Goal: Task Accomplishment & Management: Complete application form

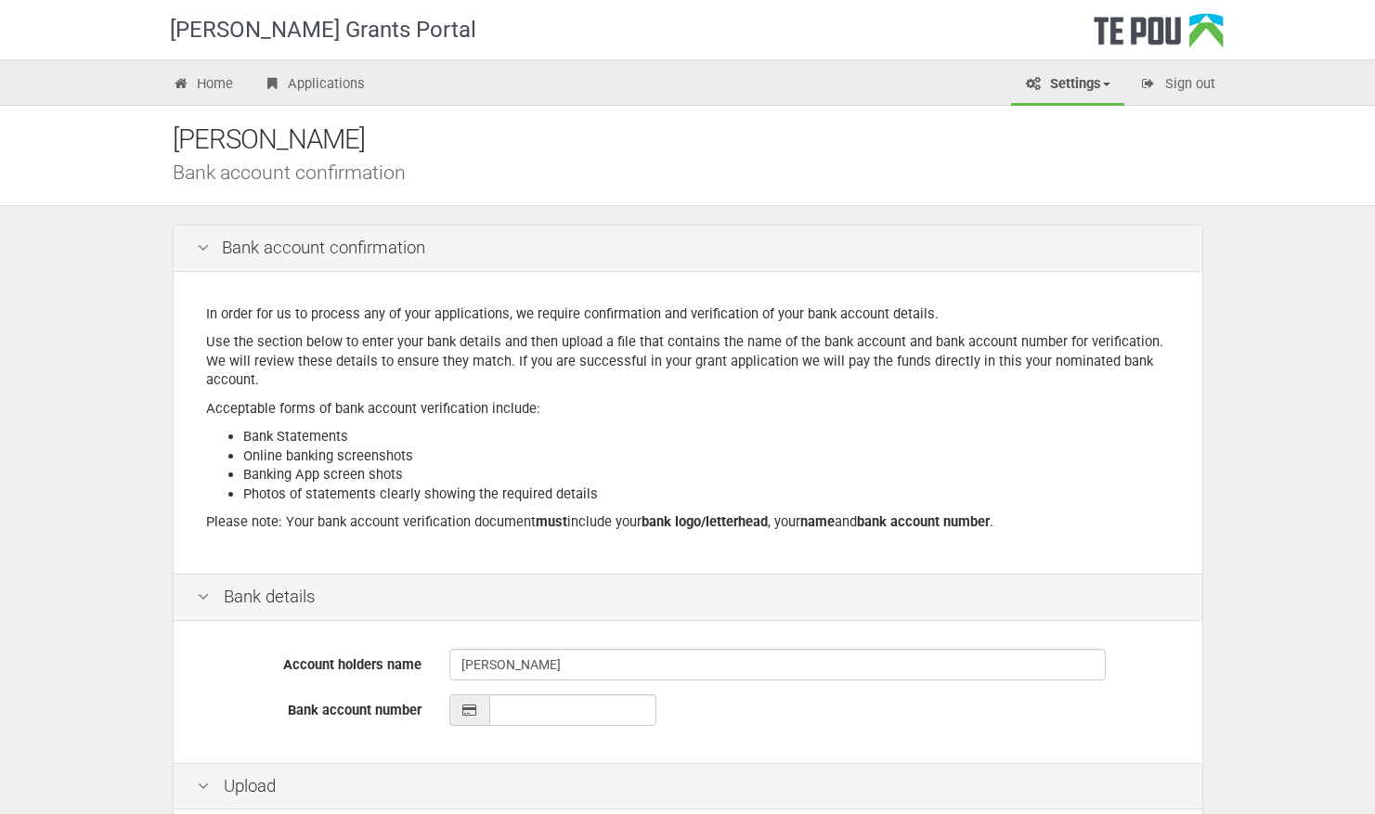
scroll to position [68, 0]
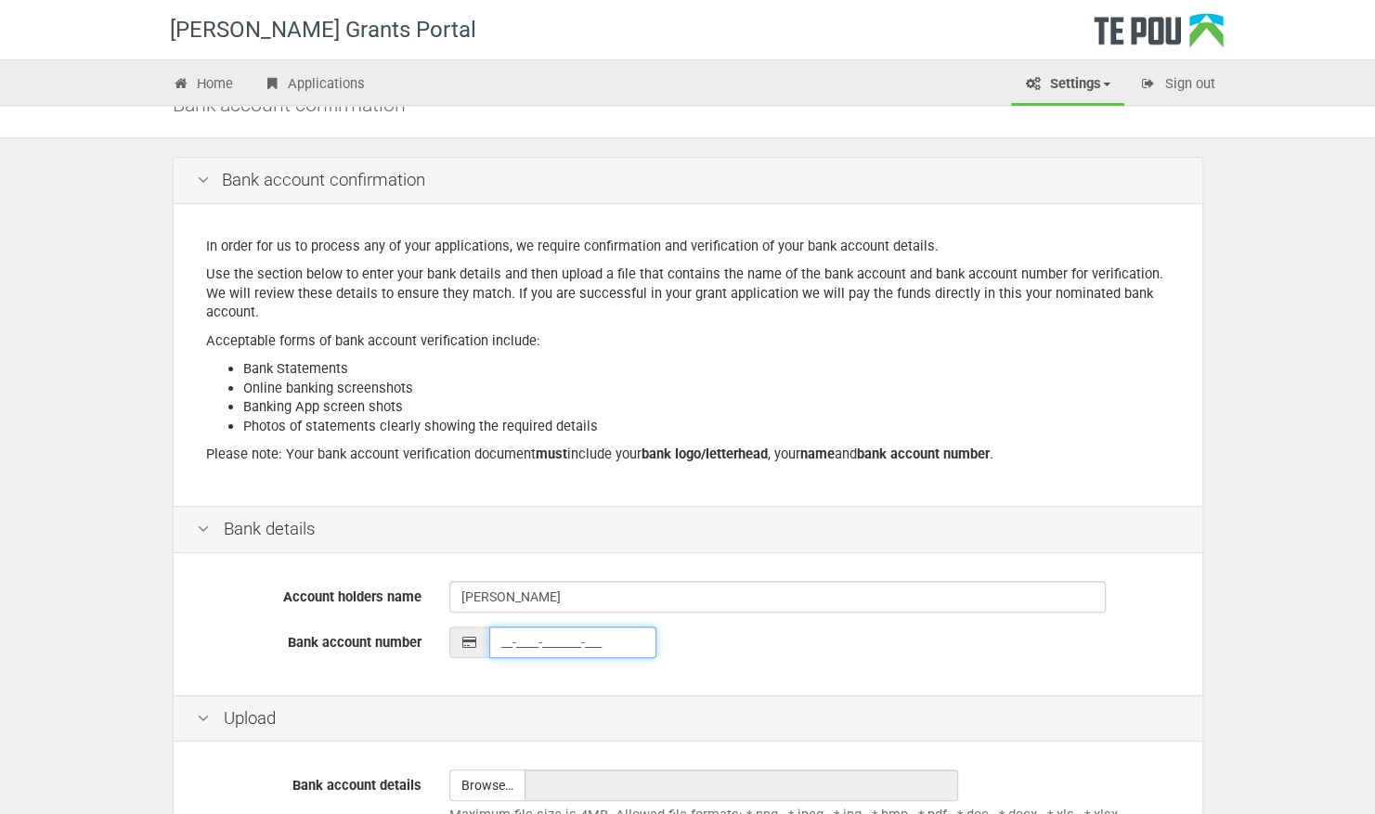
click at [521, 637] on input "__-____-_______-___" at bounding box center [572, 643] width 167 height 32
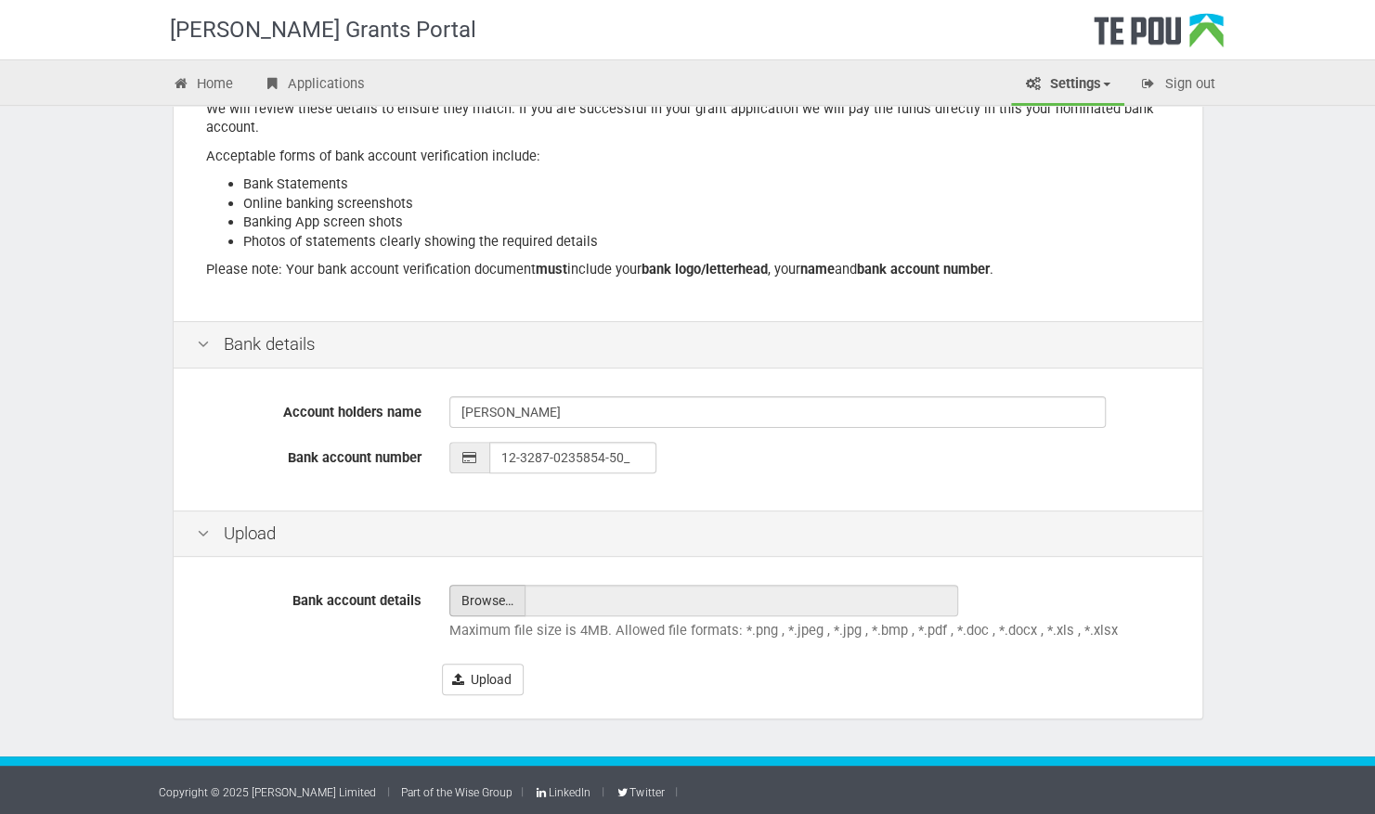
type input "12-3287-0235854-50"
click at [485, 599] on input "file" at bounding box center [487, 601] width 74 height 30
type input "C:\fakepath\IMG_4801.PNG"
type input "IMG_4801.PNG"
click at [486, 692] on button "Upload" at bounding box center [483, 680] width 82 height 32
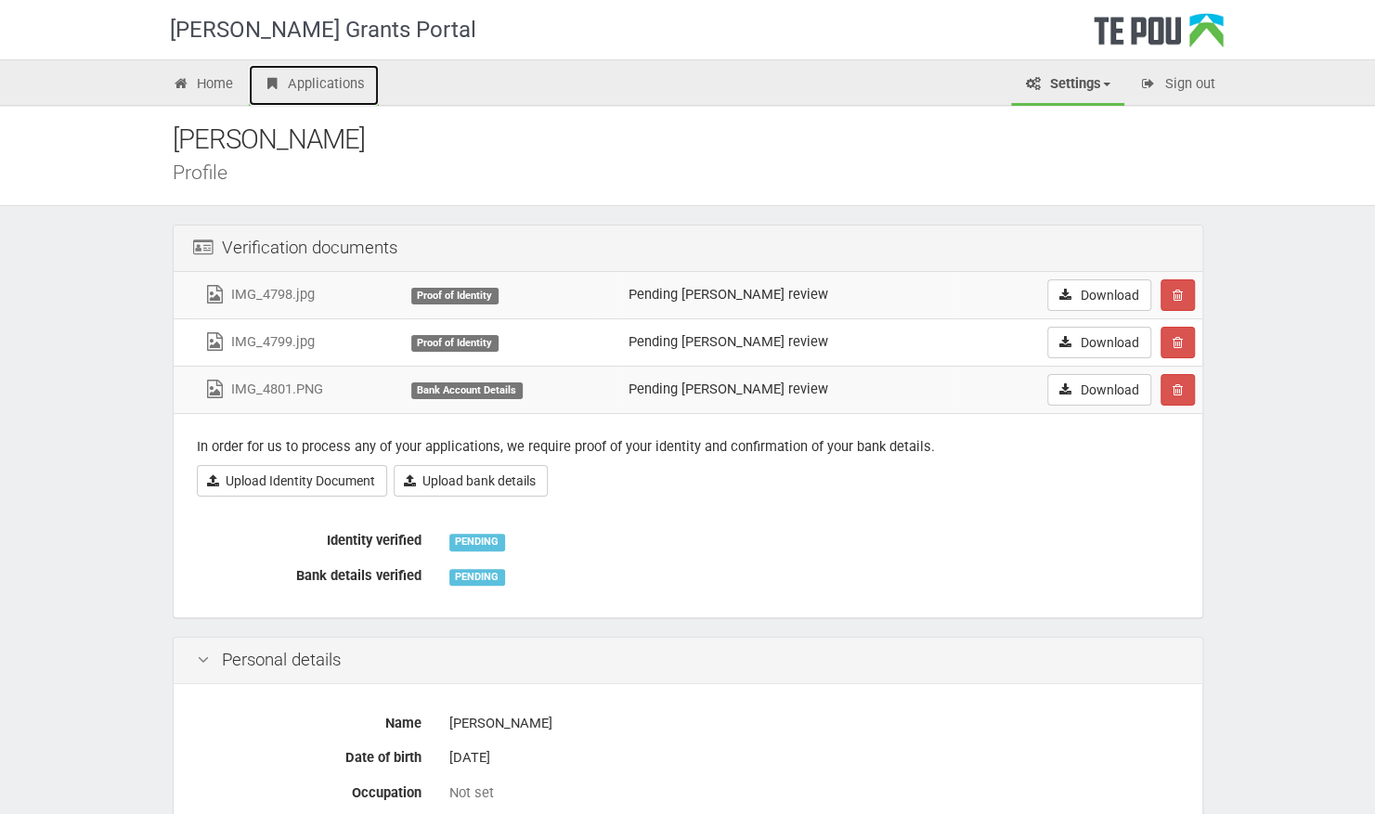
click at [345, 77] on link "Applications" at bounding box center [314, 85] width 130 height 41
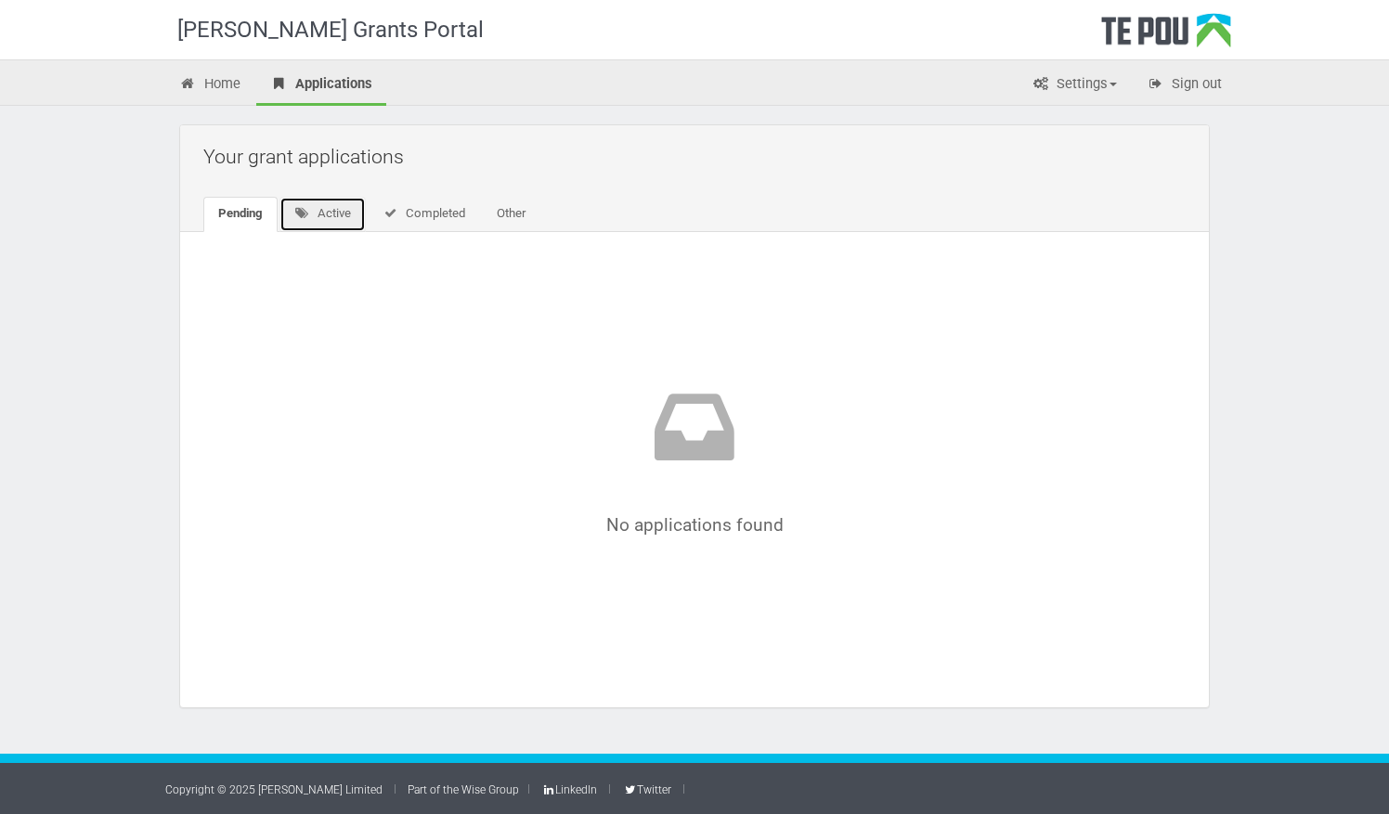
click at [344, 202] on link "Active" at bounding box center [323, 214] width 86 height 35
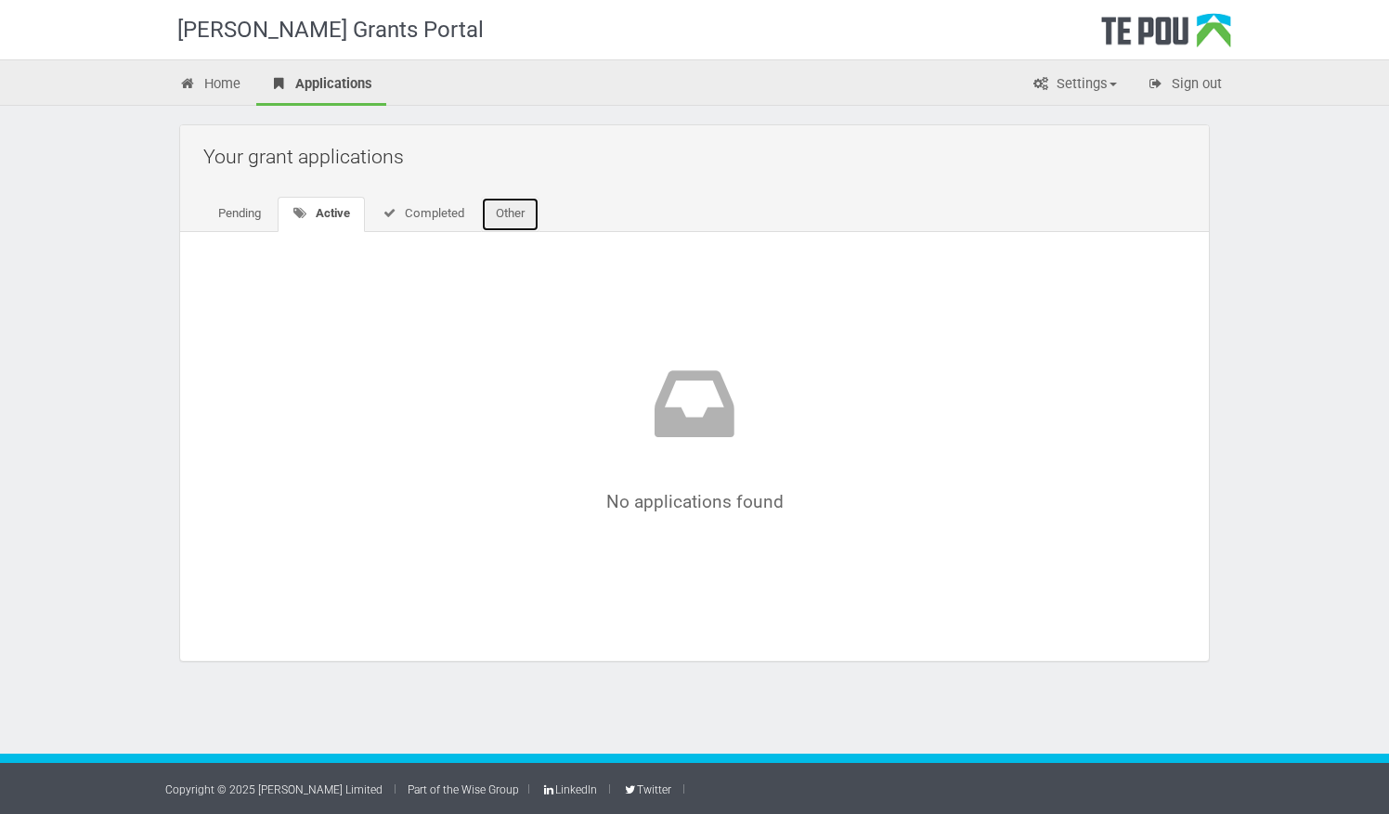
drag, startPoint x: 524, startPoint y: 208, endPoint x: 496, endPoint y: 223, distance: 31.6
click at [524, 208] on link "Other" at bounding box center [510, 214] width 59 height 35
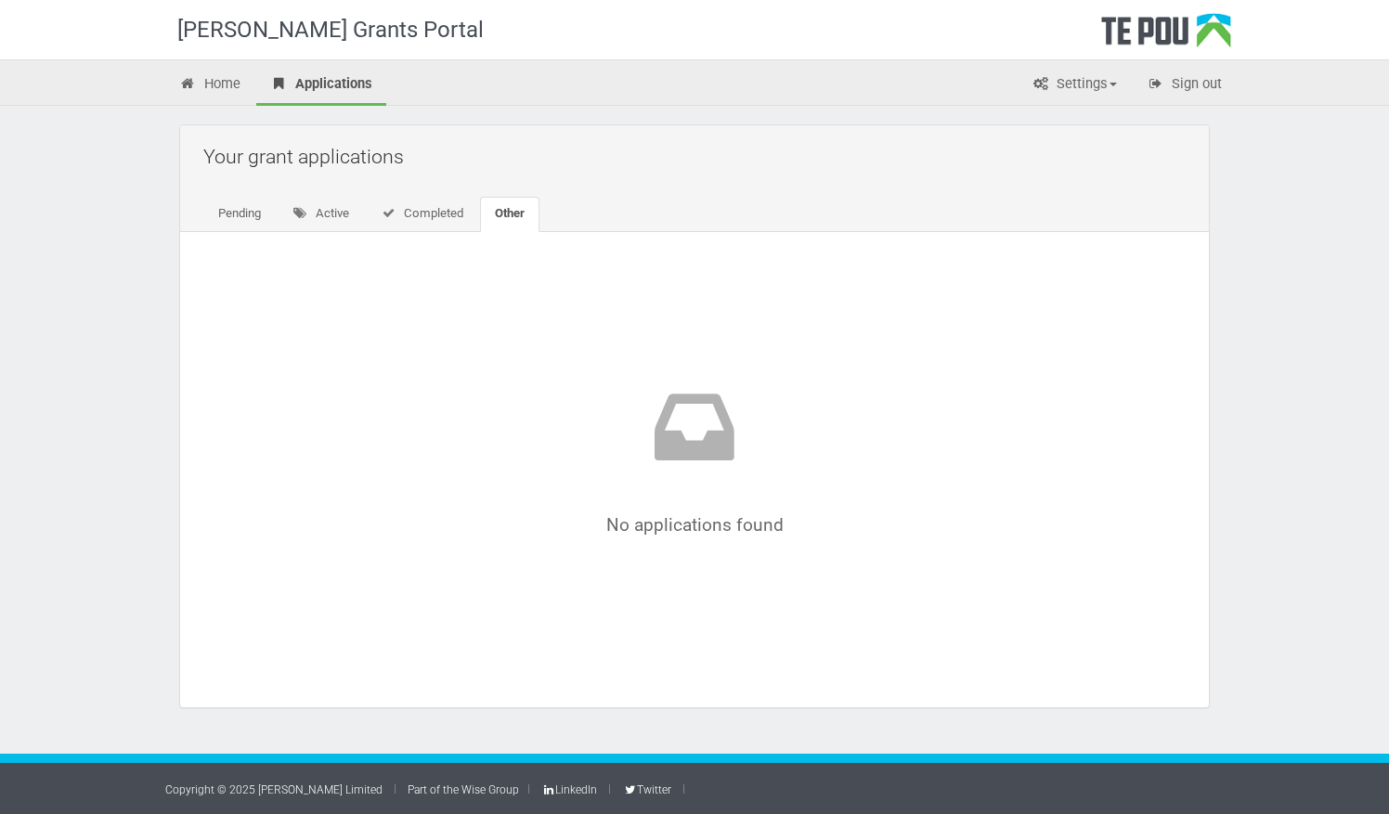
click at [222, 193] on div "Your grant applications Pending Active Completed Other" at bounding box center [694, 178] width 1029 height 107
click at [227, 202] on link "Pending" at bounding box center [239, 214] width 72 height 35
click at [214, 90] on link "Home" at bounding box center [209, 85] width 89 height 41
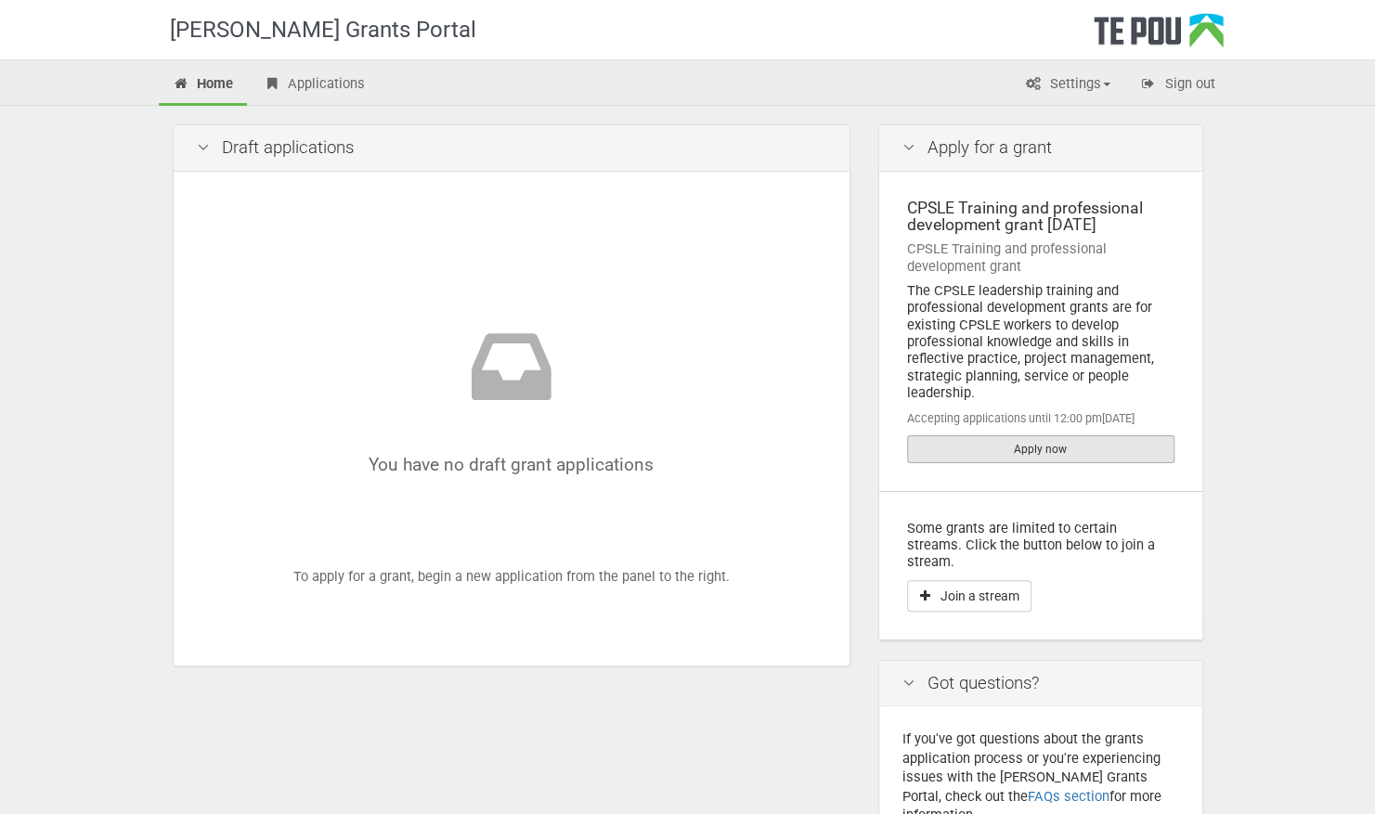
click at [993, 453] on link "Apply now" at bounding box center [1040, 450] width 267 height 28
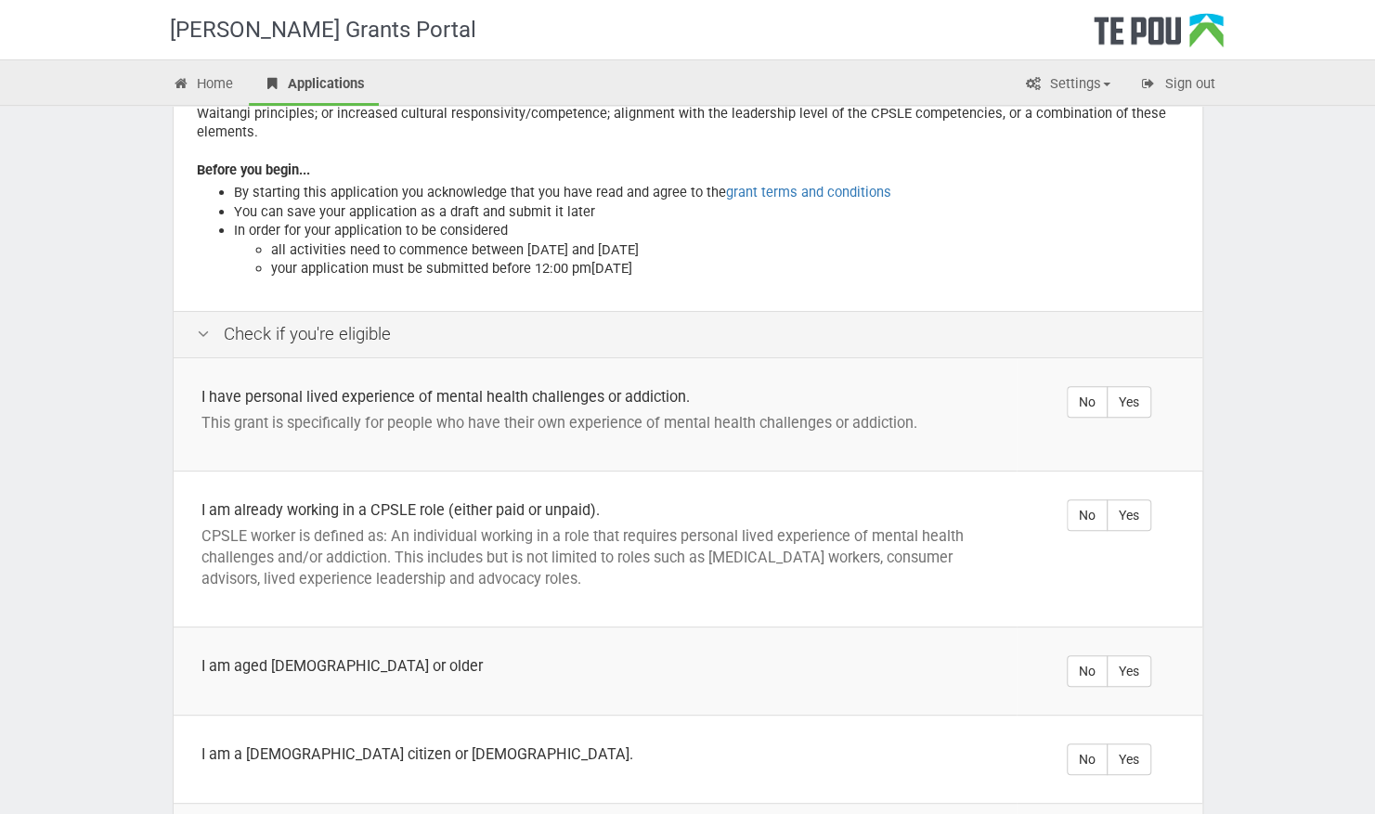
scroll to position [186, 0]
click at [1131, 385] on label "Yes" at bounding box center [1129, 401] width 45 height 32
radio input "true"
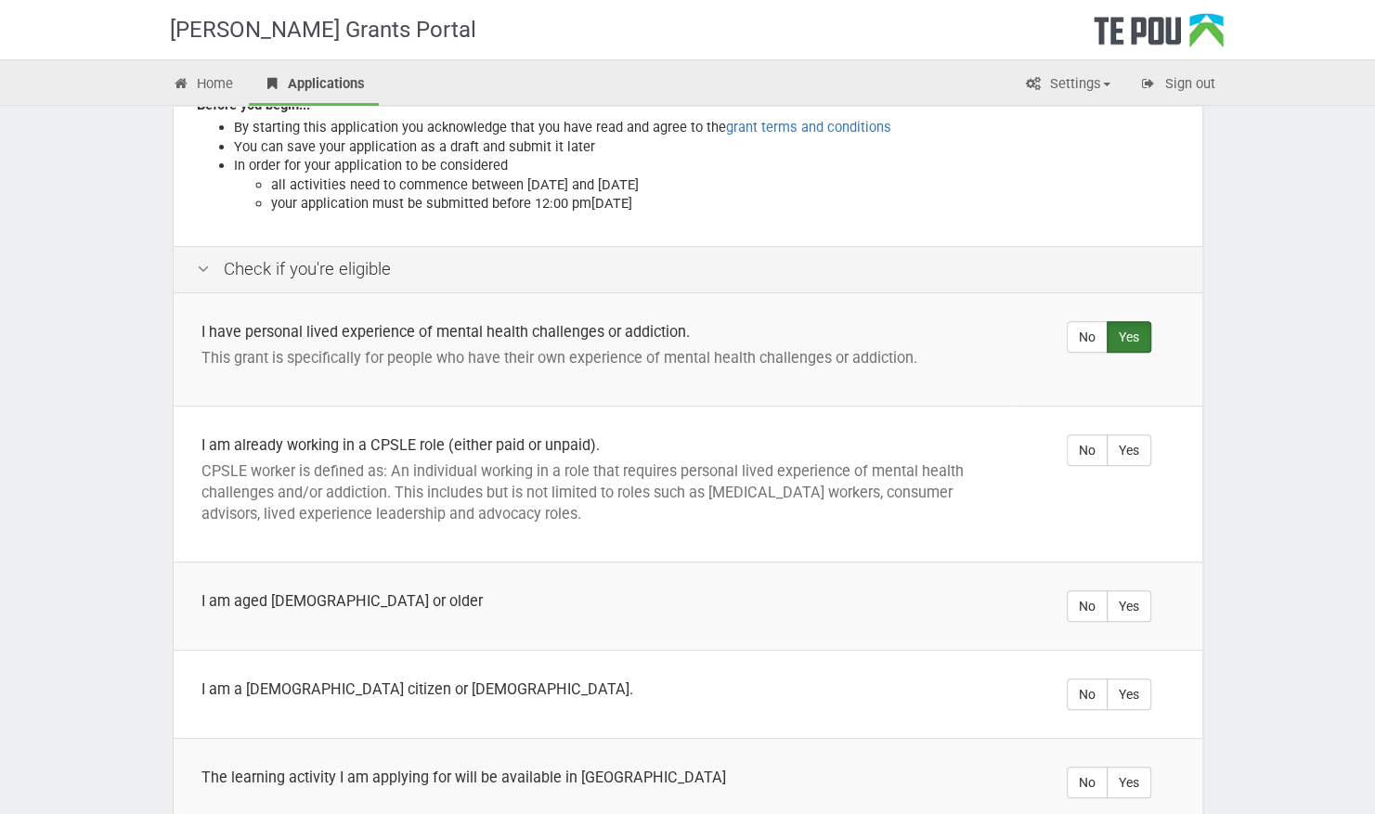
scroll to position [279, 0]
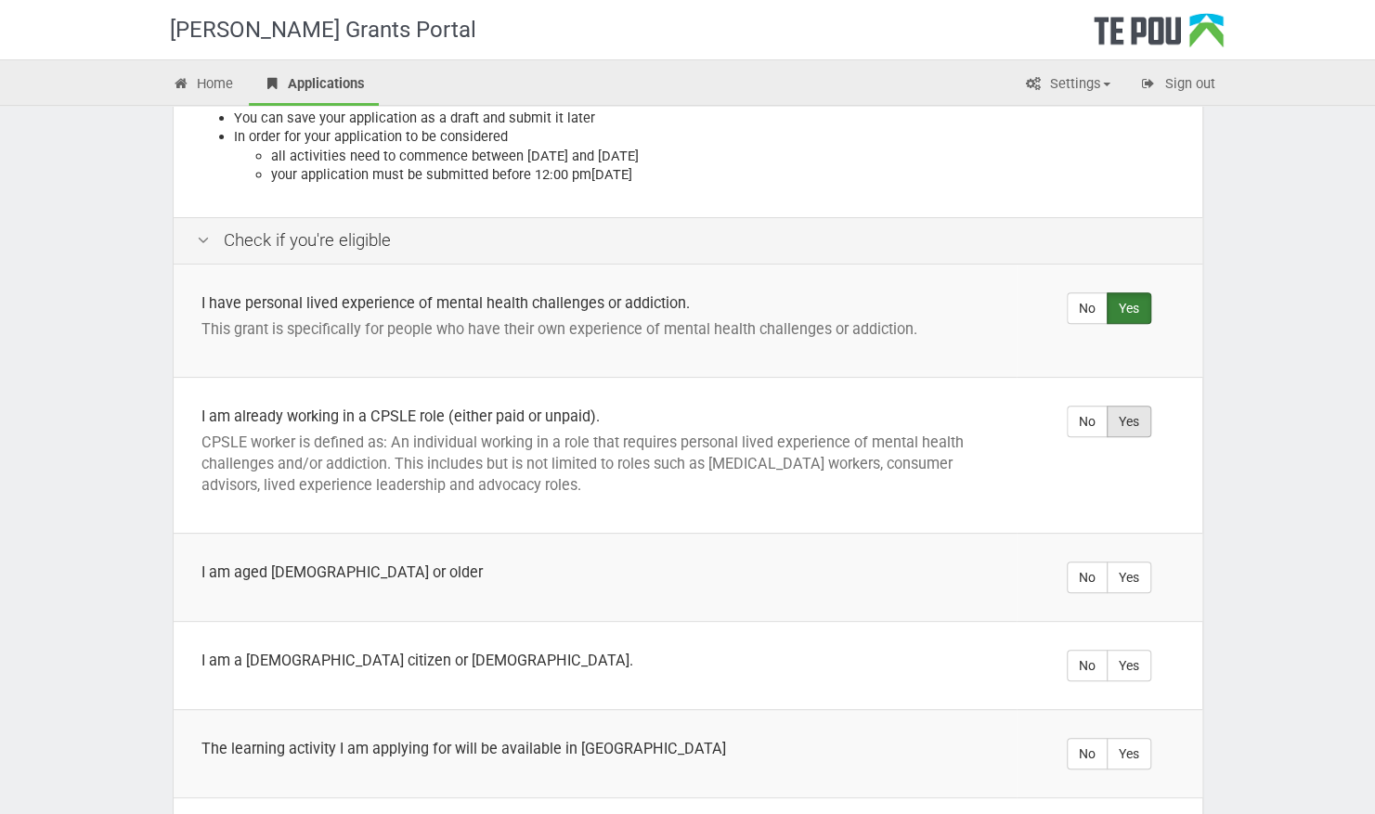
click at [1138, 409] on label "Yes" at bounding box center [1129, 422] width 45 height 32
radio input "true"
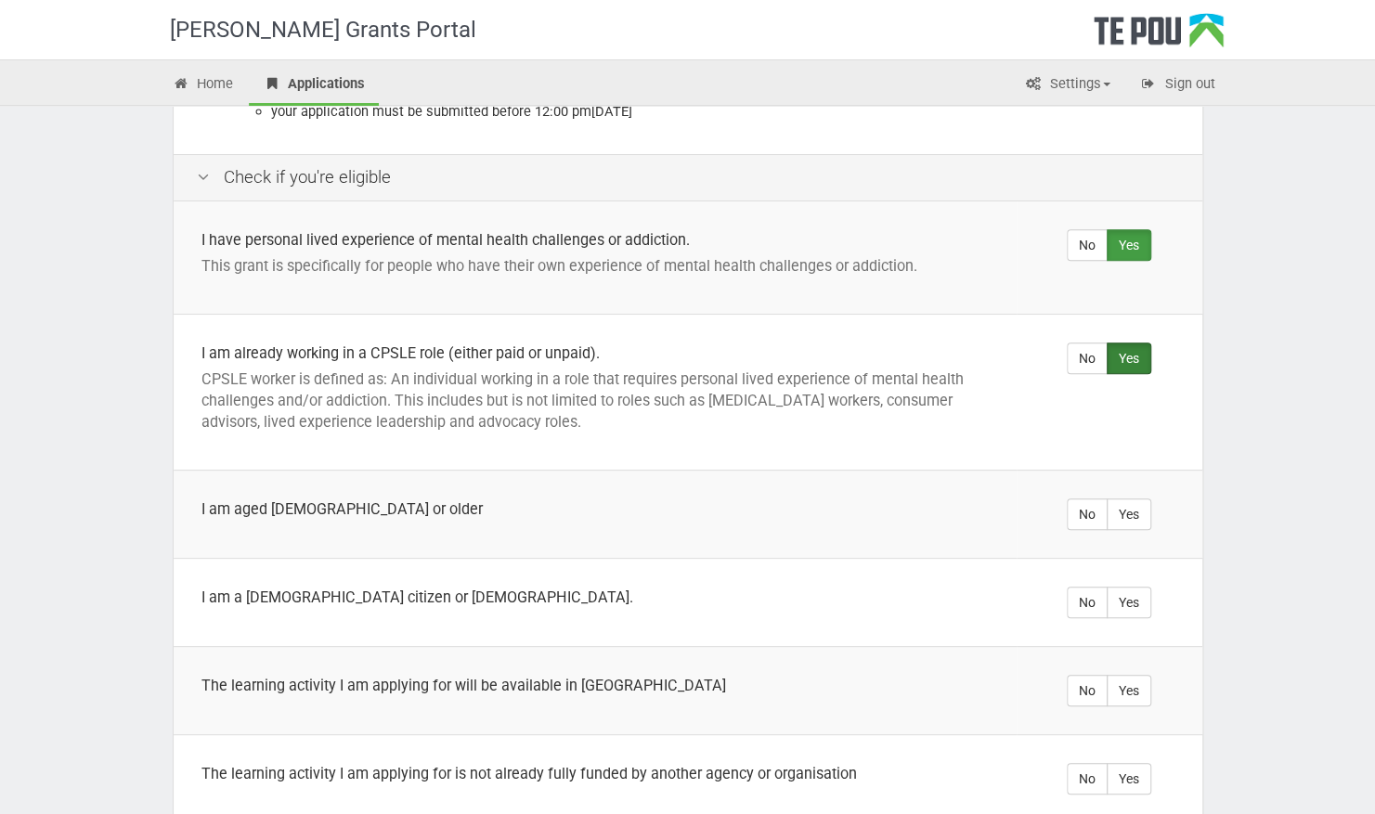
scroll to position [371, 0]
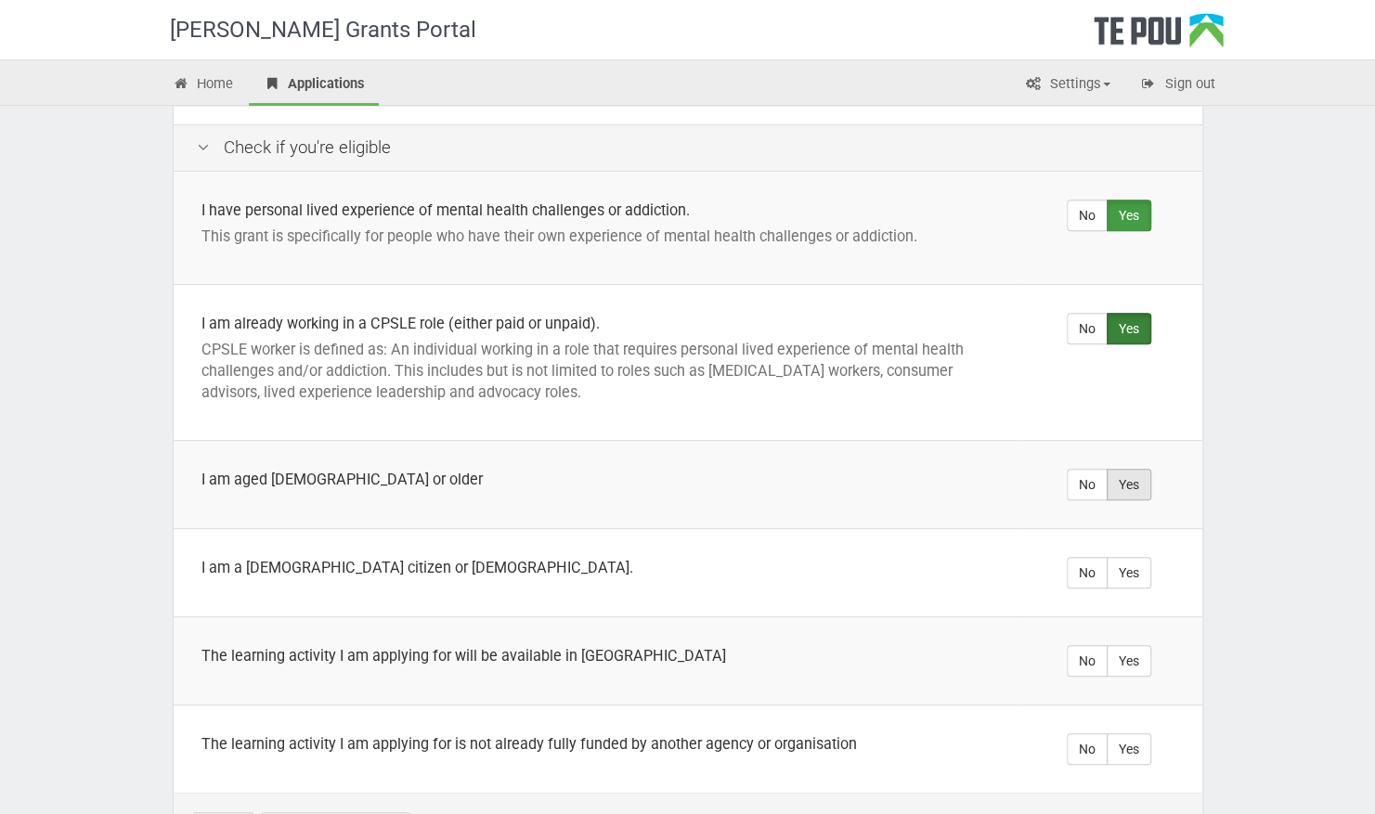
click at [1131, 469] on label "Yes" at bounding box center [1129, 485] width 45 height 32
radio input "true"
click at [1144, 561] on label "Yes" at bounding box center [1129, 573] width 45 height 32
radio input "true"
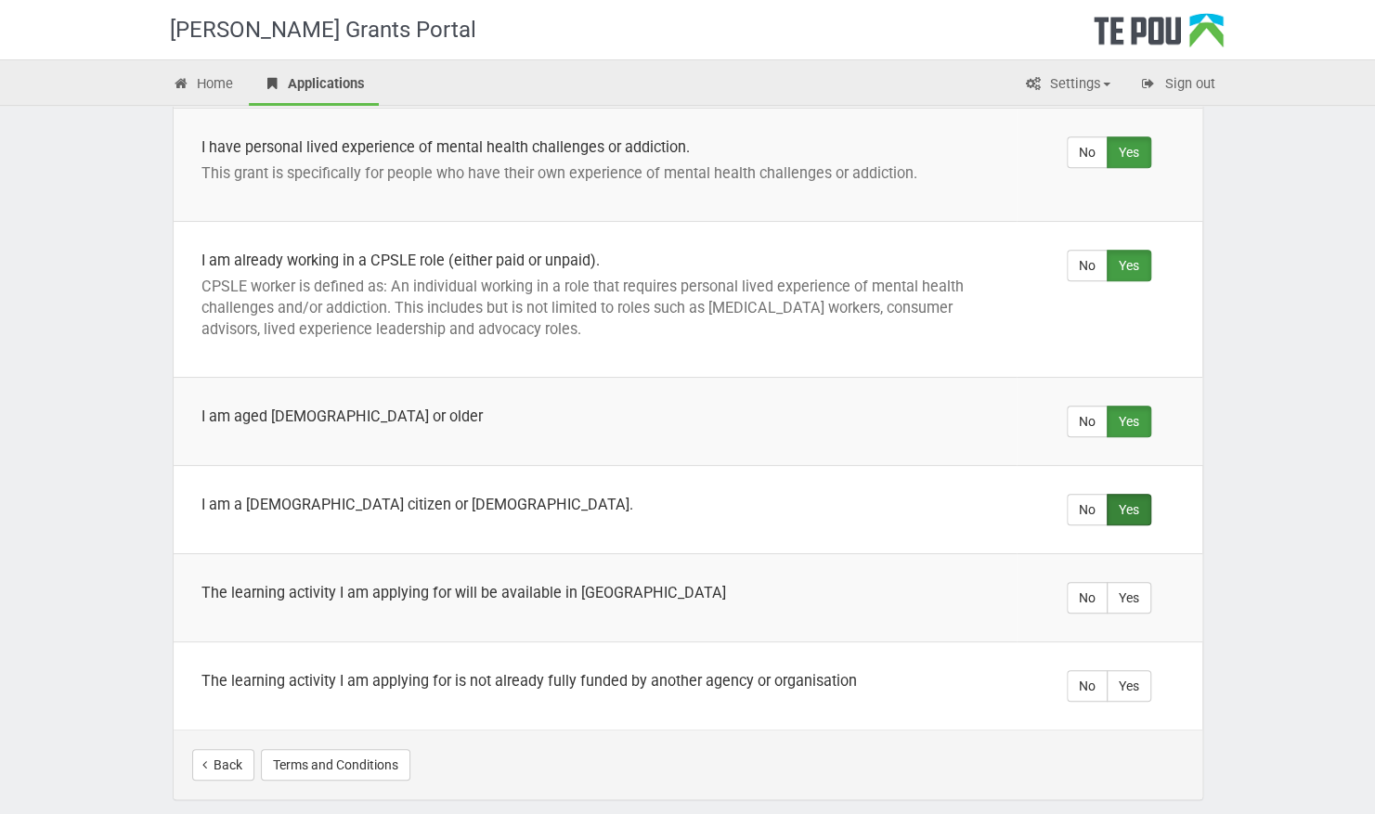
scroll to position [464, 0]
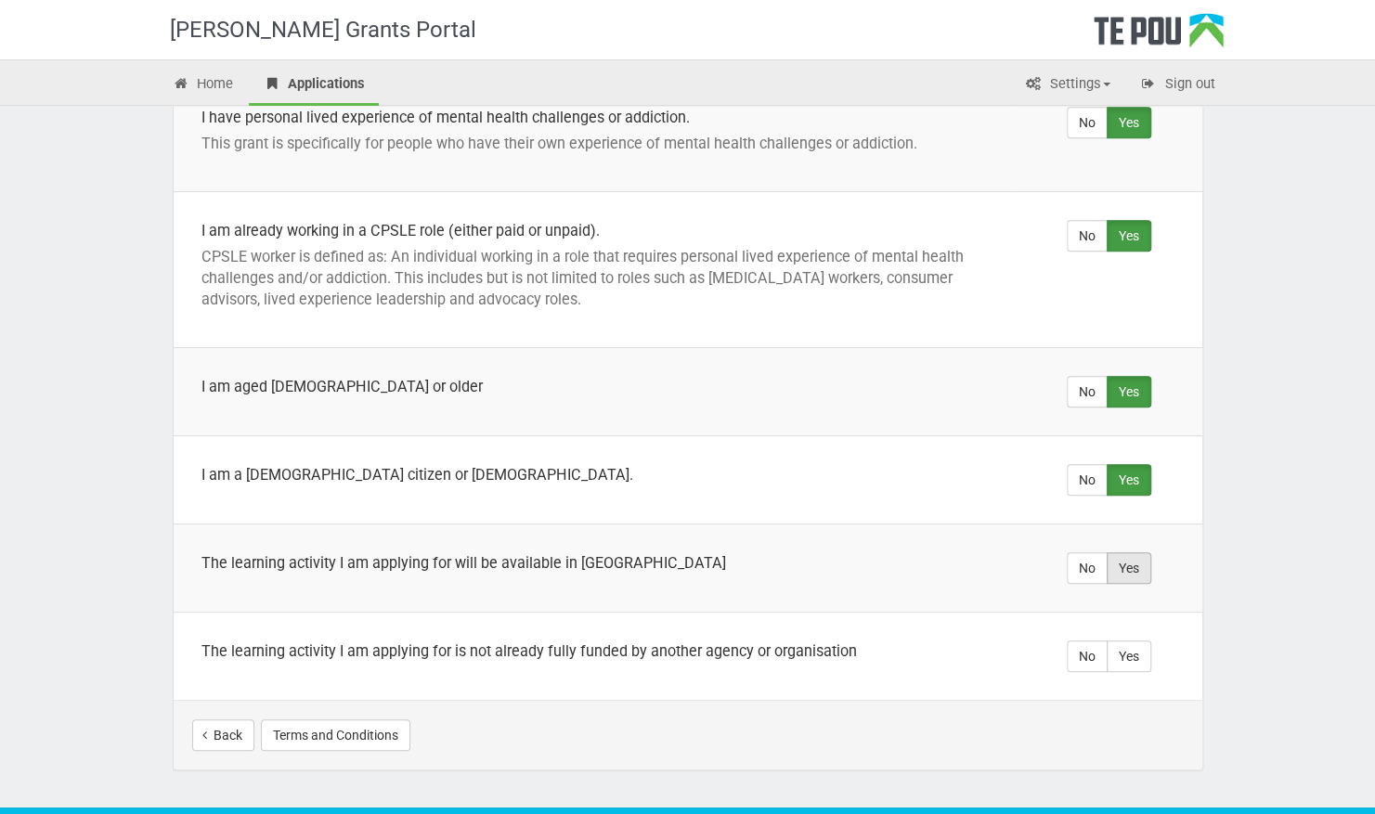
click at [1141, 553] on label "Yes" at bounding box center [1129, 569] width 45 height 32
radio input "true"
click at [1131, 641] on label "Yes" at bounding box center [1129, 657] width 45 height 32
radio input "true"
click at [1060, 720] on button "Start your application" at bounding box center [1103, 736] width 161 height 32
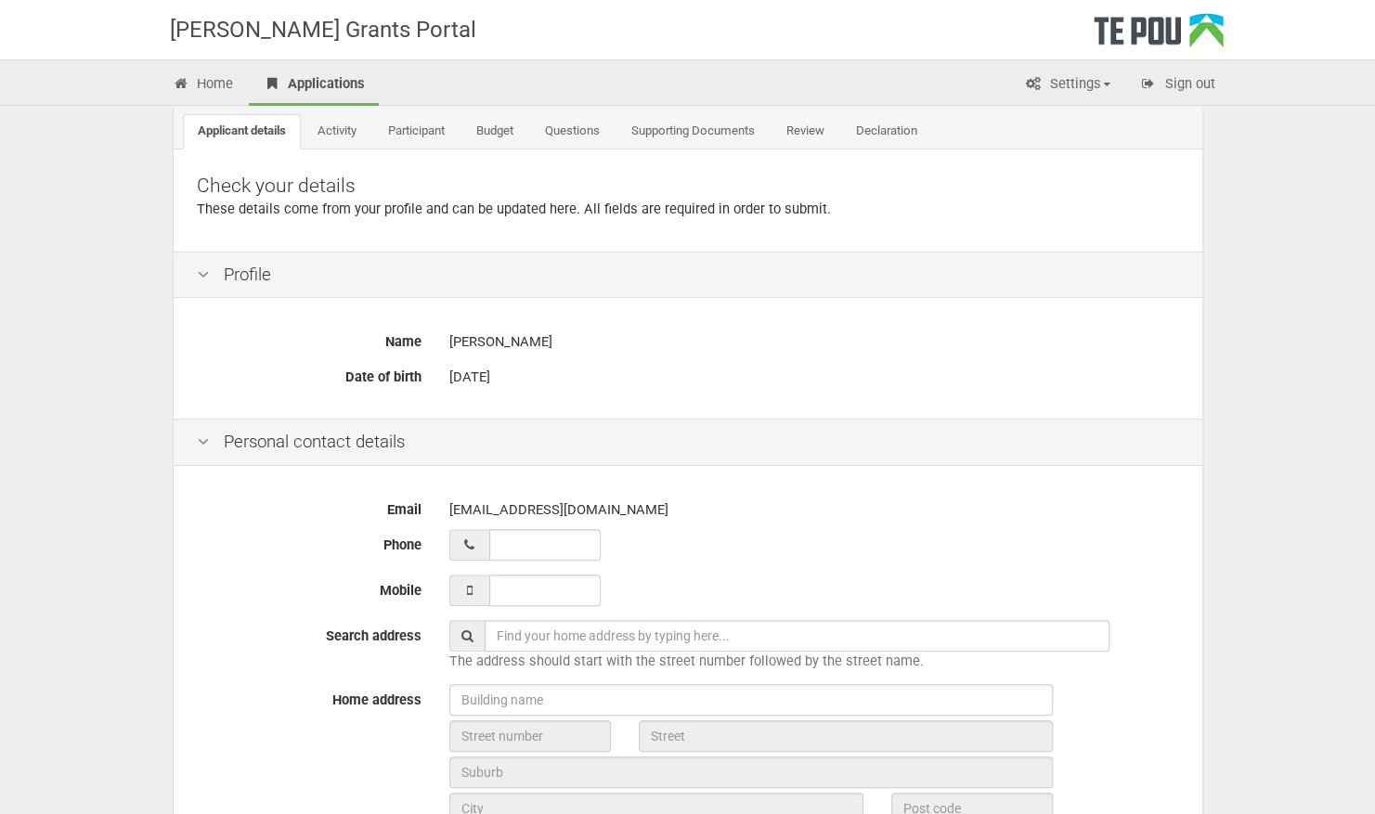
scroll to position [186, 0]
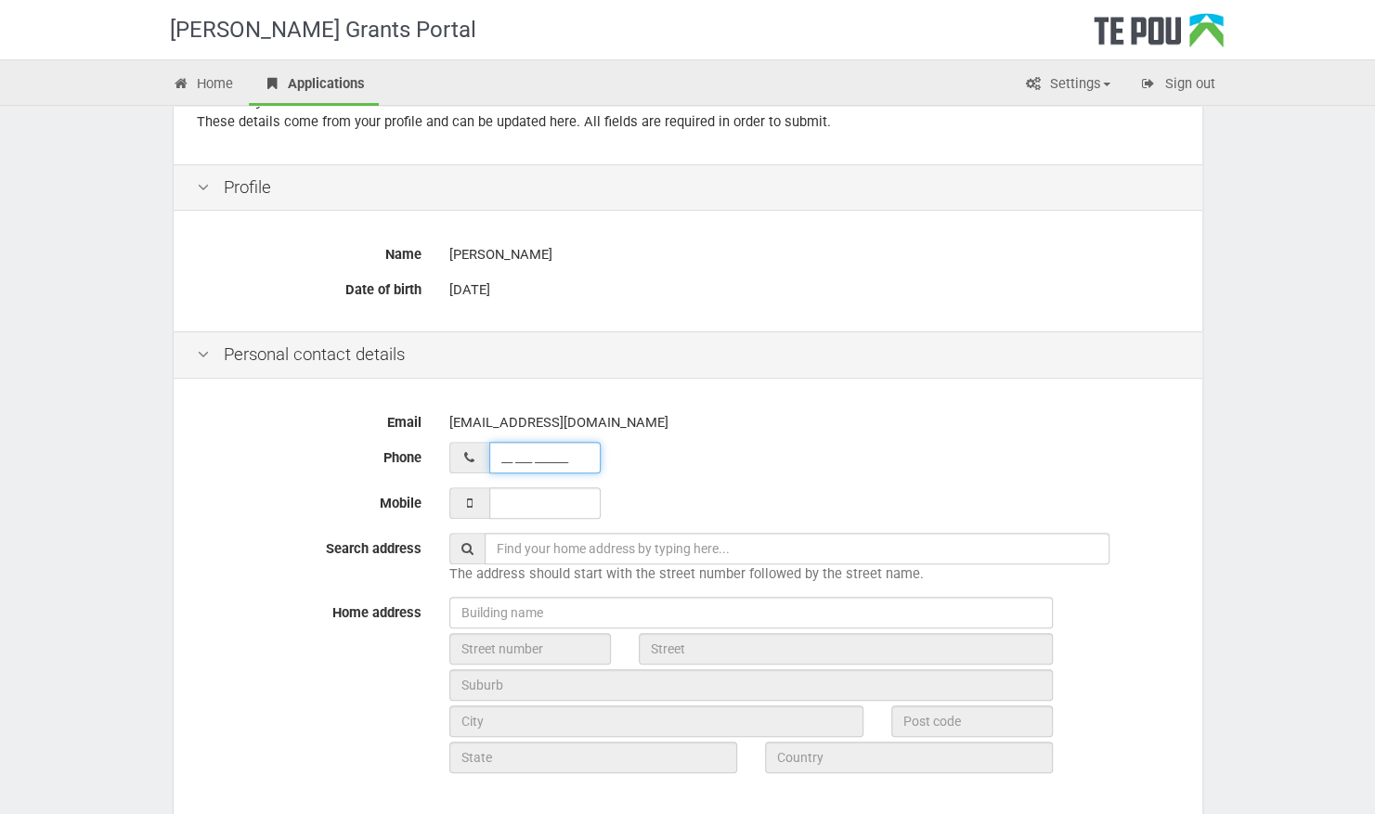
click at [550, 449] on input "__ ___ ______" at bounding box center [544, 458] width 111 height 32
type input "__ ___ ______"
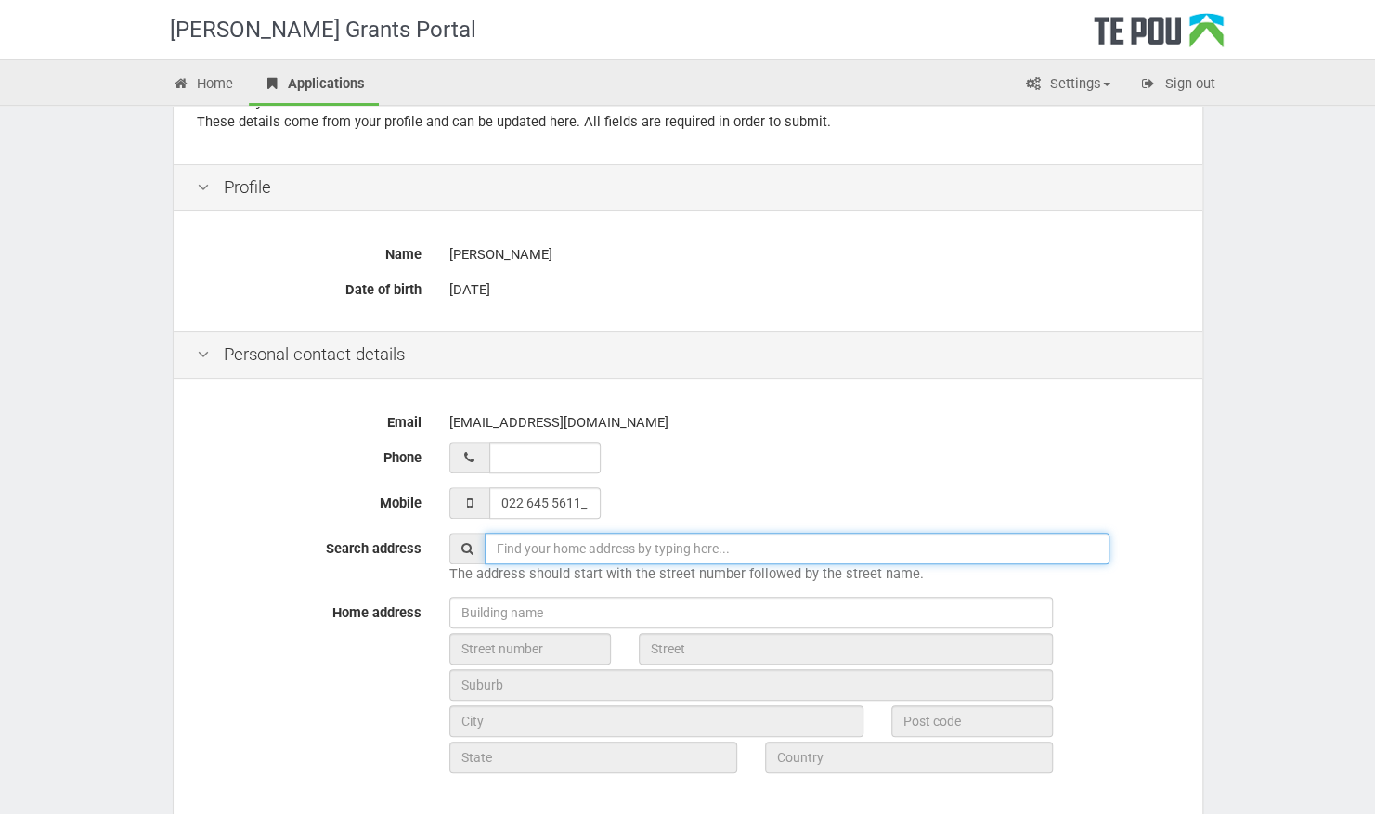
type input "022 645 5611"
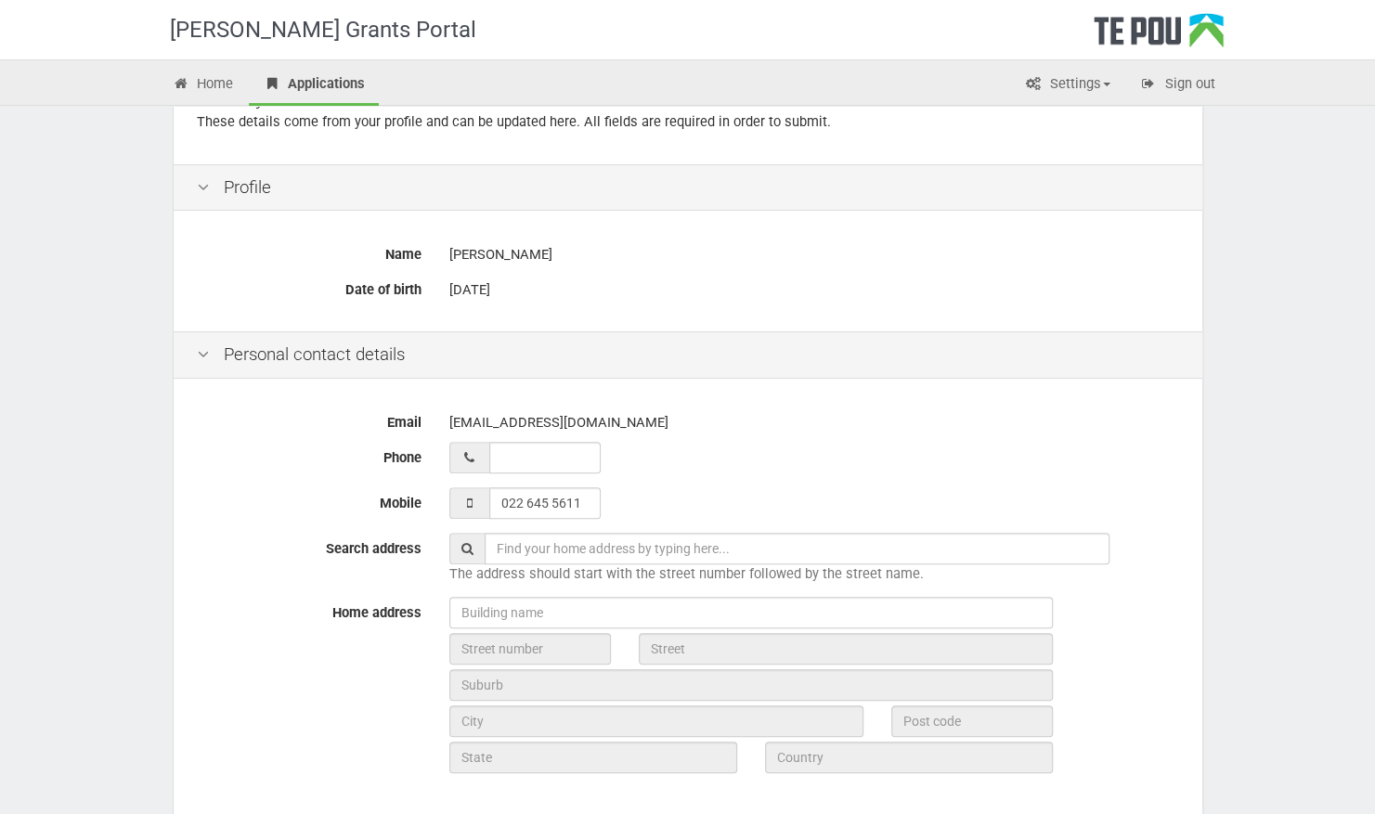
click at [609, 550] on input "text" at bounding box center [797, 549] width 625 height 32
type input "[STREET_ADDRESS][PERSON_NAME]"
type input "8"
type input "Greenbrooke Drive"
type input "Auckland"
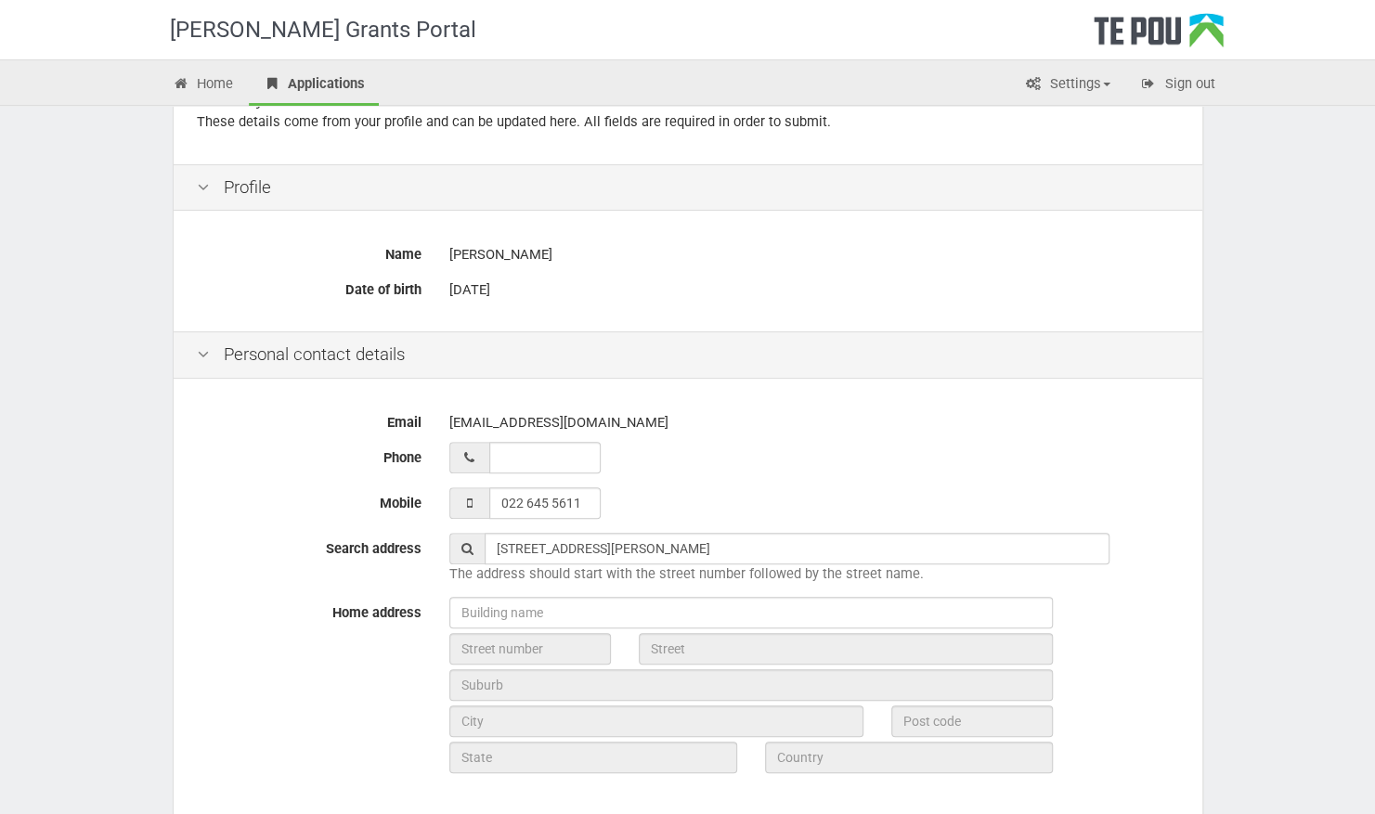
type input "2016"
type input "Auckland"
type input "New Zealand"
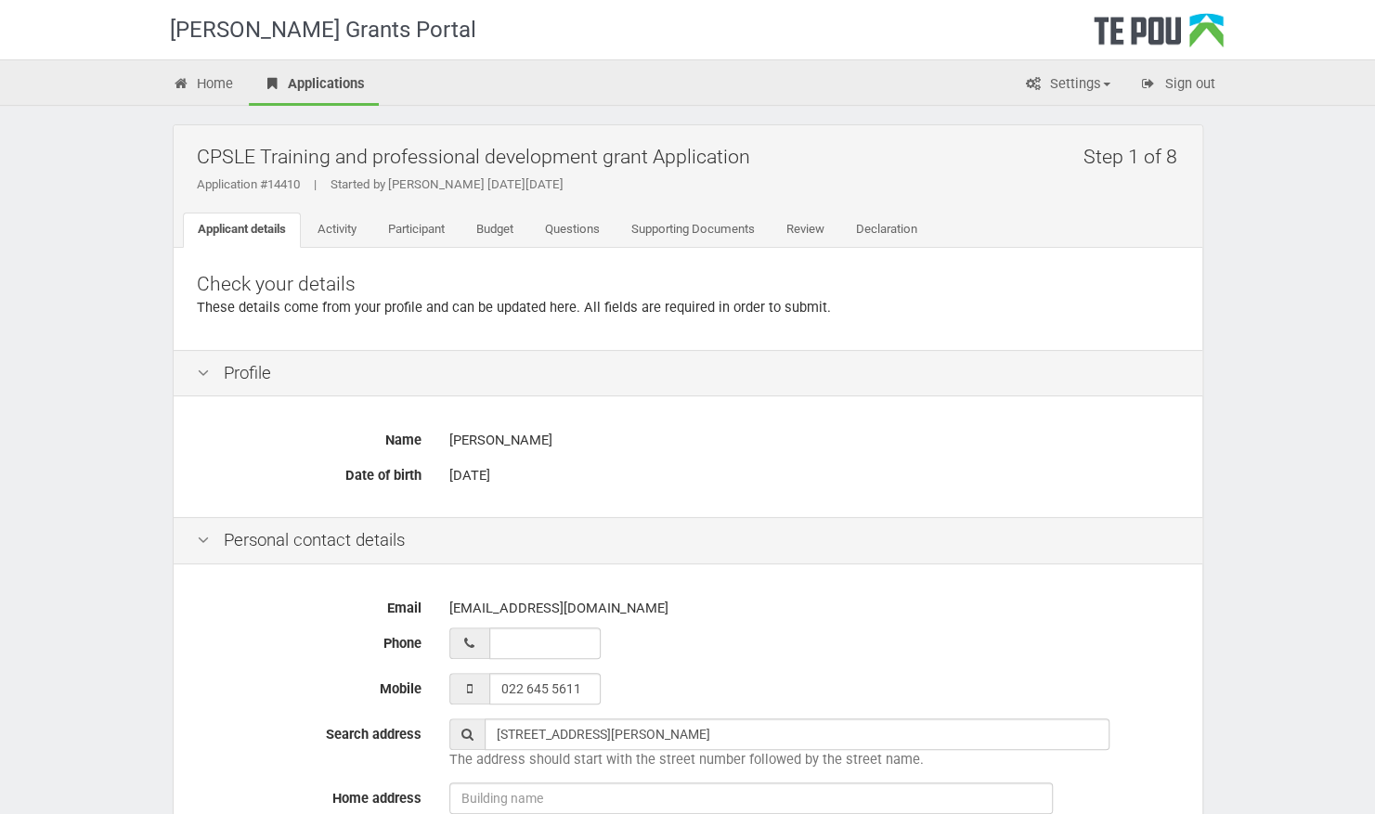
scroll to position [646, 0]
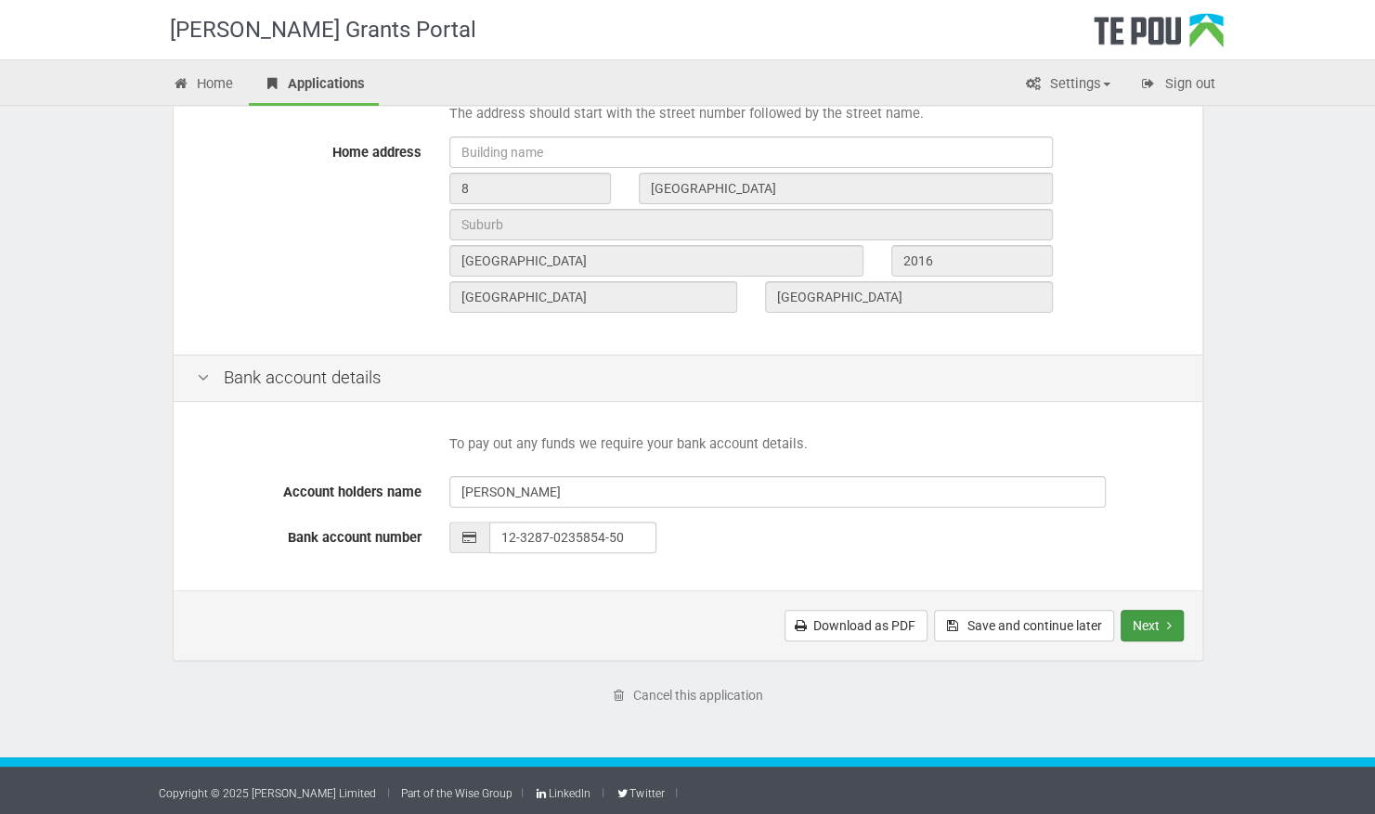
click at [1161, 623] on button "Next" at bounding box center [1152, 626] width 63 height 32
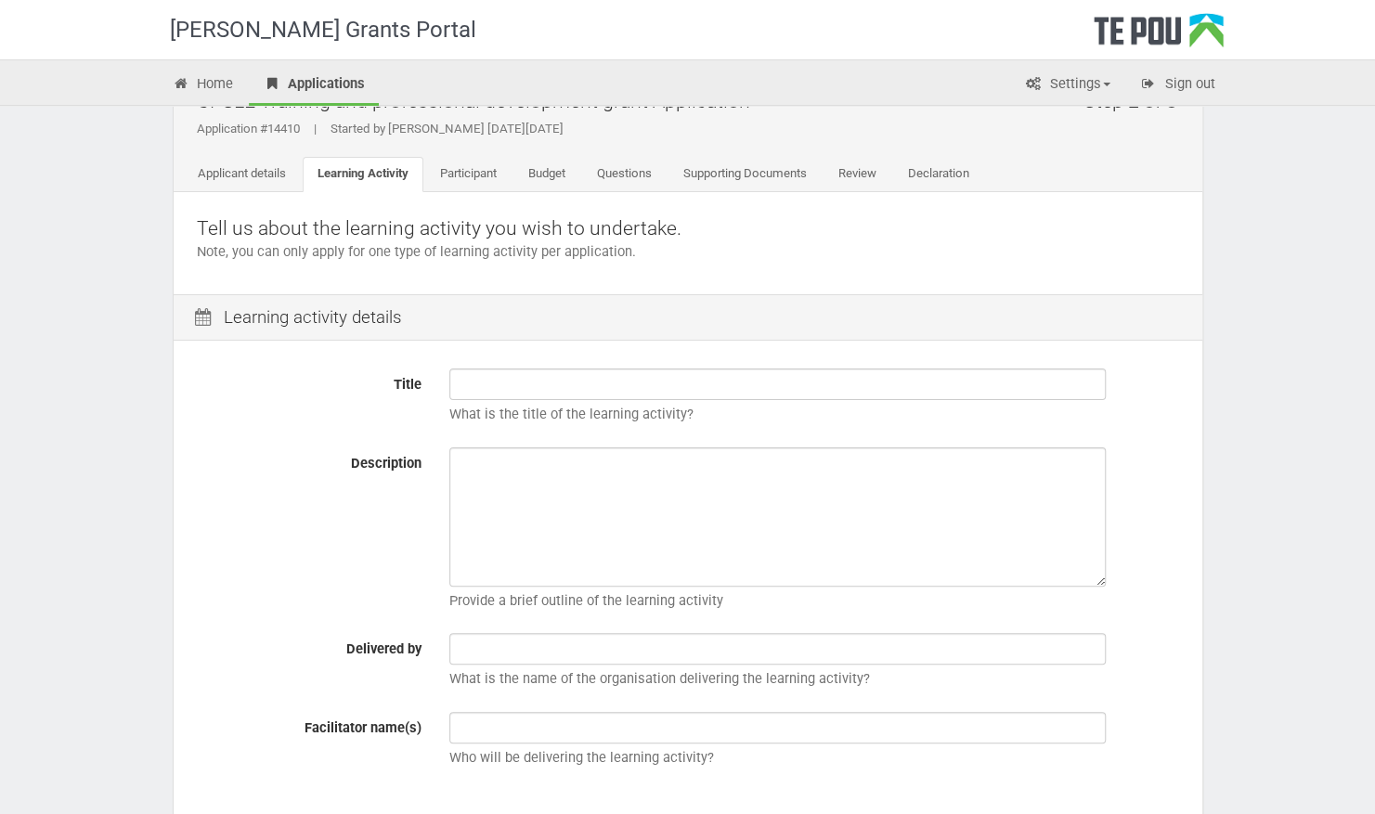
scroll to position [93, 0]
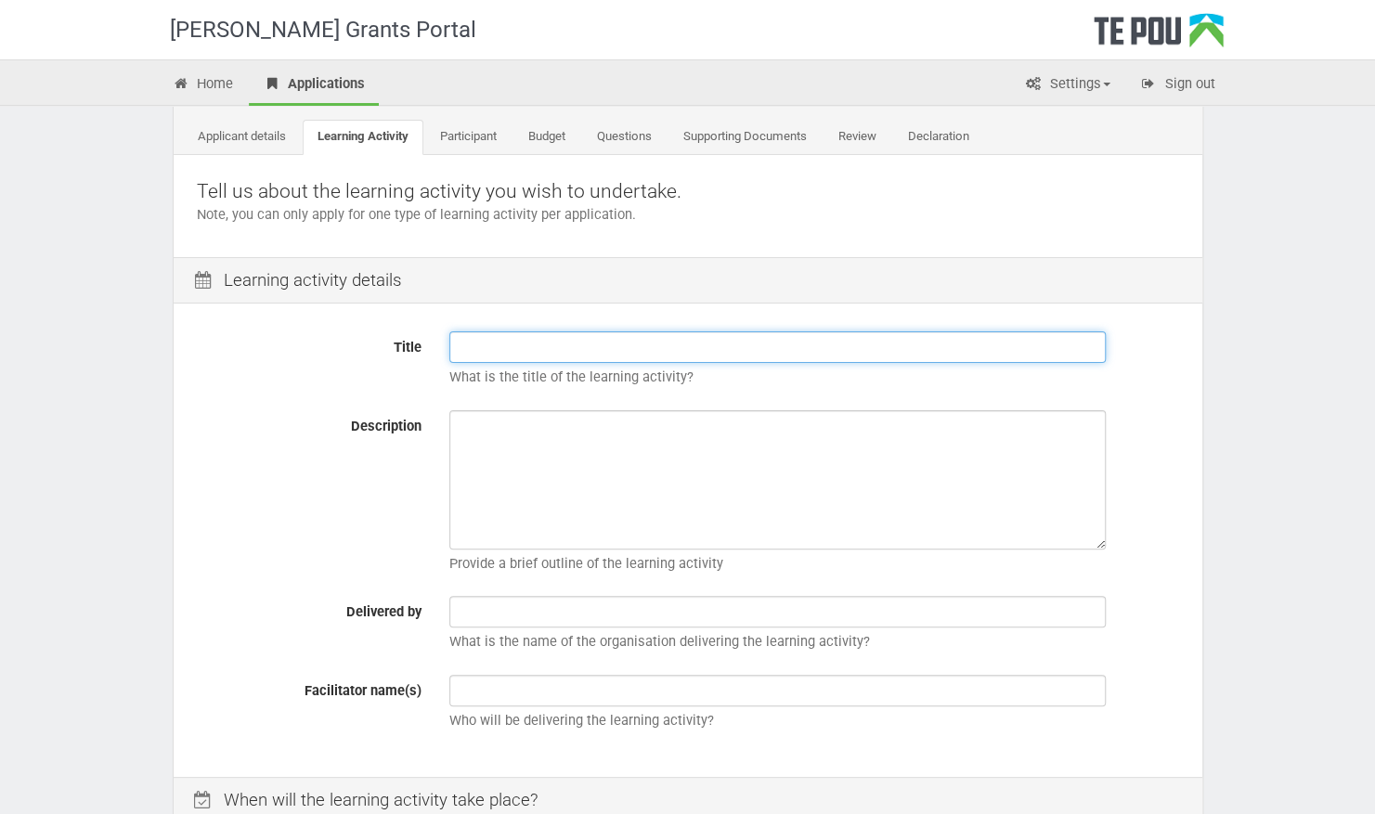
click at [752, 336] on input "Title" at bounding box center [777, 348] width 657 height 32
type input "m"
type input "Management Essentials"
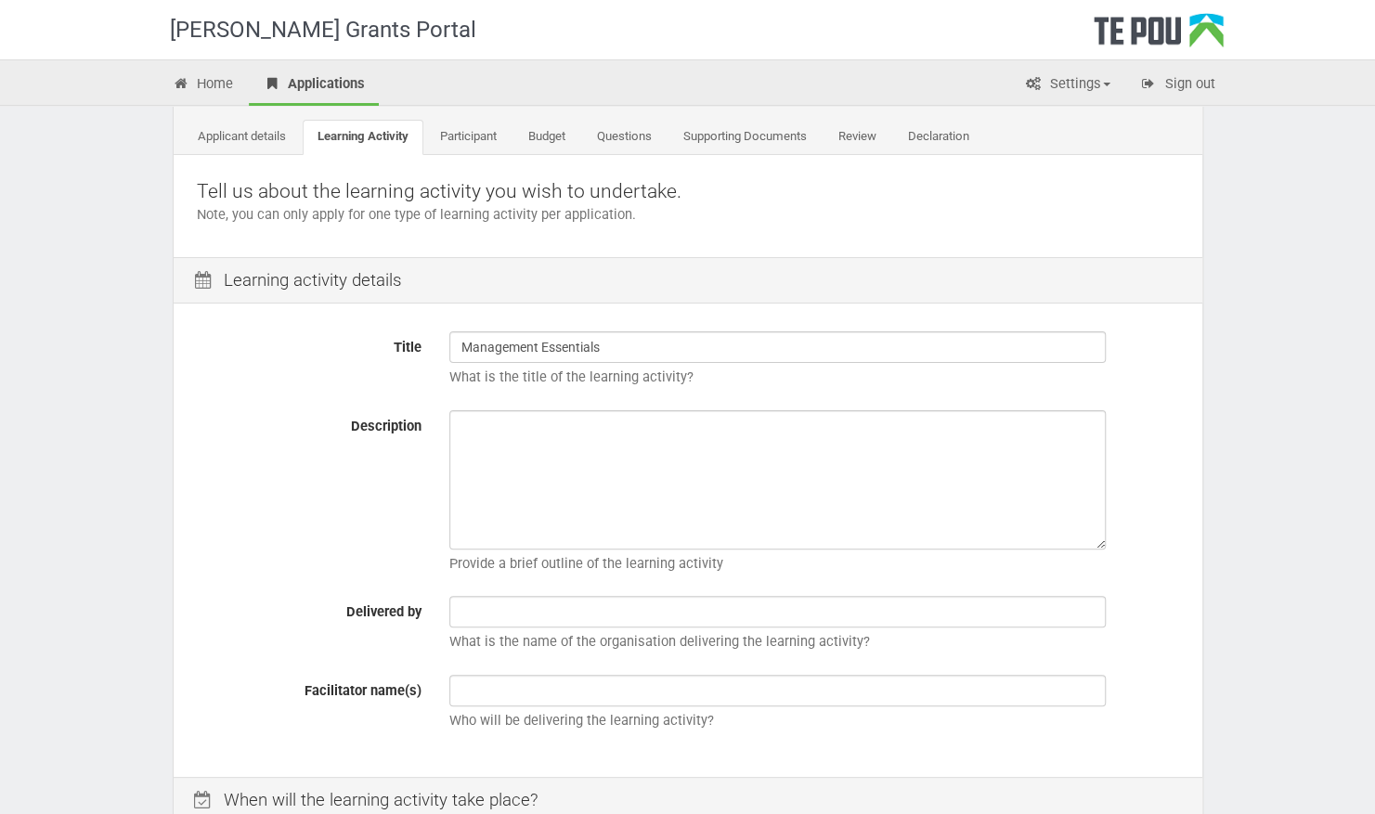
click at [535, 672] on div "Title Management Essentials What is the title of the learning activity? Descrip…" at bounding box center [688, 542] width 1029 height 468
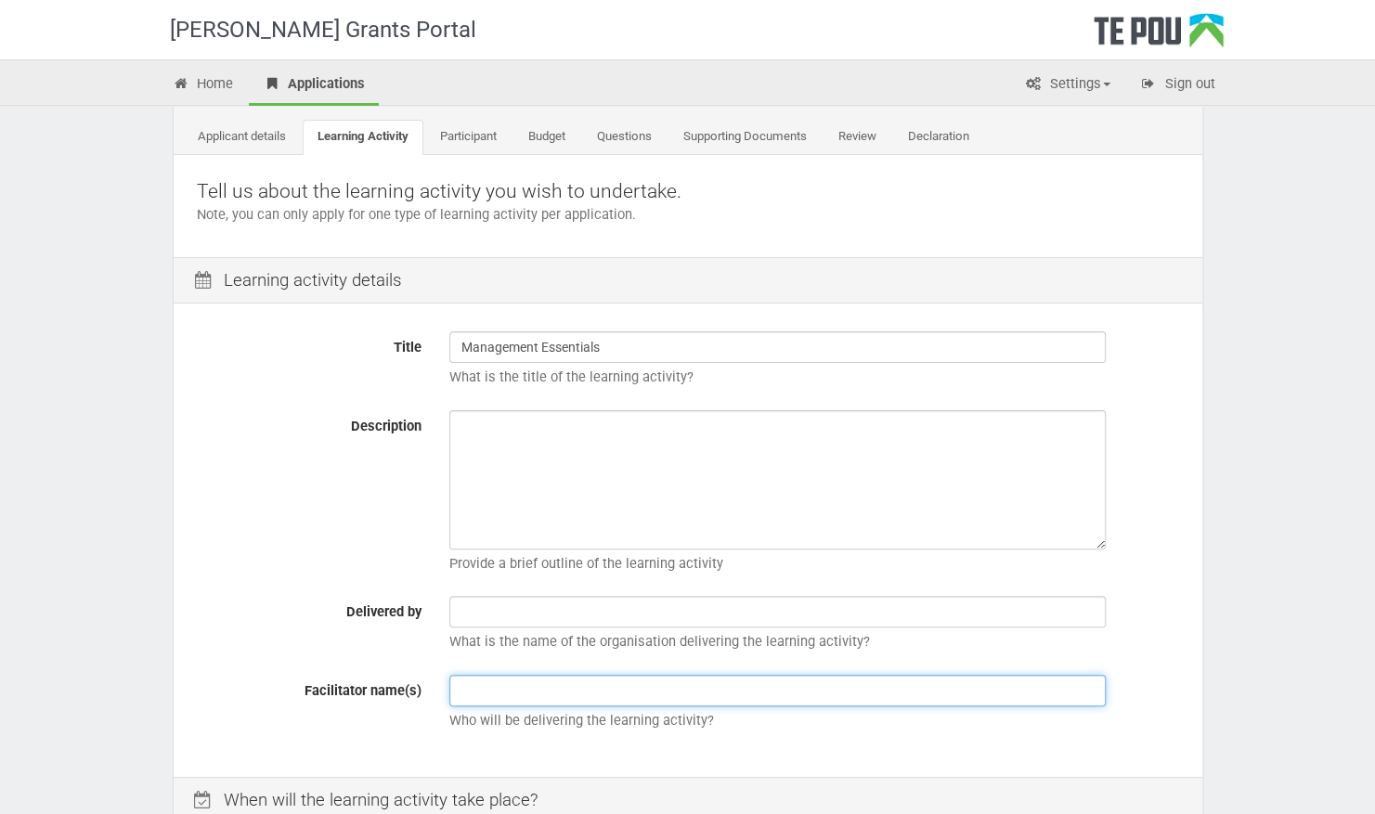
click at [518, 690] on input "text" at bounding box center [777, 691] width 657 height 32
type input "U"
type input "Please refer to above for delivered by"
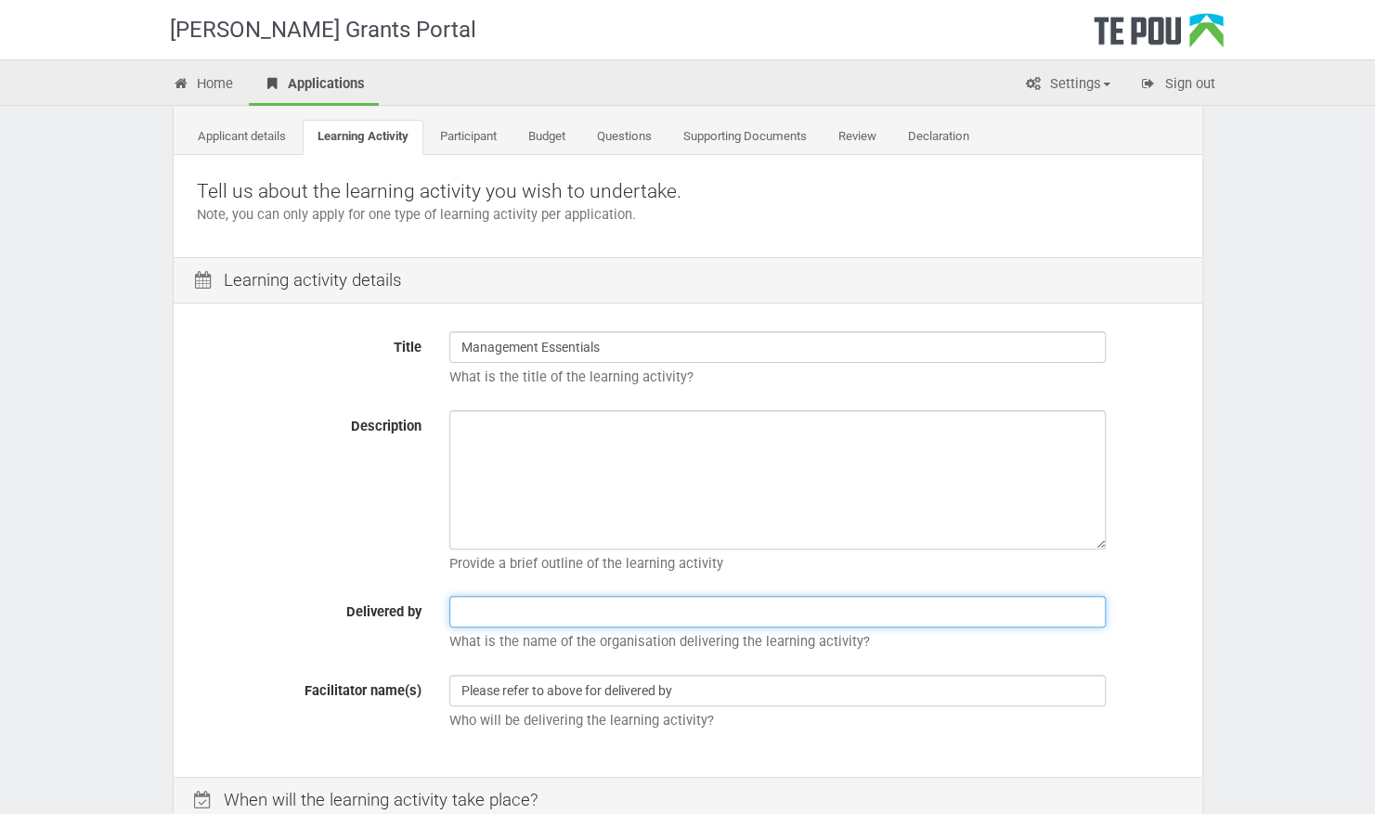
click at [624, 609] on input "text" at bounding box center [777, 612] width 657 height 32
type input "University of Auckland"
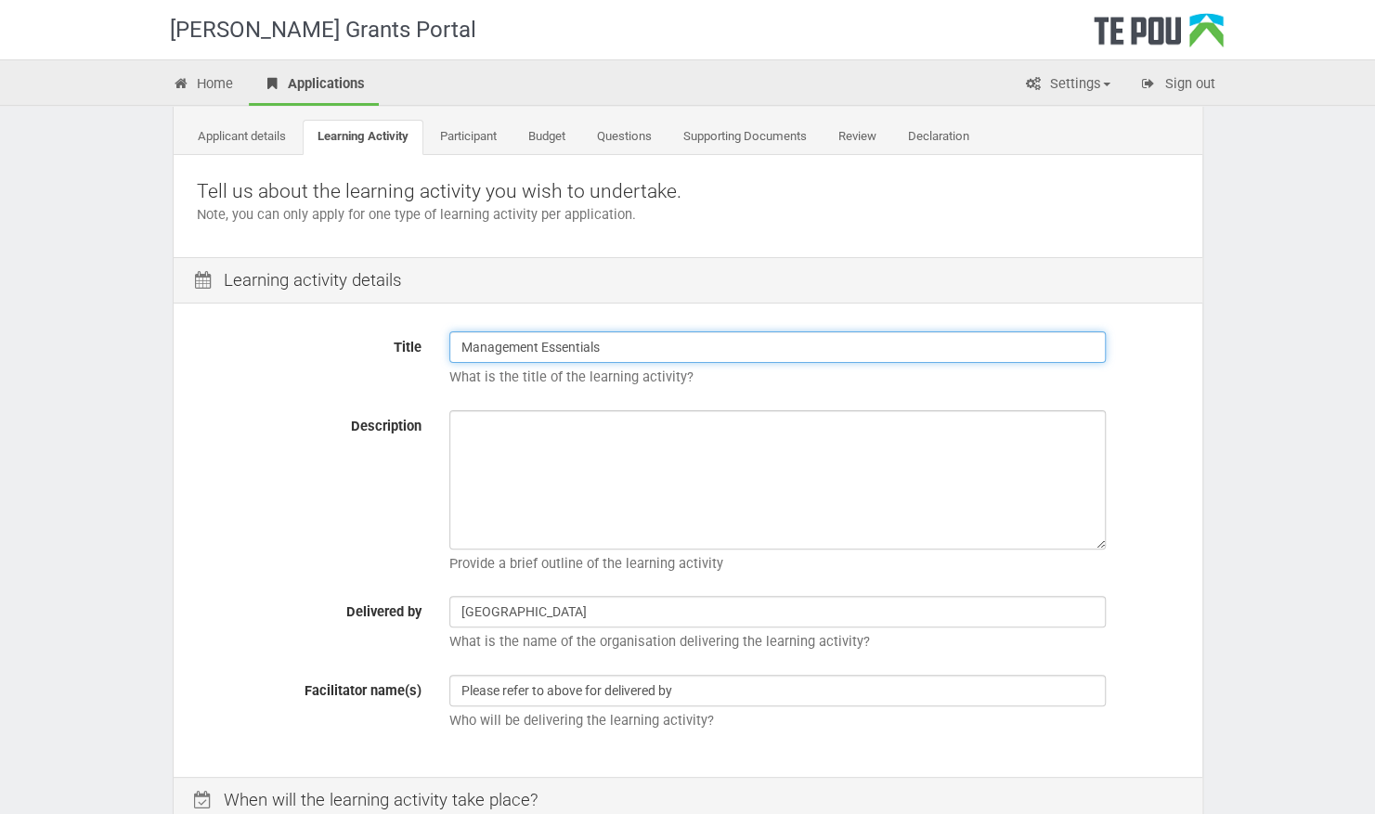
click at [663, 343] on input "Management Essentials" at bounding box center [777, 348] width 657 height 32
type input "Management Essentials-Business school 2-day course"
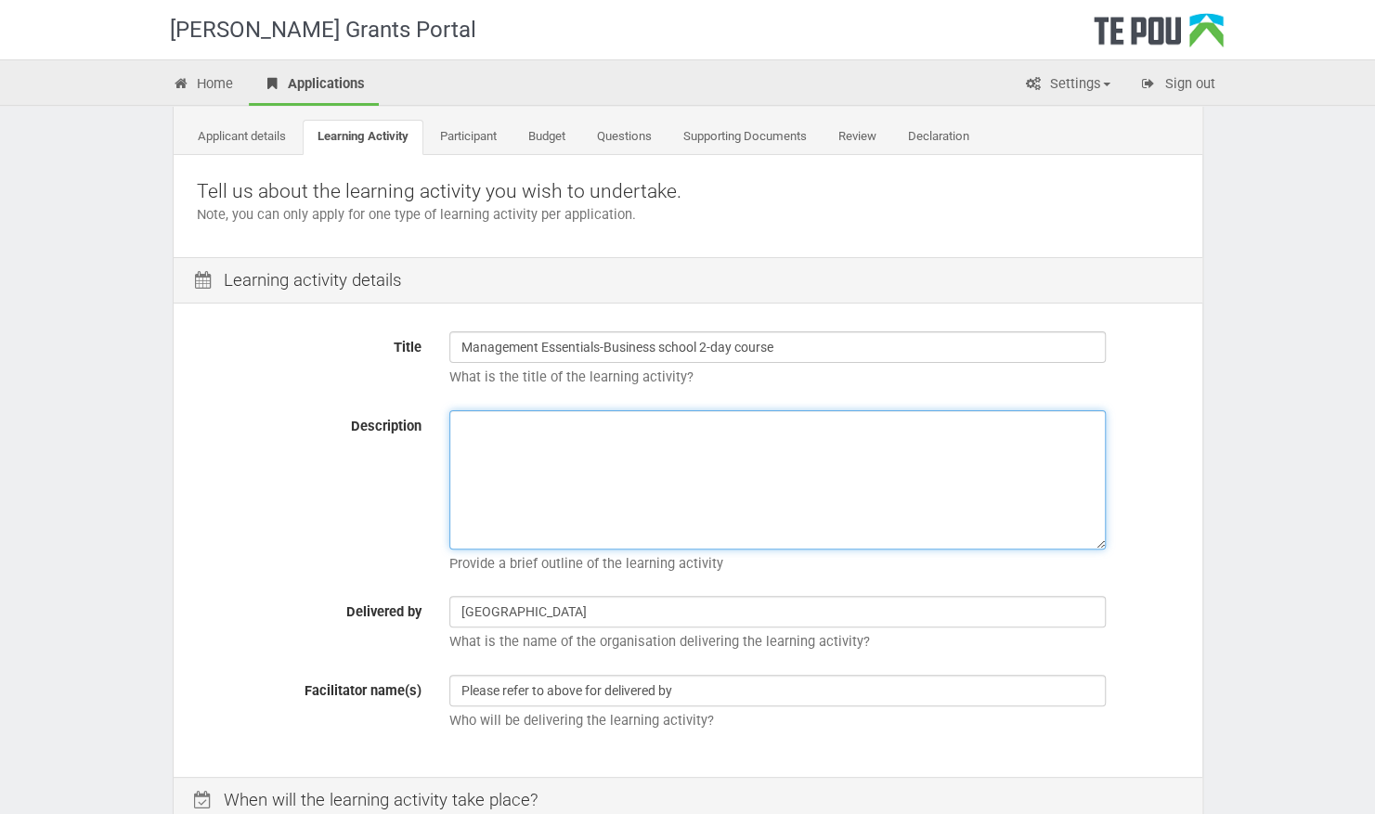
click at [505, 448] on textarea "Description" at bounding box center [777, 479] width 657 height 139
paste textarea "This two-day course is specifically designed for individuals who have been newl…"
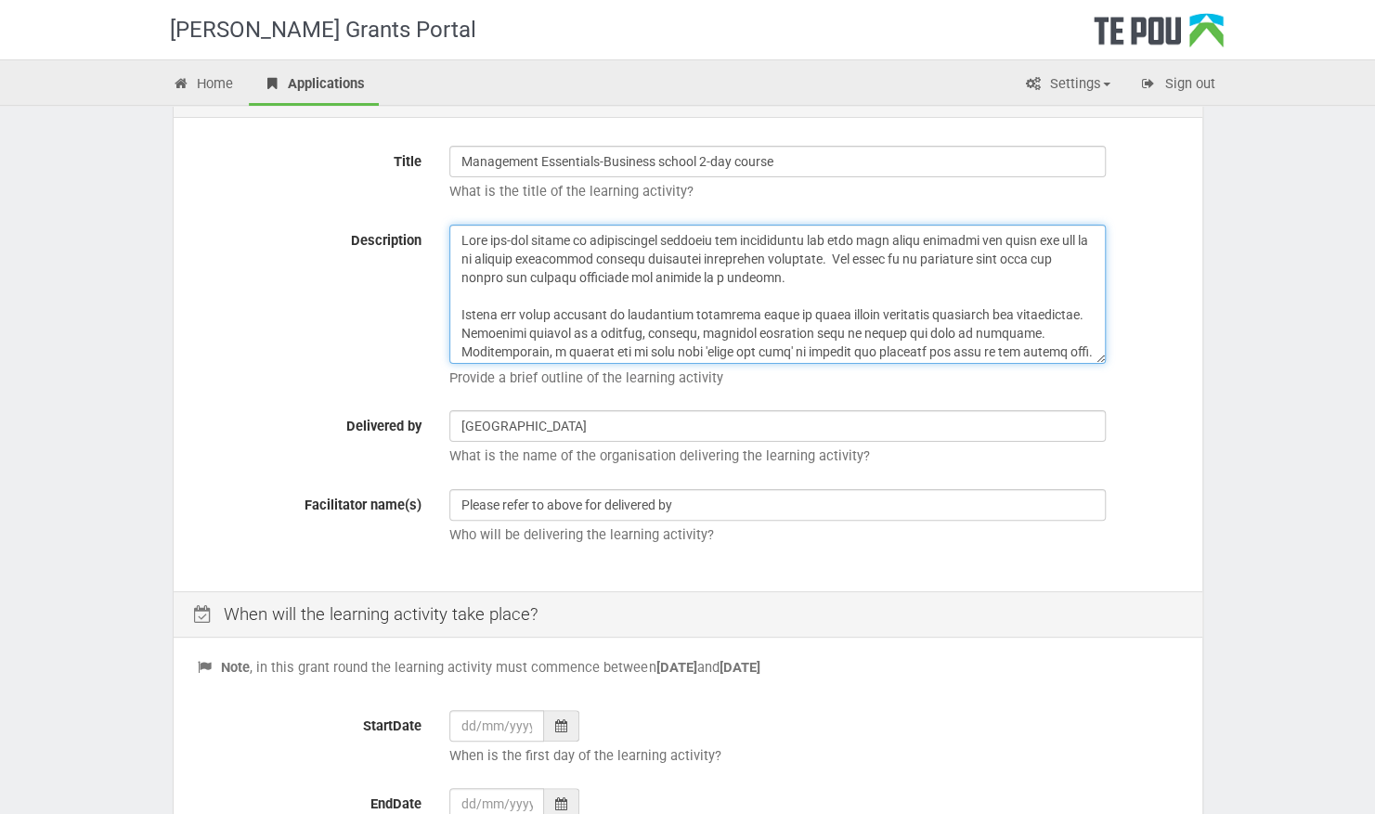
scroll to position [464, 0]
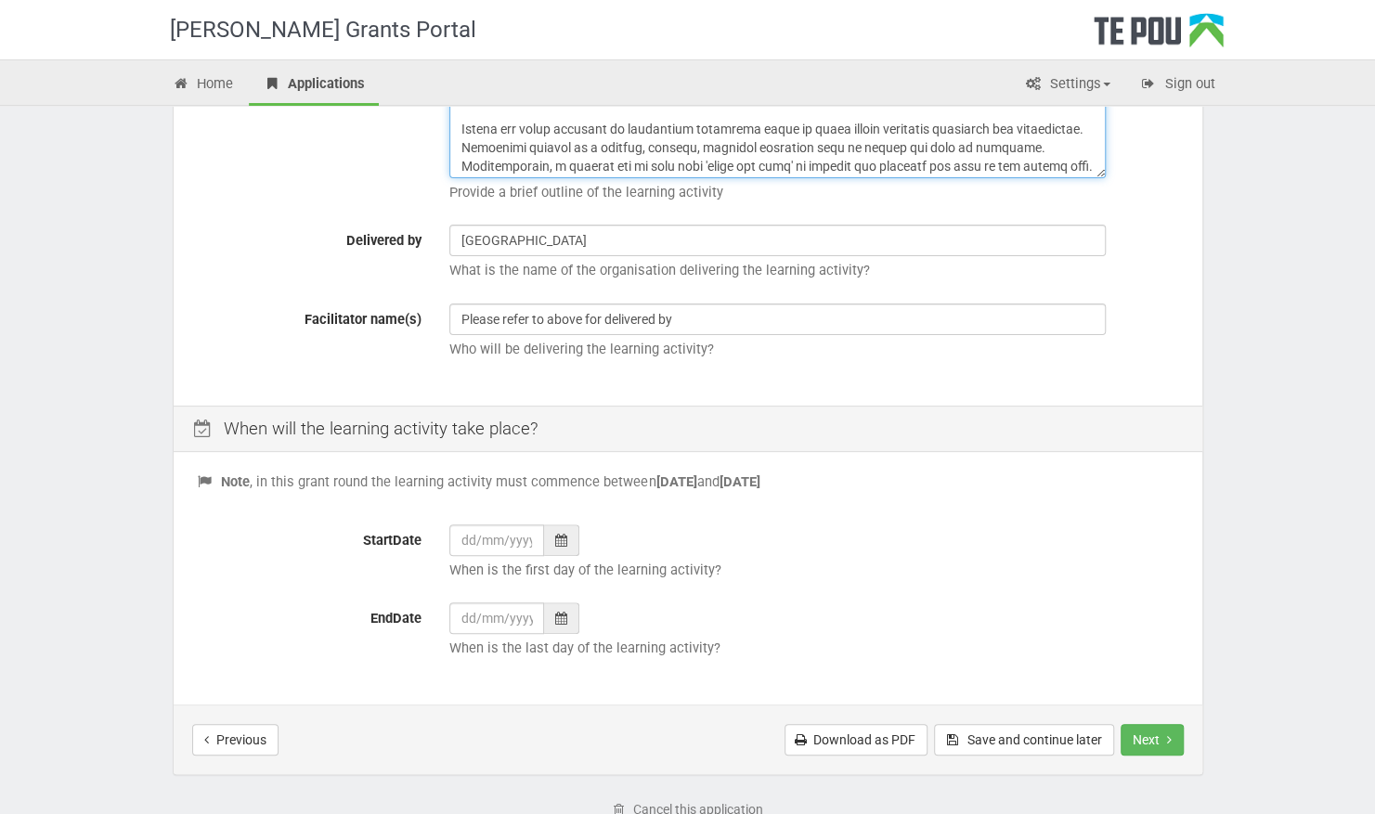
type textarea "This two-day course is specifically designed for individuals who have been newl…"
click at [558, 545] on icon at bounding box center [561, 540] width 12 height 13
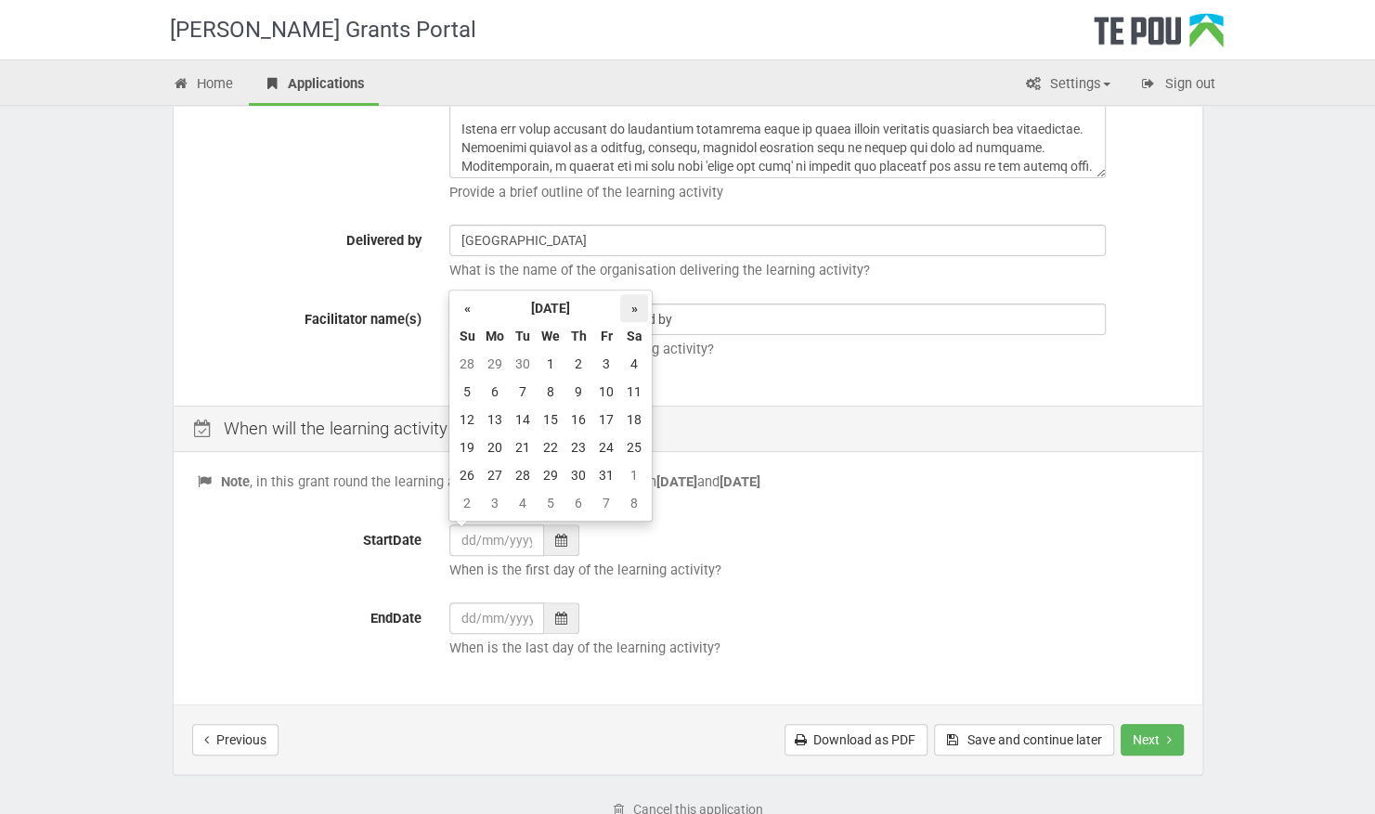
click at [638, 312] on th "»" at bounding box center [634, 308] width 28 height 28
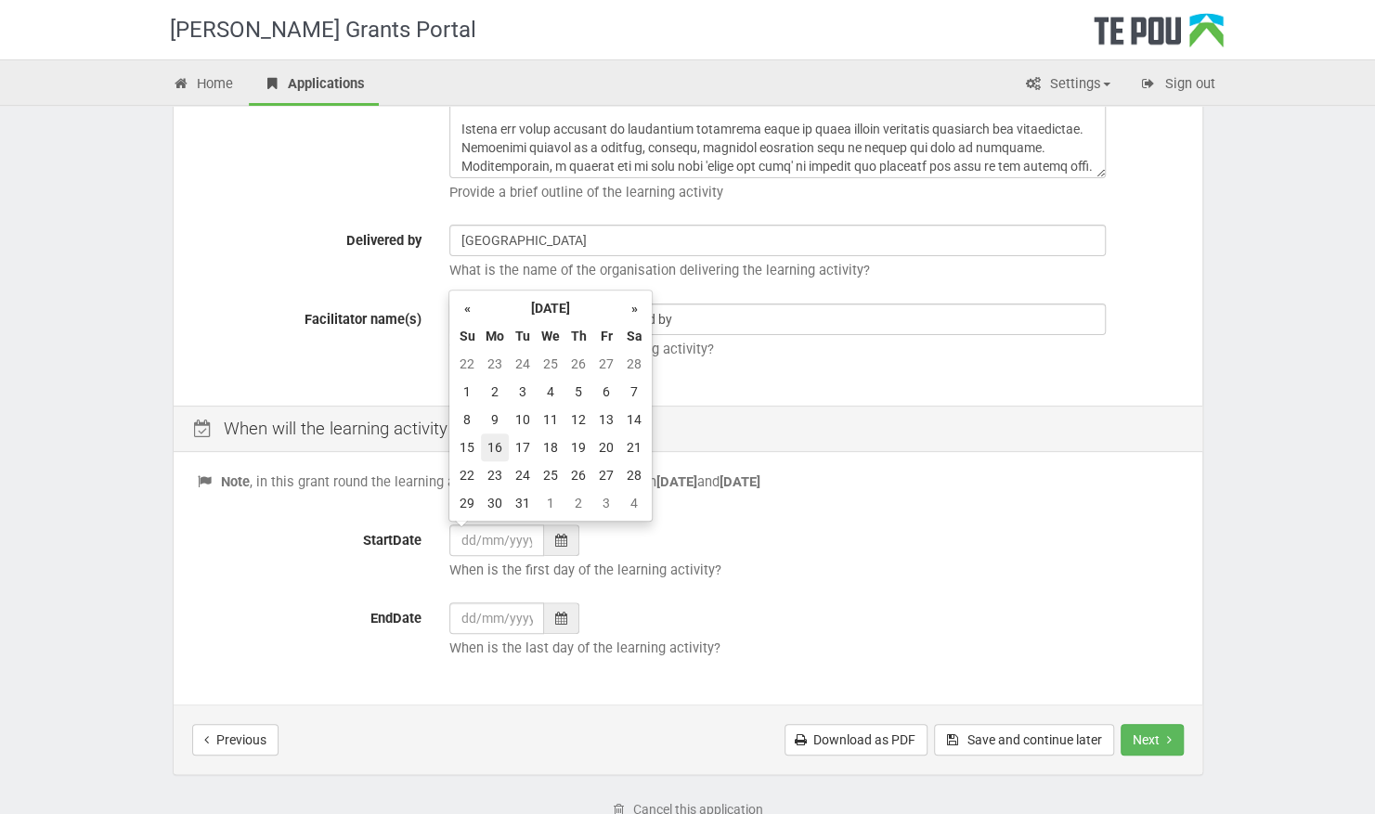
click at [496, 443] on td "16" at bounding box center [495, 448] width 28 height 28
type input "16/03/2026"
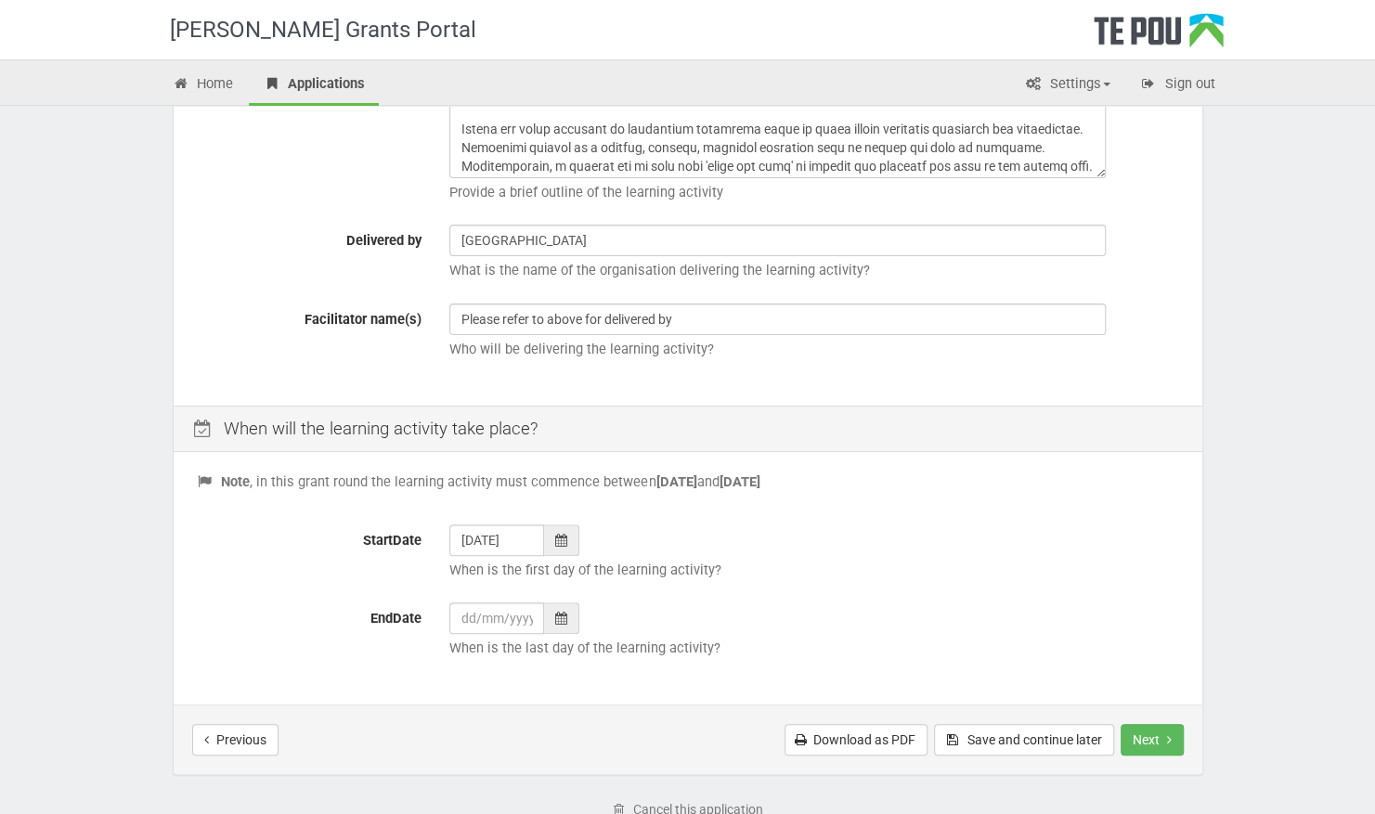
click at [561, 641] on p "When is the last day of the learning activity?" at bounding box center [814, 649] width 730 height 20
click at [559, 622] on div at bounding box center [561, 619] width 35 height 32
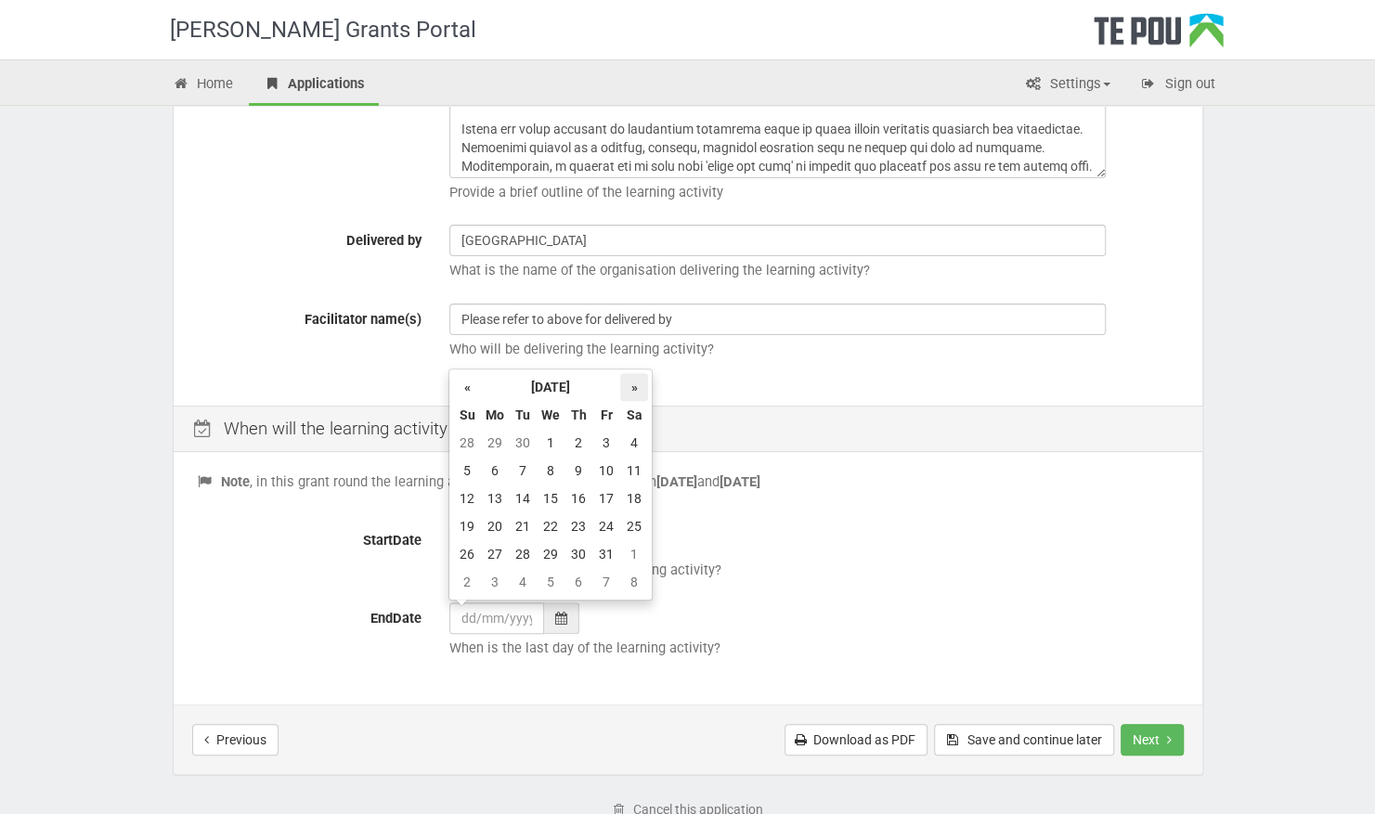
click at [630, 386] on th "»" at bounding box center [634, 387] width 28 height 28
click at [631, 386] on th "»" at bounding box center [634, 387] width 28 height 28
click at [628, 387] on th "»" at bounding box center [634, 387] width 28 height 28
click at [630, 390] on th "»" at bounding box center [634, 387] width 28 height 28
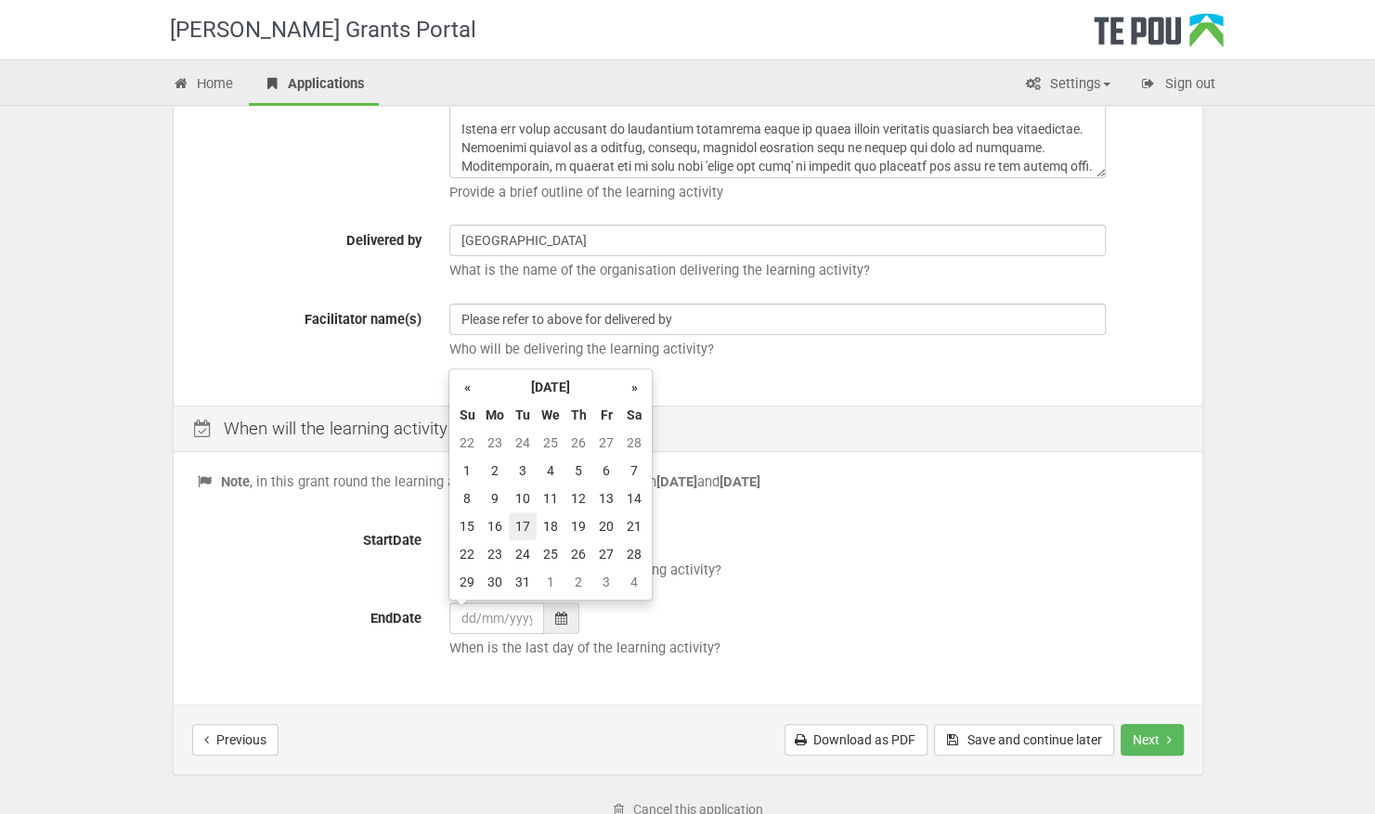
click at [527, 524] on td "17" at bounding box center [523, 527] width 28 height 28
type input "17/03/2026"
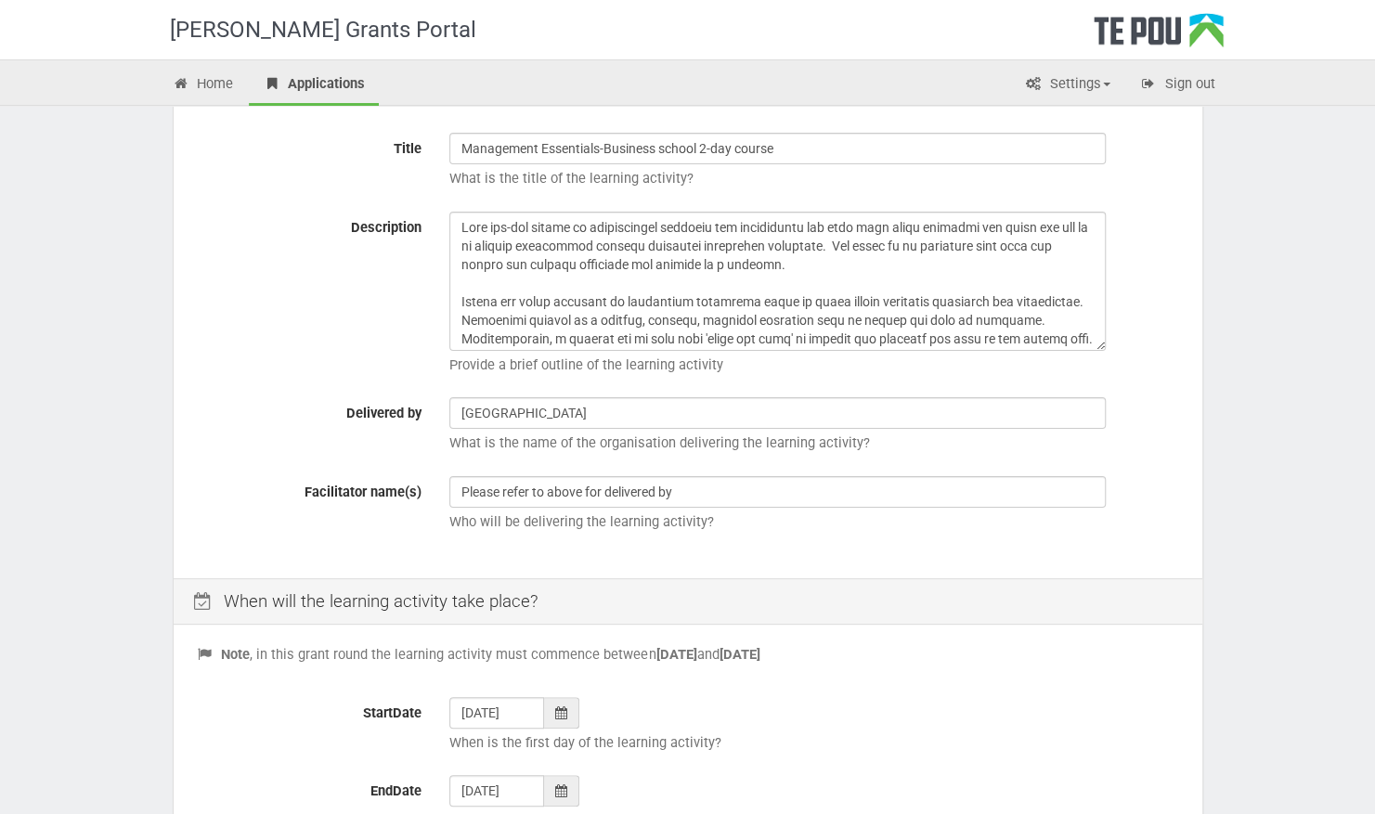
scroll to position [557, 0]
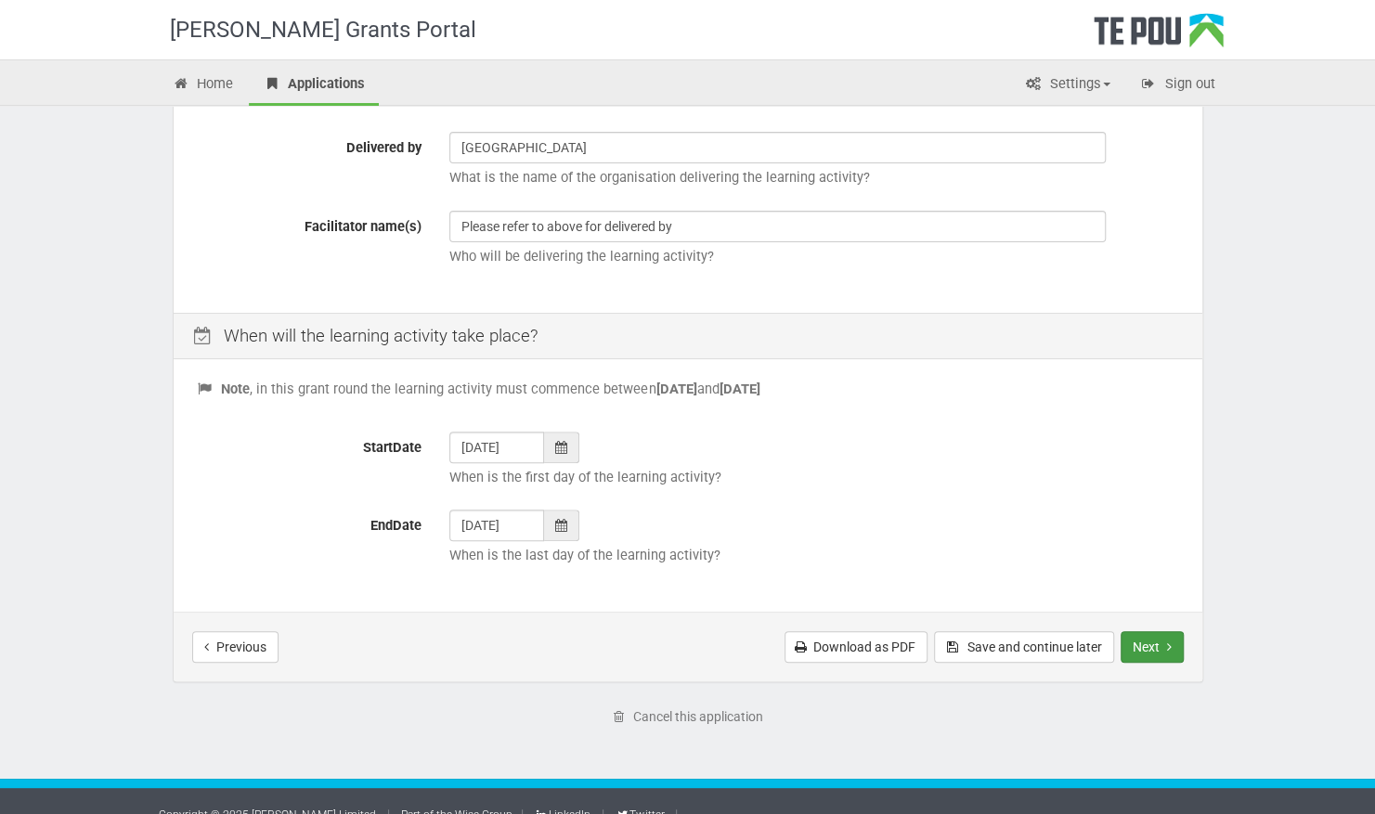
click at [1145, 642] on button "Next" at bounding box center [1152, 647] width 63 height 32
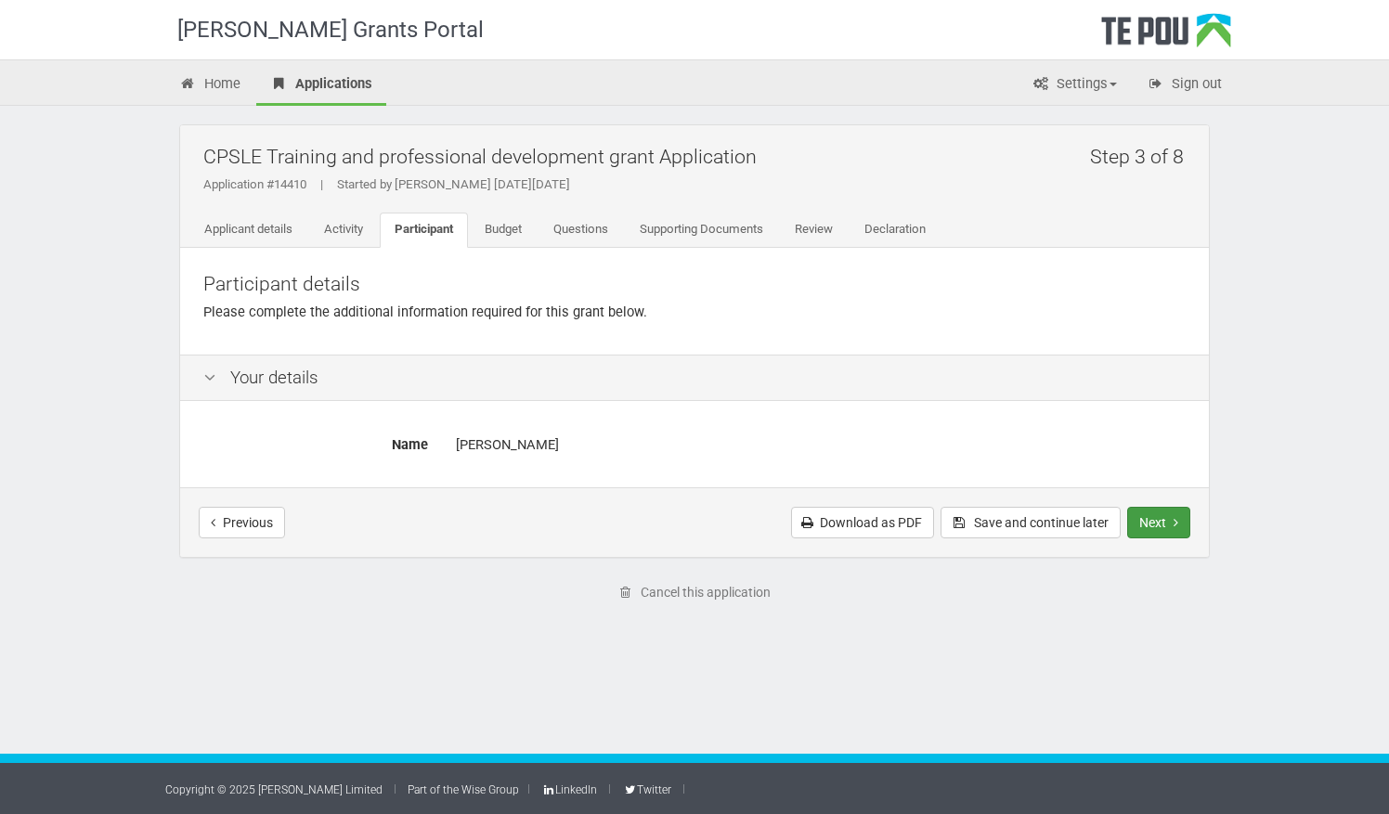
click at [1148, 520] on button "Next" at bounding box center [1158, 523] width 63 height 32
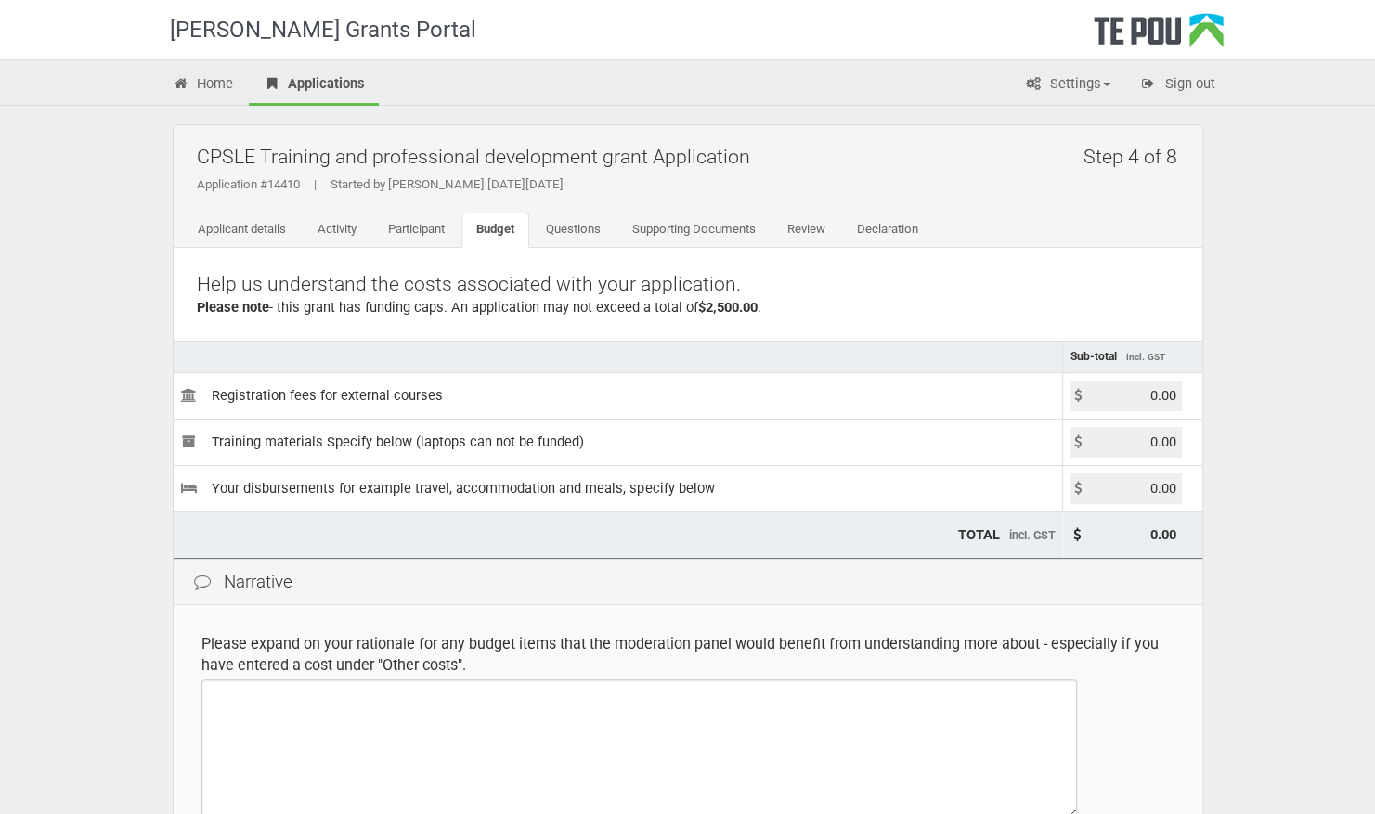
click at [1159, 392] on input "0.00" at bounding box center [1126, 396] width 111 height 31
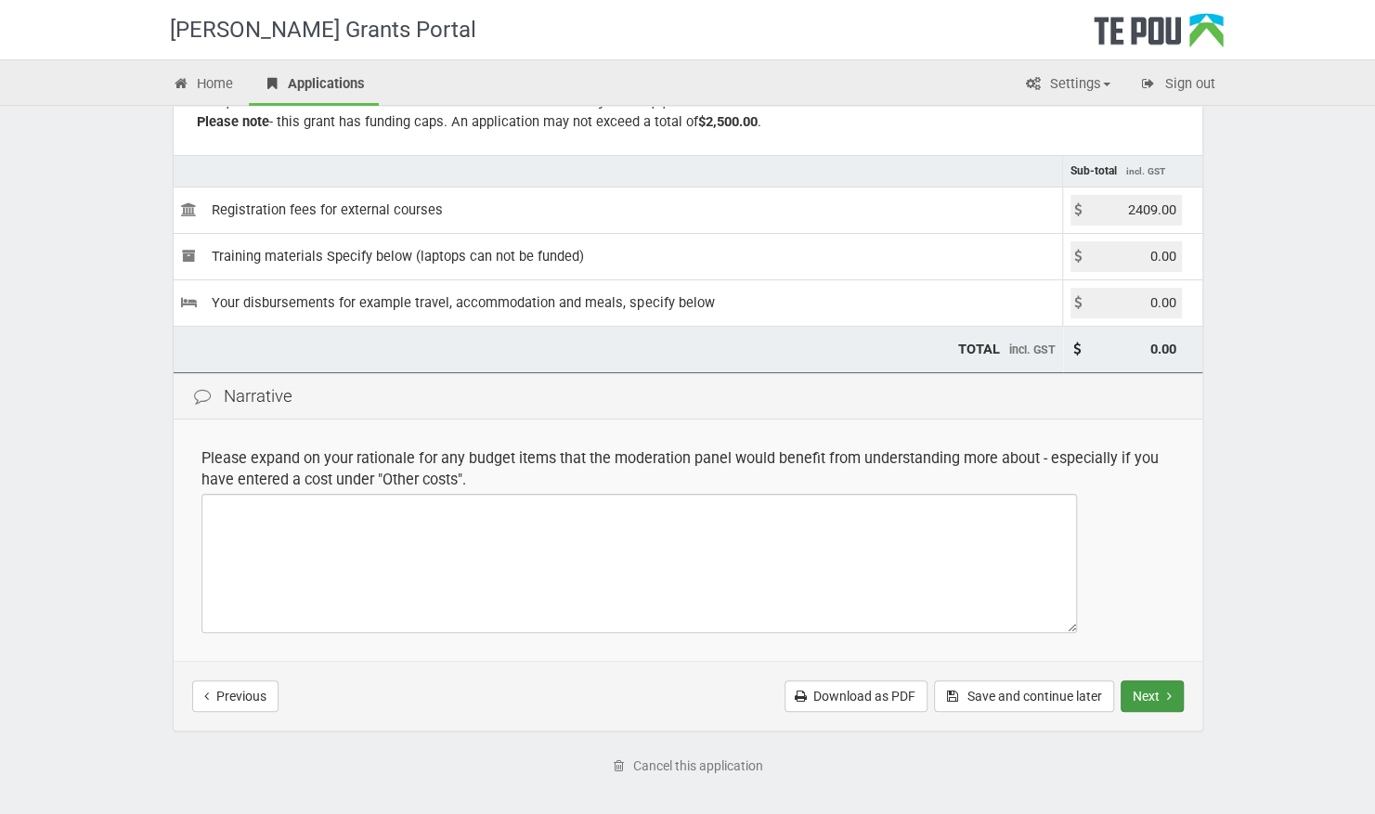
type input "2409.00"
type input "2,409.00"
click at [1153, 696] on button "Next" at bounding box center [1152, 697] width 63 height 32
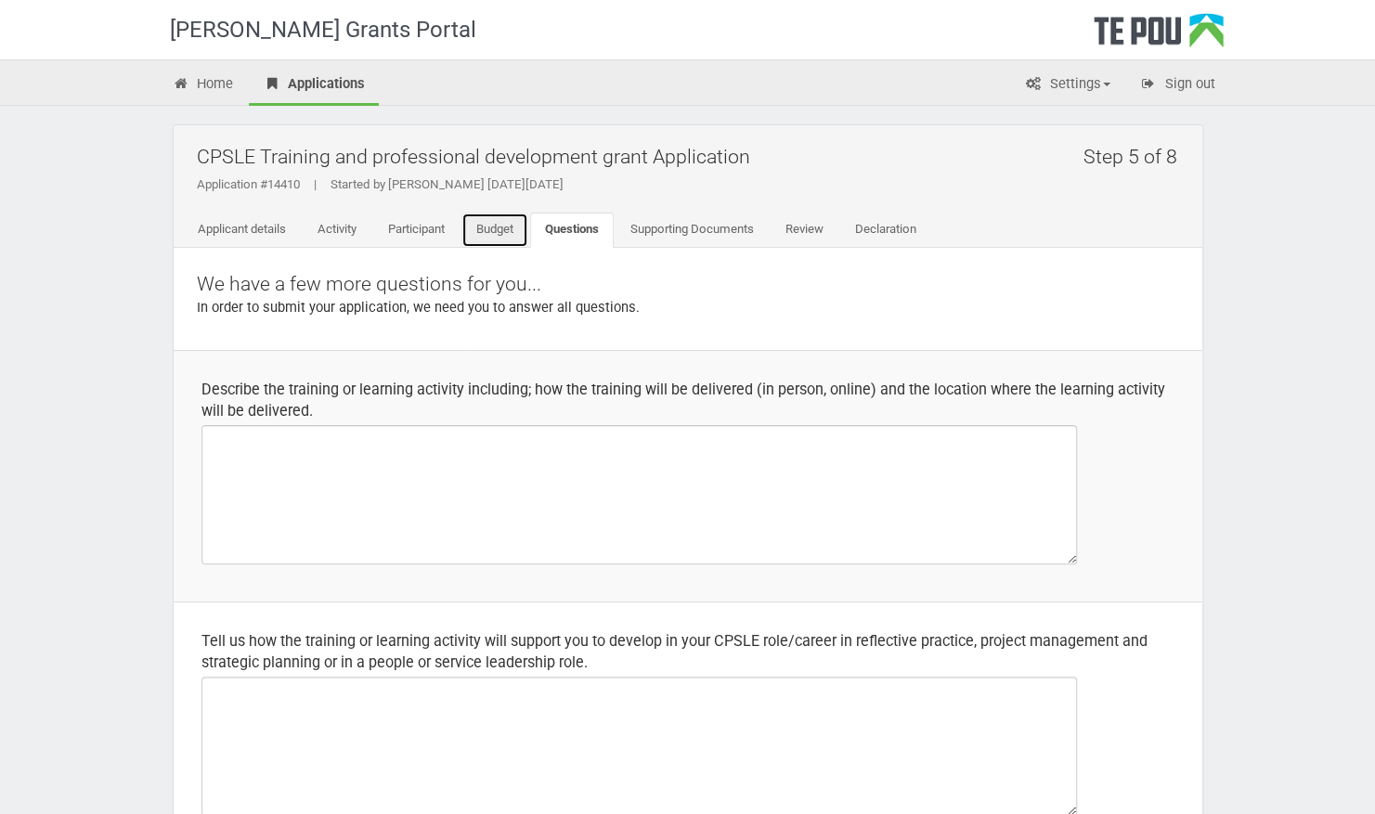
click at [502, 240] on link "Budget" at bounding box center [495, 230] width 67 height 35
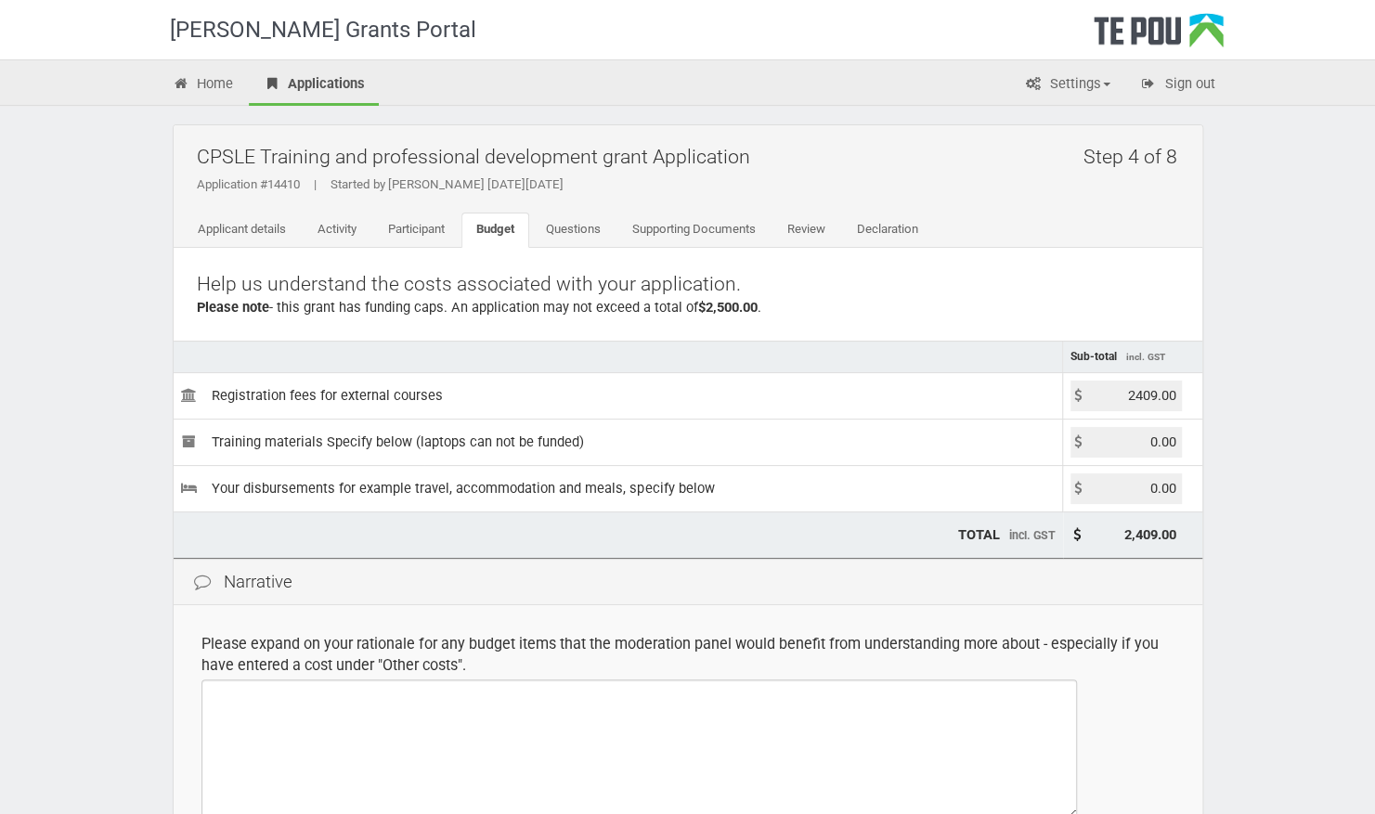
scroll to position [93, 0]
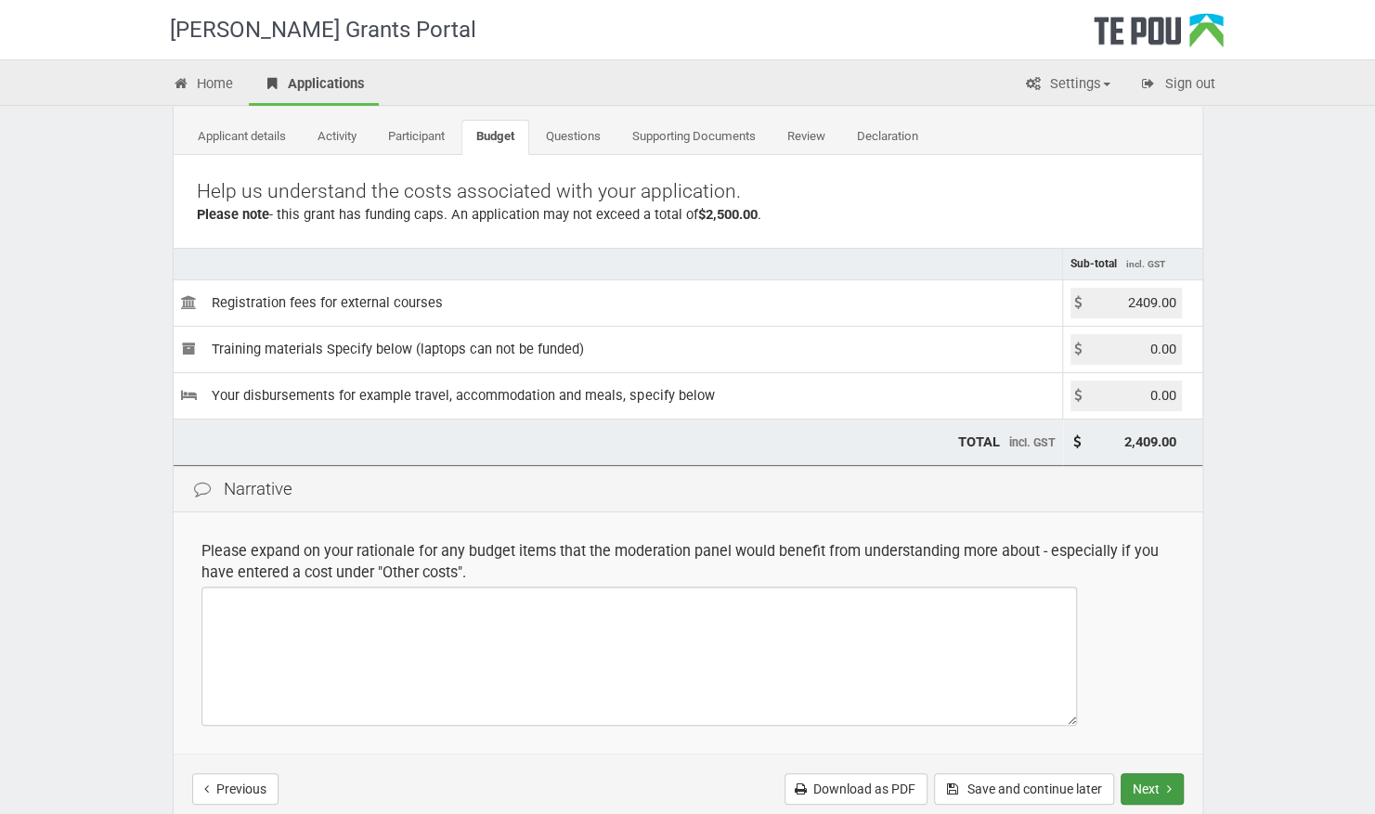
click at [1157, 778] on button "Next" at bounding box center [1152, 790] width 63 height 32
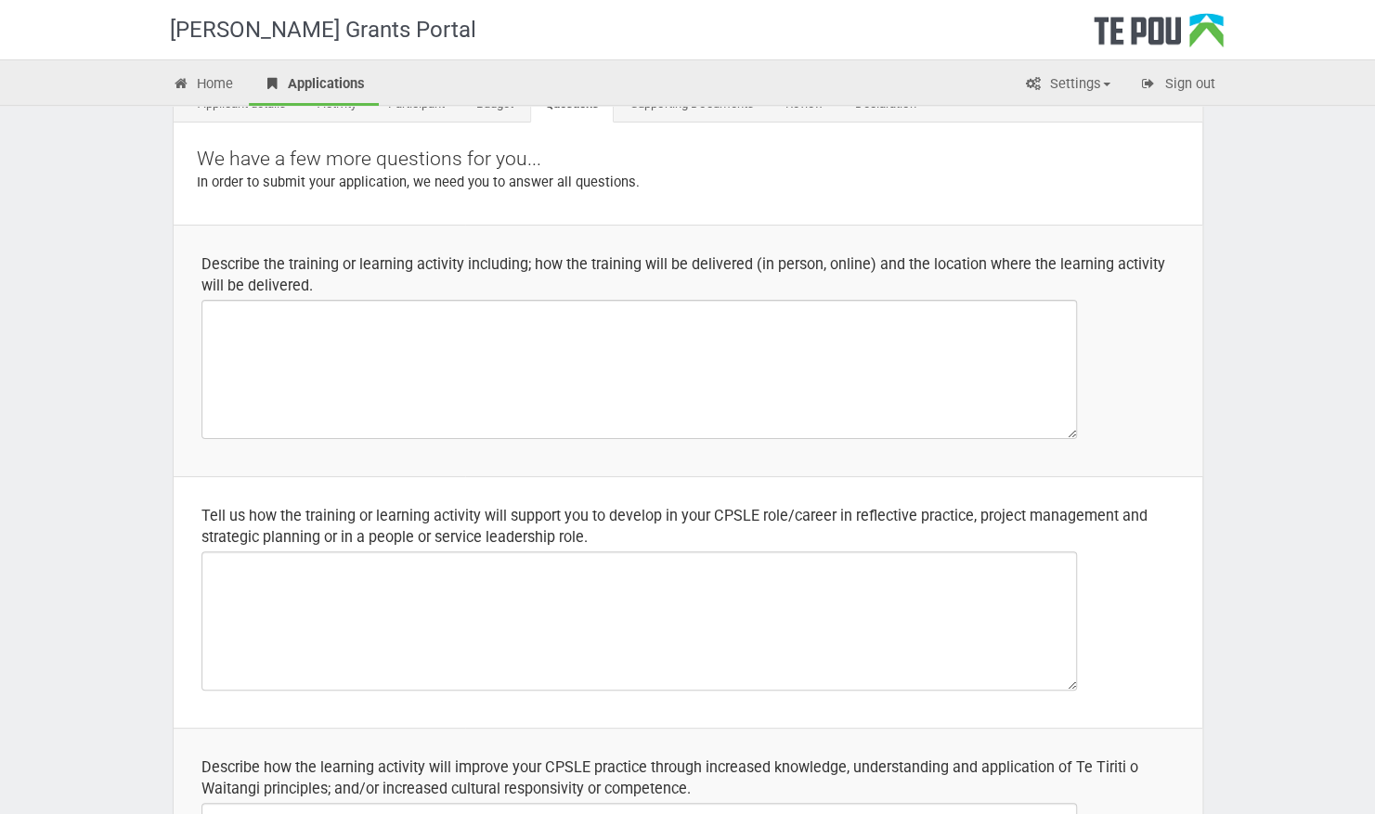
scroll to position [33, 0]
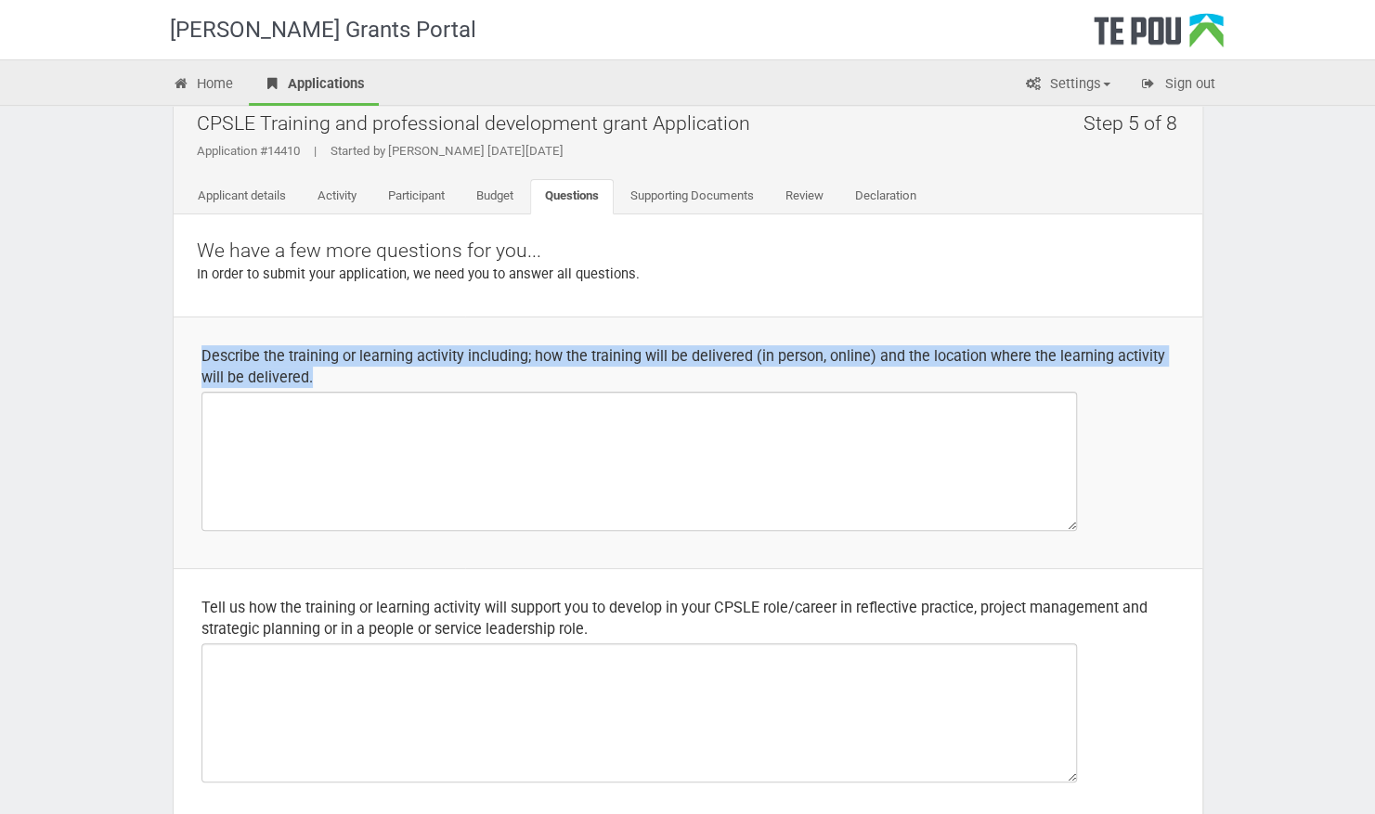
drag, startPoint x: 316, startPoint y: 379, endPoint x: 203, endPoint y: 347, distance: 116.7
click at [203, 347] on div "Describe the training or learning activity including; how the training will be …" at bounding box center [688, 366] width 973 height 43
copy div "Describe the training or learning activity including; how the training will be …"
drag, startPoint x: 1003, startPoint y: 366, endPoint x: 1018, endPoint y: 362, distance: 15.3
click at [1003, 366] on div "Describe the training or learning activity including; how the training will be …" at bounding box center [688, 366] width 973 height 43
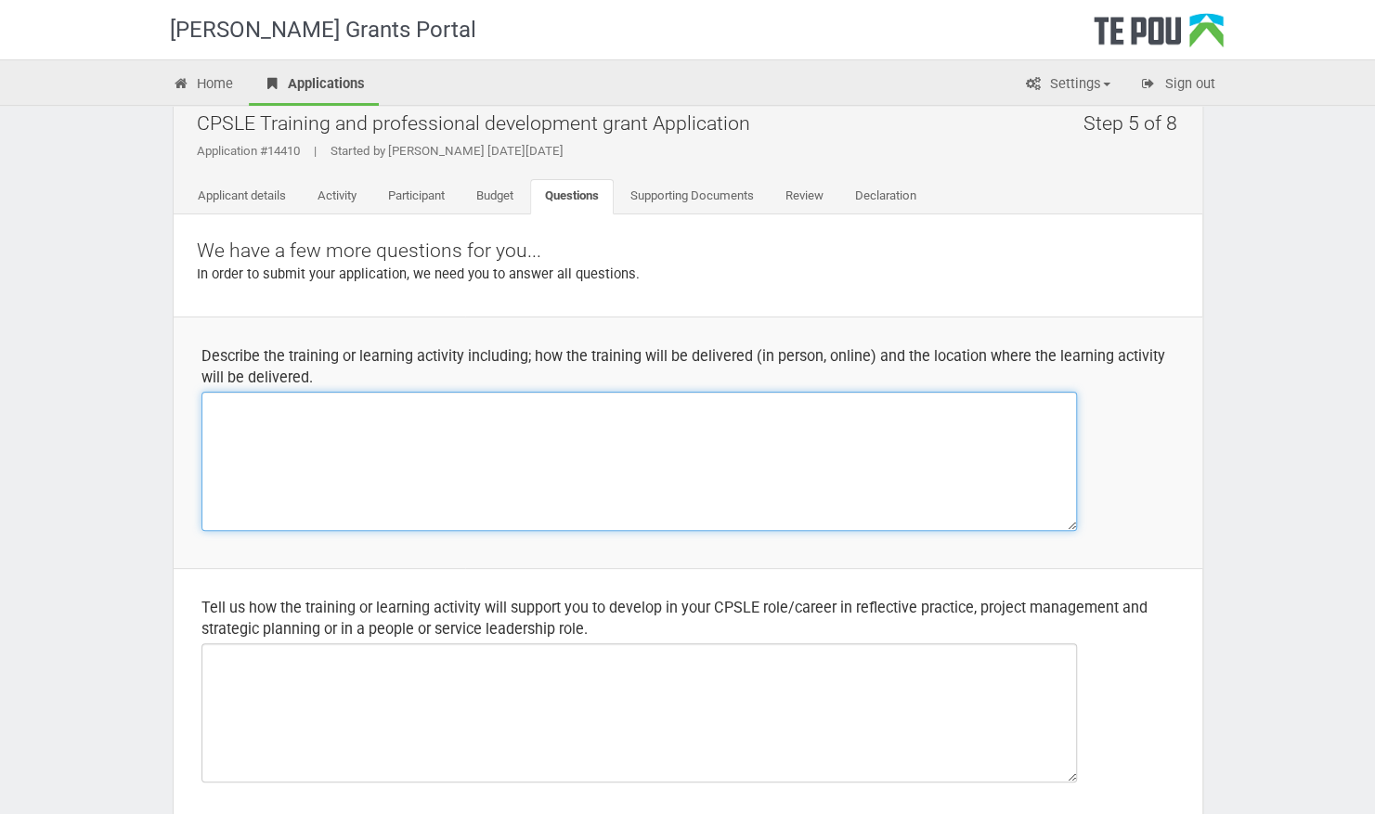
click at [461, 414] on textarea at bounding box center [640, 461] width 876 height 139
paste textarea "I am applying to attend the Management Essentials short course offered by the U…"
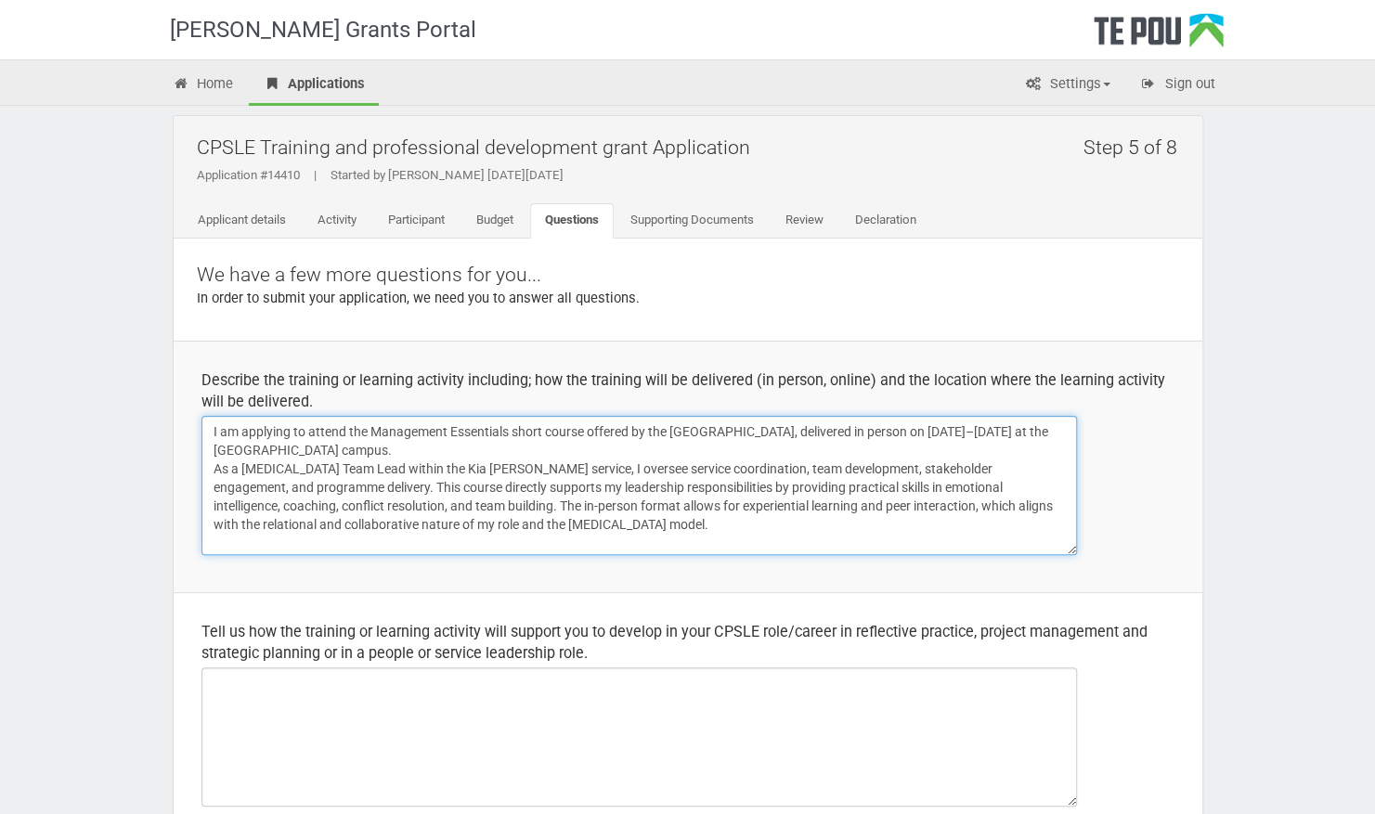
scroll to position [0, 0]
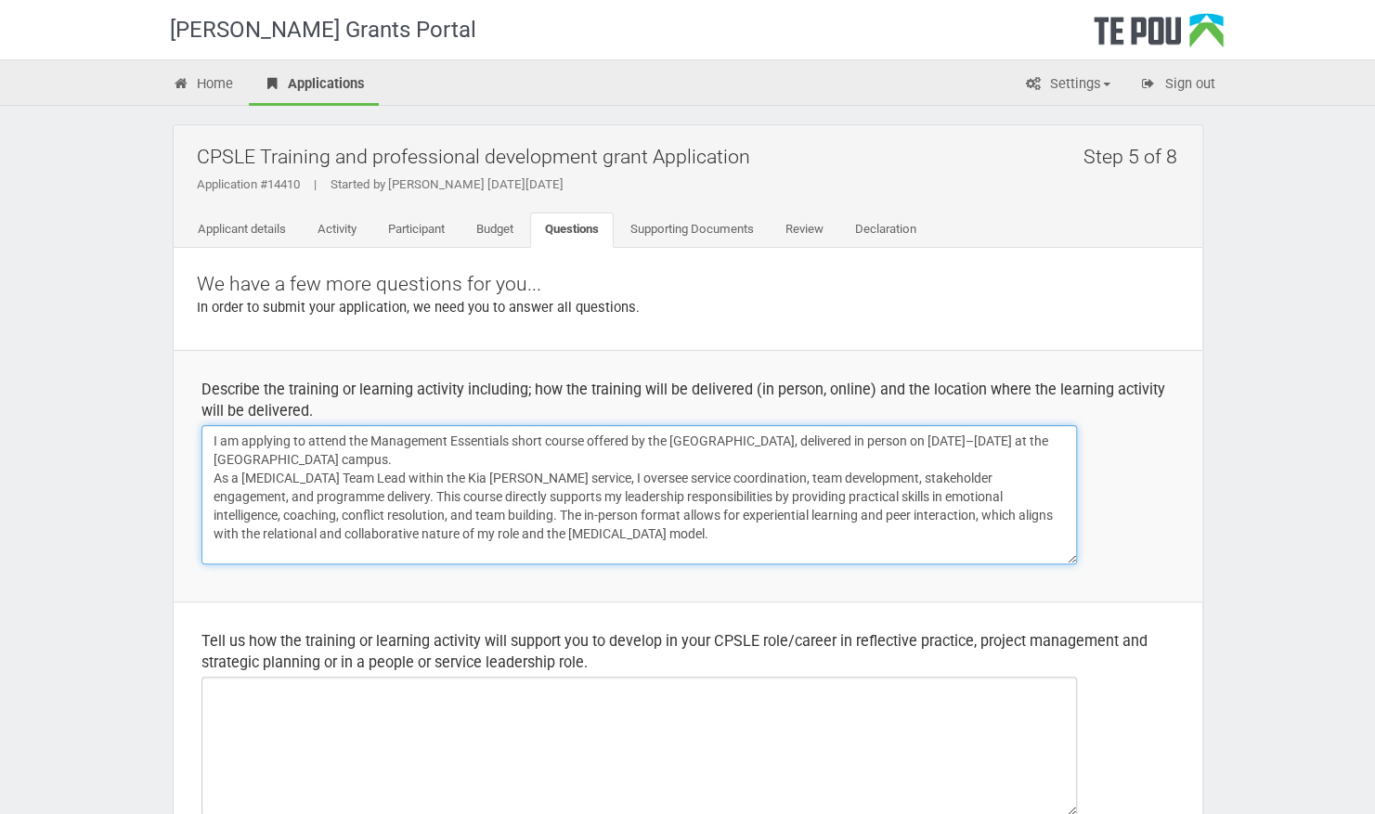
click at [202, 480] on textarea "I am applying to attend the Management Essentials short course offered by the U…" at bounding box center [640, 494] width 876 height 139
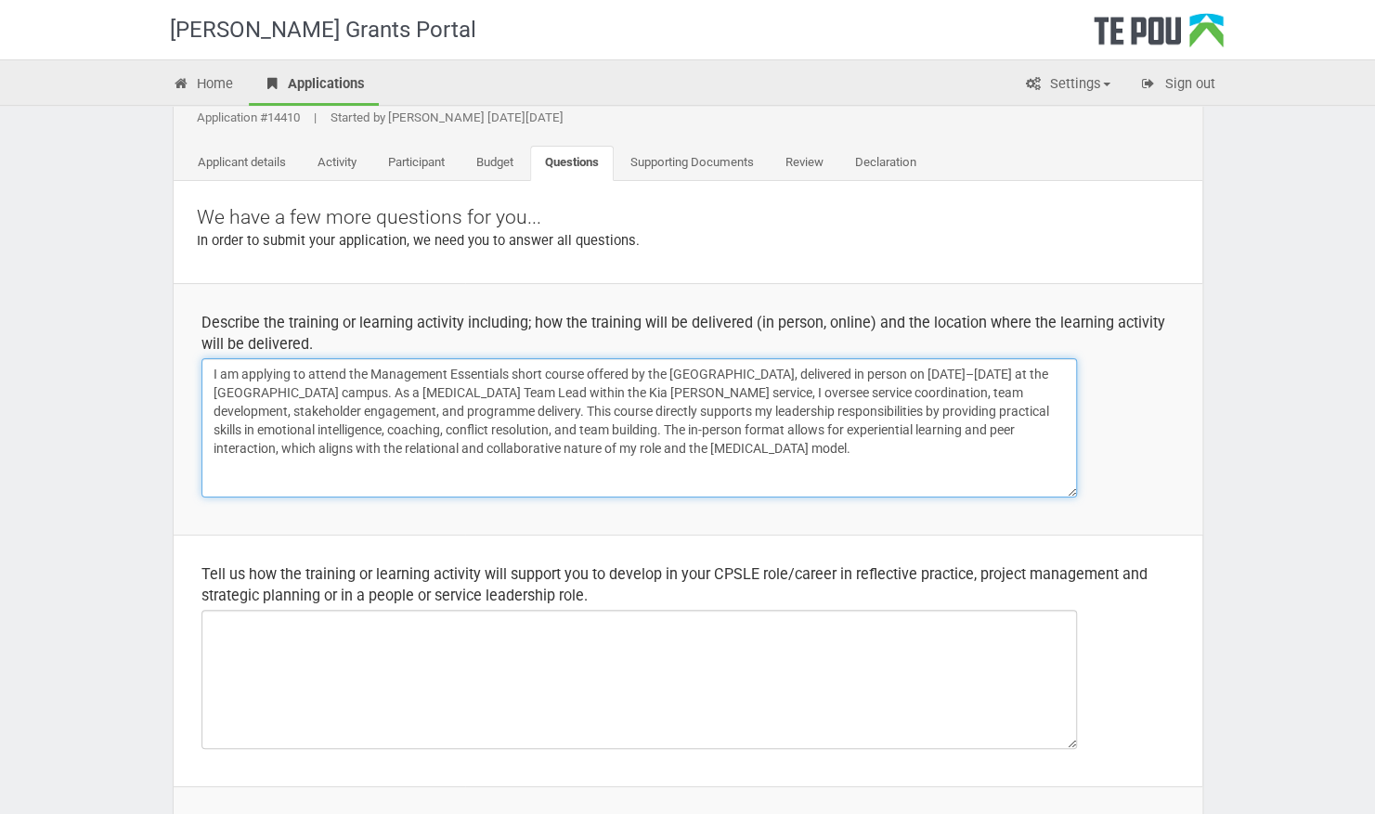
scroll to position [186, 0]
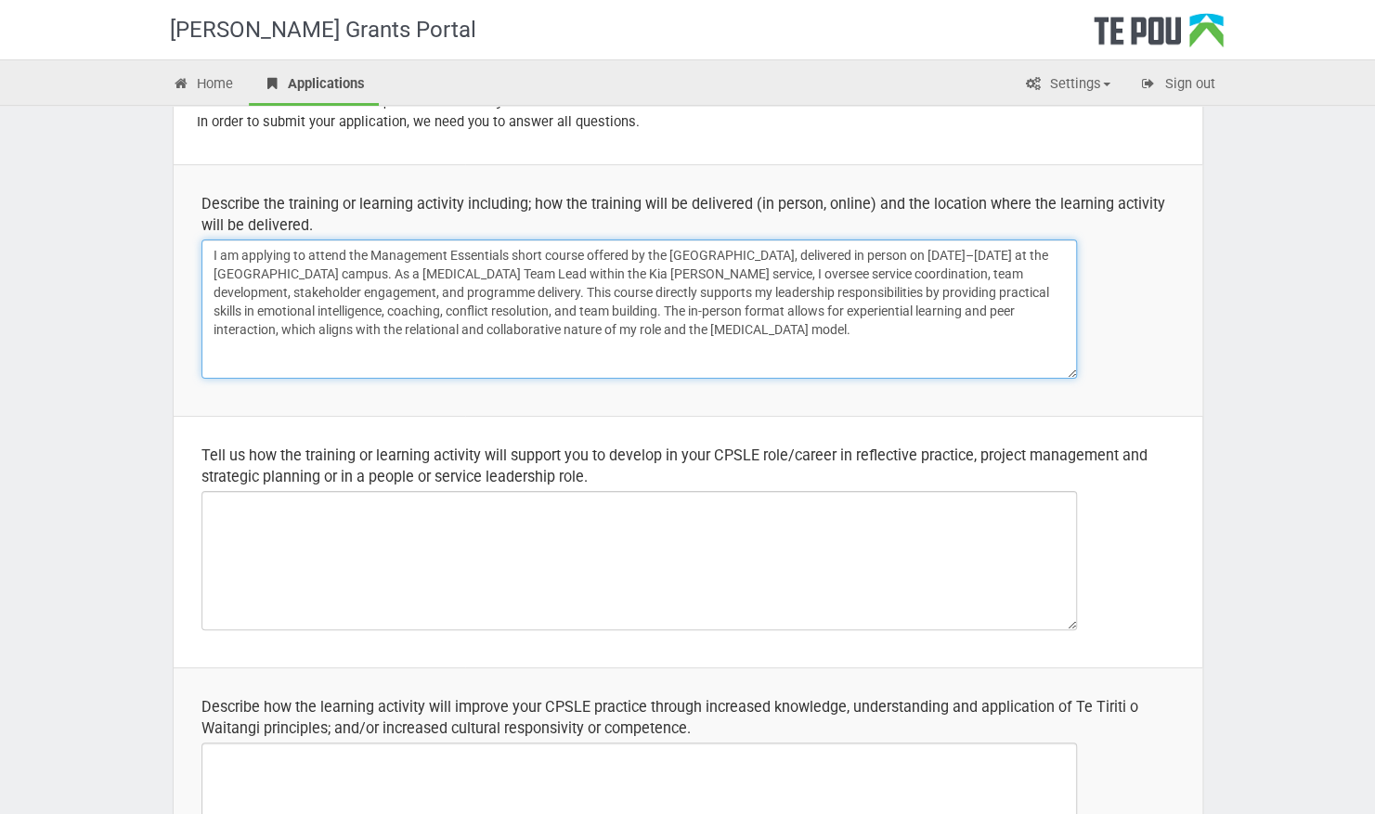
type textarea "I am applying to attend the Management Essentials short course offered by the U…"
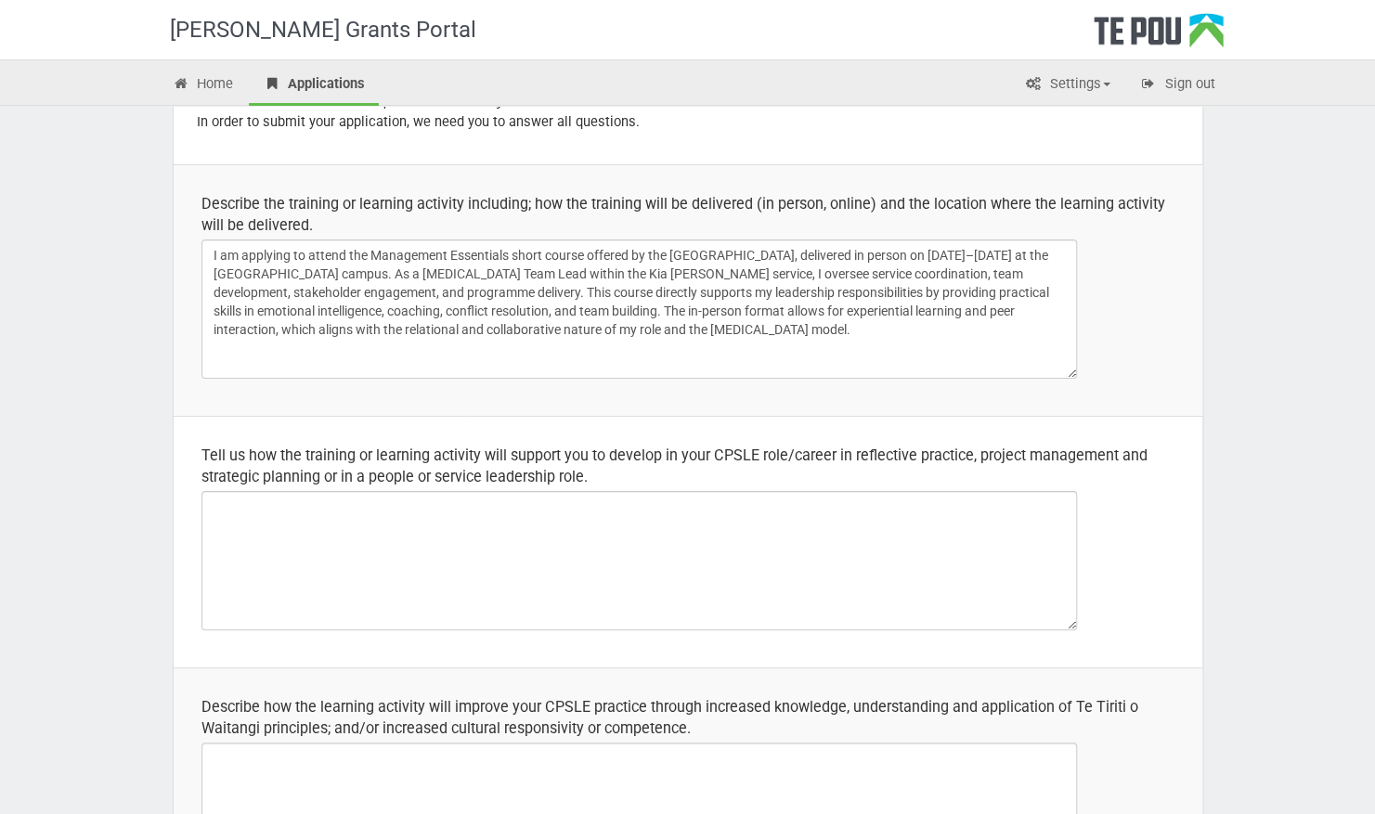
click at [623, 473] on div "Tell us how the training or learning activity will support you to develop in yo…" at bounding box center [688, 466] width 973 height 43
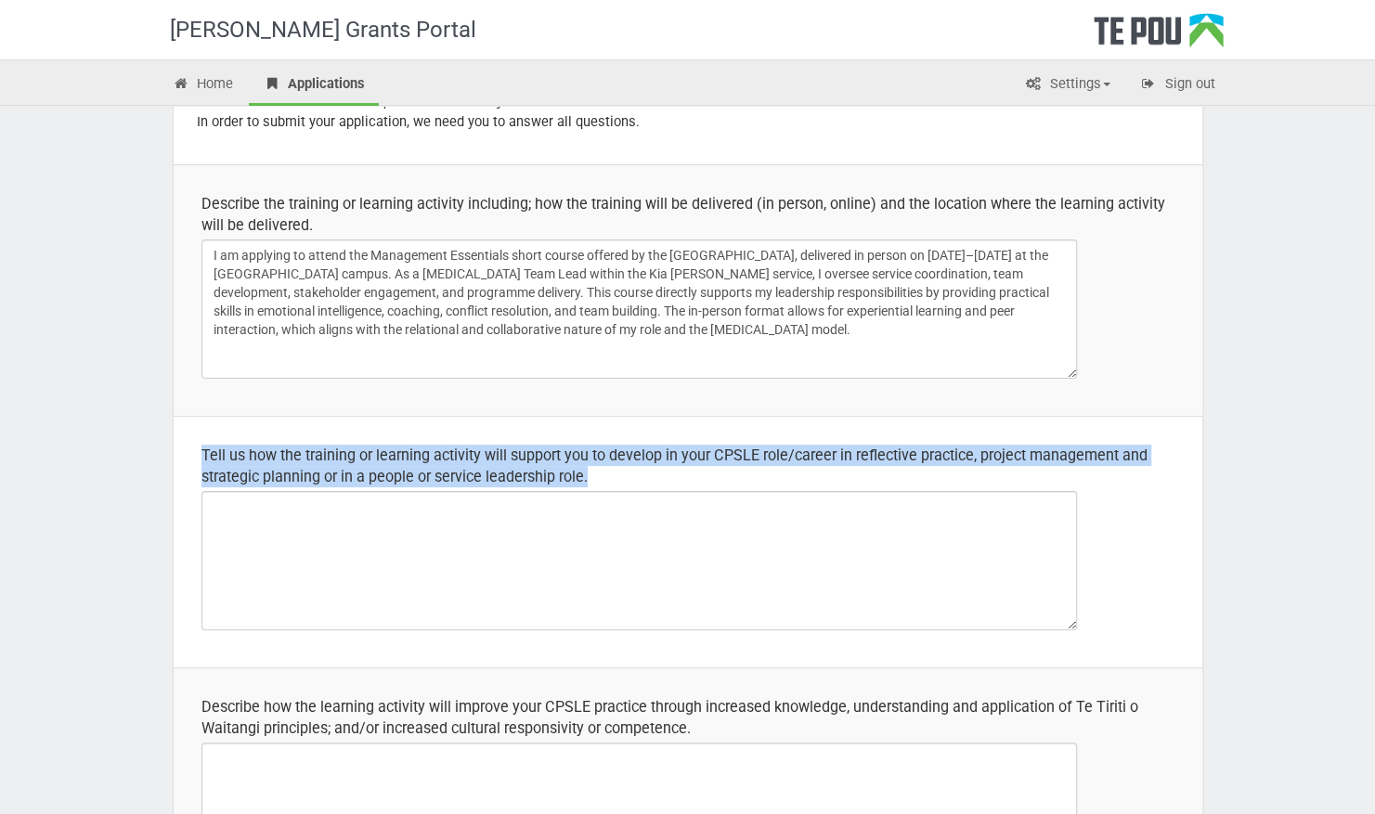
drag, startPoint x: 604, startPoint y: 475, endPoint x: 191, endPoint y: 457, distance: 412.7
click at [191, 457] on td "Tell us how the training or learning activity will support you to develop in yo…" at bounding box center [688, 542] width 1029 height 252
click at [713, 479] on div "Tell us how the training or learning activity will support you to develop in yo…" at bounding box center [688, 466] width 973 height 43
drag, startPoint x: 581, startPoint y: 484, endPoint x: 191, endPoint y: 455, distance: 391.1
click at [191, 455] on td "Tell us how the training or learning activity will support you to develop in yo…" at bounding box center [688, 542] width 1029 height 252
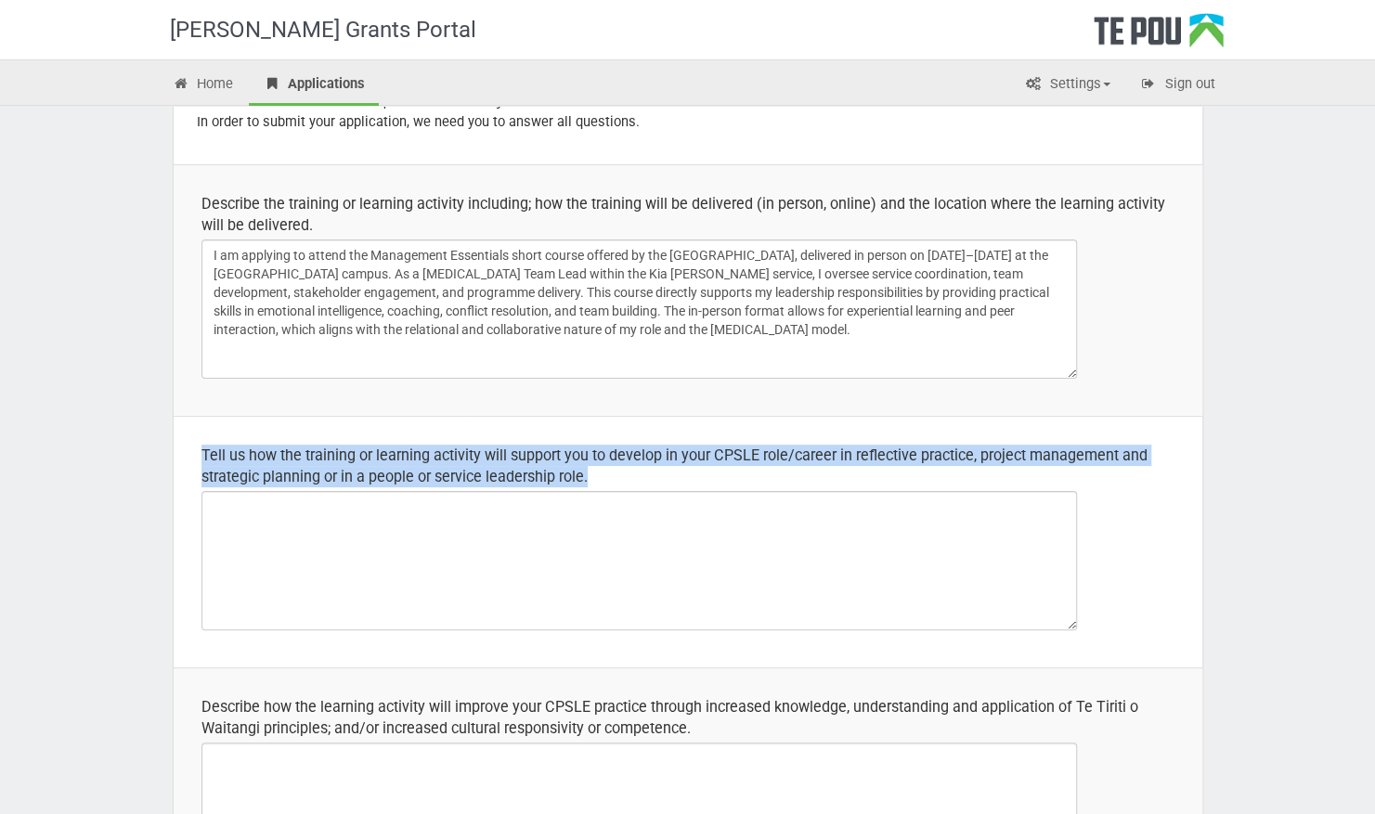
drag, startPoint x: 191, startPoint y: 455, endPoint x: 254, endPoint y: 437, distance: 65.6
copy div "Tell us how the training or learning activity will support you to develop in yo…"
click at [320, 423] on td "Tell us how the training or learning activity will support you to develop in yo…" at bounding box center [688, 542] width 1029 height 252
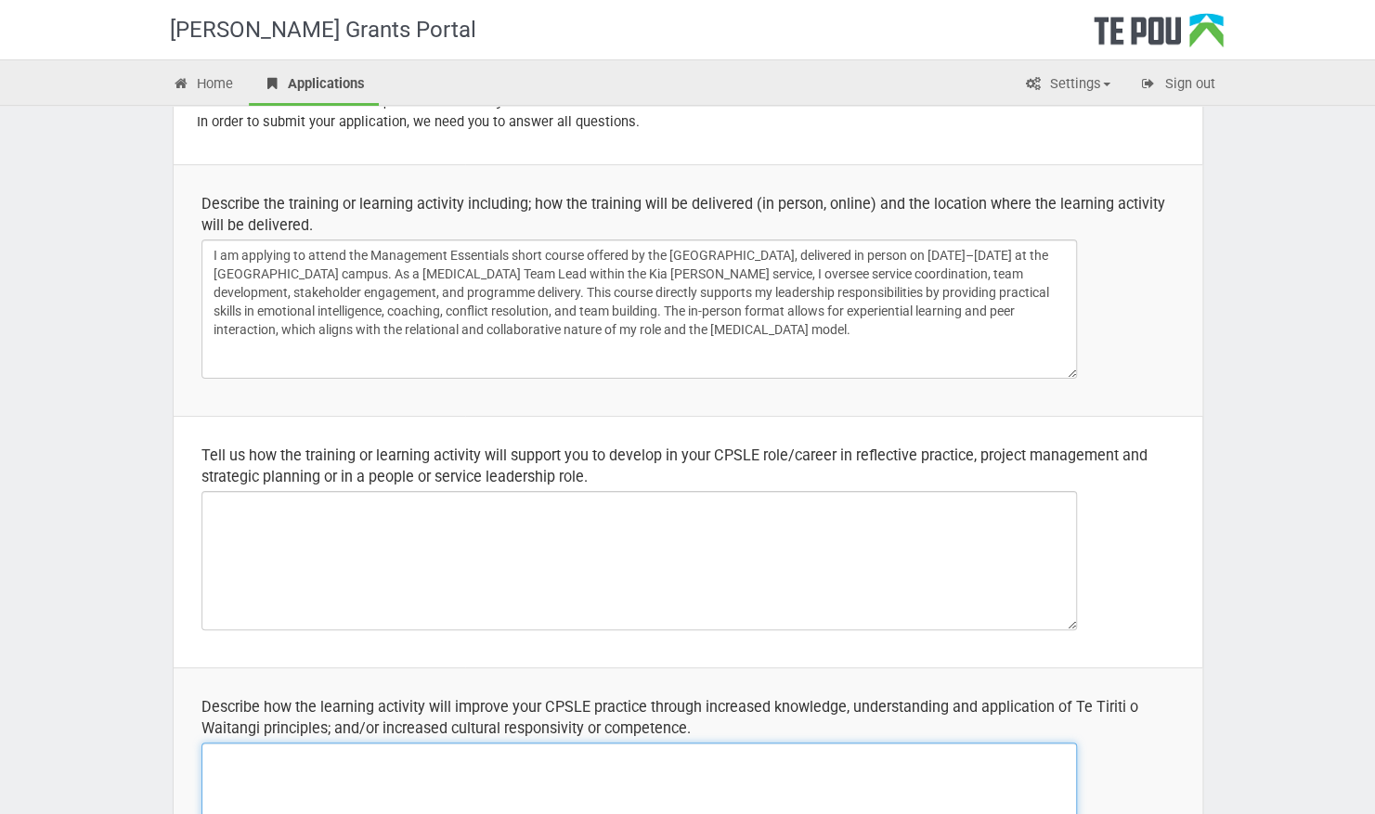
drag, startPoint x: 852, startPoint y: 788, endPoint x: 849, endPoint y: 813, distance: 25.2
click at [852, 788] on textarea at bounding box center [640, 812] width 876 height 139
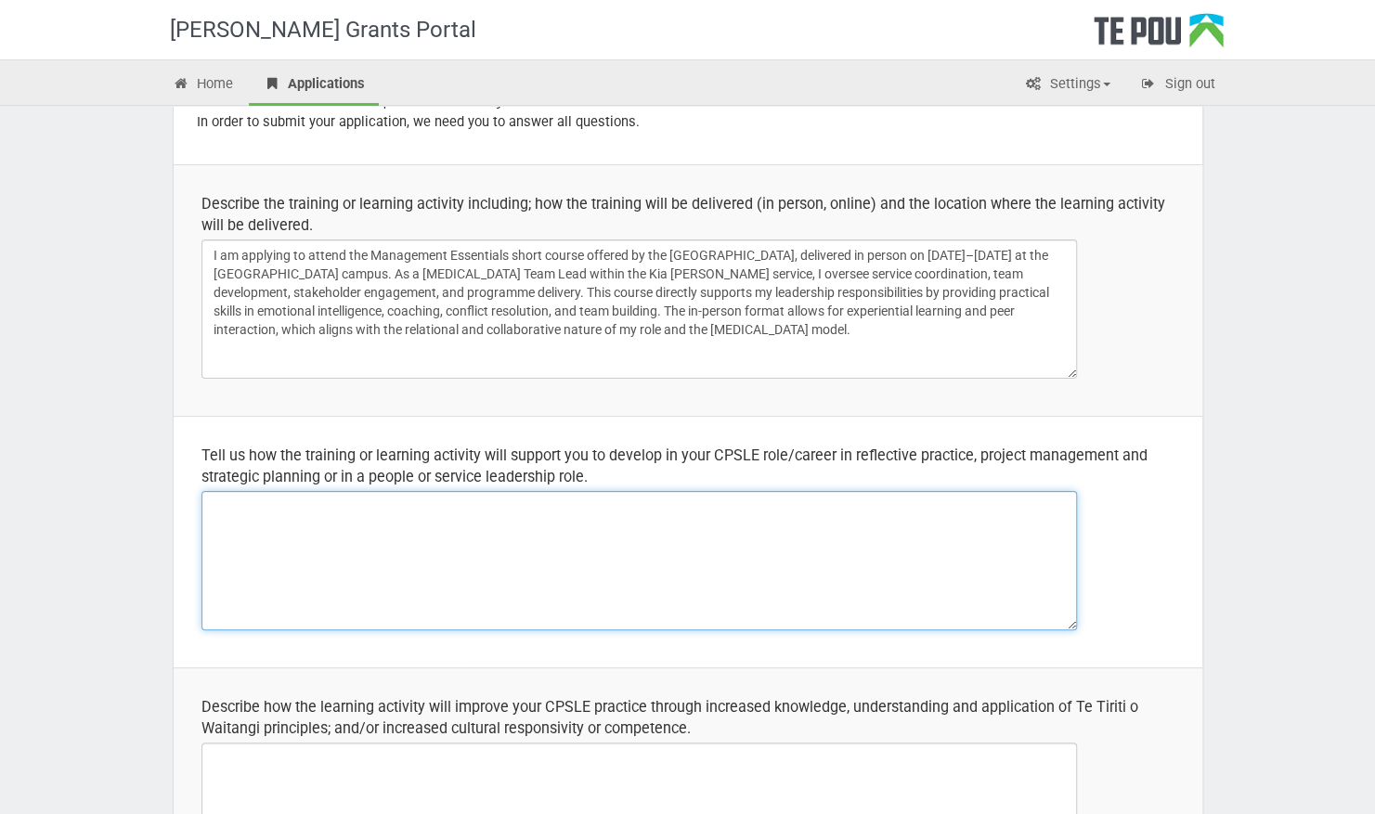
click at [617, 522] on textarea at bounding box center [640, 560] width 876 height 139
click at [586, 527] on textarea at bounding box center [640, 560] width 876 height 139
paste textarea "As a Peer Support Team Lead, I am responsible for guiding a team of child and y…"
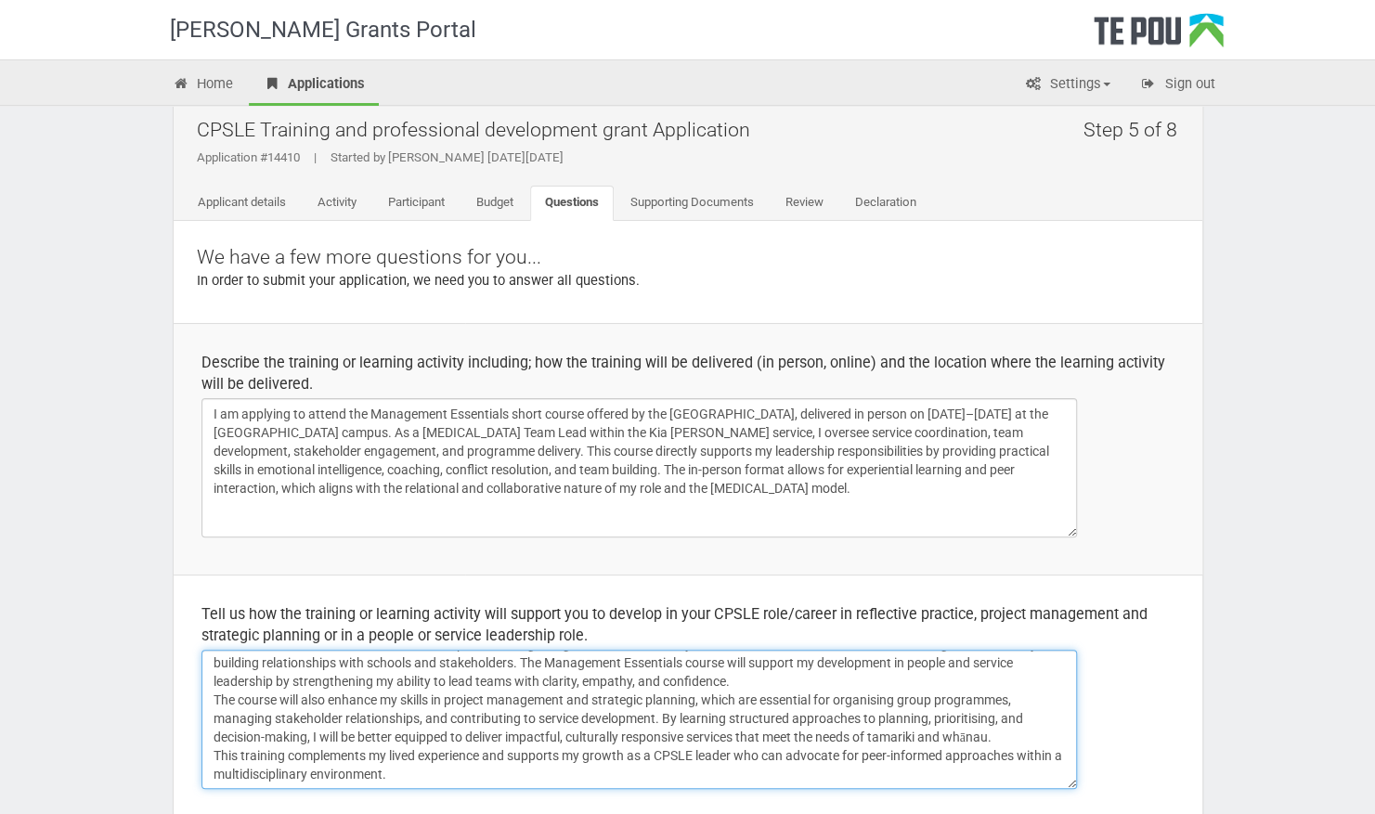
scroll to position [0, 0]
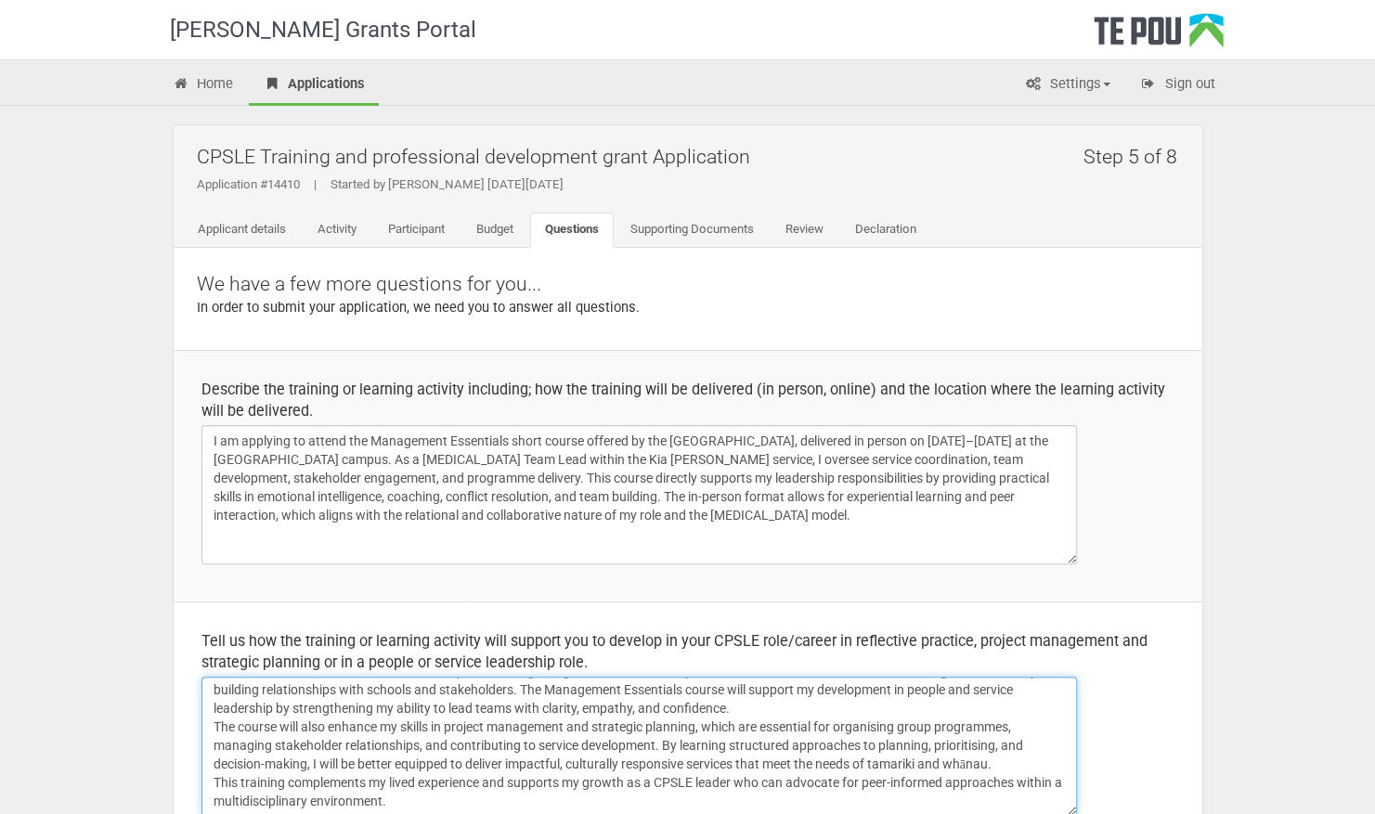
type textarea "As a Peer Support Team Lead, I am responsible for guiding a team of child and y…"
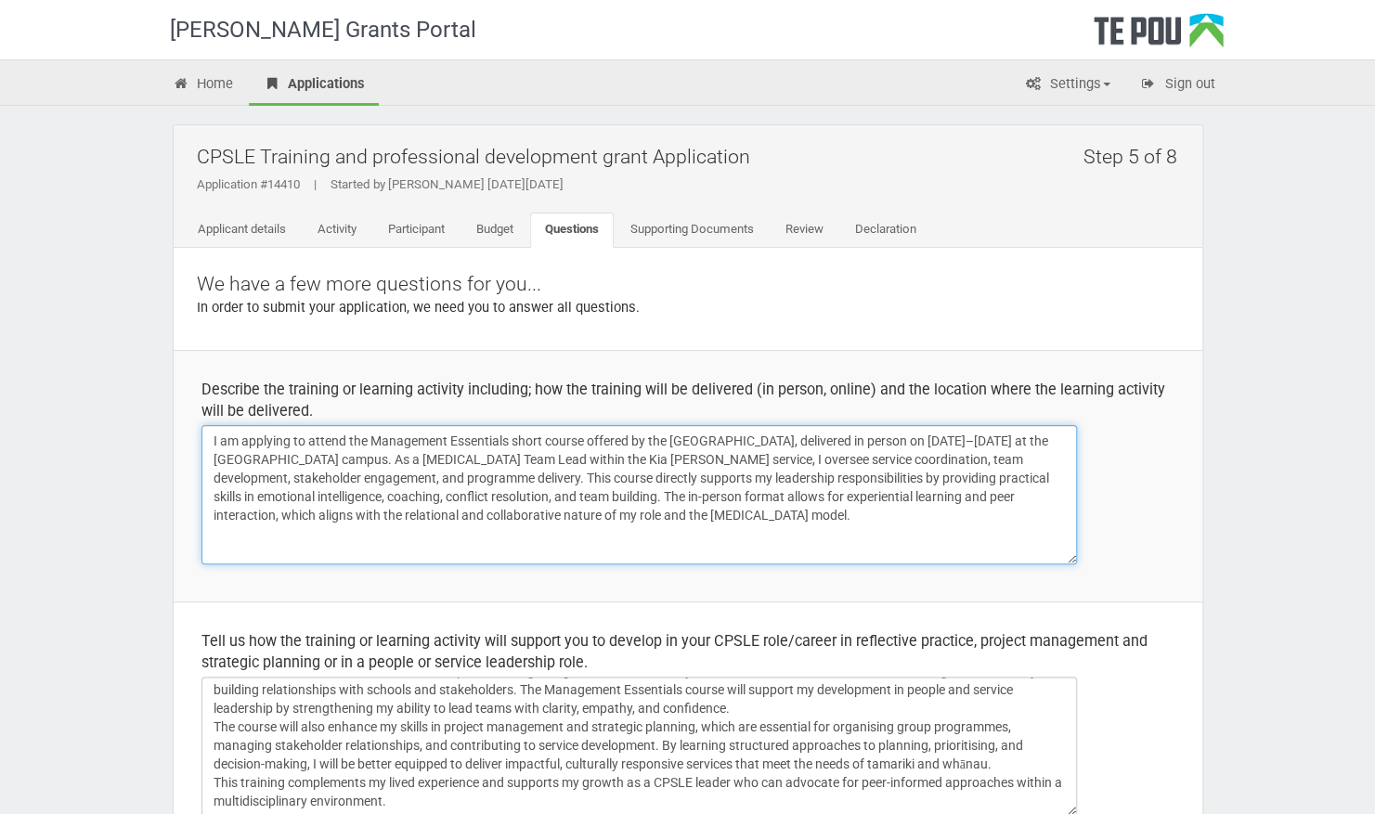
click at [447, 462] on textarea "I am applying to attend the Management Essentials short course offered by the U…" at bounding box center [640, 494] width 876 height 139
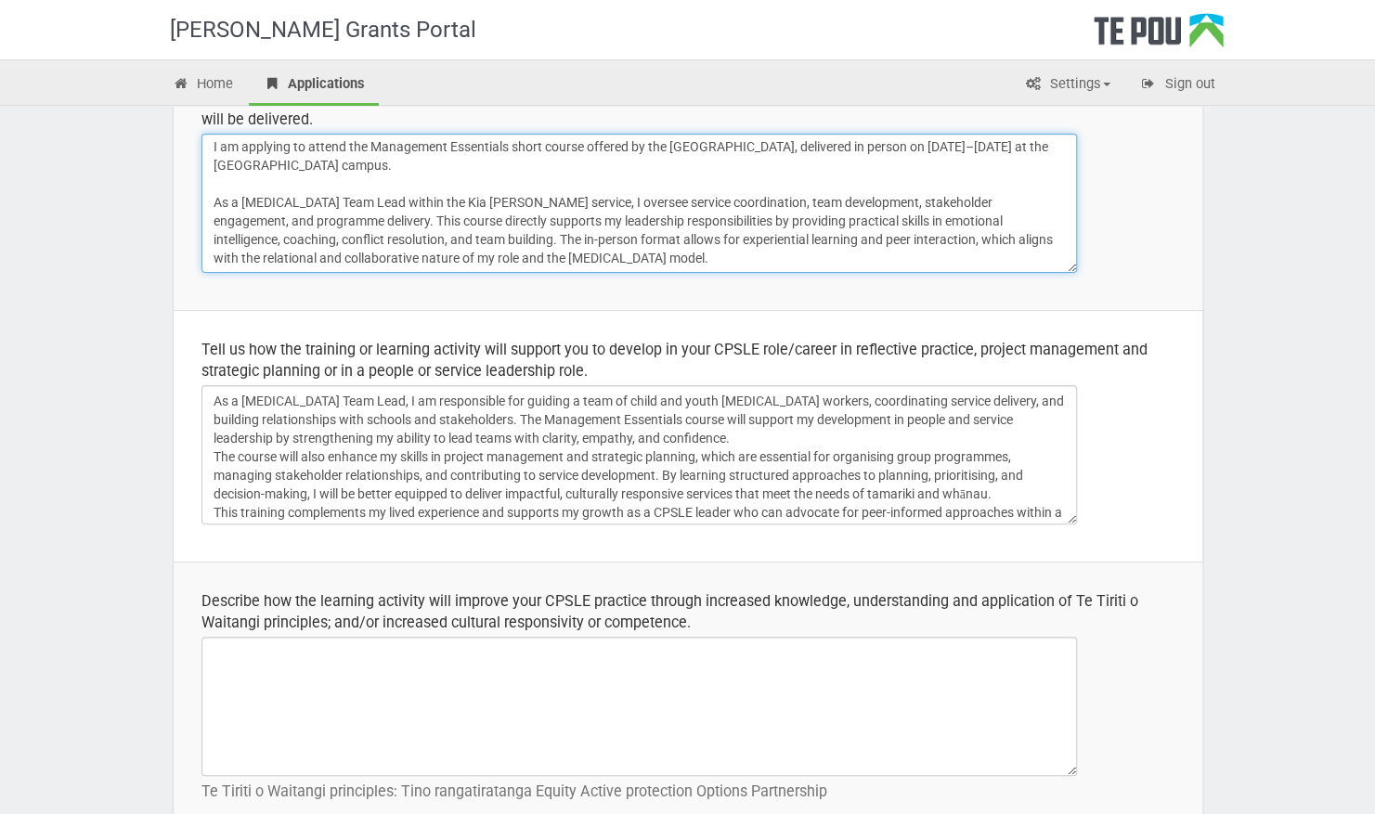
scroll to position [186, 0]
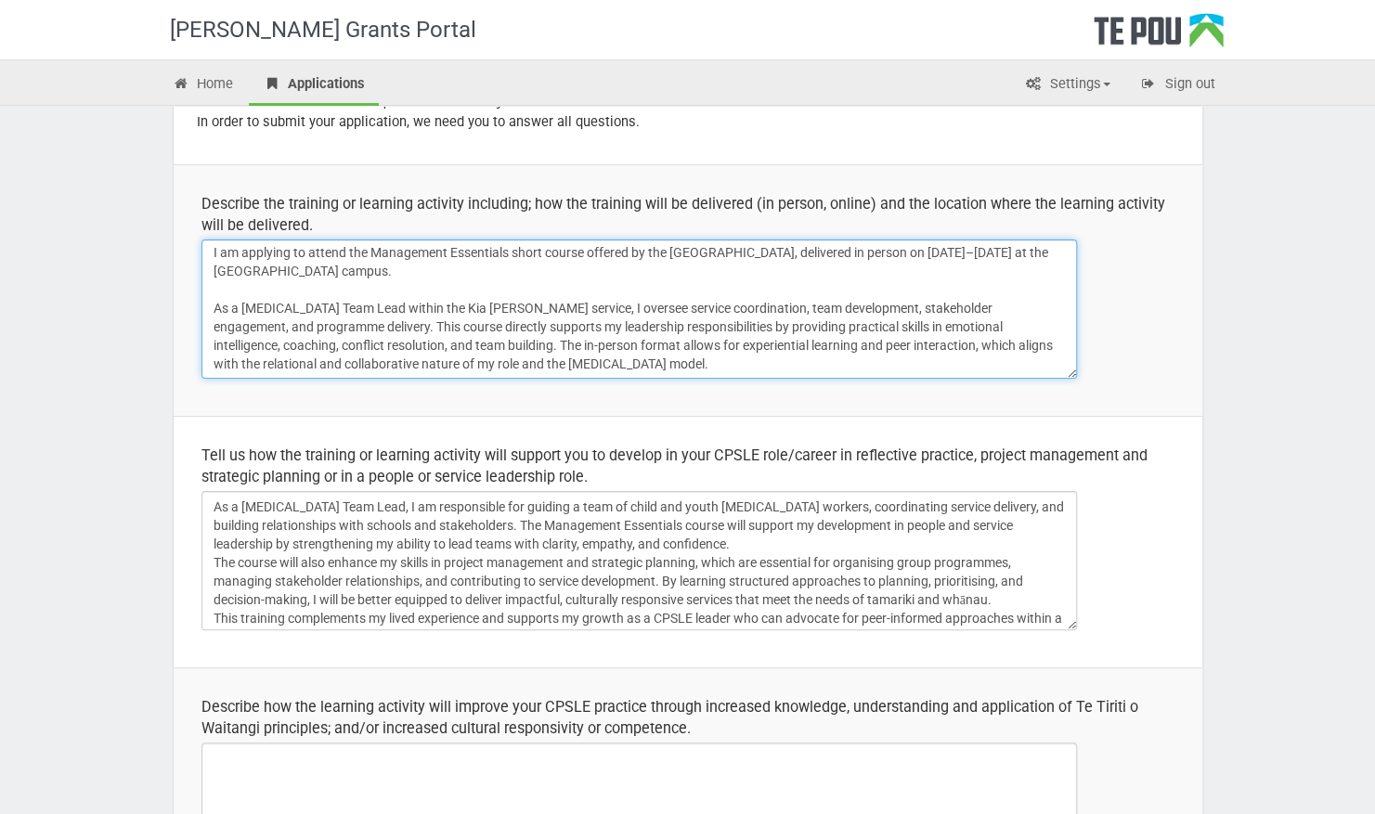
type textarea "I am applying to attend the Management Essentials short course offered by the U…"
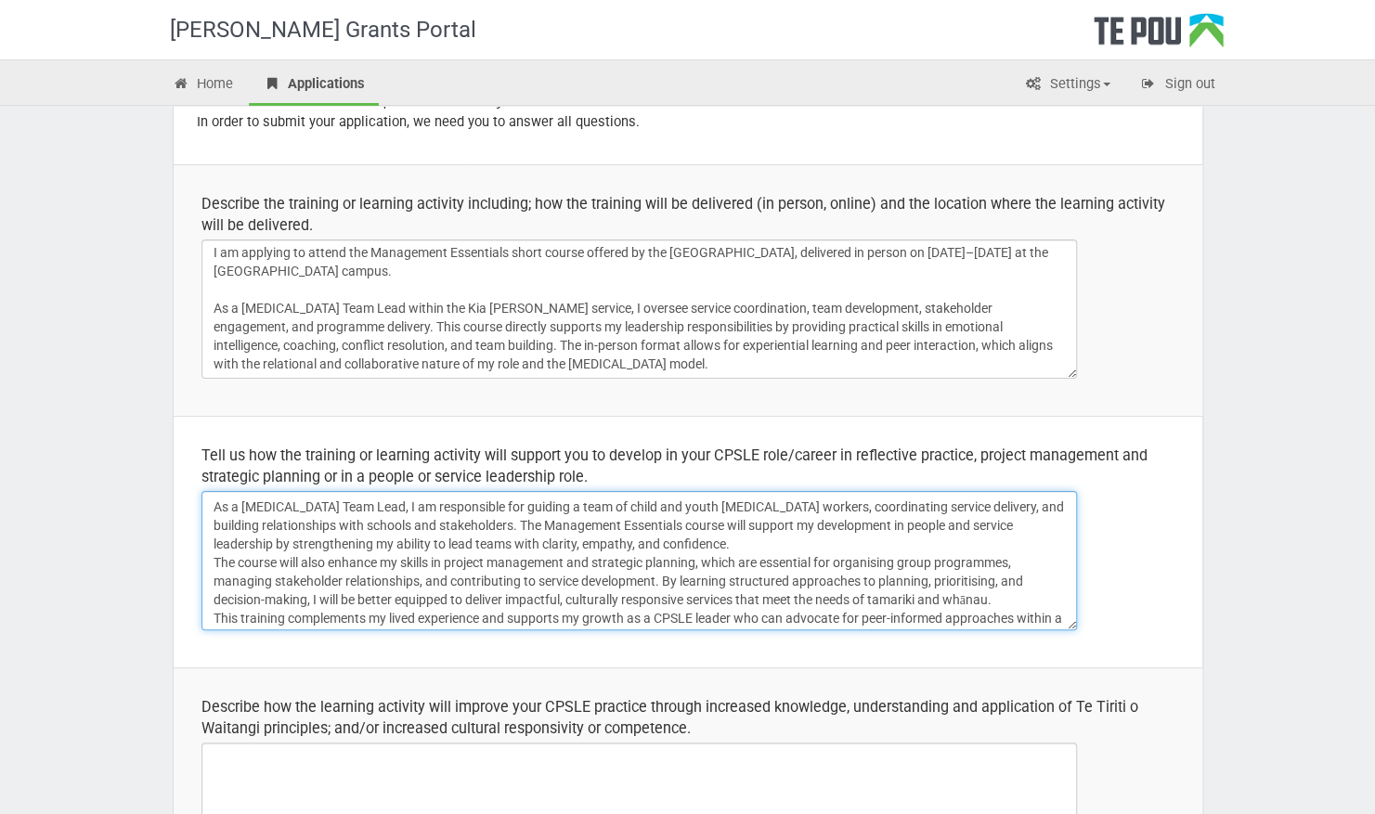
click at [758, 545] on textarea "As a Peer Support Team Lead, I am responsible for guiding a team of child and y…" at bounding box center [640, 560] width 876 height 139
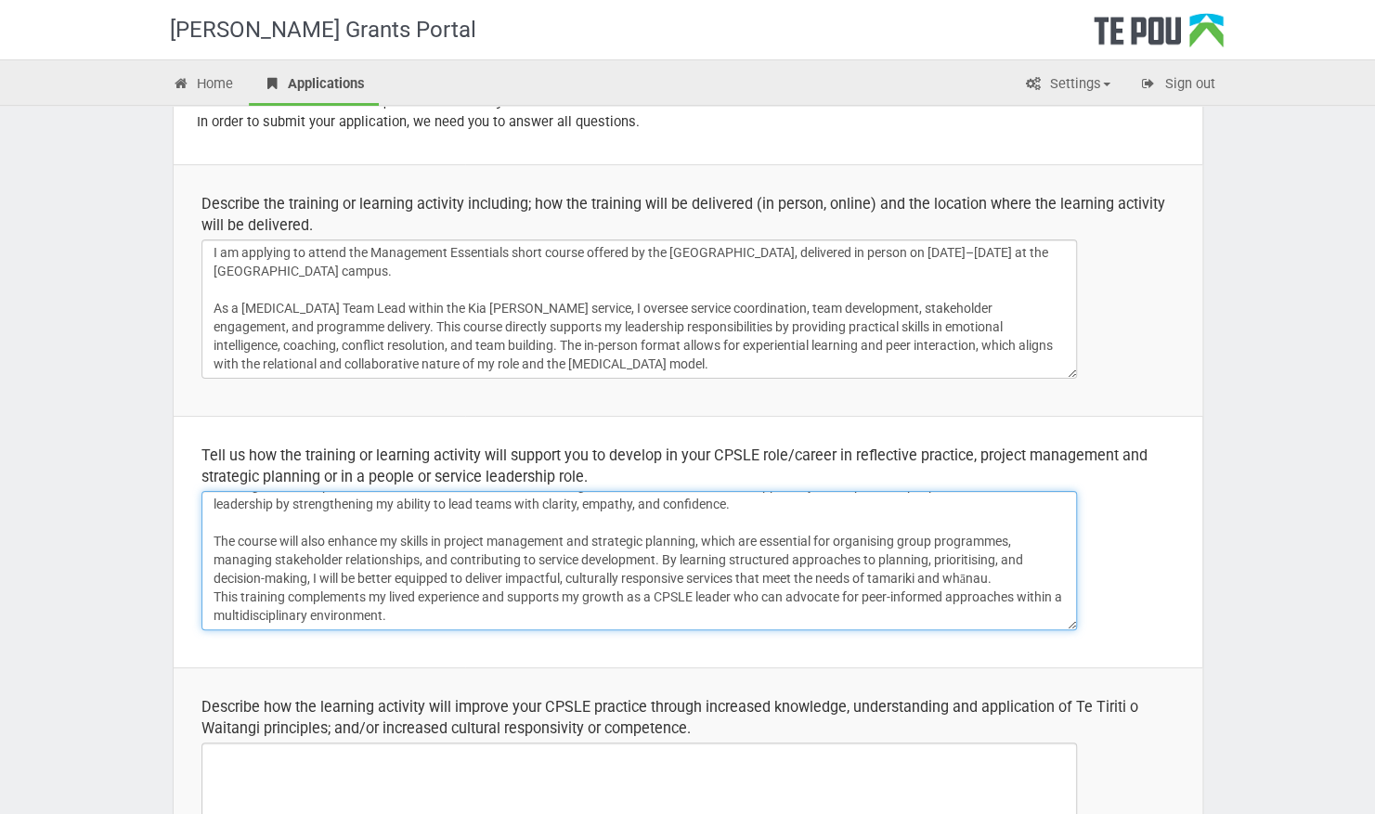
click at [213, 596] on textarea "As a Peer Support Team Lead, I am responsible for guiding a team of child and y…" at bounding box center [640, 560] width 876 height 139
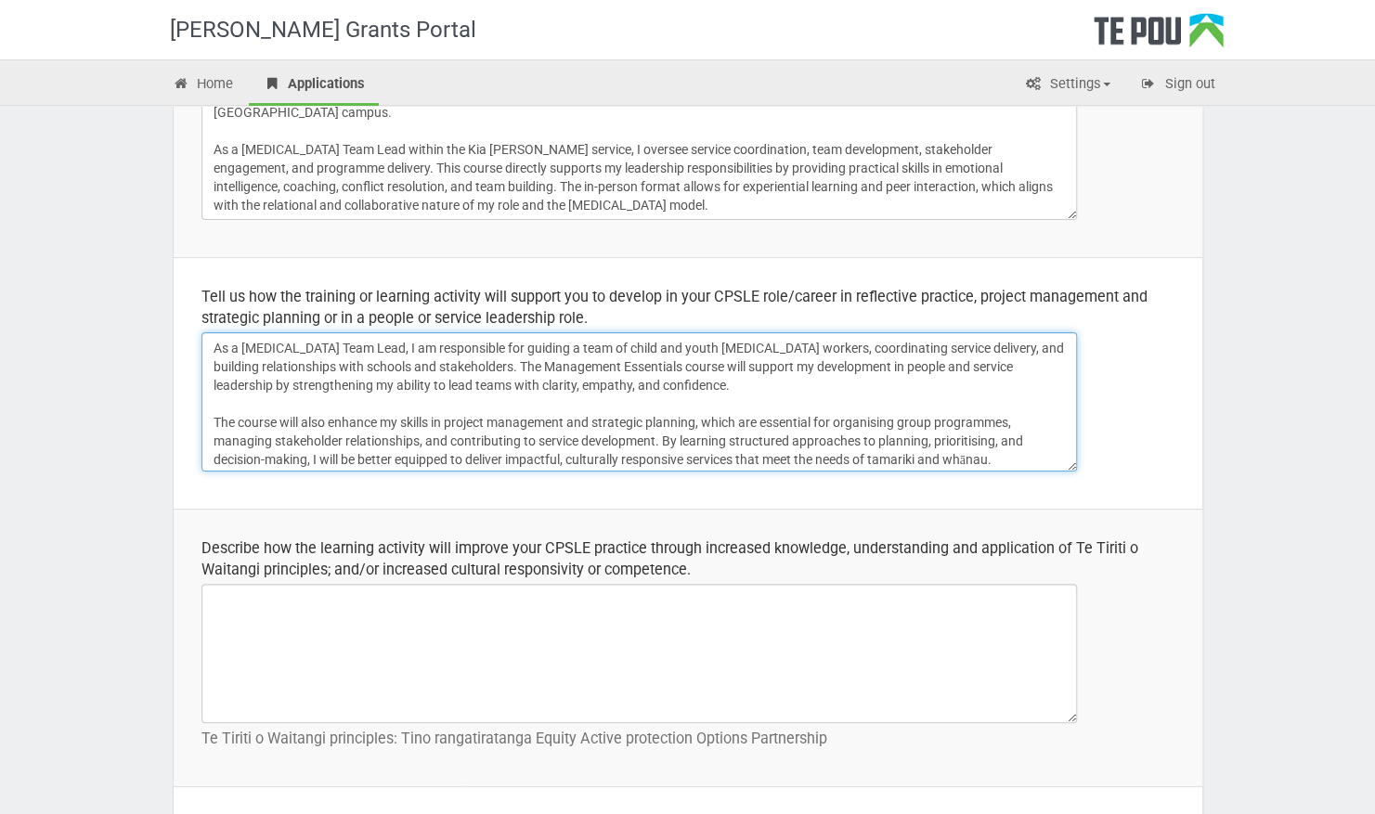
scroll to position [371, 0]
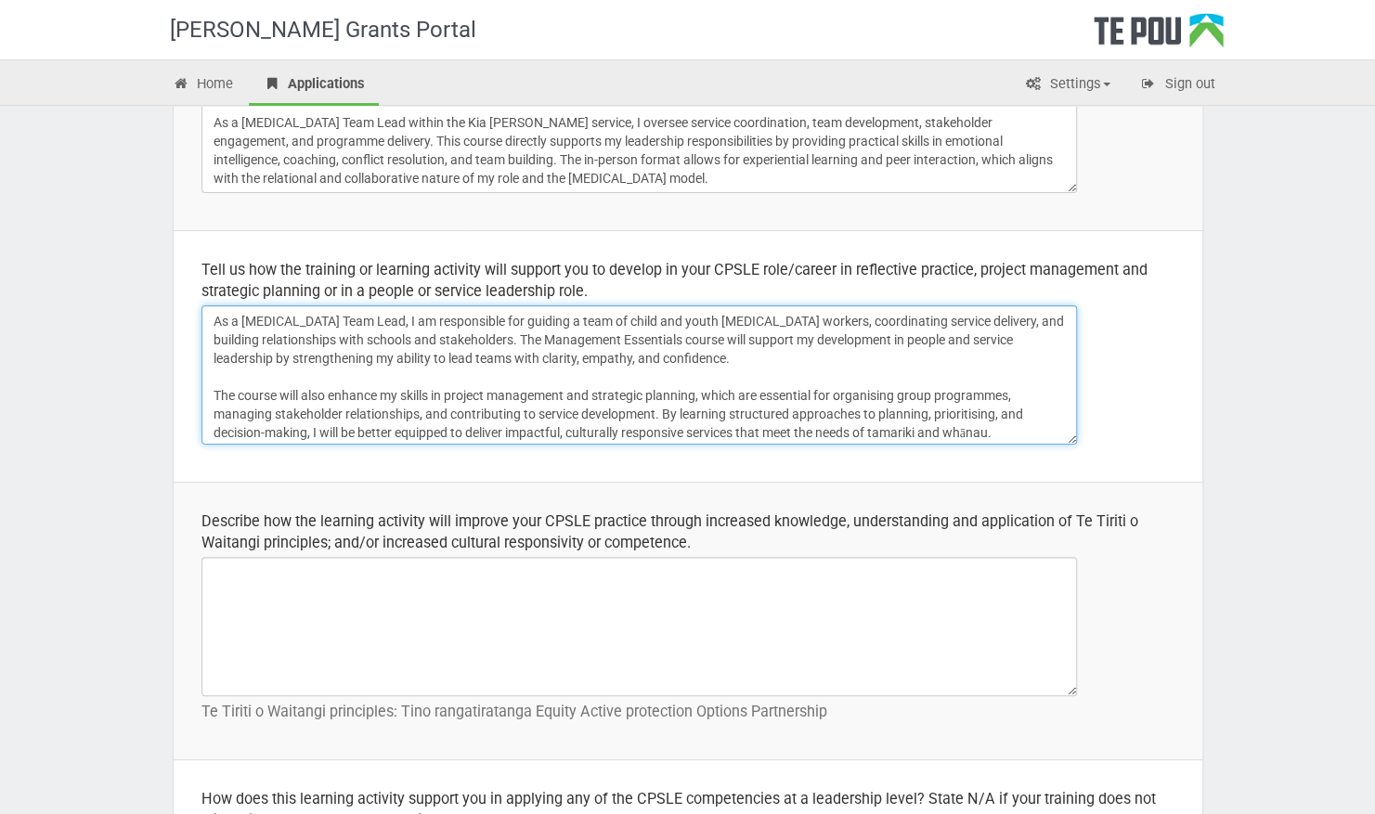
type textarea "As a Peer Support Team Lead, I am responsible for guiding a team of child and y…"
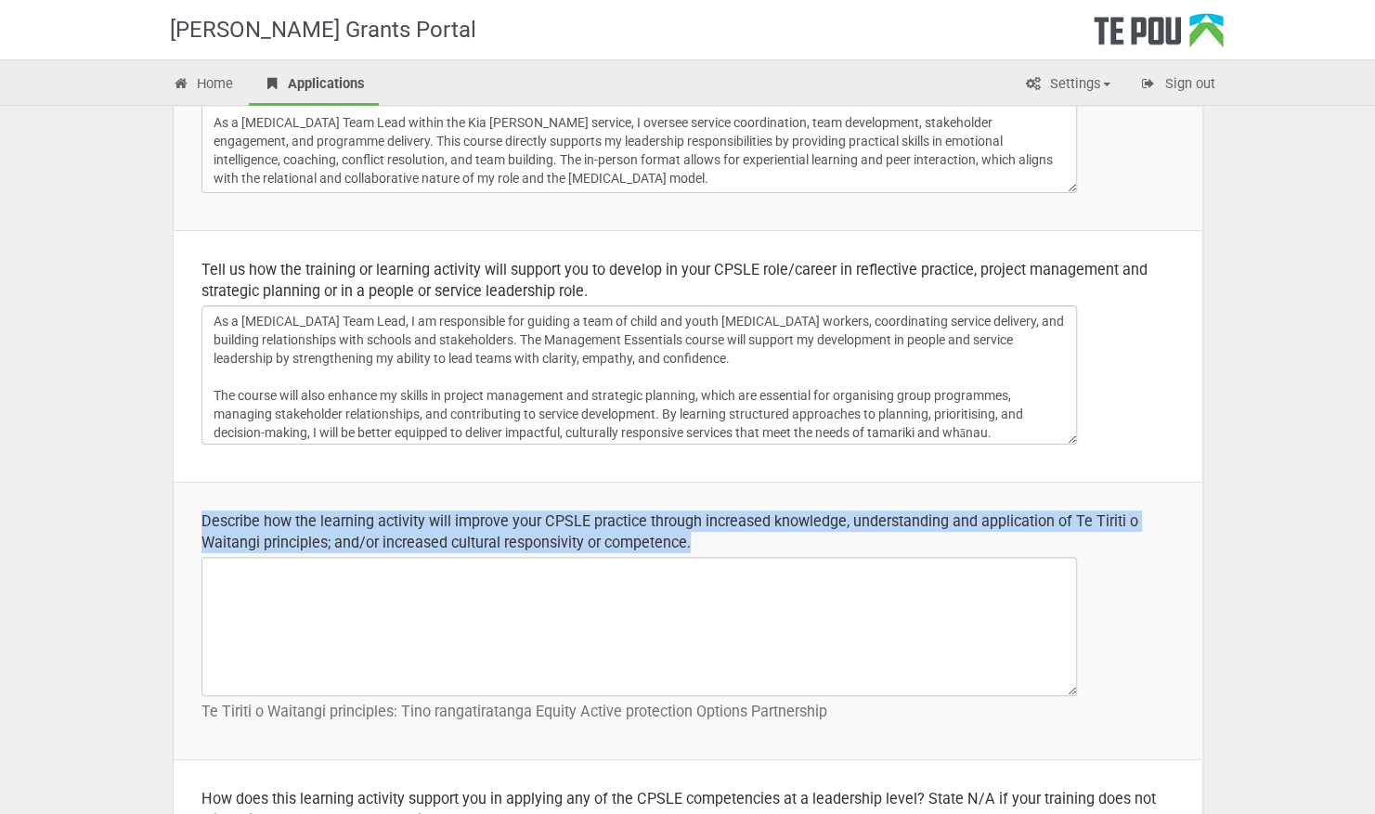
drag, startPoint x: 704, startPoint y: 540, endPoint x: 192, endPoint y: 512, distance: 512.4
click at [192, 512] on td "Describe how the learning activity will improve your CPSLE practice through inc…" at bounding box center [688, 621] width 1029 height 278
drag, startPoint x: 192, startPoint y: 512, endPoint x: 249, endPoint y: 516, distance: 56.8
copy div "Describe how the learning activity will improve your CPSLE practice through inc…"
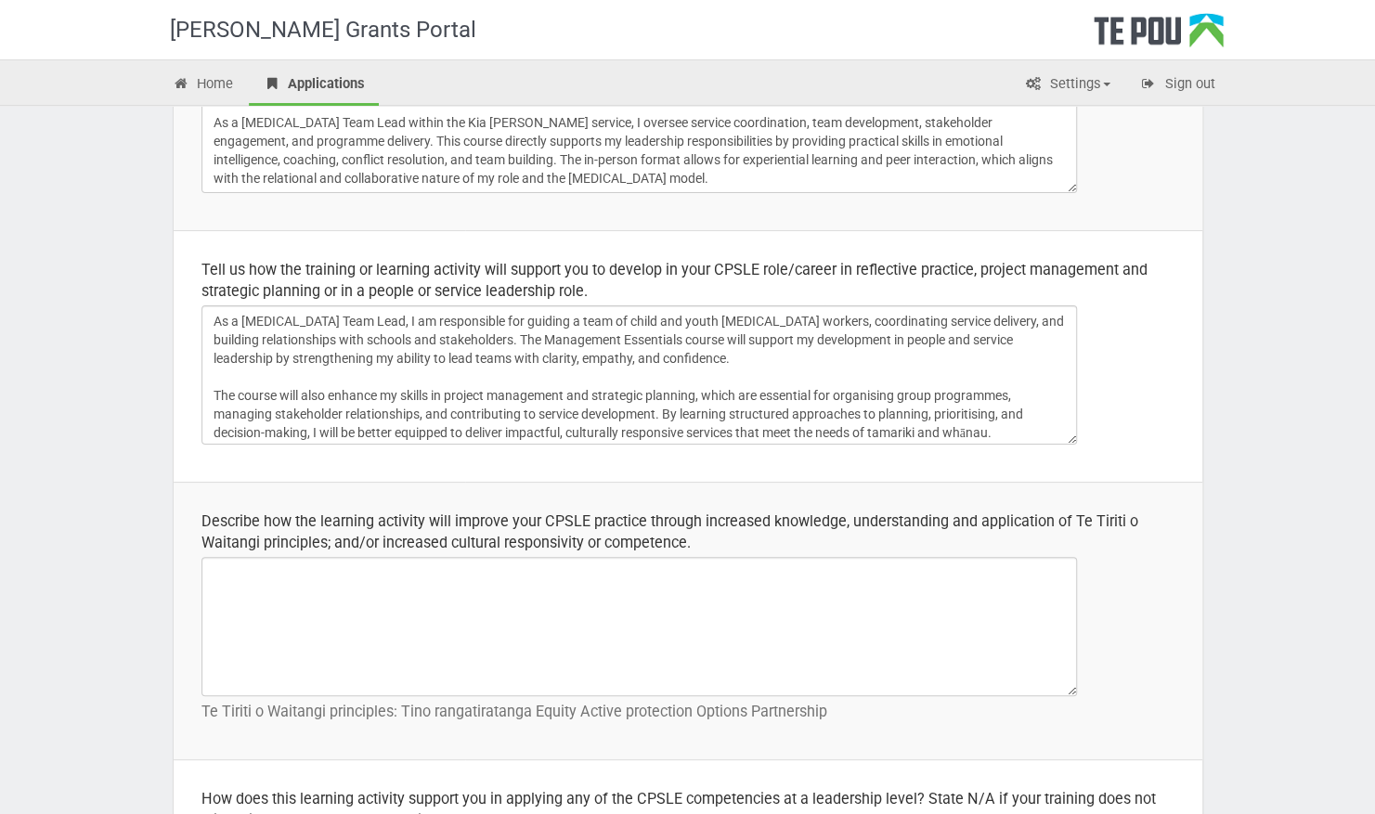
click at [371, 476] on td "Tell us how the training or learning activity will support you to develop in yo…" at bounding box center [688, 356] width 1029 height 252
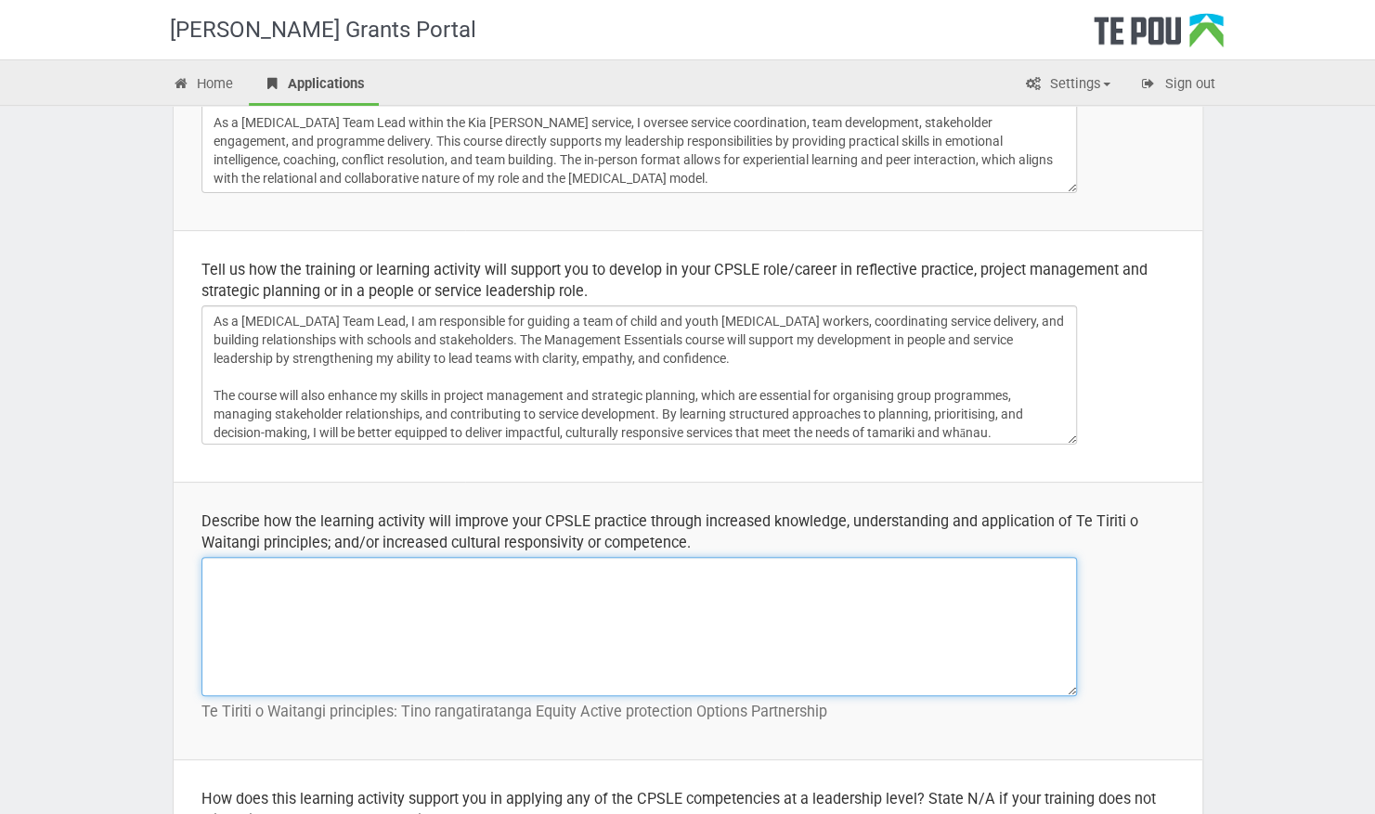
click at [592, 583] on textarea at bounding box center [640, 626] width 876 height 139
paste textarea "The Management Essentials course will strengthen my ability to apply Te Tiriti …"
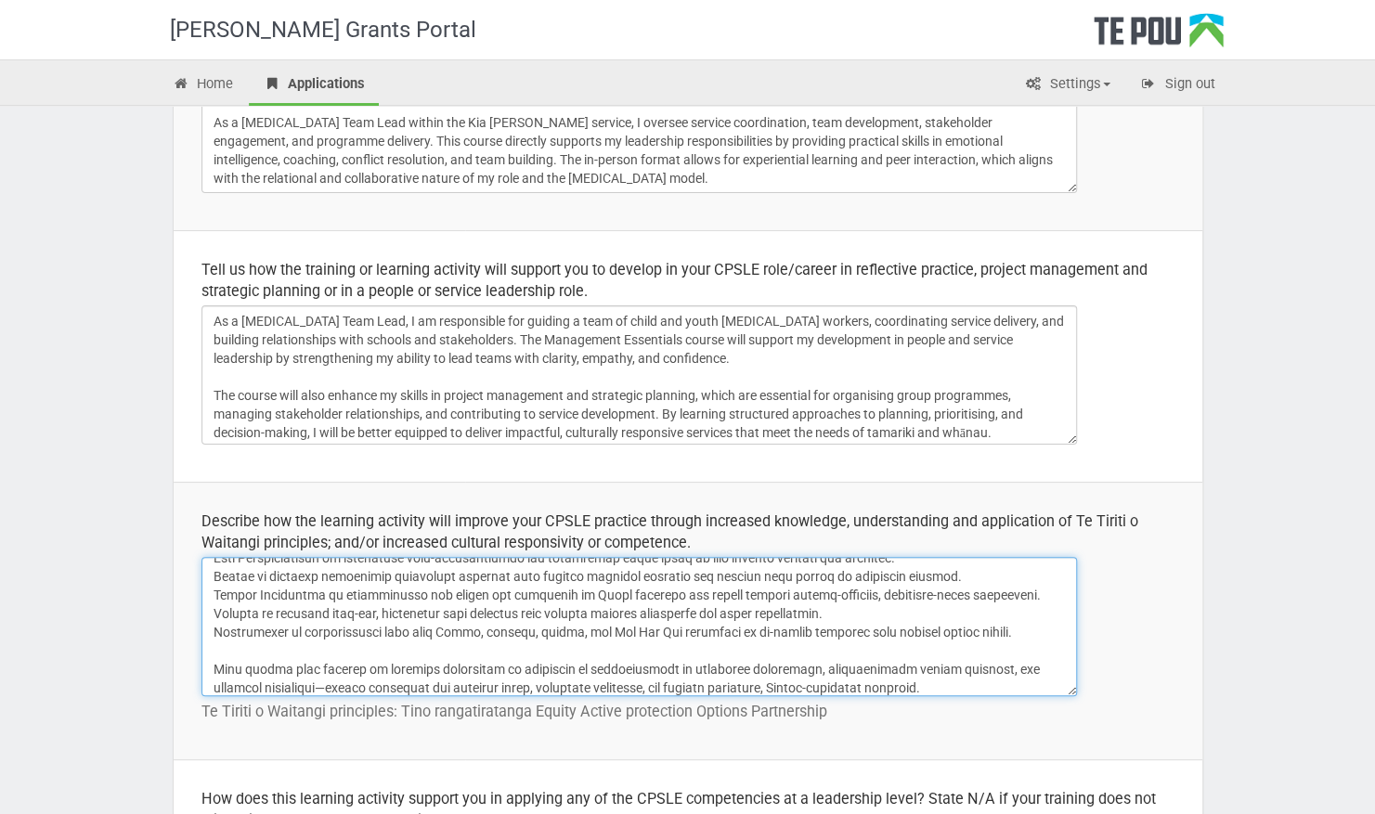
scroll to position [0, 0]
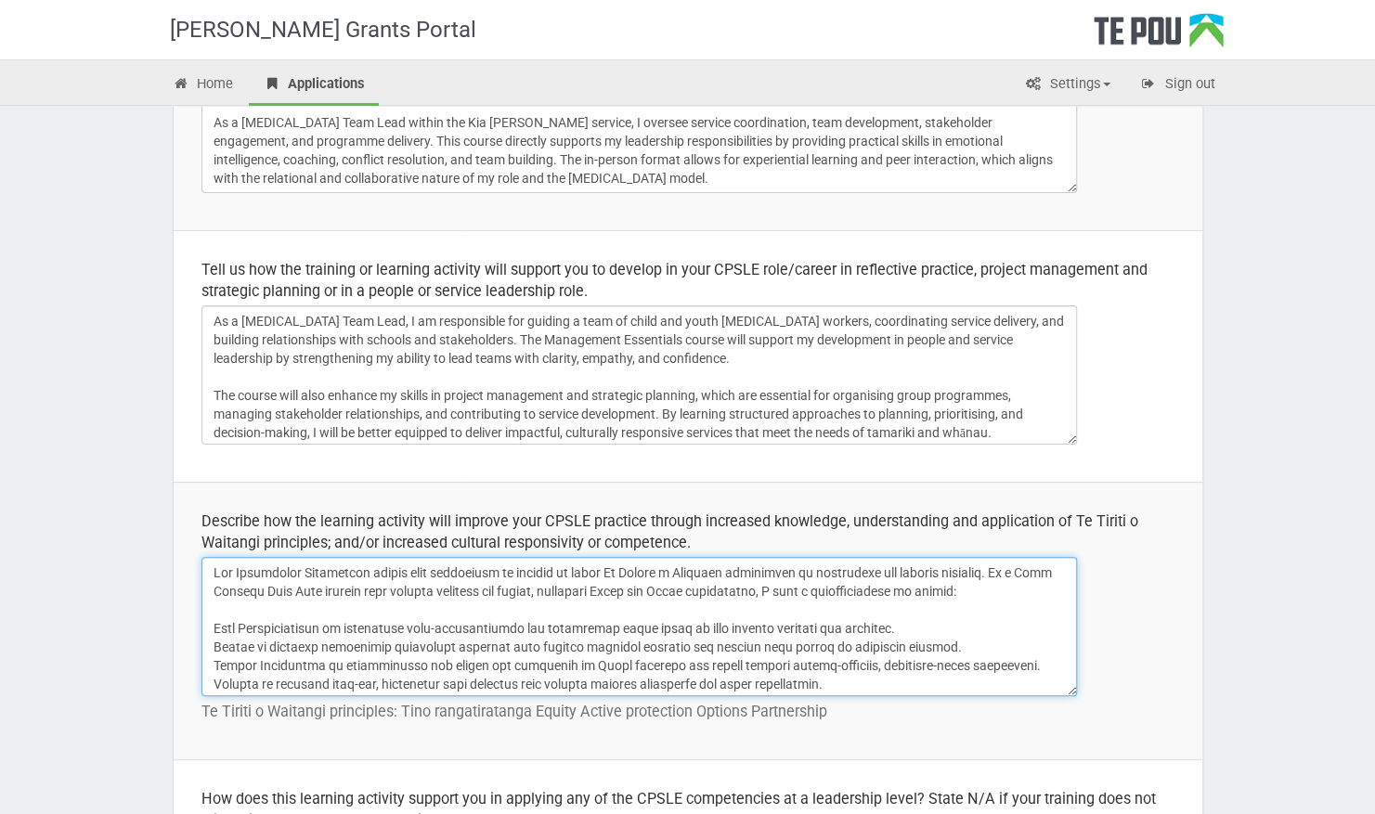
click at [809, 591] on textarea at bounding box center [640, 626] width 876 height 139
click at [204, 622] on textarea at bounding box center [640, 626] width 876 height 139
click at [210, 646] on textarea at bounding box center [640, 626] width 876 height 139
click at [212, 667] on textarea at bounding box center [640, 626] width 876 height 139
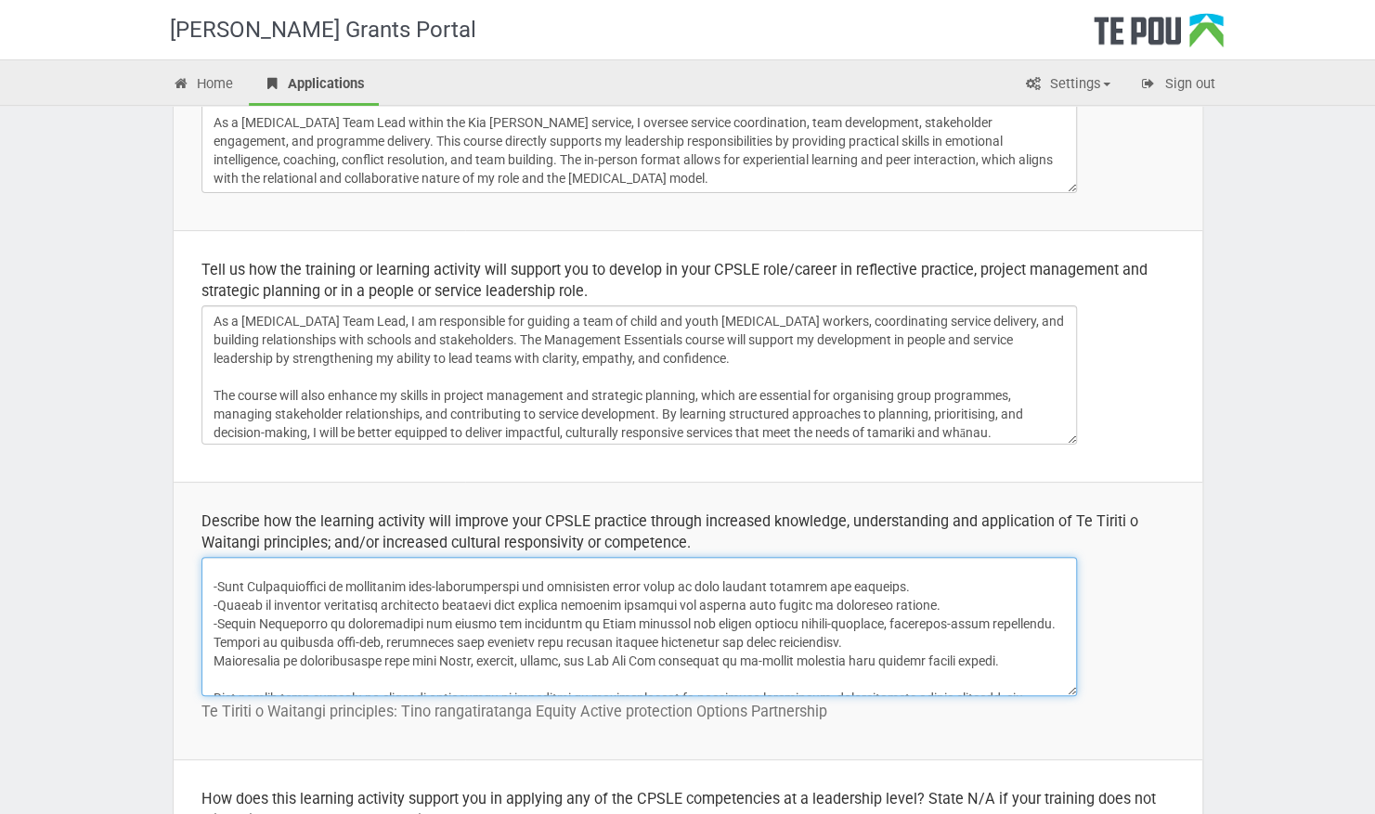
scroll to position [43, 0]
click at [206, 641] on textarea at bounding box center [640, 626] width 876 height 139
click at [204, 656] on textarea at bounding box center [640, 626] width 876 height 139
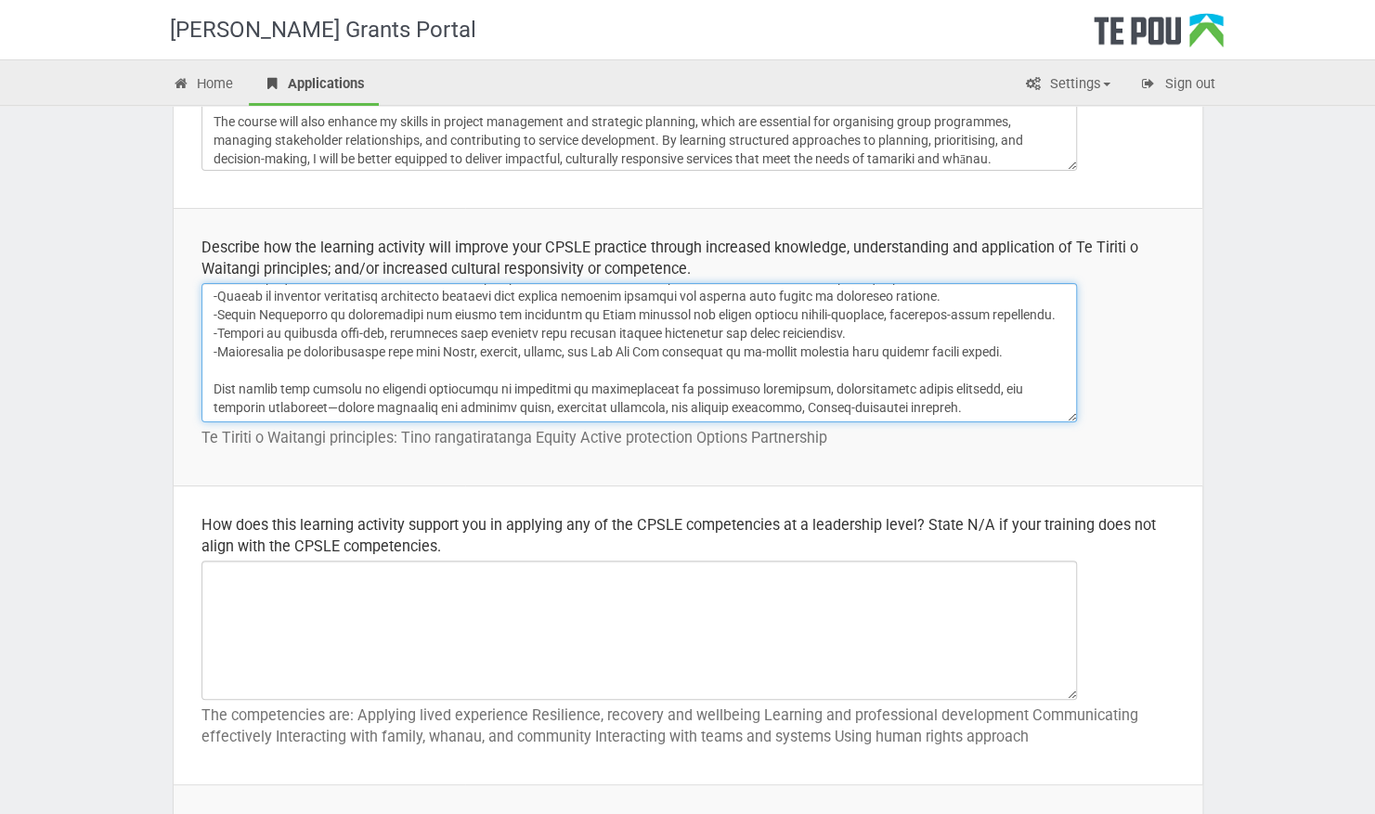
scroll to position [642, 0]
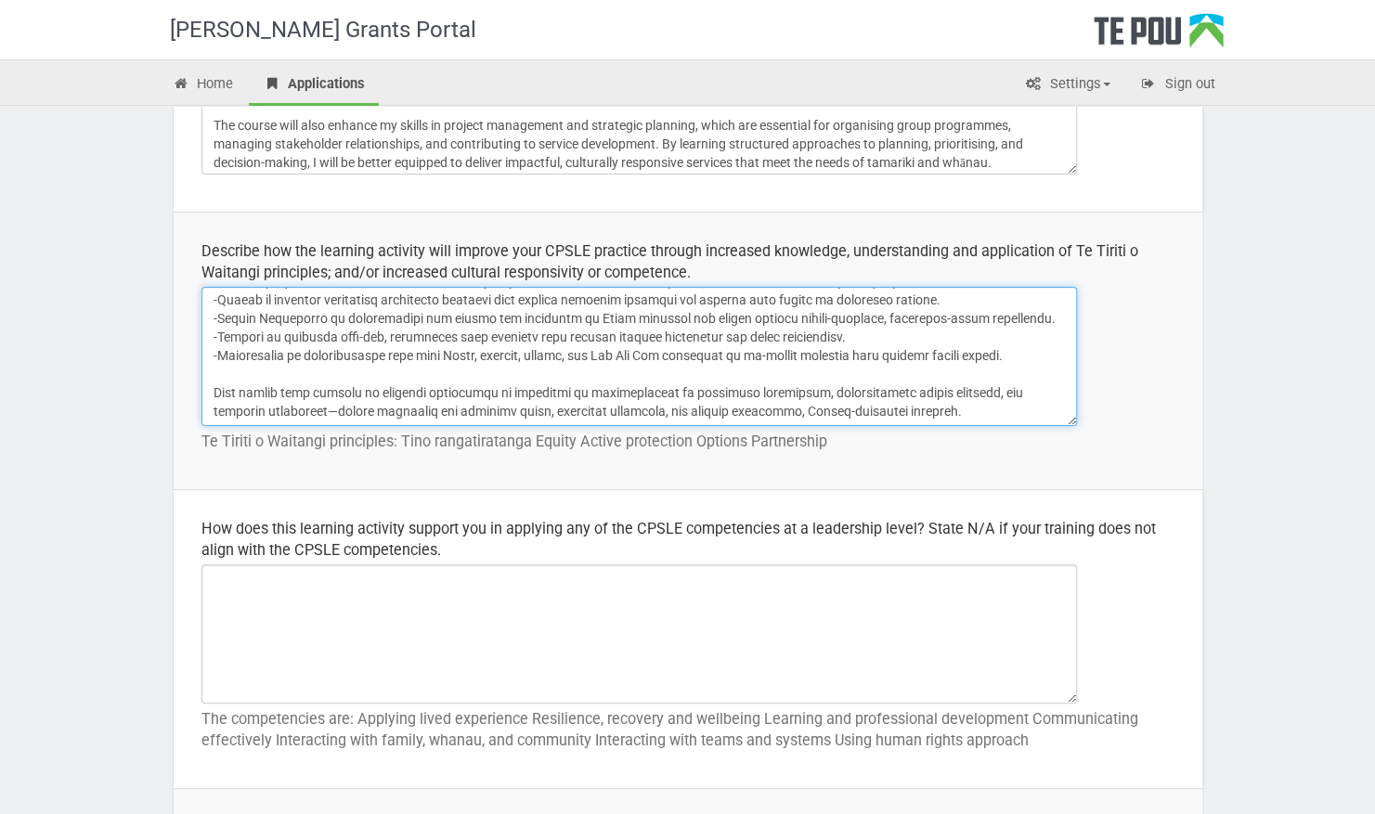
type textarea "The Management Essentials course will strengthen my ability to apply Te Tiriti …"
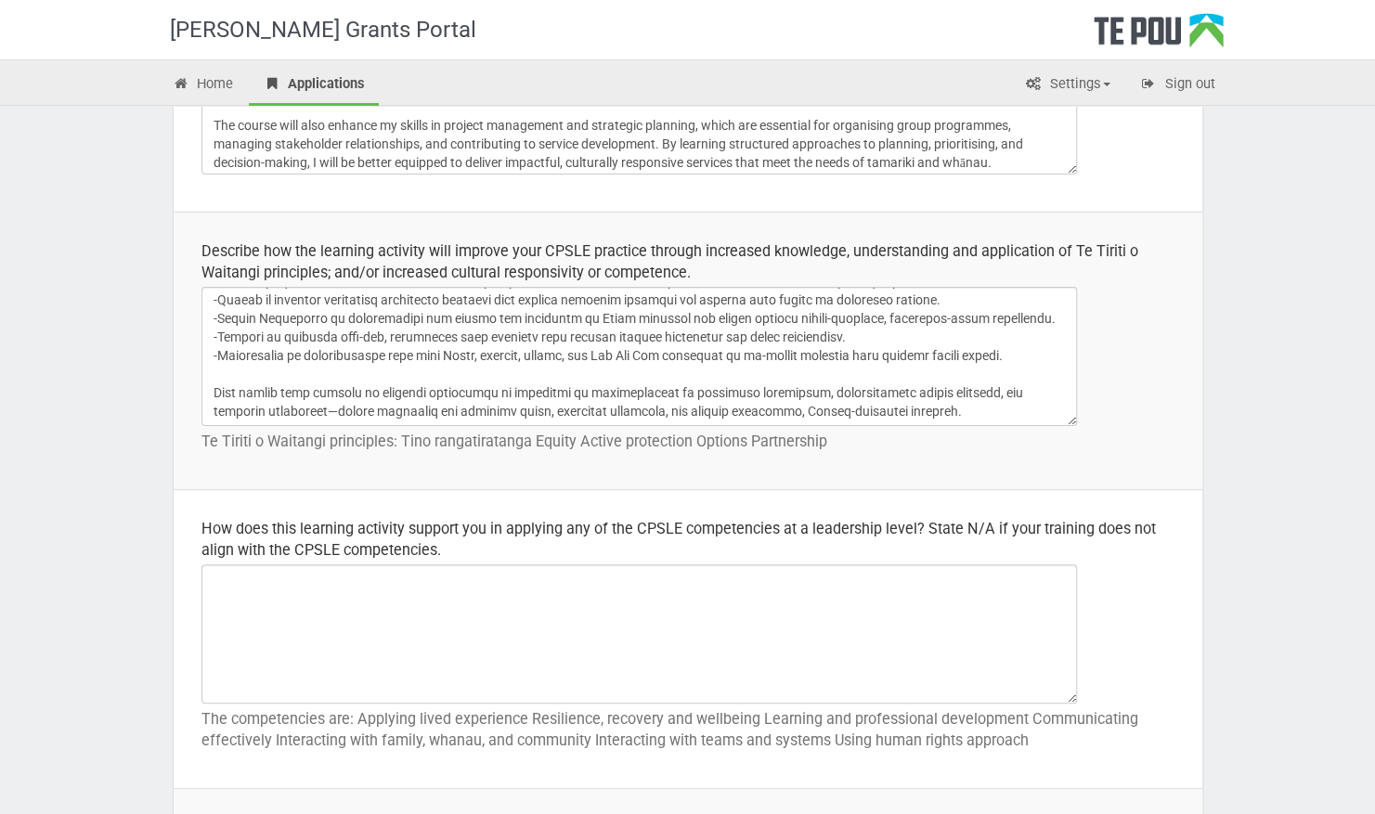
click at [485, 546] on div "How does this learning activity support you in applying any of the CPSLE compet…" at bounding box center [688, 539] width 973 height 43
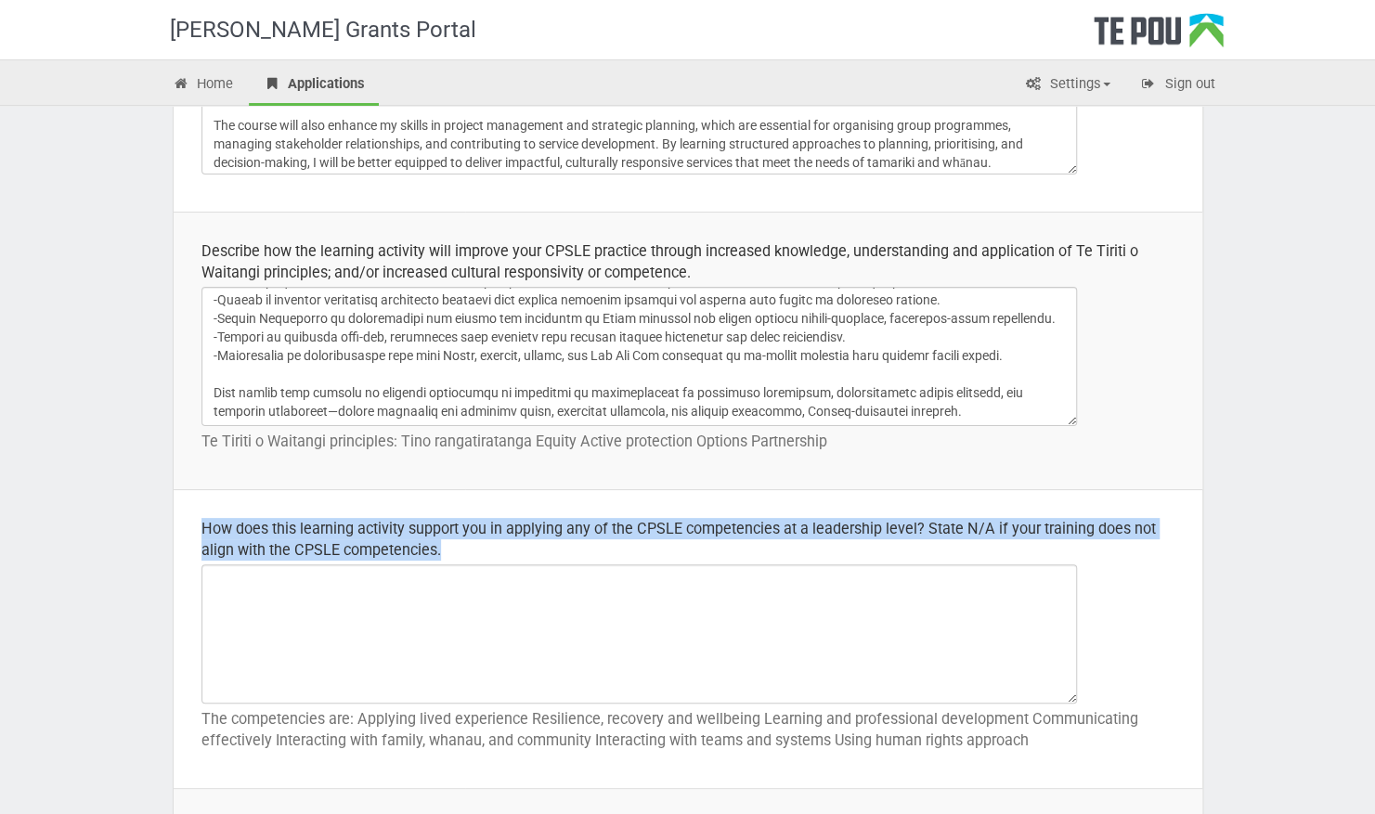
drag, startPoint x: 463, startPoint y: 546, endPoint x: 197, endPoint y: 522, distance: 267.6
click at [197, 522] on td "How does this learning activity support you in applying any of the CPSLE compet…" at bounding box center [688, 639] width 1029 height 299
copy div "How does this learning activity support you in applying any of the CPSLE compet…"
click at [664, 548] on div "How does this learning activity support you in applying any of the CPSLE compet…" at bounding box center [688, 539] width 973 height 43
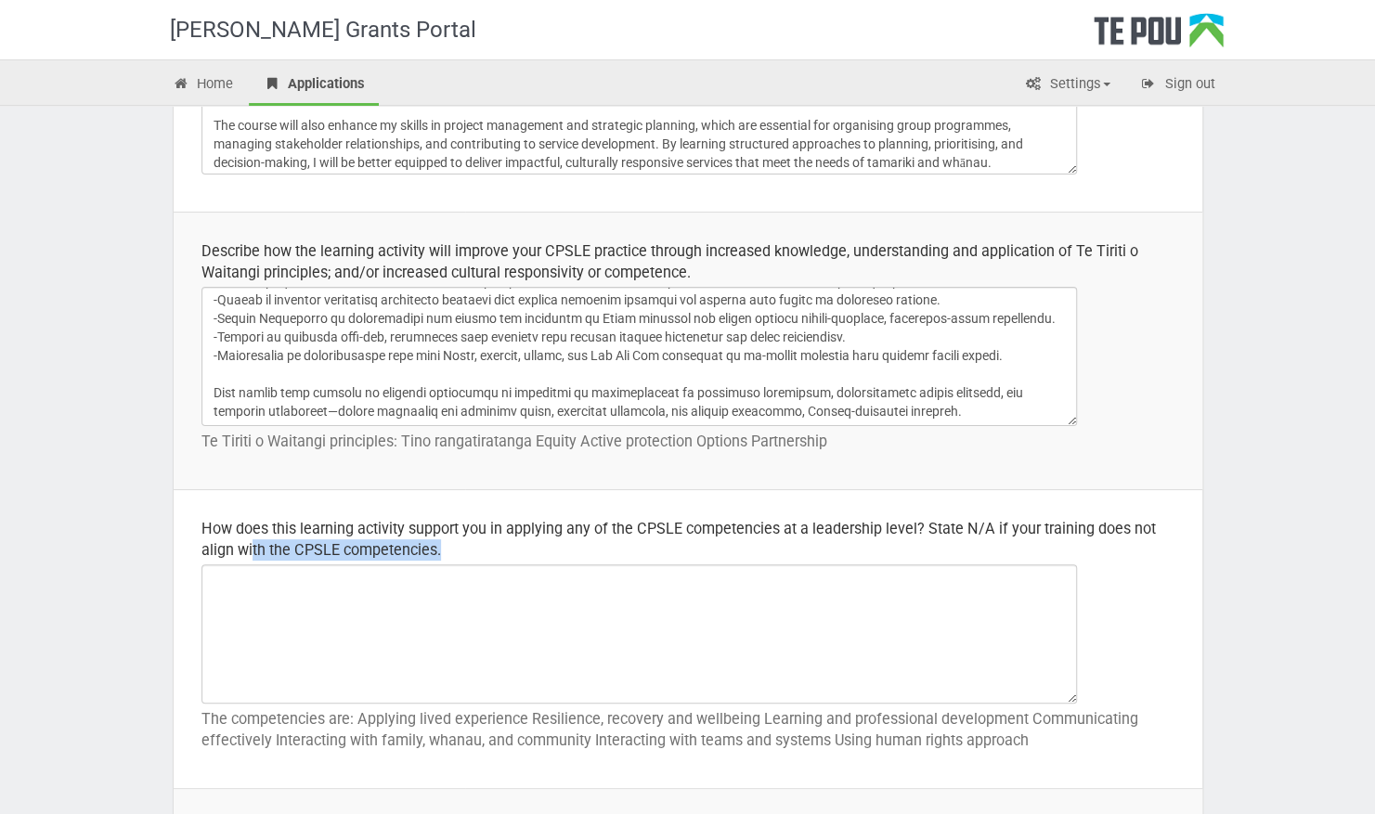
drag, startPoint x: 449, startPoint y: 546, endPoint x: 250, endPoint y: 540, distance: 199.7
click at [250, 540] on div "How does this learning activity support you in applying any of the CPSLE compet…" at bounding box center [688, 539] width 973 height 43
click at [709, 539] on div "How does this learning activity support you in applying any of the CPSLE compet…" at bounding box center [688, 539] width 973 height 43
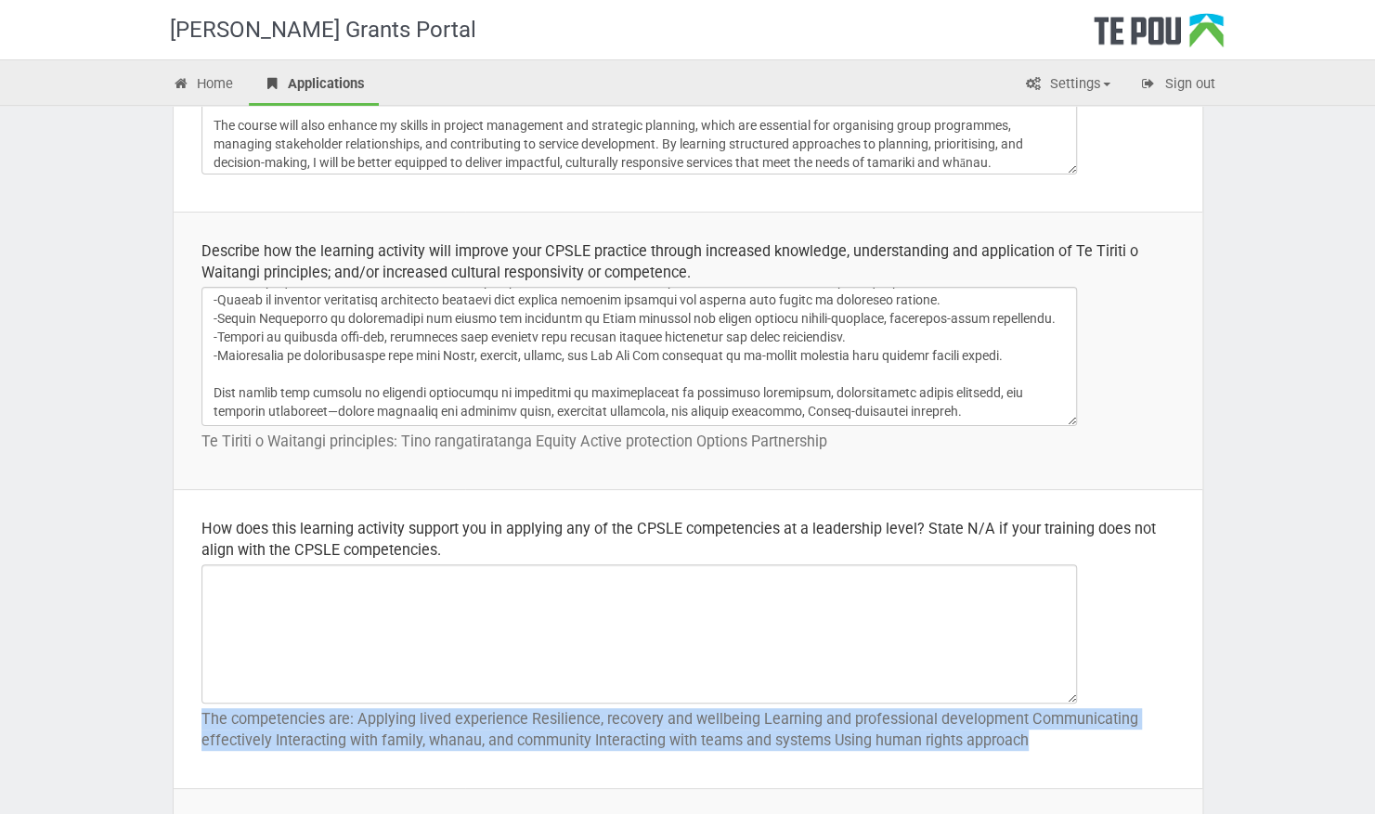
drag, startPoint x: 1034, startPoint y: 734, endPoint x: 197, endPoint y: 719, distance: 837.7
click at [197, 719] on td "How does this learning activity support you in applying any of the CPSLE compet…" at bounding box center [688, 639] width 1029 height 299
drag, startPoint x: 197, startPoint y: 719, endPoint x: 228, endPoint y: 720, distance: 31.6
copy p "The competencies are: Applying lived experience Resilience, recovery and wellbe…"
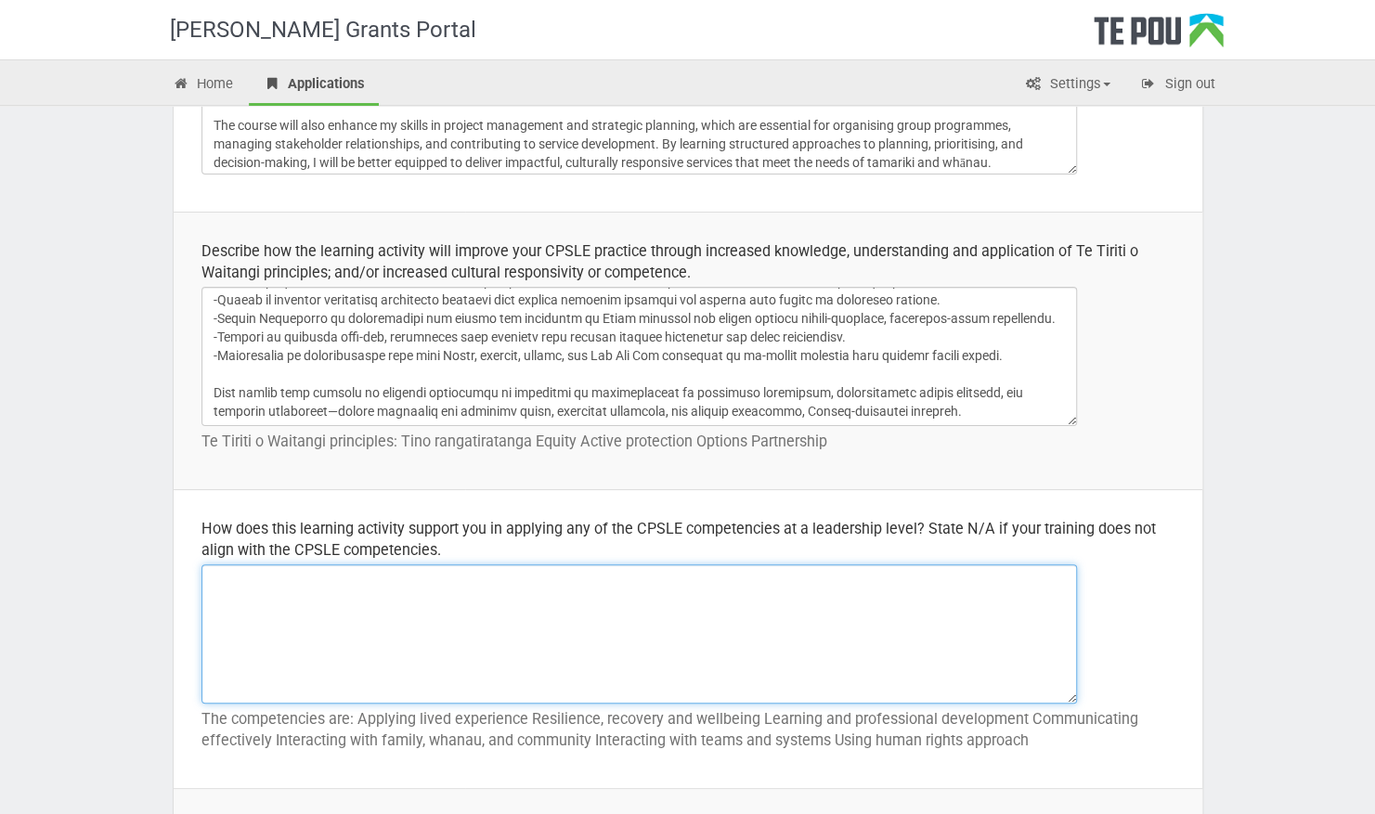
click at [794, 604] on textarea at bounding box center [640, 634] width 876 height 139
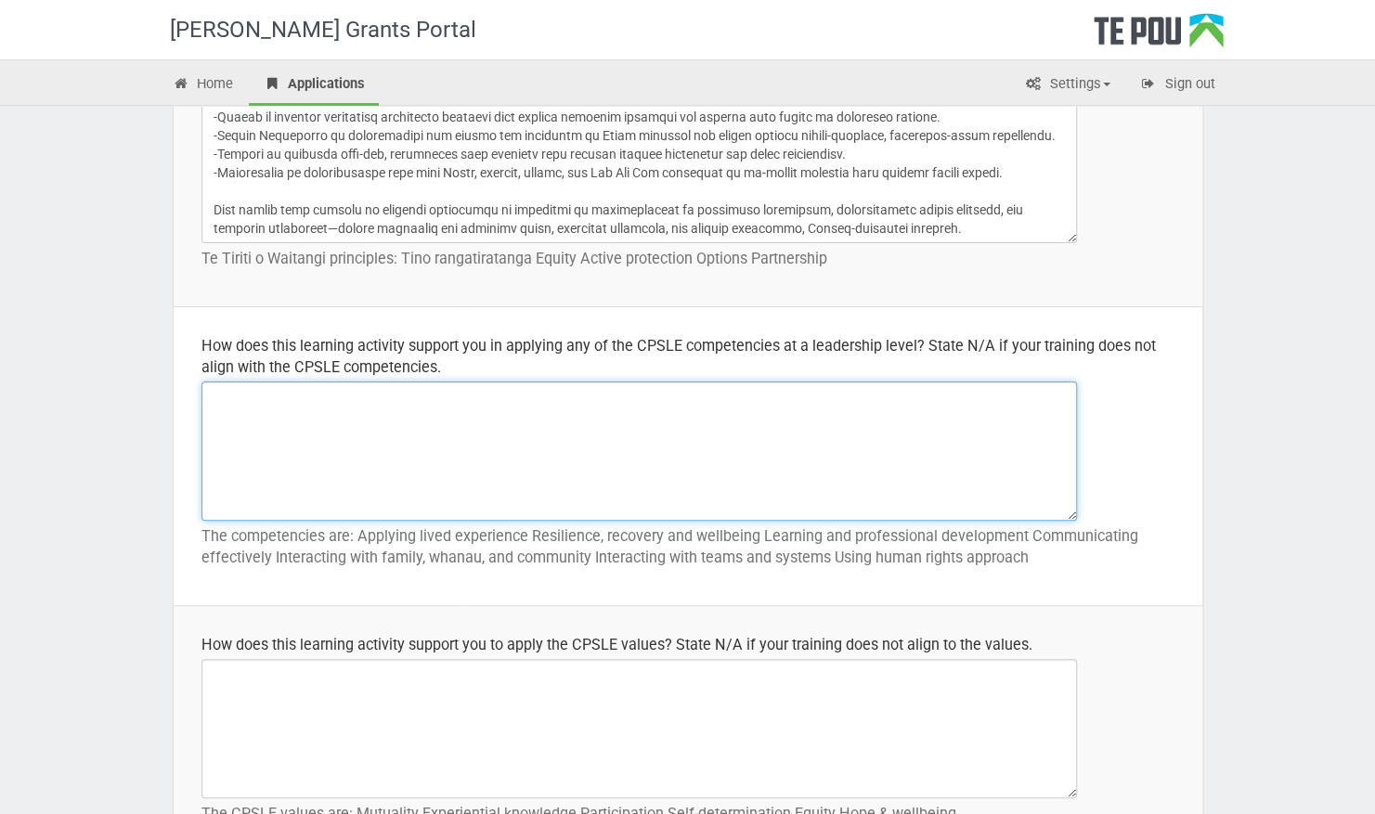
scroll to position [735, 0]
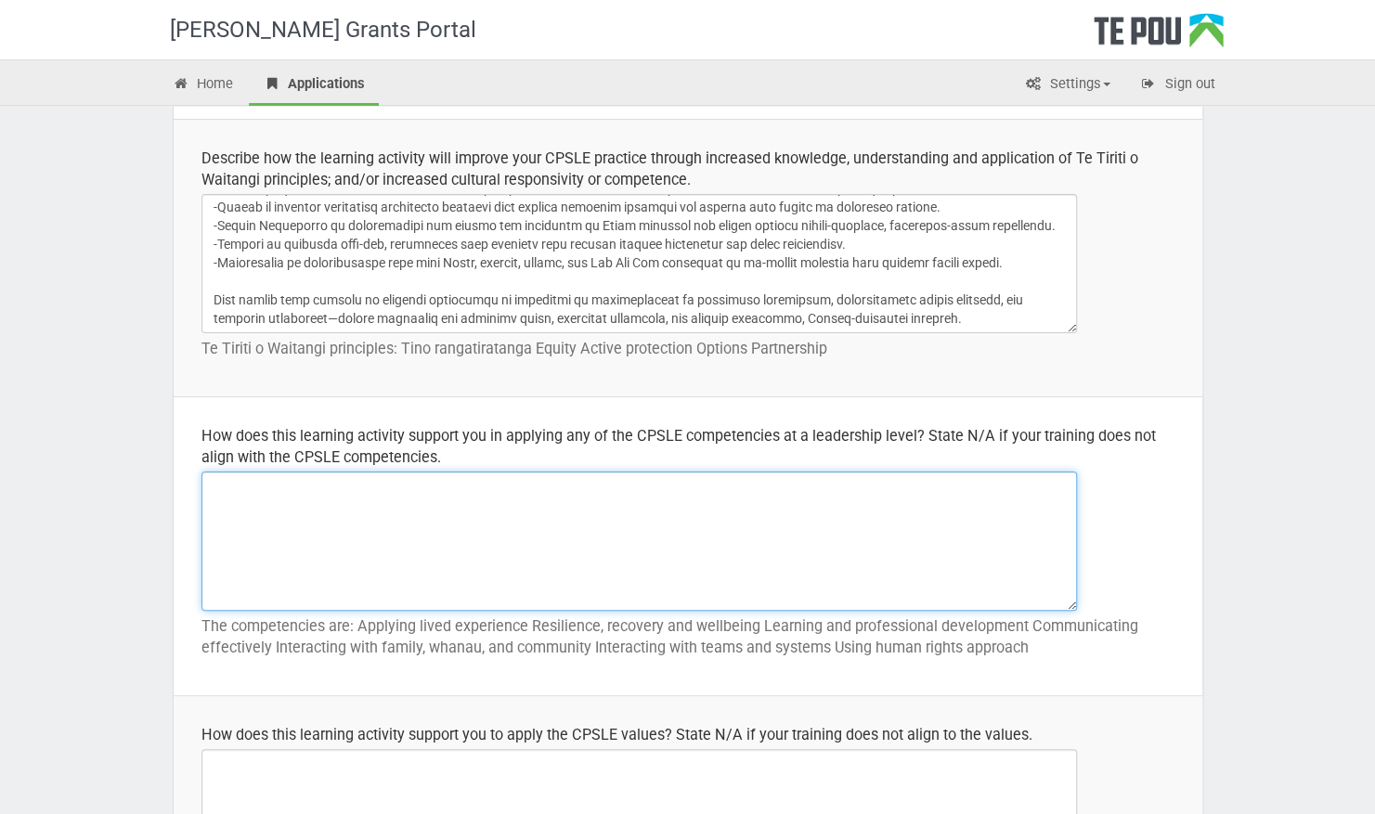
click at [384, 498] on textarea at bounding box center [640, 541] width 876 height 139
paste textarea "The Management Essentials course will support me in applying several CPSLE comp…"
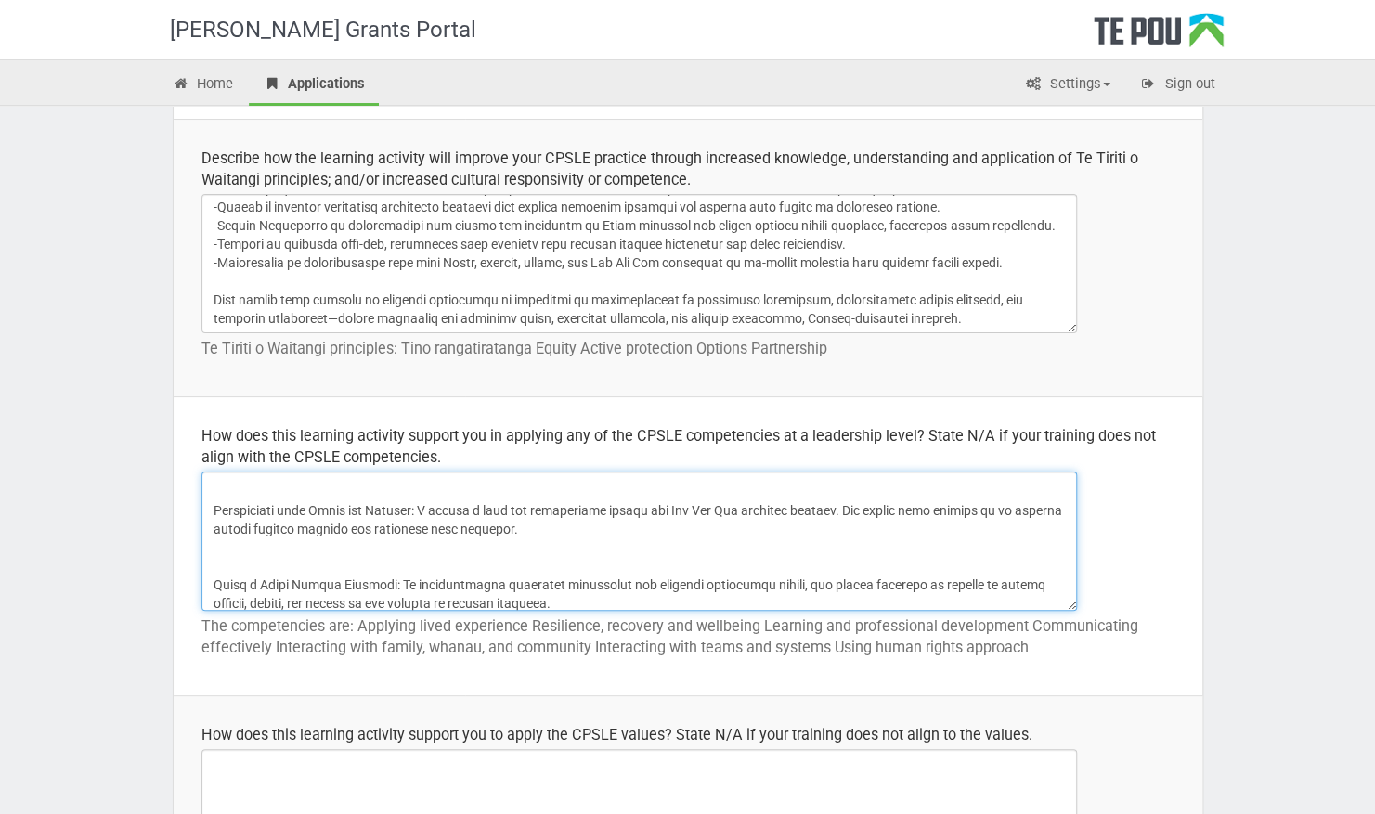
scroll to position [0, 0]
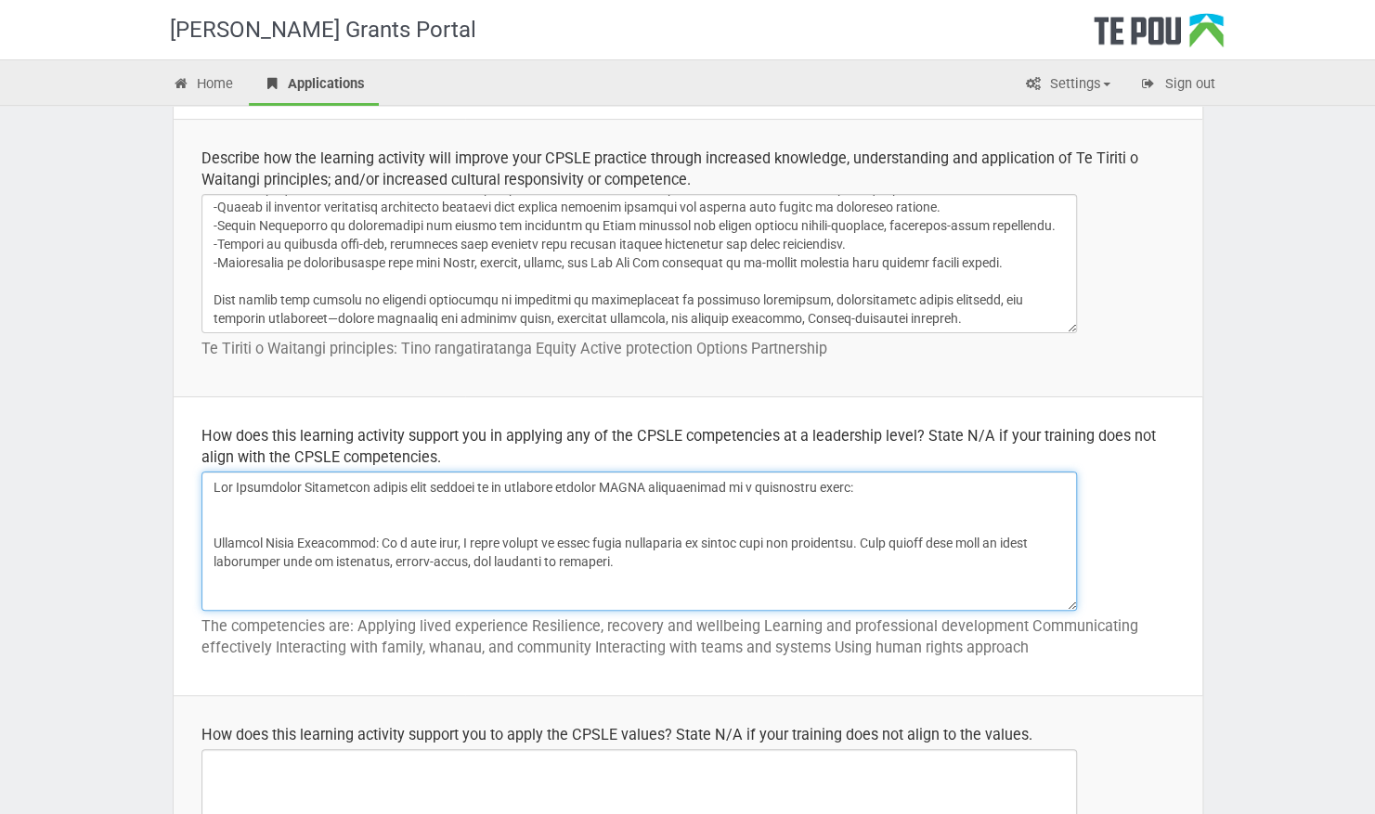
click at [214, 526] on textarea at bounding box center [640, 541] width 876 height 139
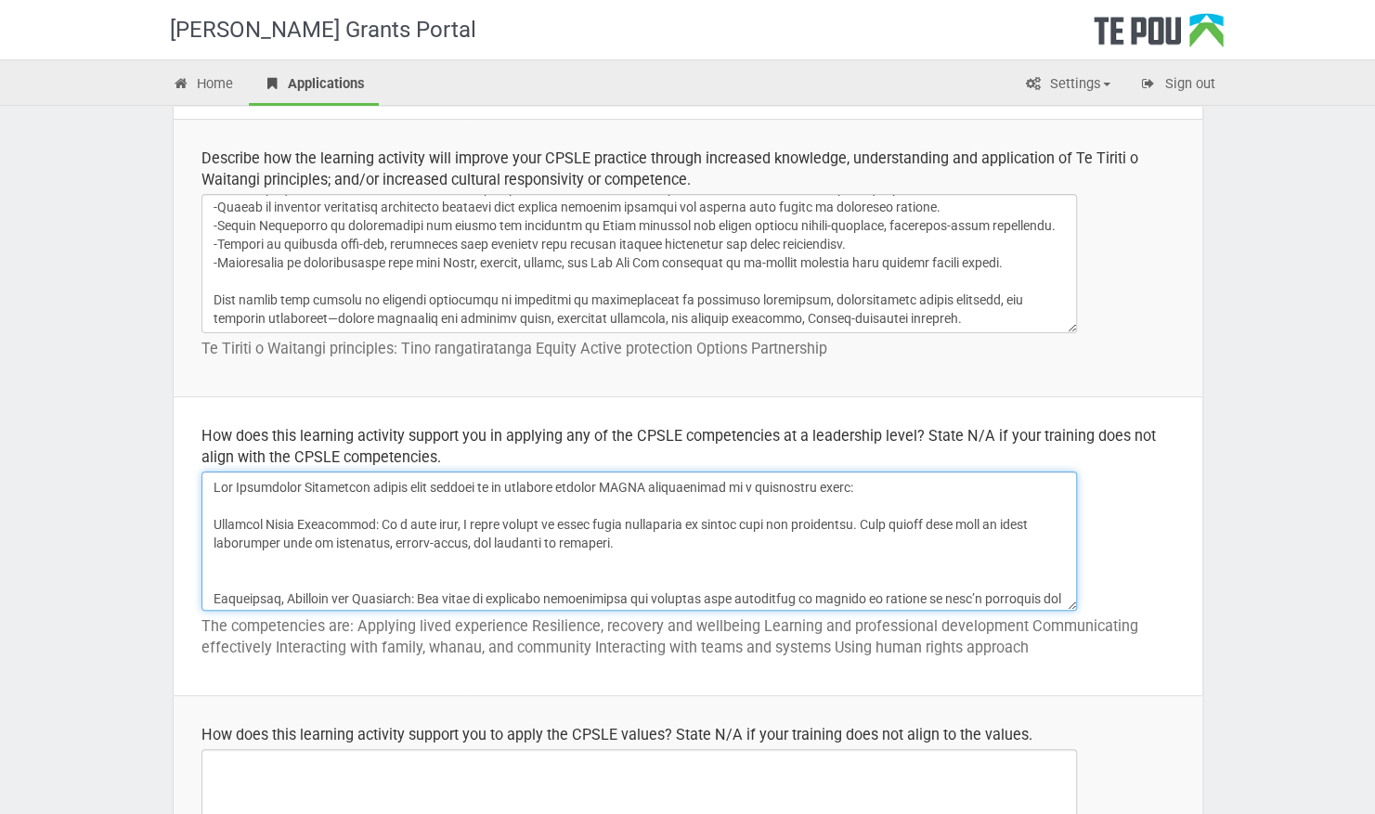
click at [212, 524] on textarea at bounding box center [640, 541] width 876 height 139
click at [211, 596] on textarea at bounding box center [640, 541] width 876 height 139
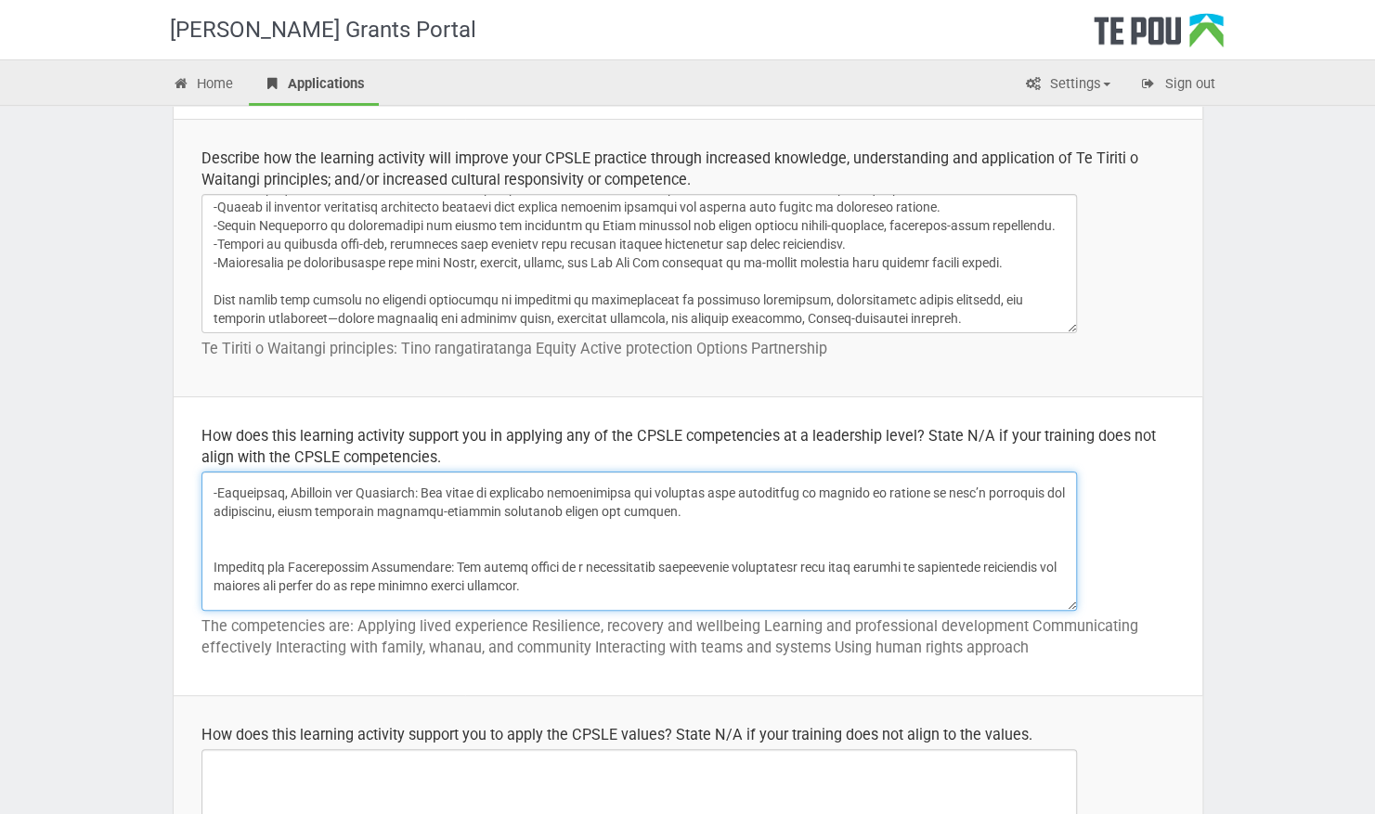
scroll to position [92, 0]
click at [210, 555] on textarea at bounding box center [640, 541] width 876 height 139
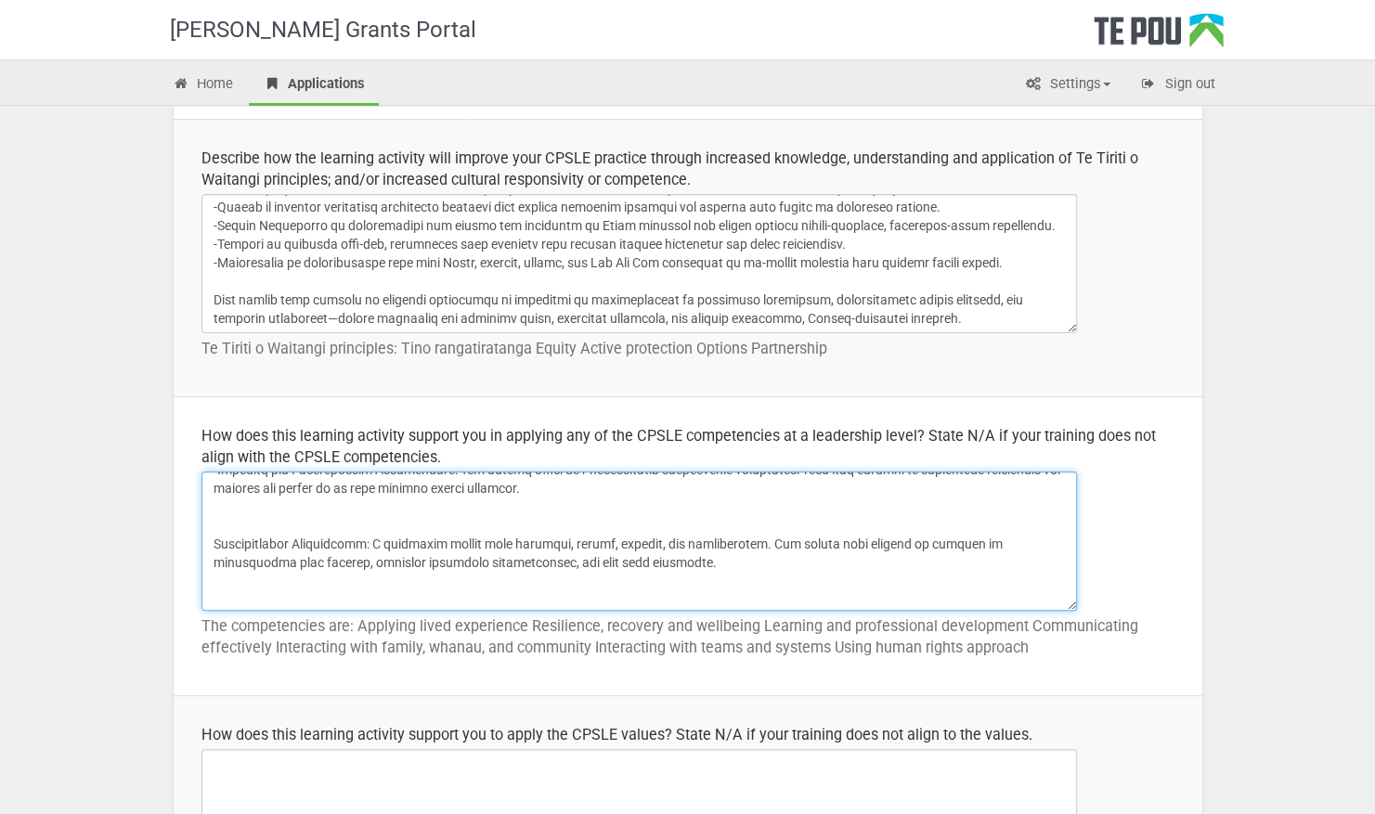
scroll to position [170, 0]
click at [212, 540] on textarea at bounding box center [640, 541] width 876 height 139
click at [235, 514] on textarea at bounding box center [640, 541] width 876 height 139
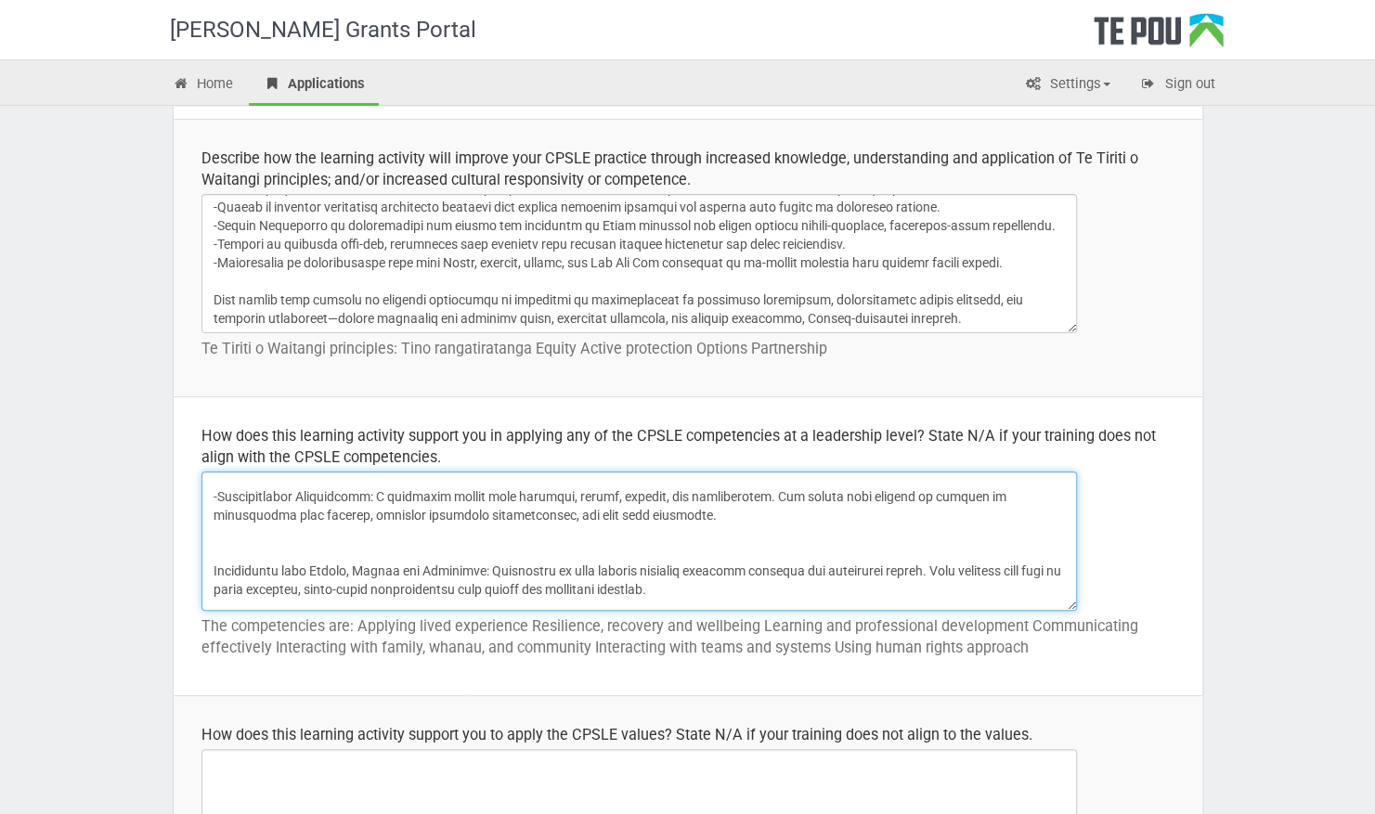
scroll to position [201, 0]
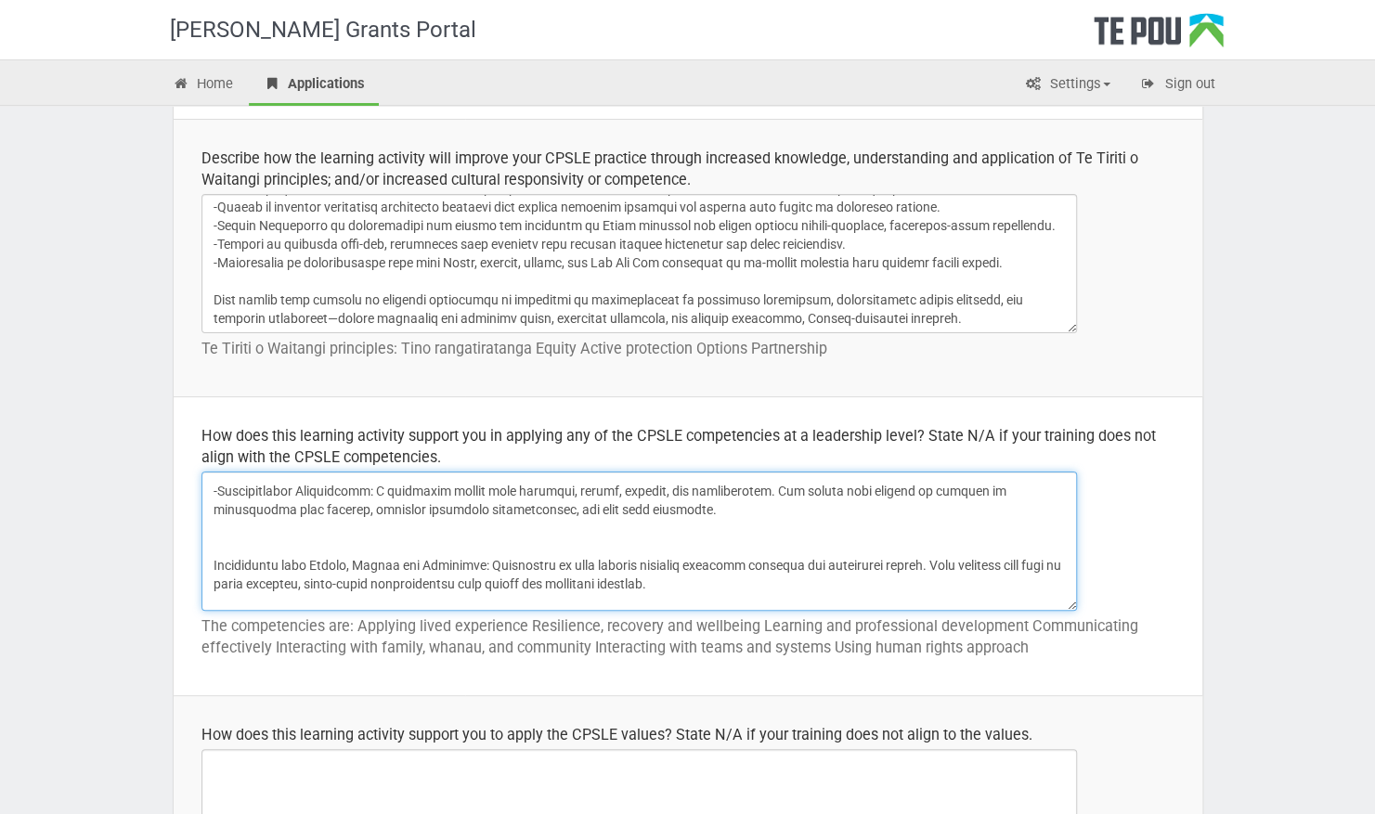
click at [208, 566] on textarea at bounding box center [640, 541] width 876 height 139
click at [220, 543] on textarea at bounding box center [640, 541] width 876 height 139
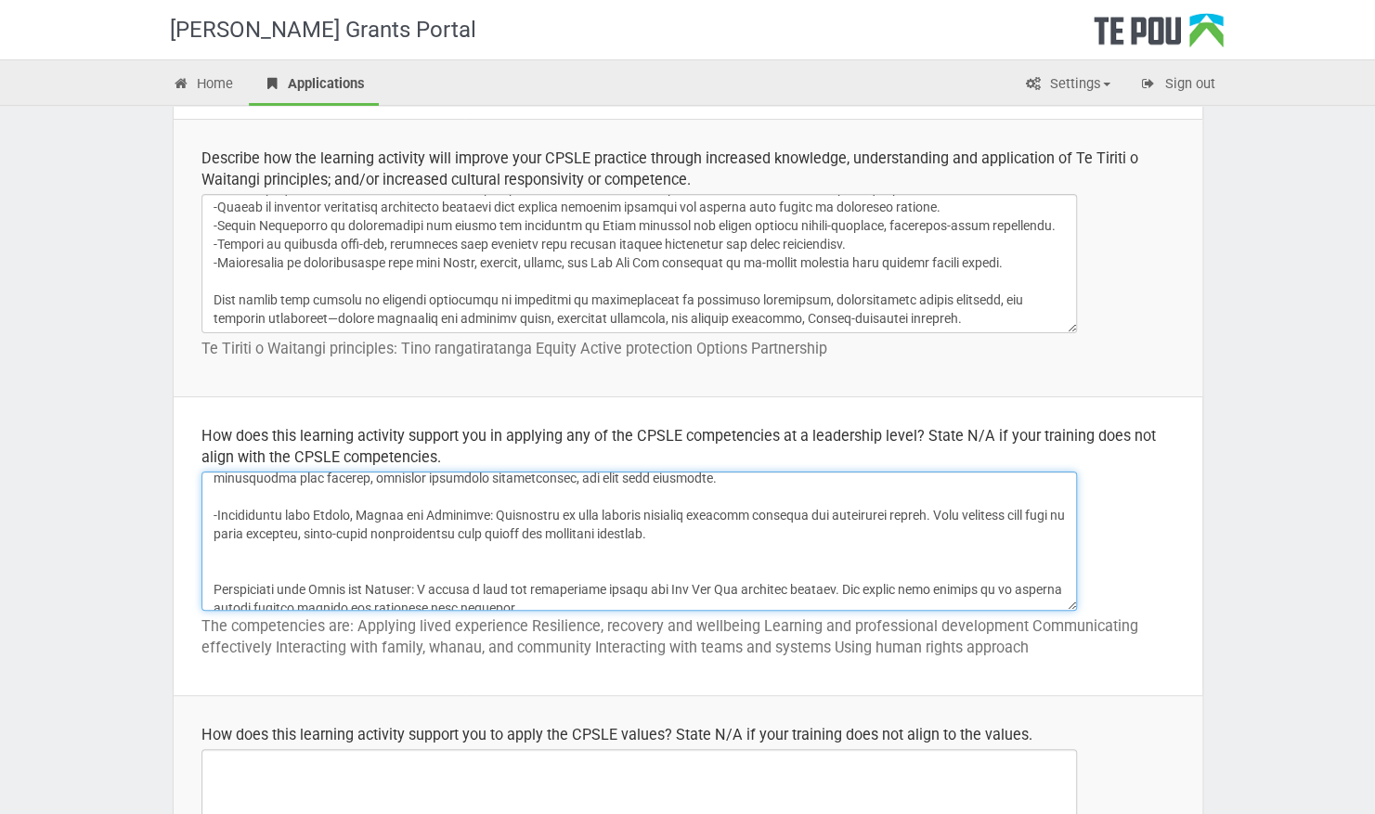
scroll to position [255, 0]
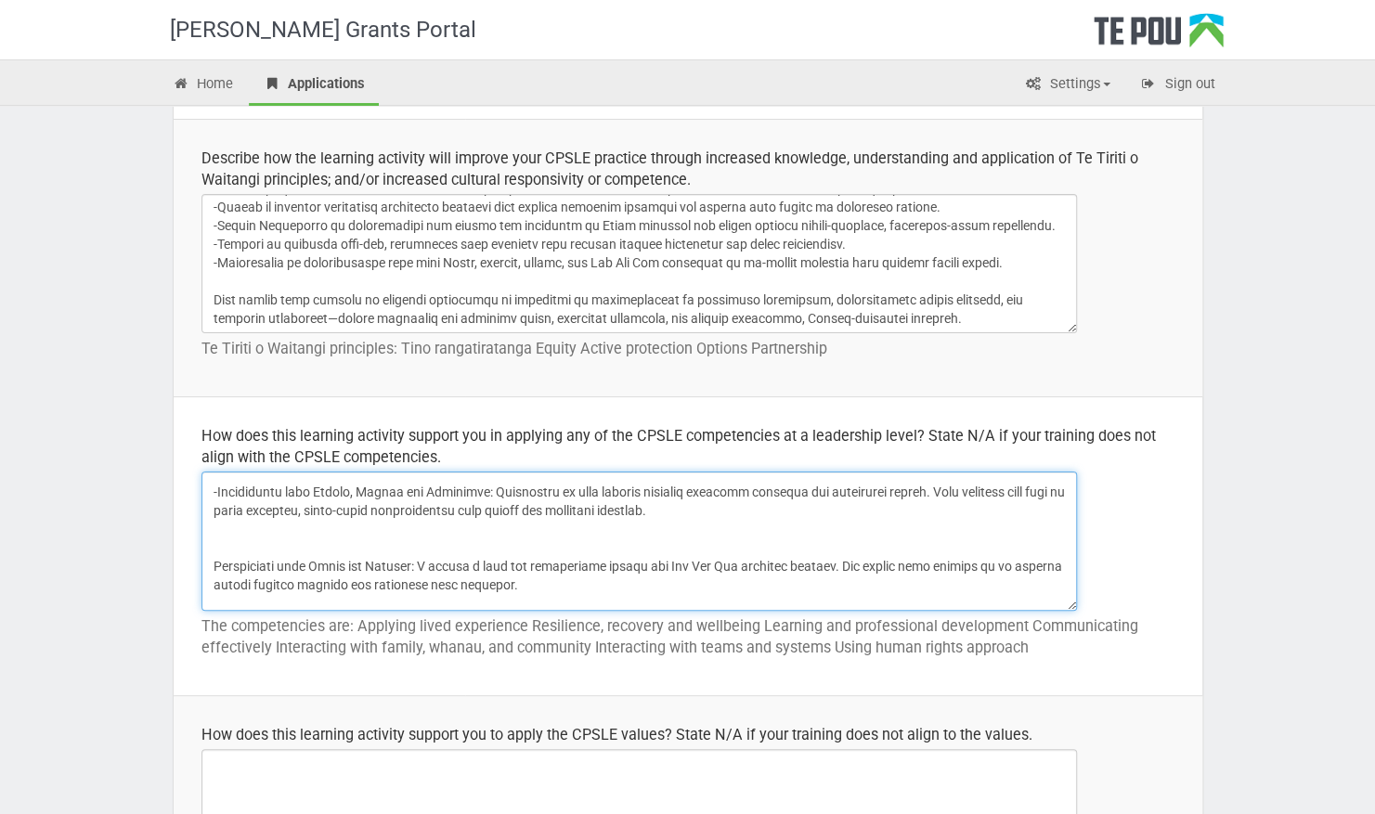
click at [211, 563] on textarea at bounding box center [640, 541] width 876 height 139
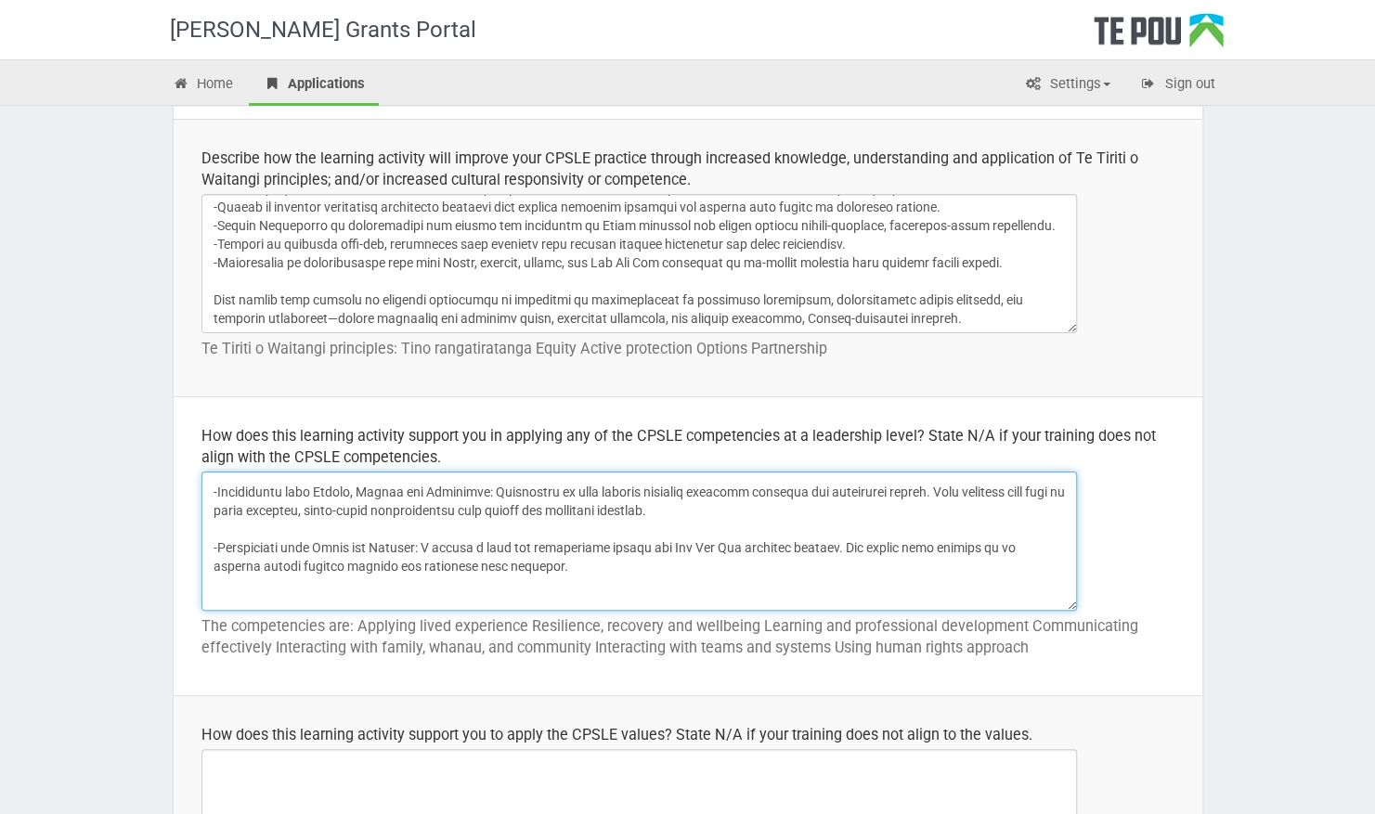
scroll to position [300, 0]
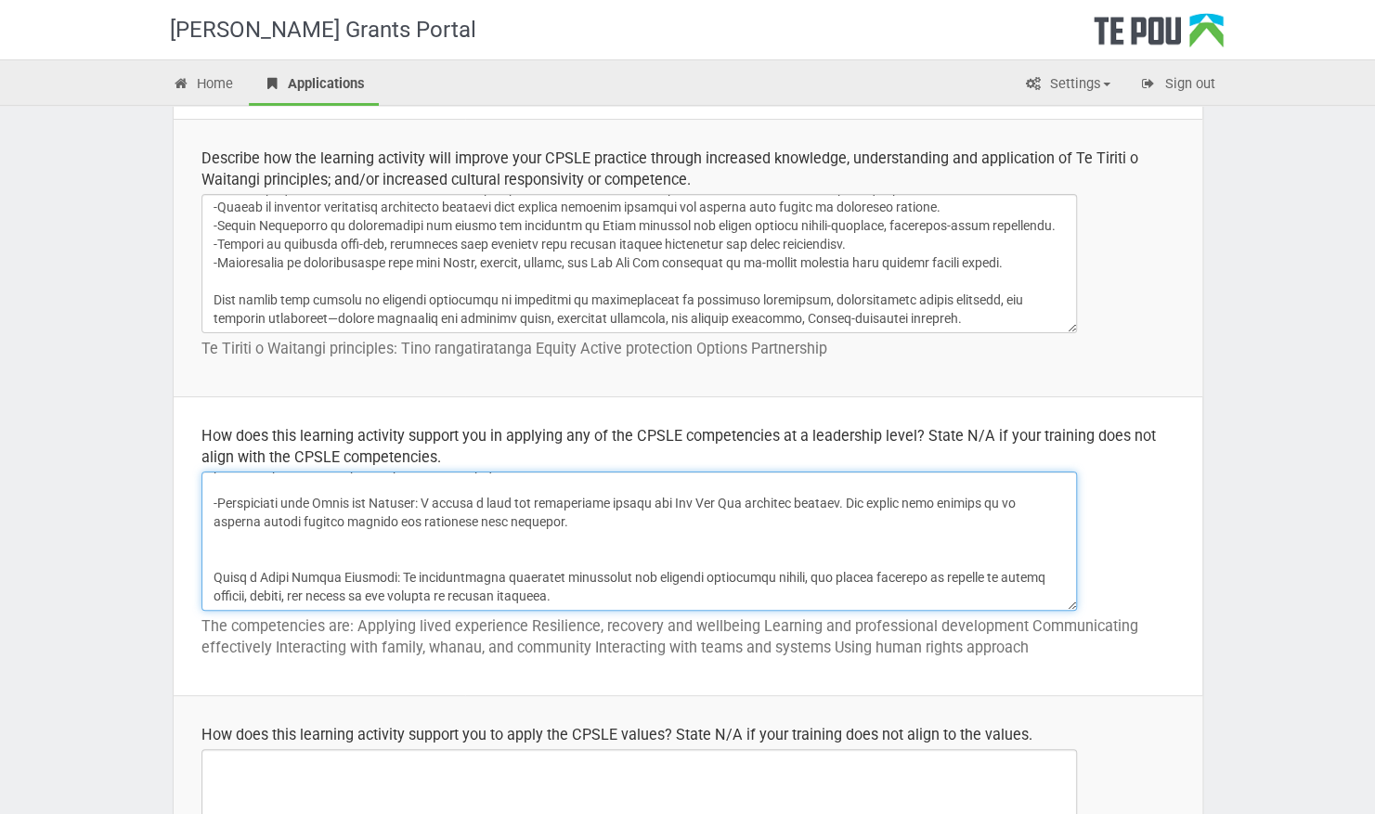
click at [212, 569] on textarea at bounding box center [640, 541] width 876 height 139
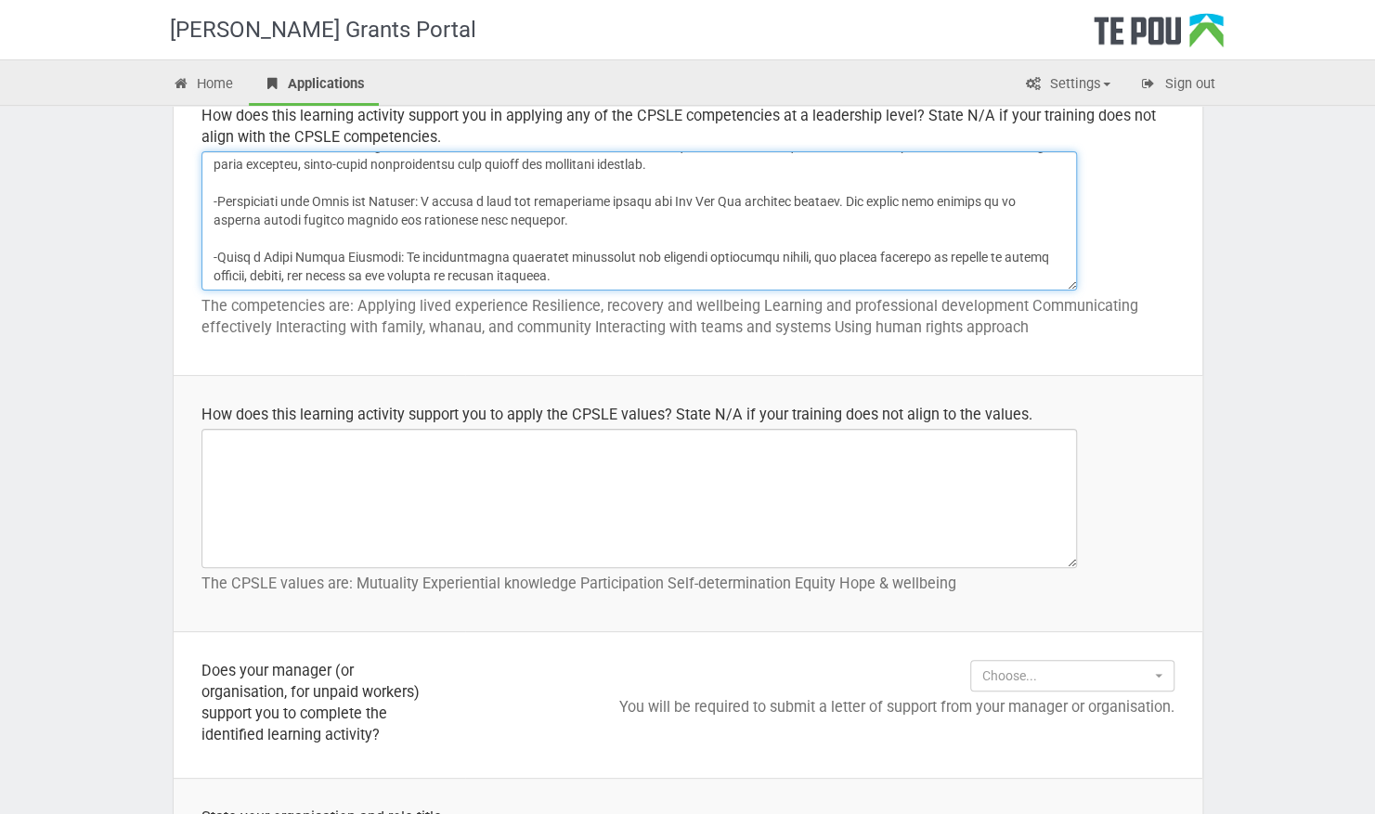
scroll to position [877, 0]
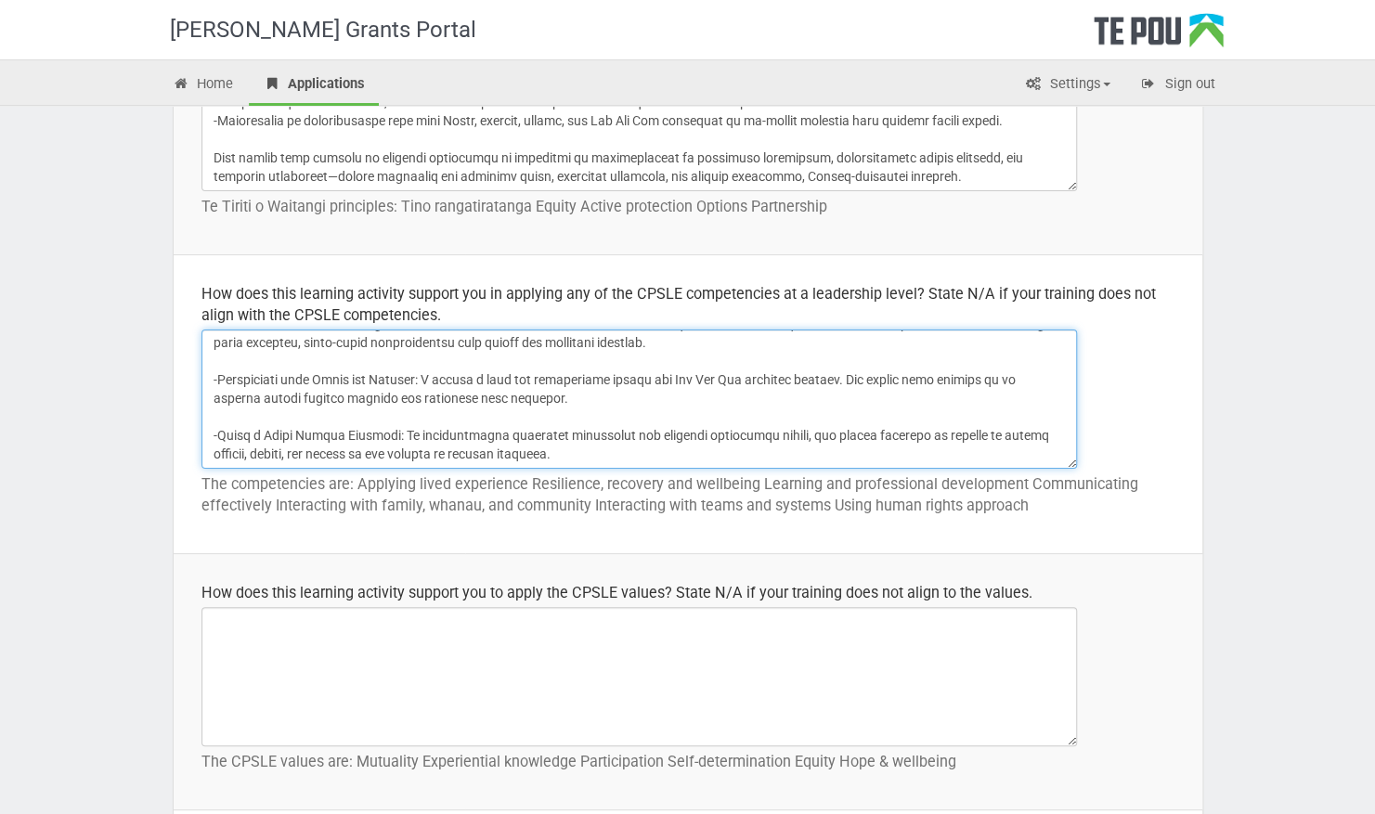
type textarea "The Management Essentials course will support me in applying several CPSLE comp…"
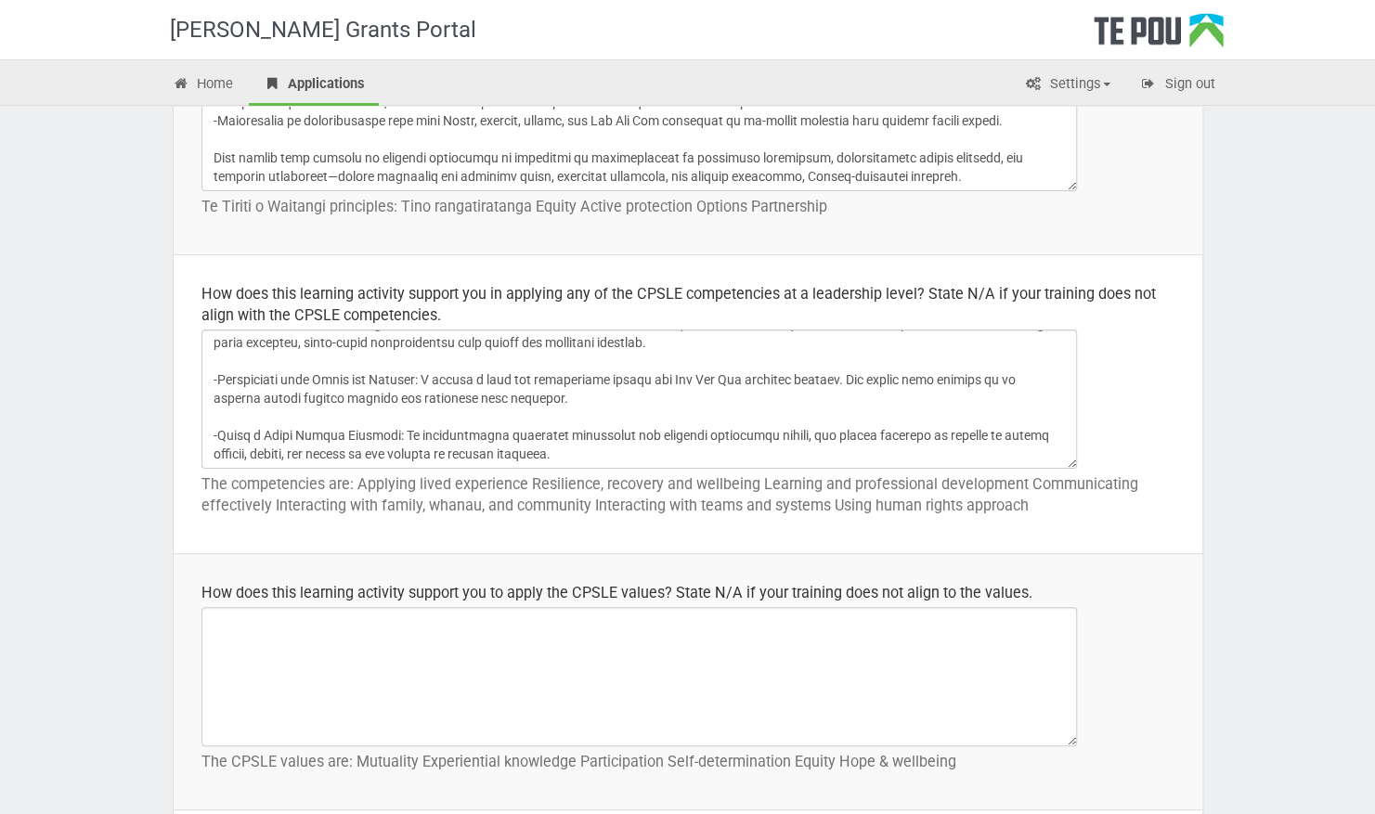
click at [289, 570] on td "How does this learning activity support you to apply the CPSLE values? State N/…" at bounding box center [688, 682] width 1029 height 256
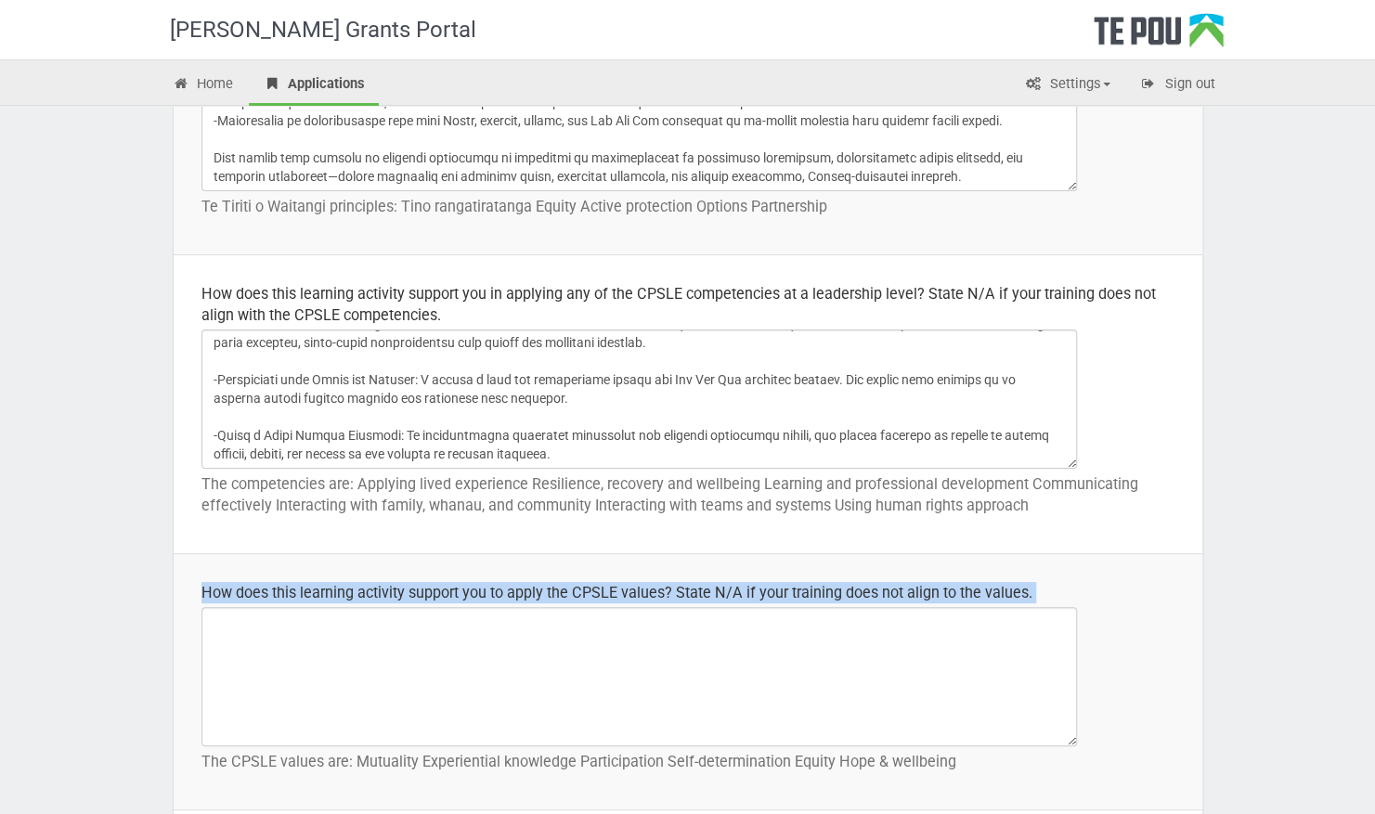
drag, startPoint x: 197, startPoint y: 584, endPoint x: 1073, endPoint y: 602, distance: 876.8
click at [1073, 602] on td "How does this learning activity support you to apply the CPSLE values? State N/…" at bounding box center [688, 682] width 1029 height 256
copy td "How does this learning activity support you to apply the CPSLE values? State N/…"
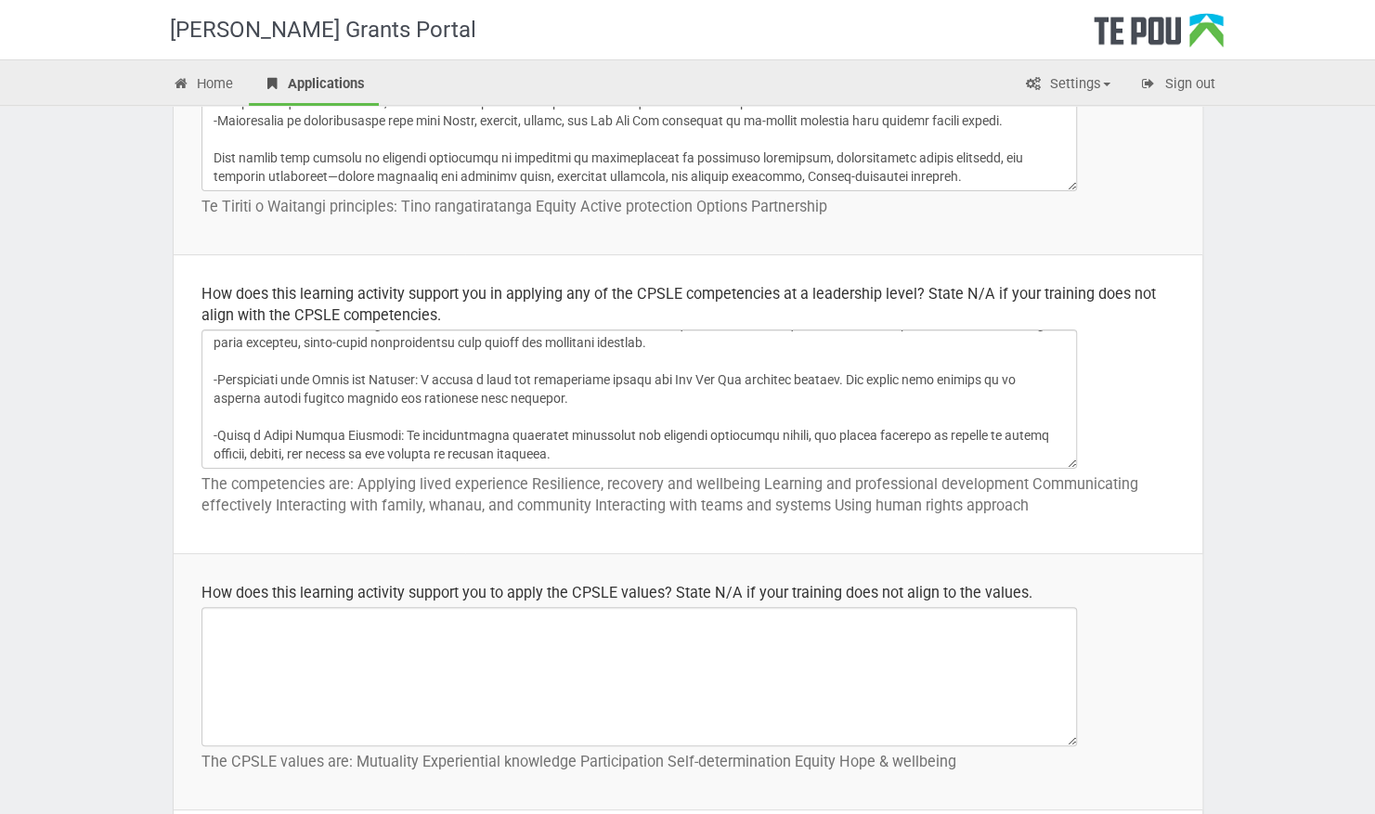
drag, startPoint x: 284, startPoint y: 759, endPoint x: 236, endPoint y: 765, distance: 48.7
click at [284, 759] on p "The CPSLE values are: Mutuality Experiential knowledge Participation Self-deter…" at bounding box center [688, 761] width 973 height 21
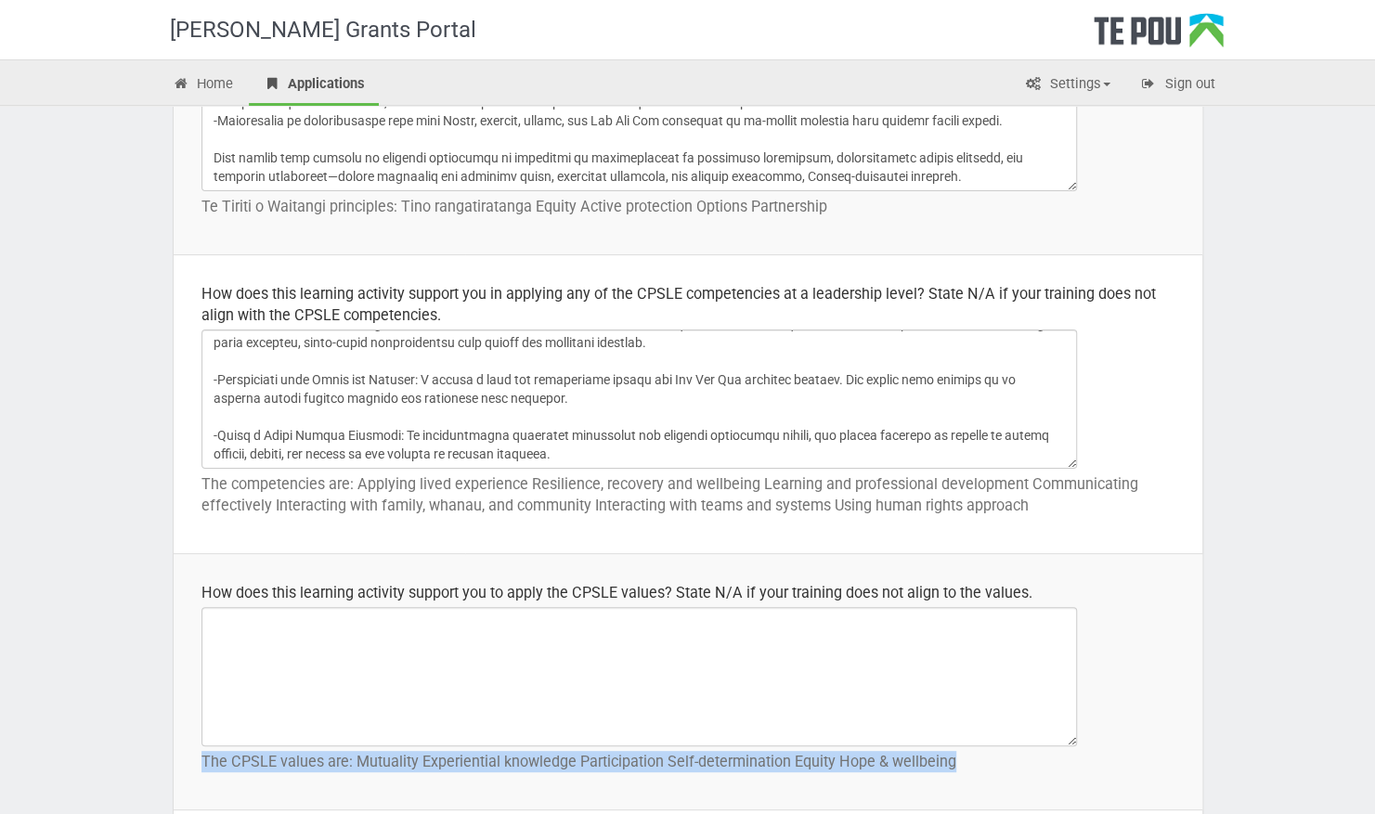
drag, startPoint x: 202, startPoint y: 758, endPoint x: 956, endPoint y: 776, distance: 753.3
click at [956, 776] on td "How does this learning activity support you to apply the CPSLE values? State N/…" at bounding box center [688, 682] width 1029 height 256
drag, startPoint x: 956, startPoint y: 776, endPoint x: 878, endPoint y: 761, distance: 78.7
copy p "The CPSLE values are: Mutuality Experiential knowledge Participation Self-deter…"
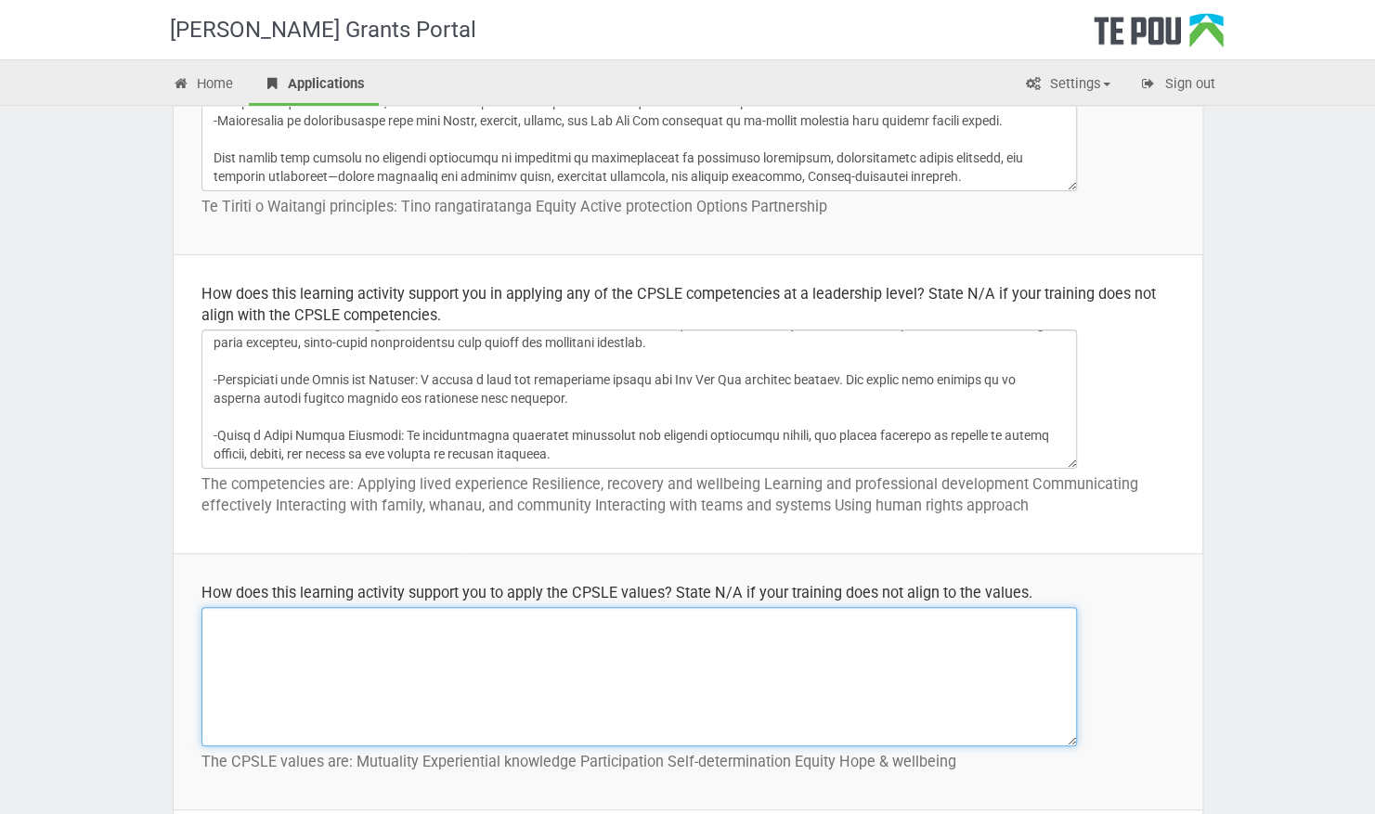
click at [528, 630] on textarea at bounding box center [640, 676] width 876 height 139
paste textarea "The Management Essentials course supports my ability to lead in alignment with …"
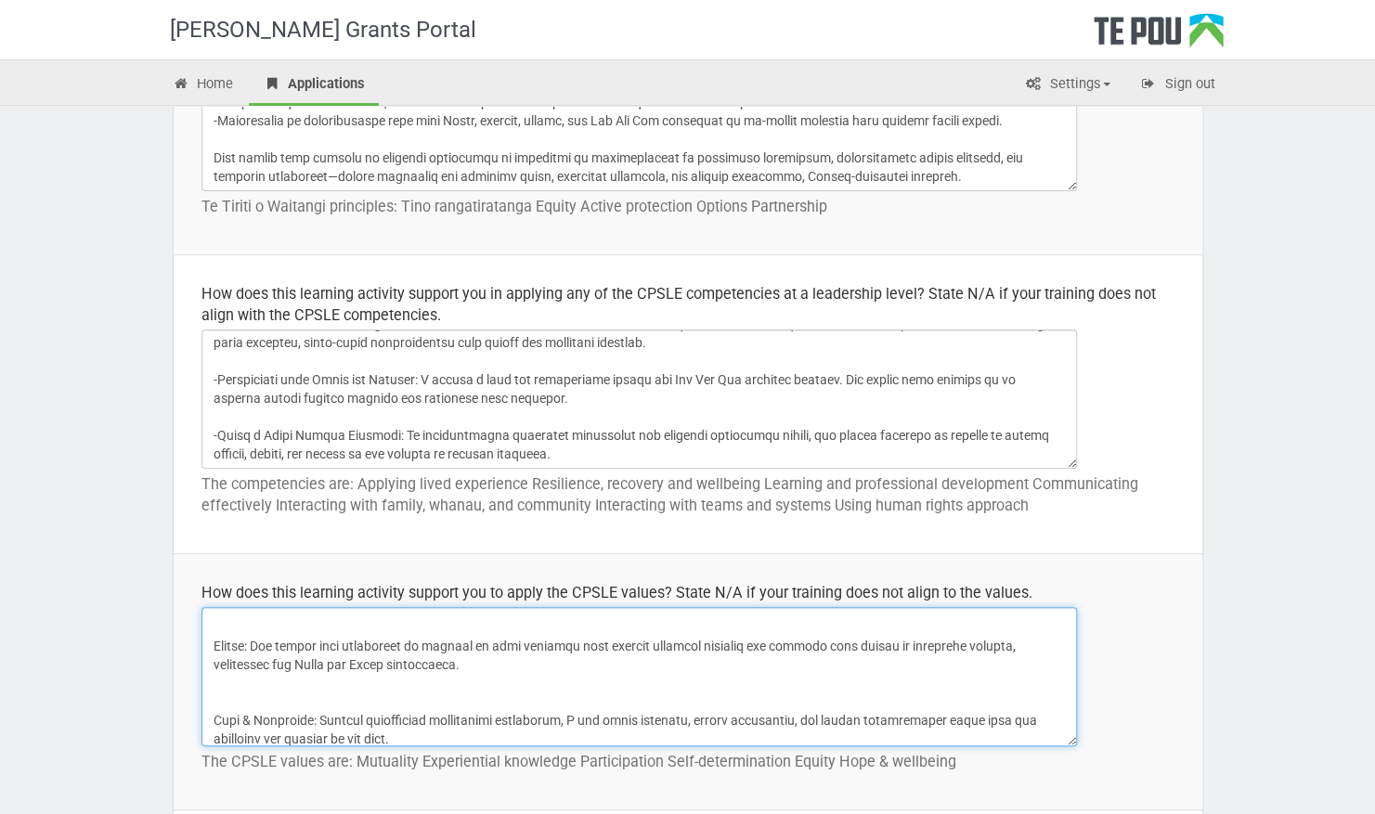
scroll to position [0, 0]
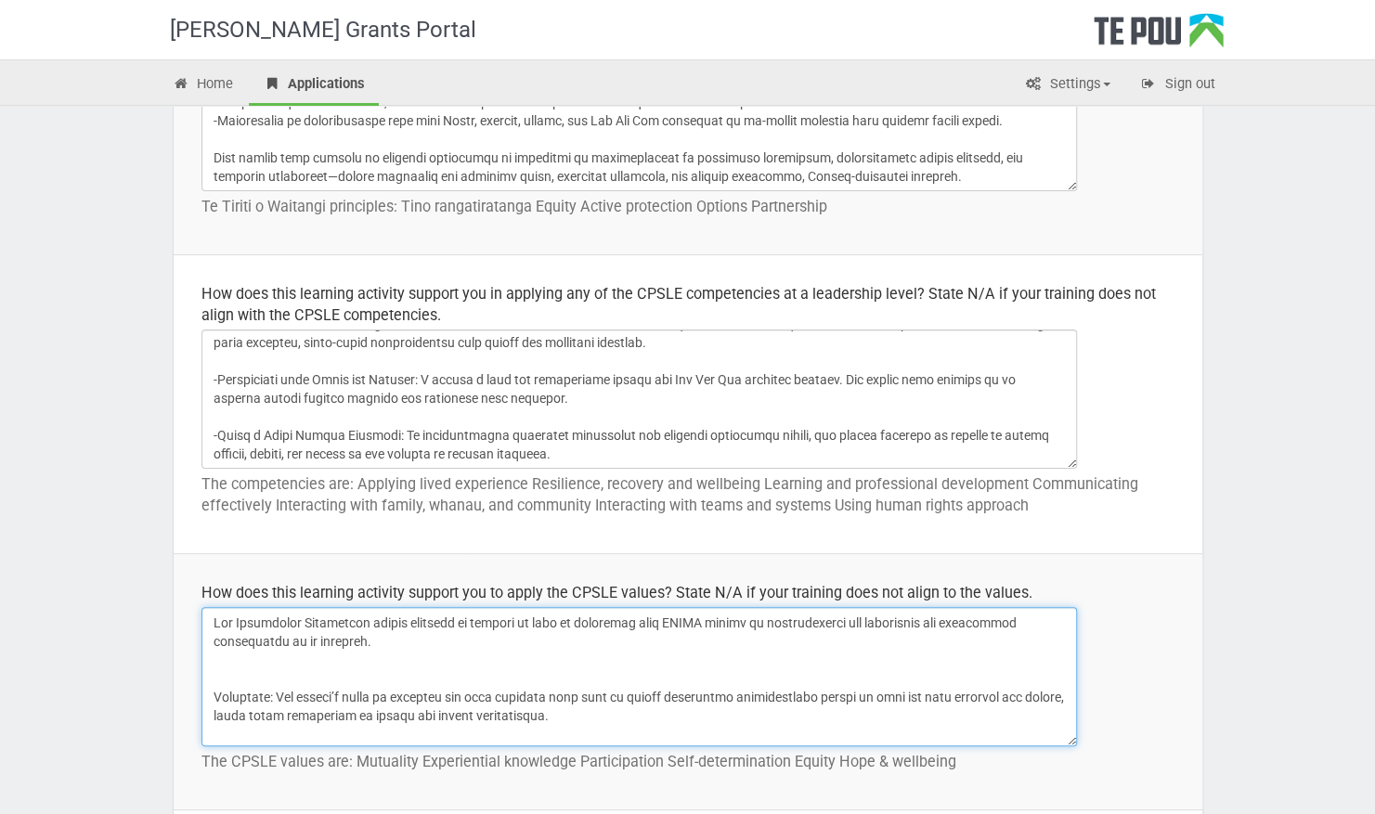
click at [234, 667] on textarea at bounding box center [640, 676] width 876 height 139
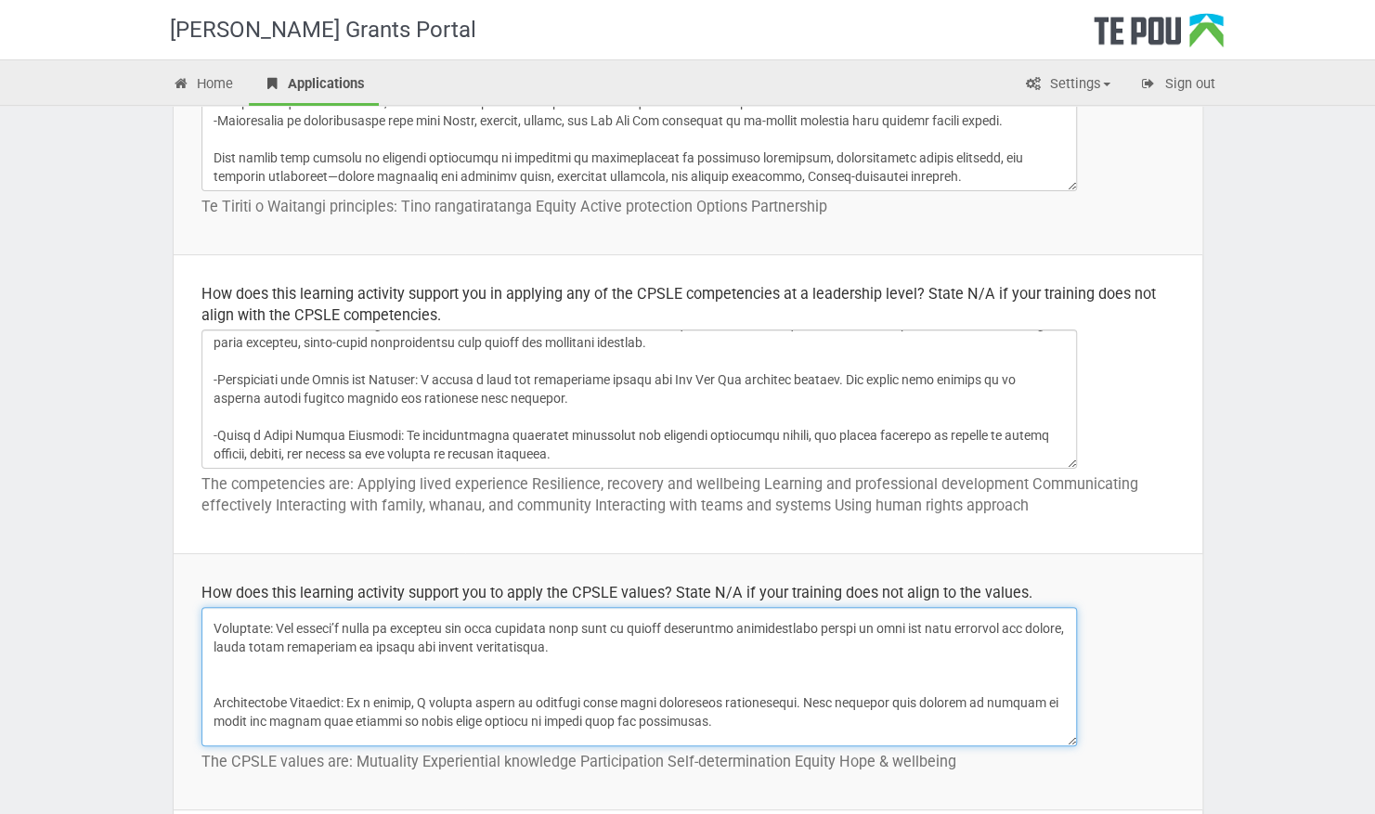
scroll to position [93, 0]
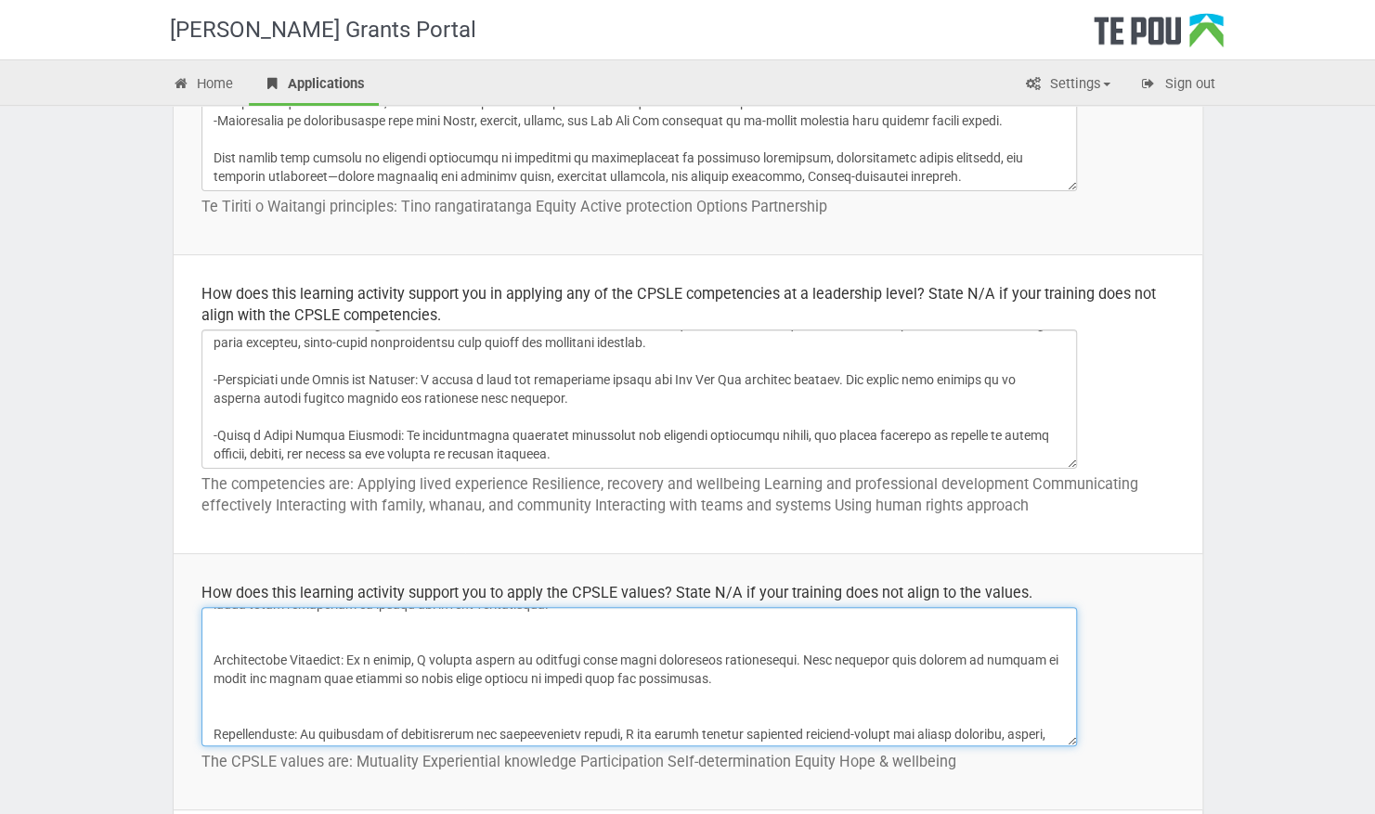
click at [210, 659] on textarea at bounding box center [640, 676] width 876 height 139
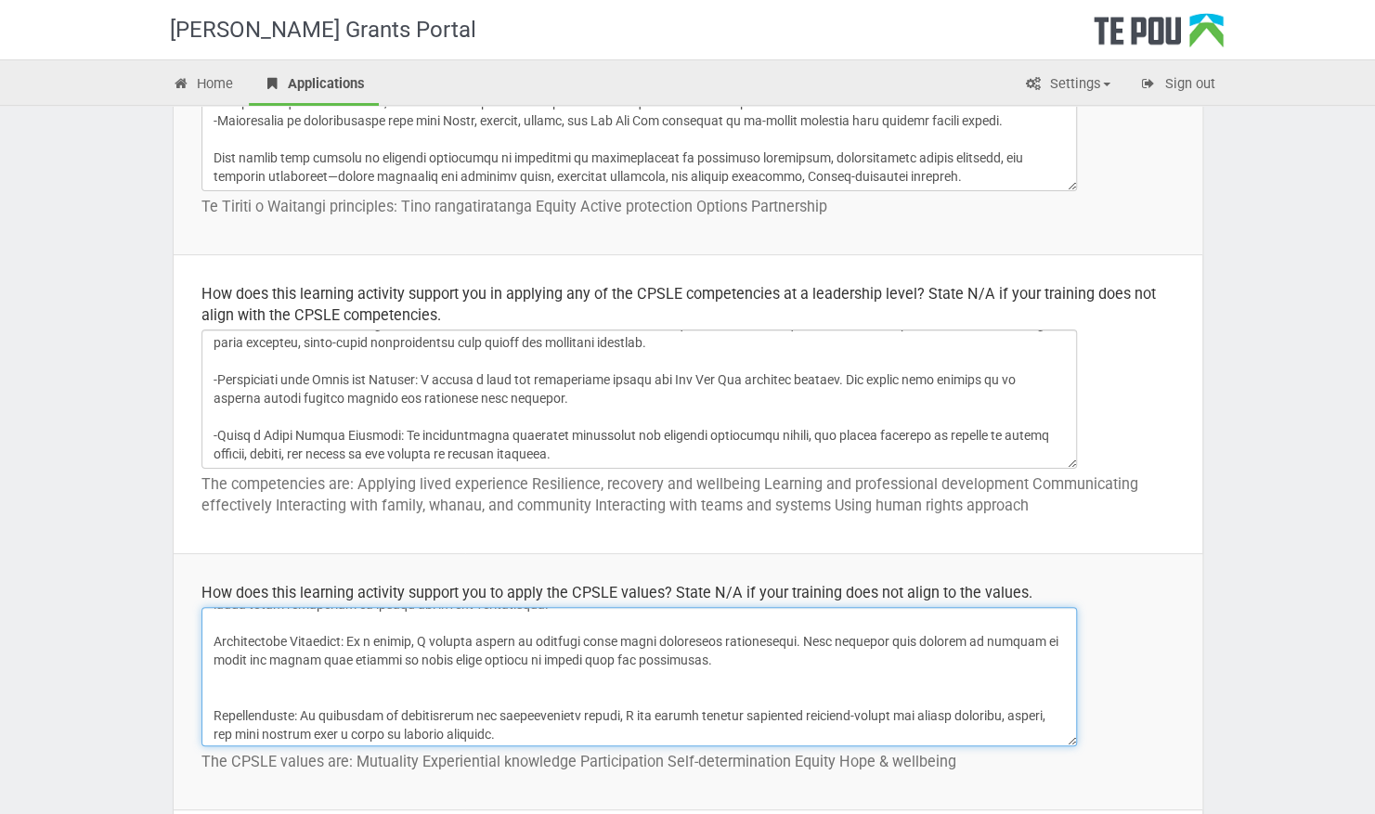
click at [209, 706] on textarea at bounding box center [640, 676] width 876 height 139
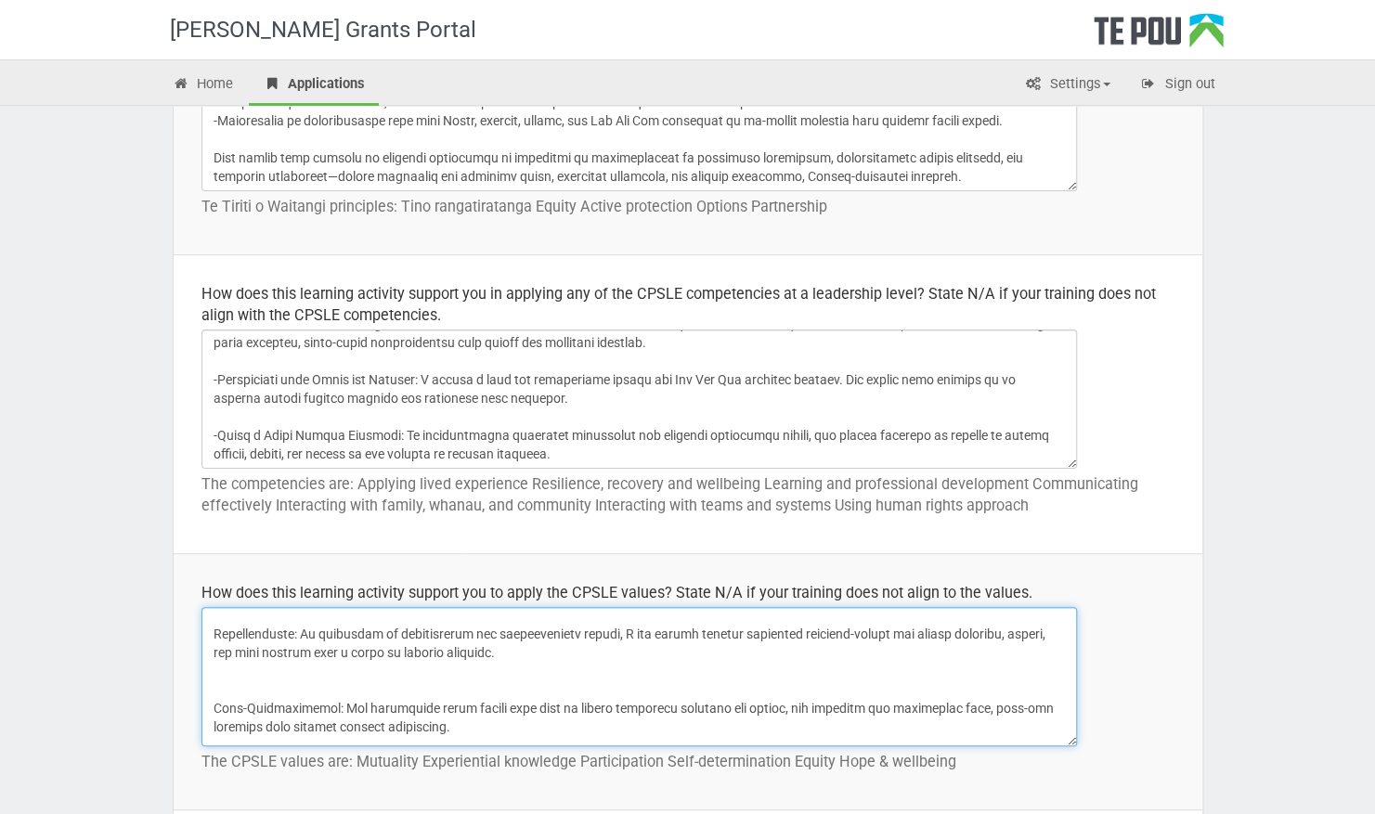
scroll to position [186, 0]
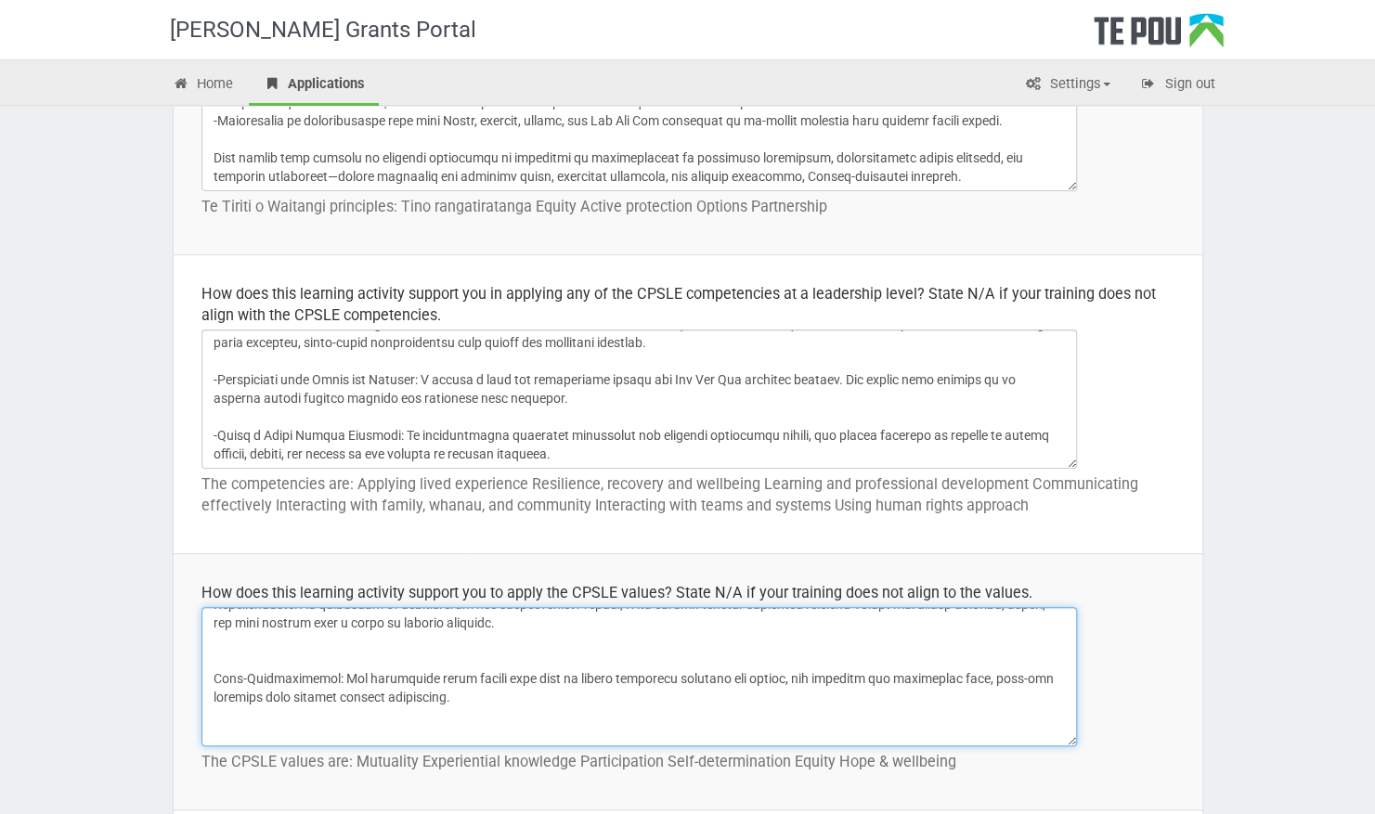
click at [211, 670] on textarea at bounding box center [640, 676] width 876 height 139
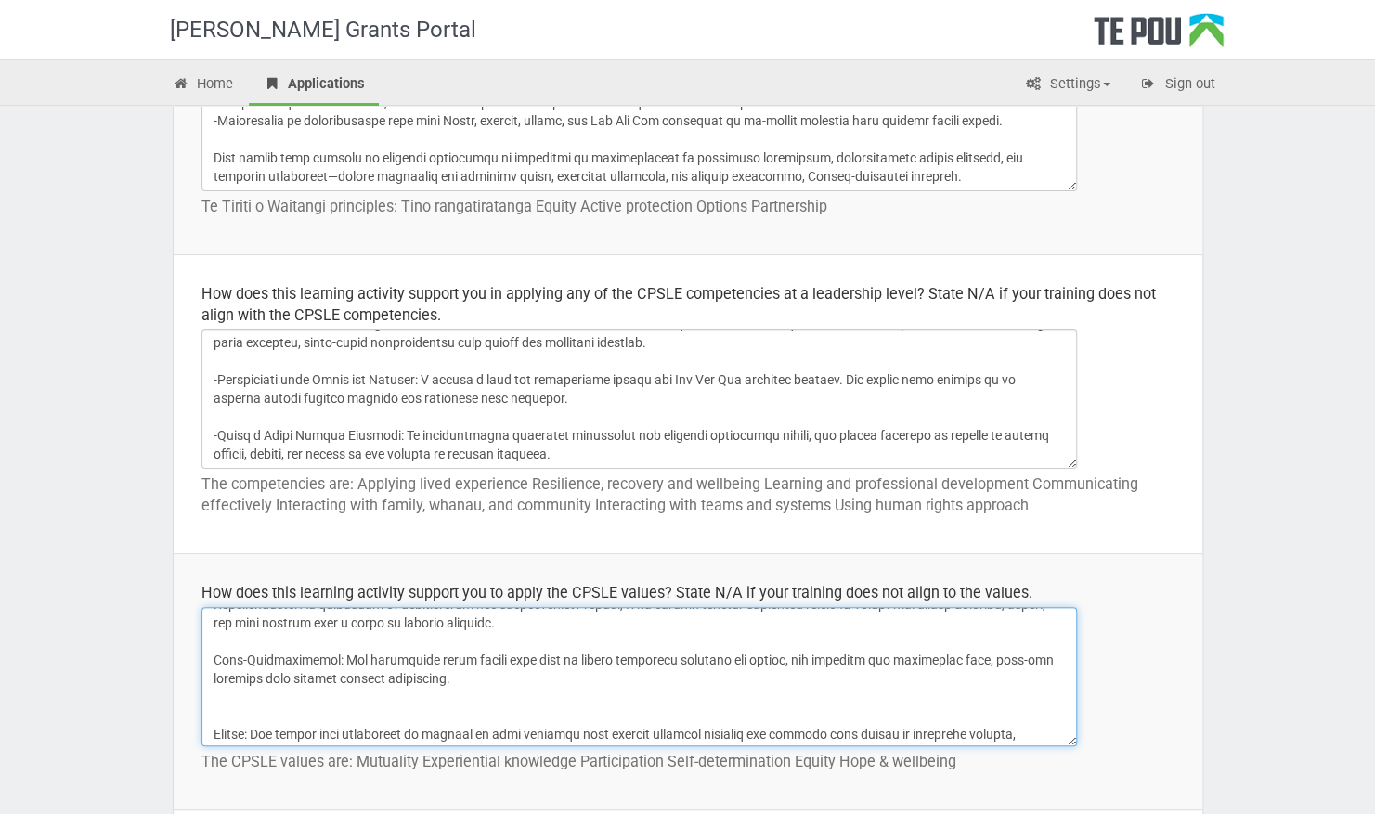
click at [210, 721] on textarea at bounding box center [640, 676] width 876 height 139
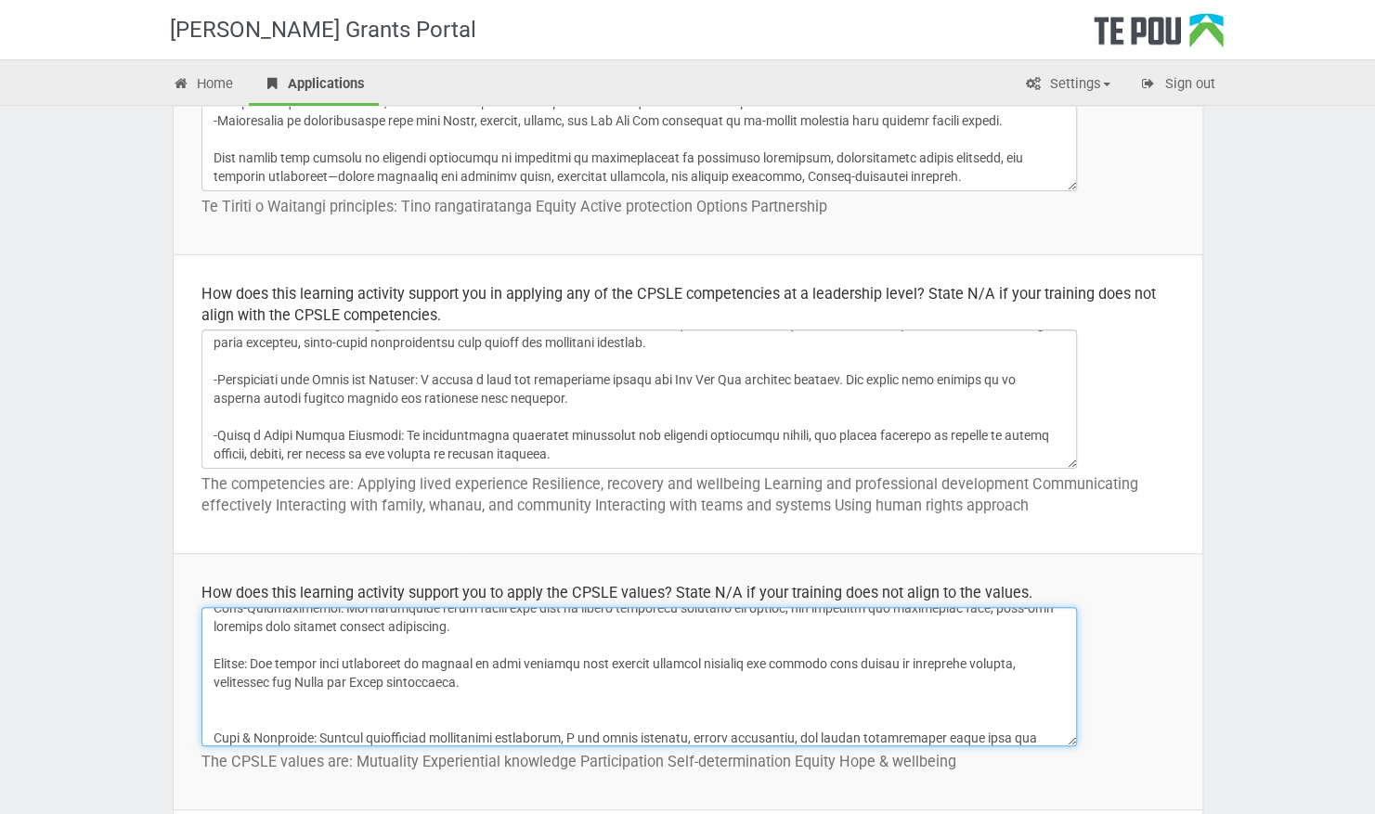
scroll to position [263, 0]
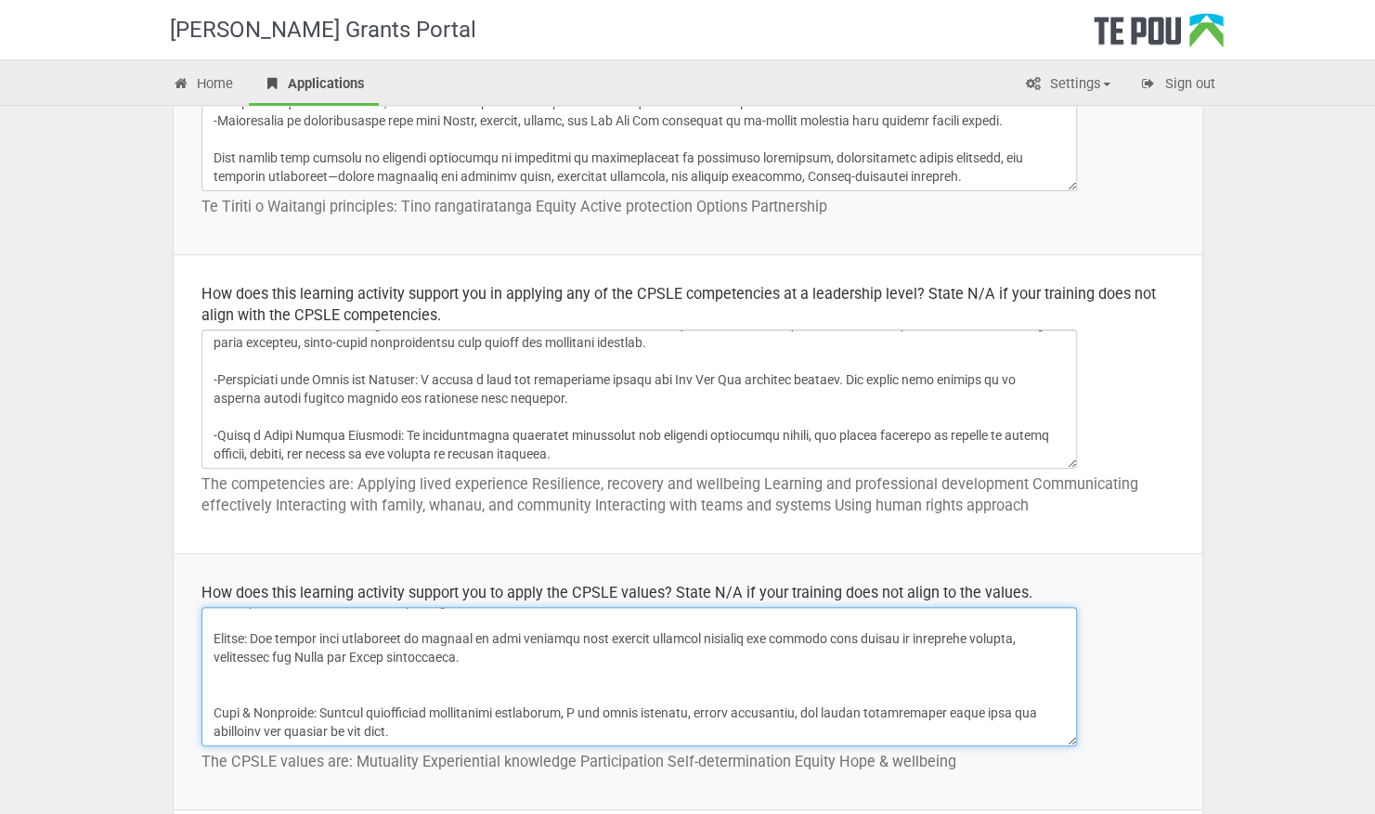
click at [210, 707] on textarea at bounding box center [640, 676] width 876 height 139
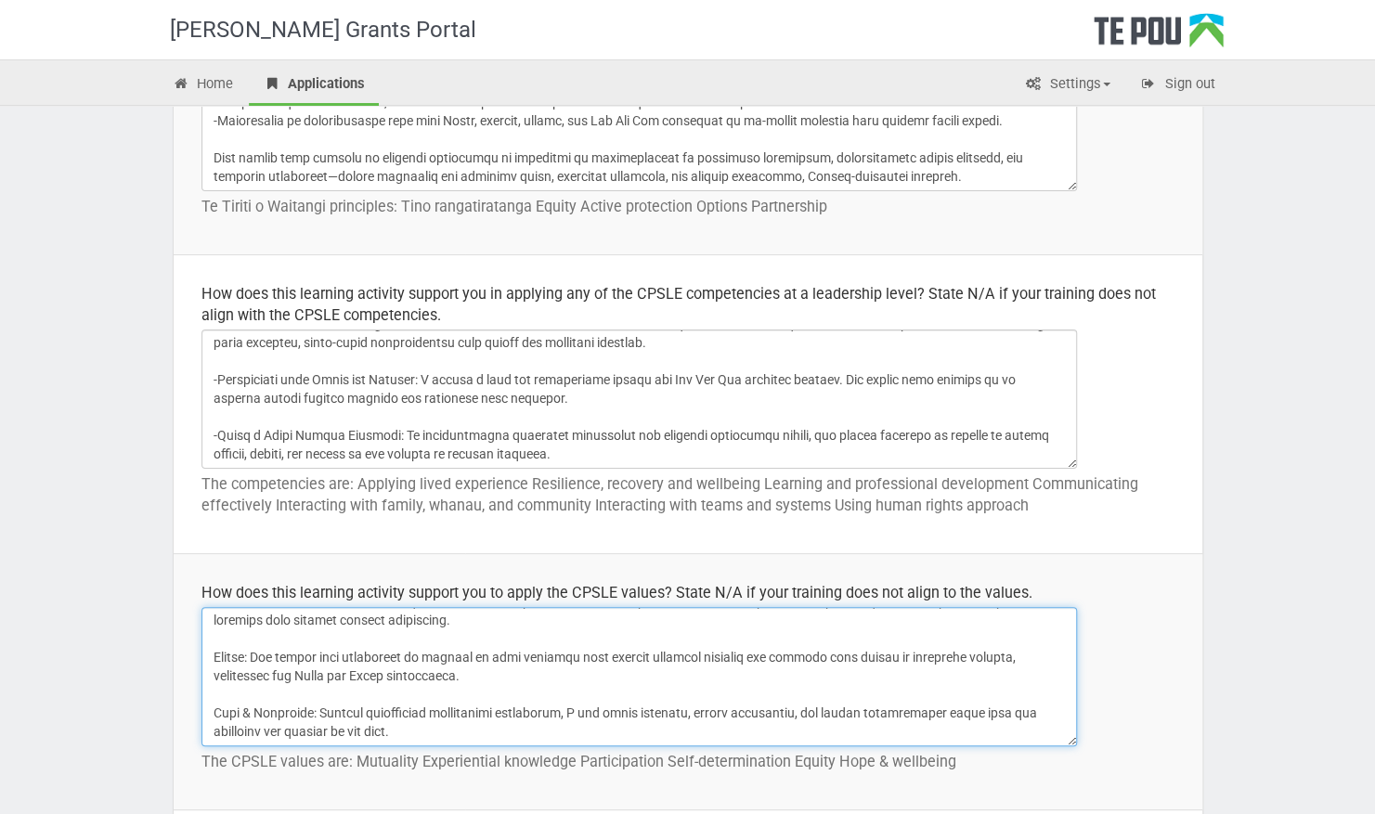
scroll to position [969, 0]
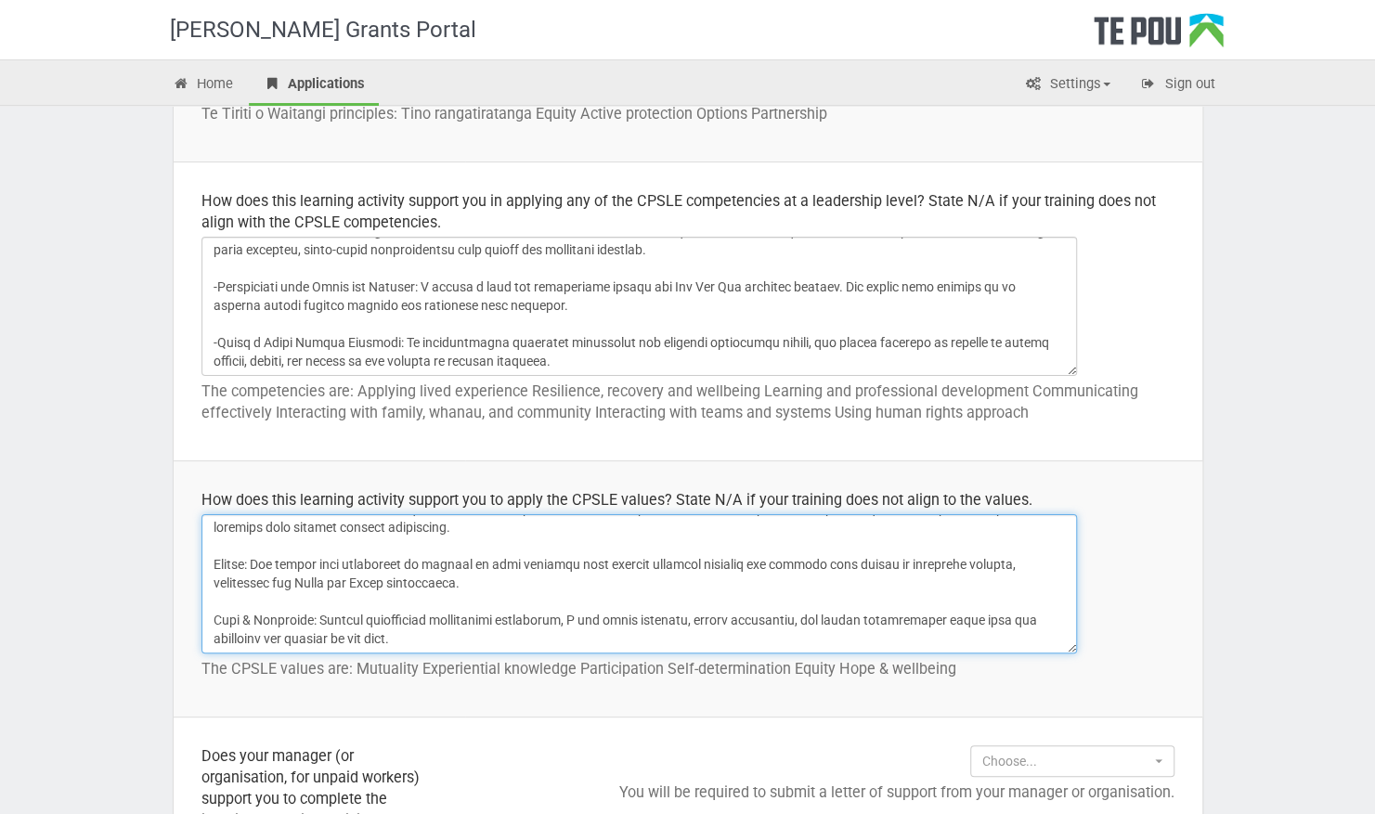
click at [558, 581] on textarea at bounding box center [640, 583] width 876 height 139
click at [357, 581] on textarea at bounding box center [640, 583] width 876 height 139
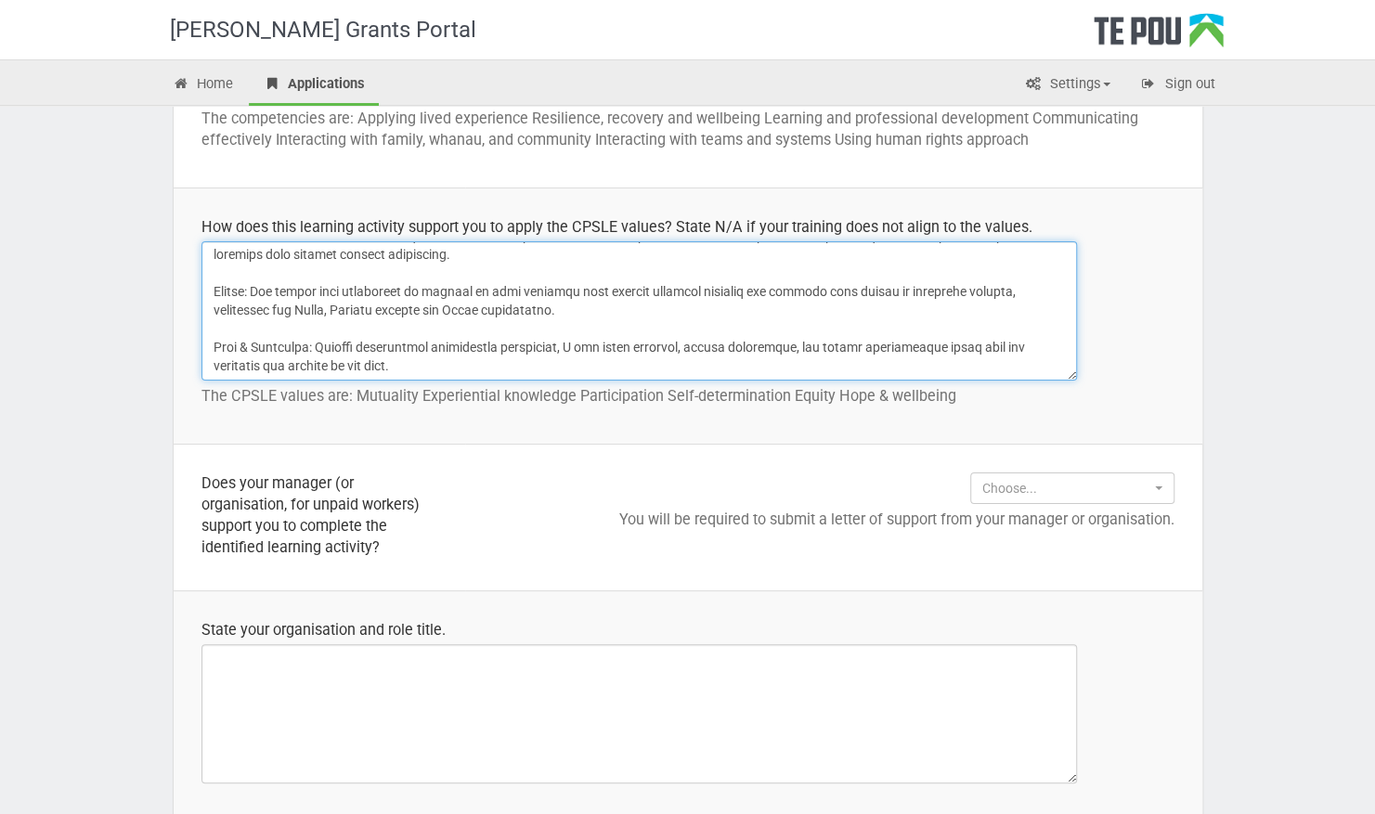
scroll to position [1248, 0]
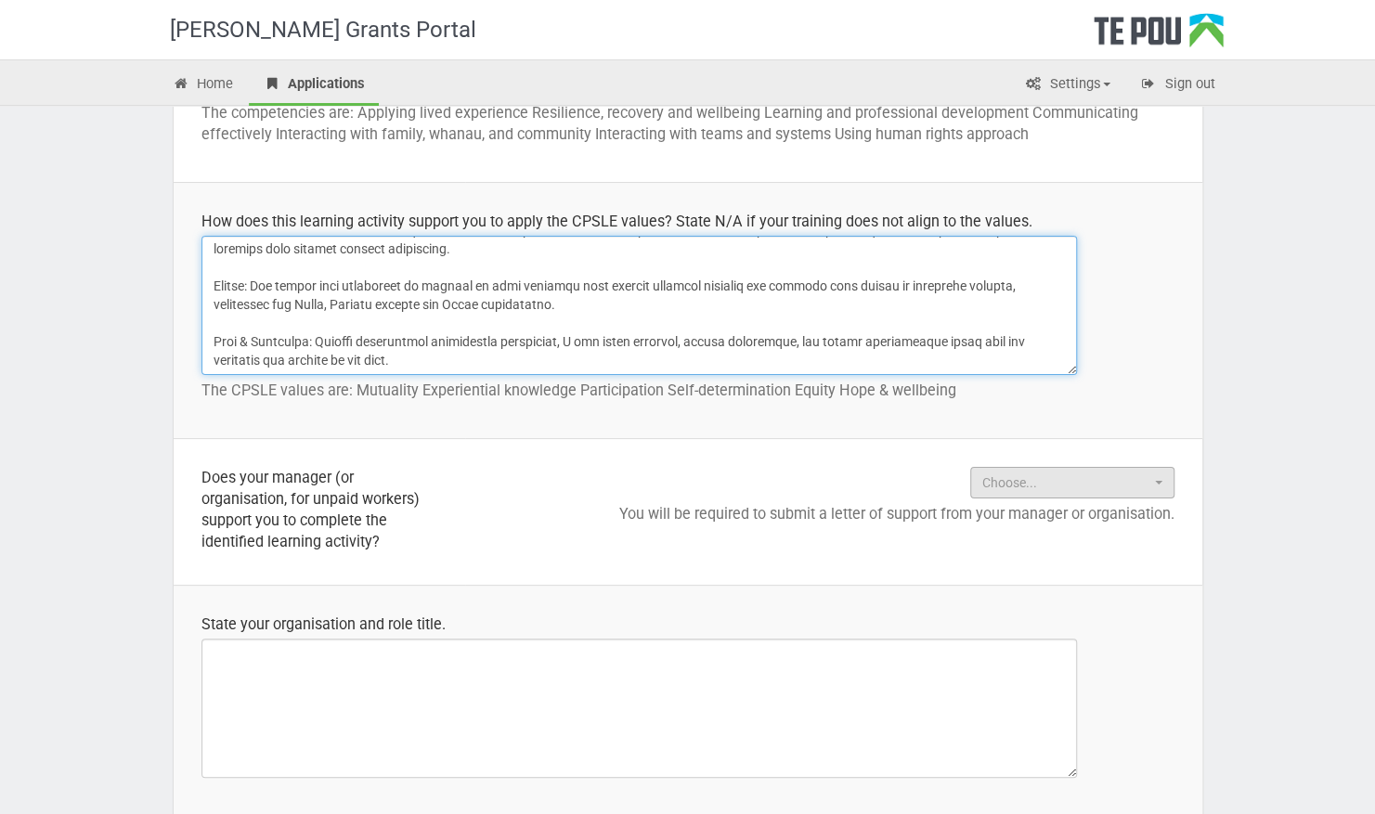
type textarea "The Management Essentials course supports my ability to lead in alignment with …"
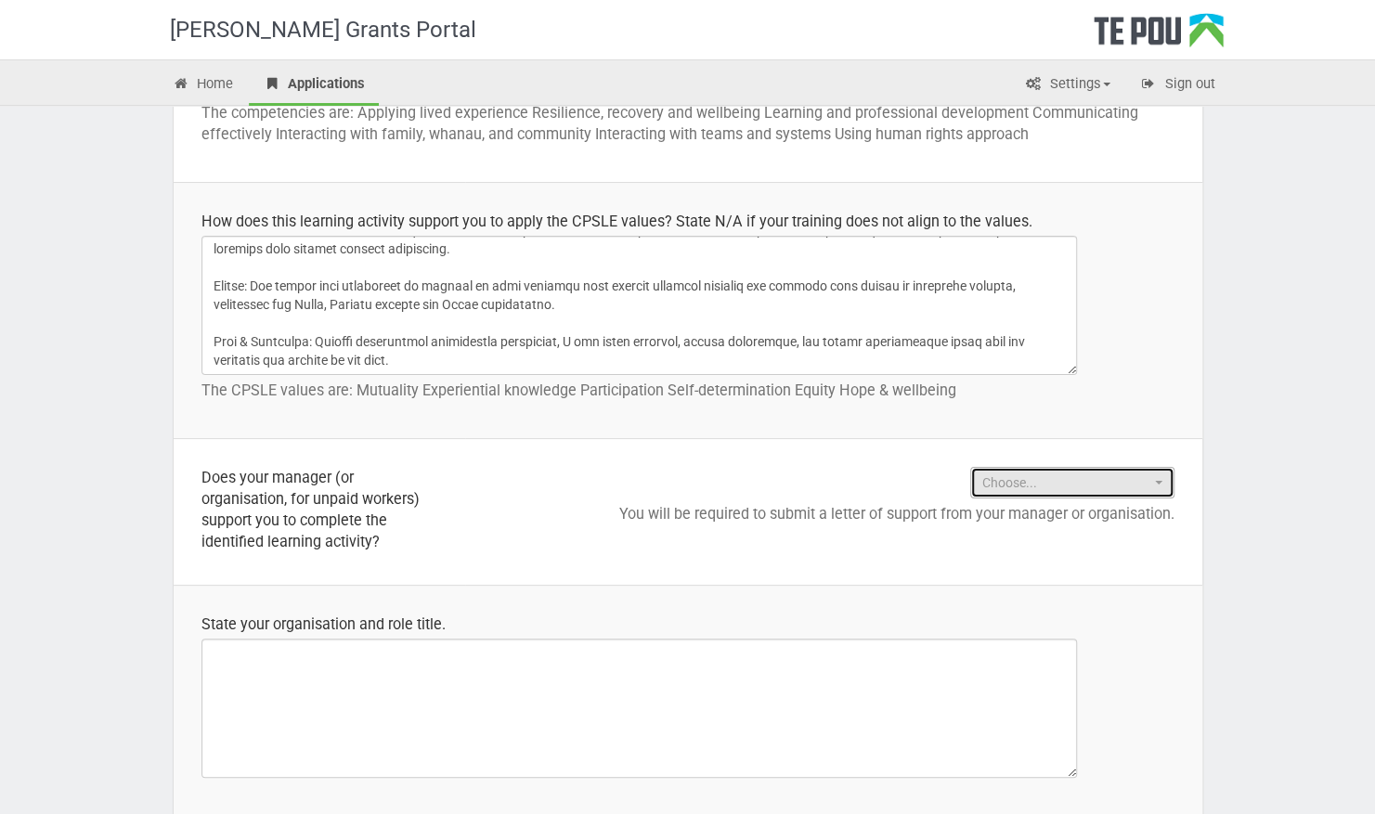
click at [1016, 488] on span "Choose..." at bounding box center [1066, 483] width 168 height 19
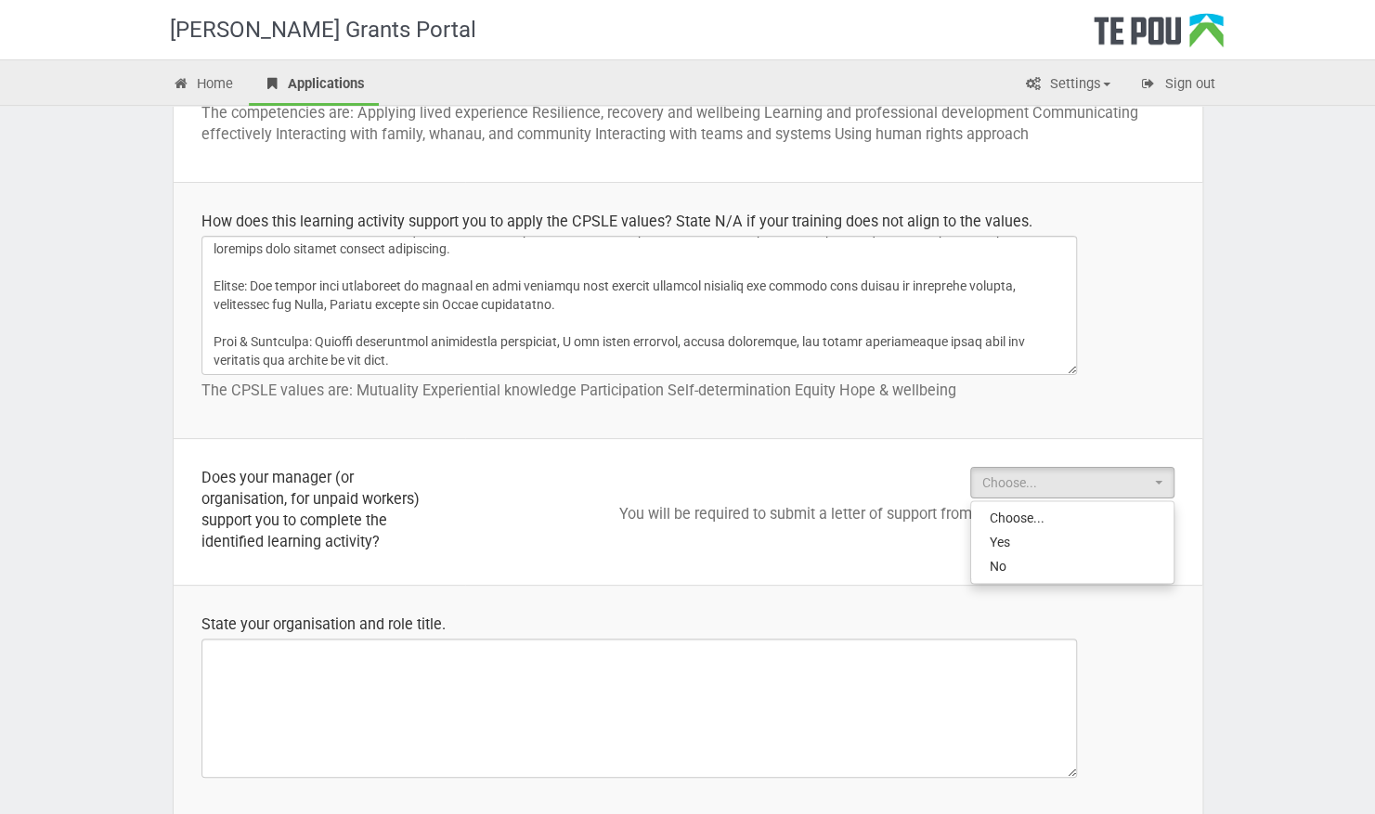
click at [773, 511] on p "You will be required to submit a letter of support from your manager or organis…" at bounding box center [834, 513] width 682 height 21
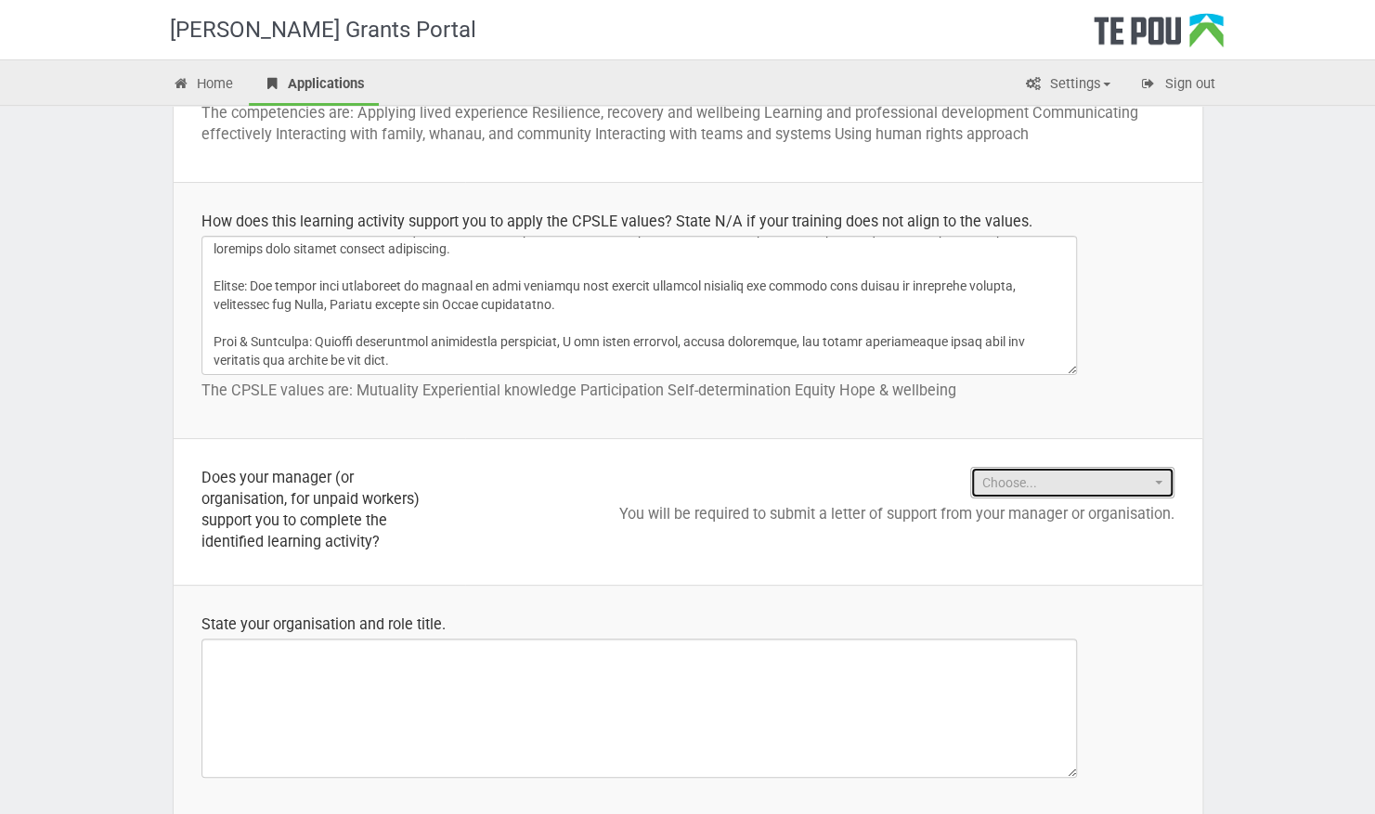
click at [1027, 485] on span "Choose..." at bounding box center [1066, 483] width 168 height 19
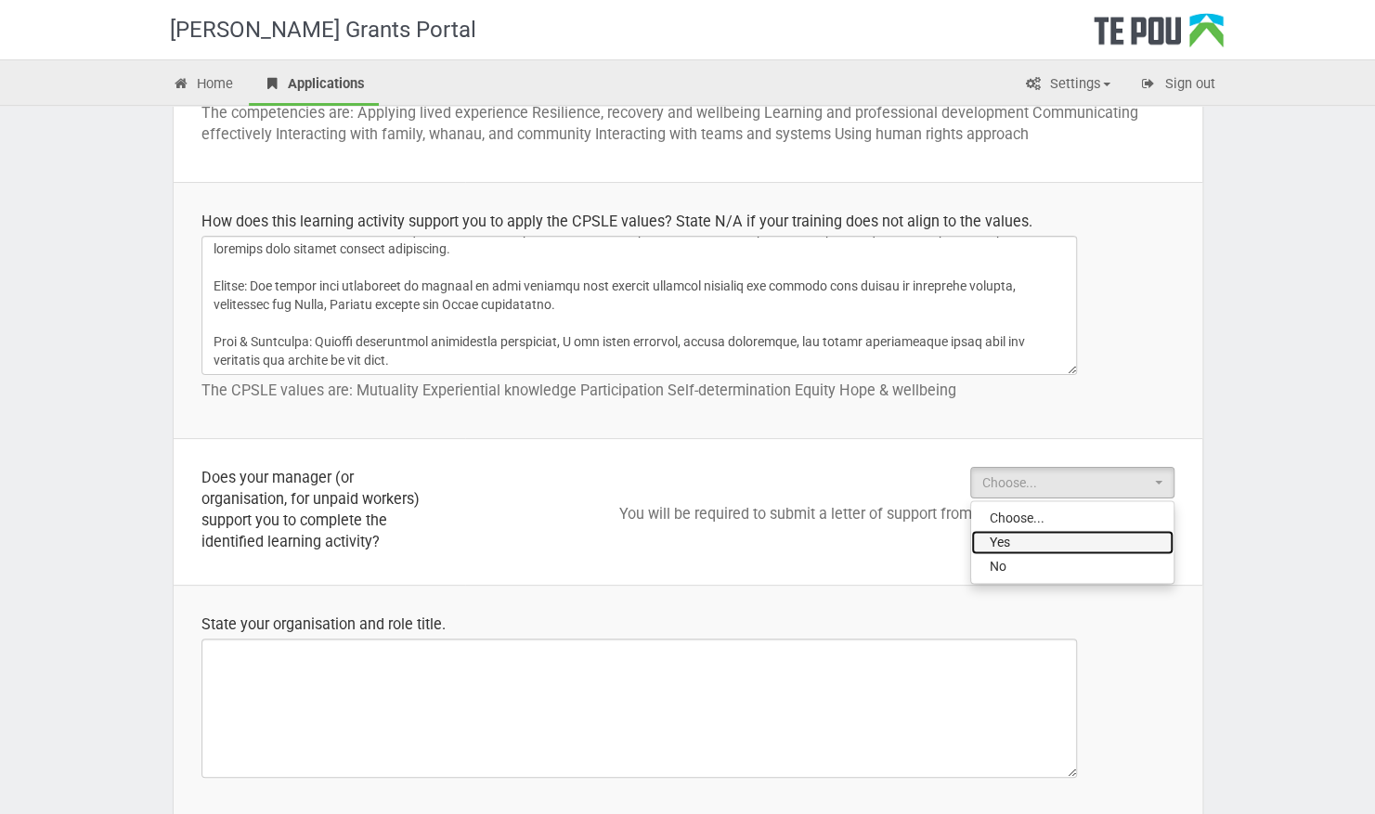
click at [1004, 533] on span "Yes" at bounding box center [1000, 542] width 20 height 19
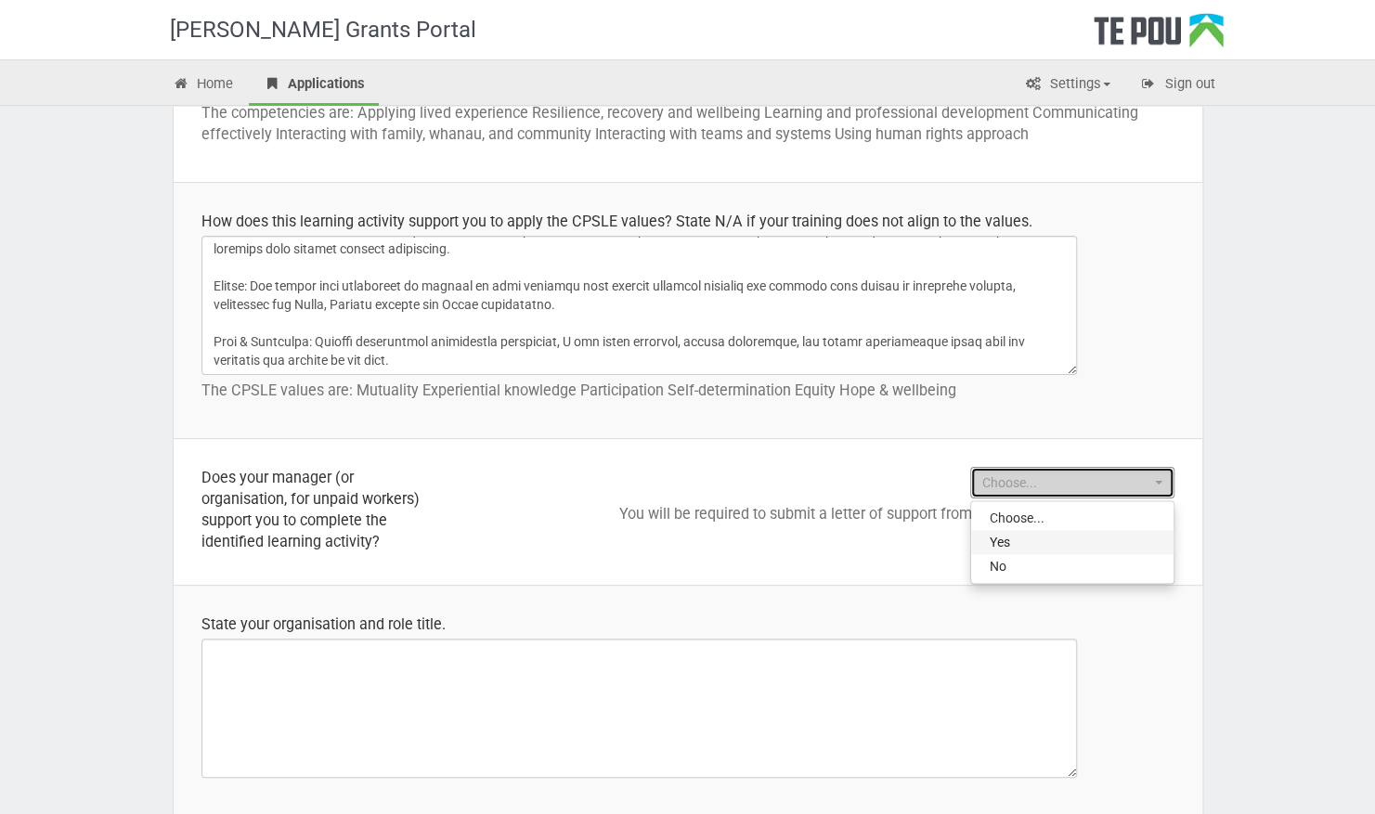
select select "Yes"
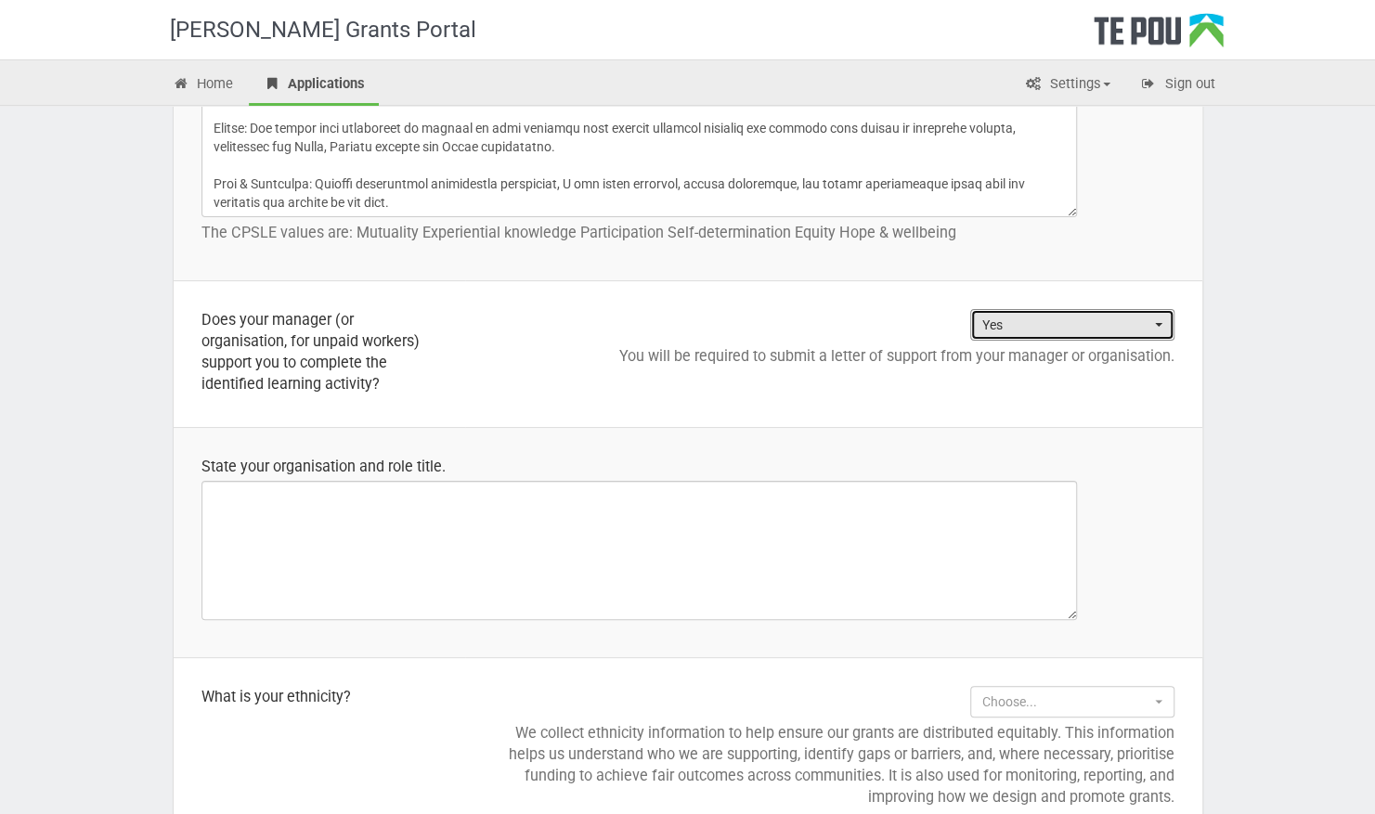
scroll to position [1434, 0]
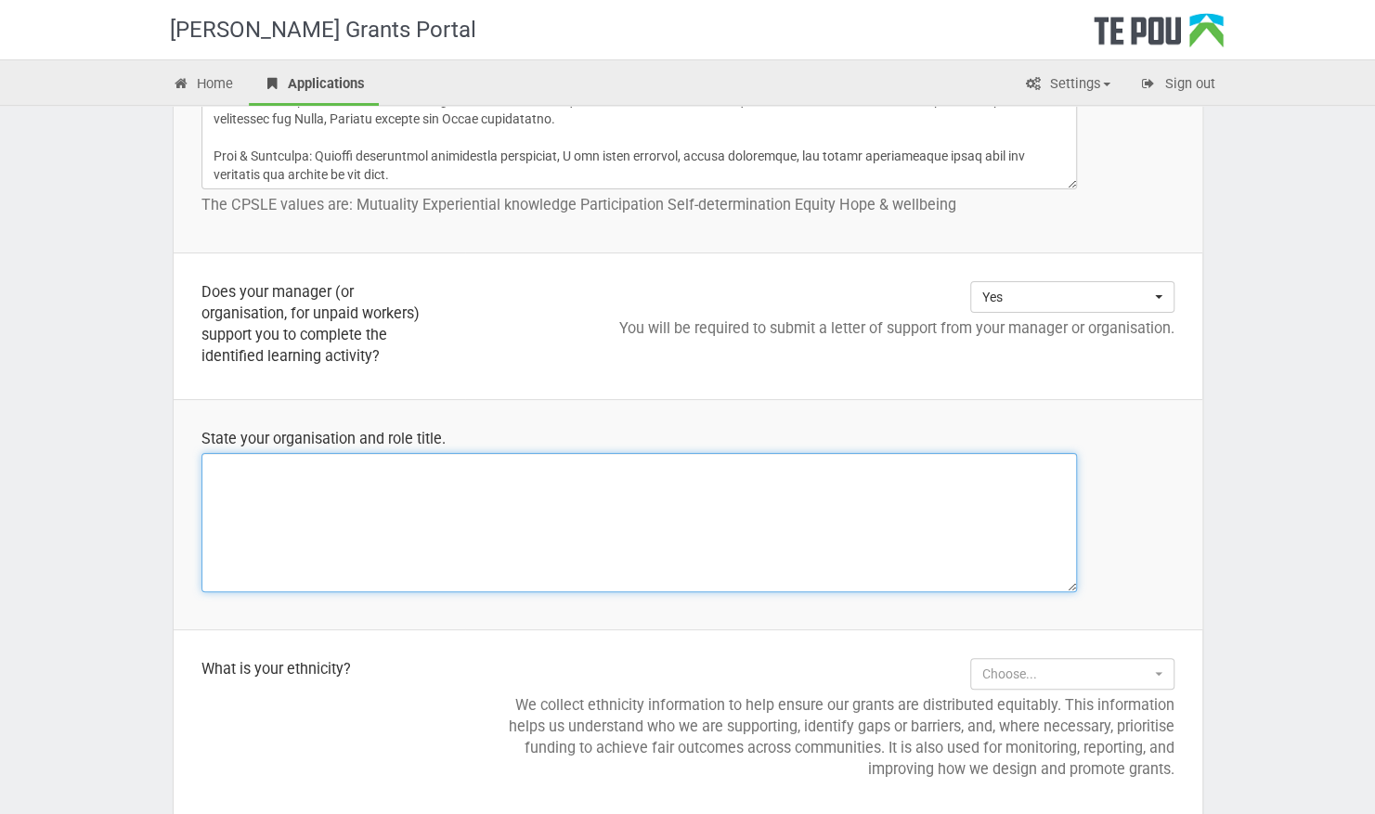
click at [667, 505] on textarea at bounding box center [640, 522] width 876 height 139
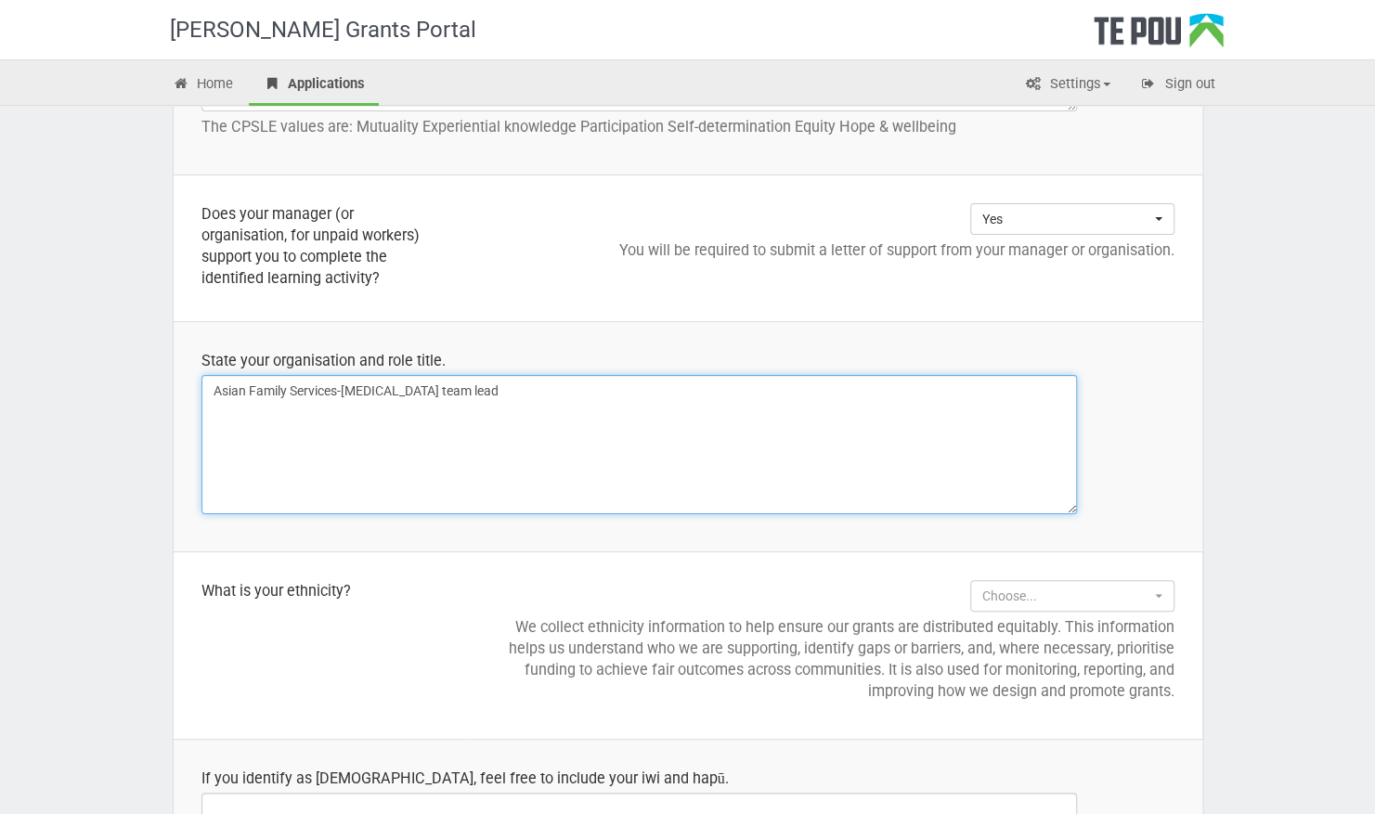
scroll to position [1619, 0]
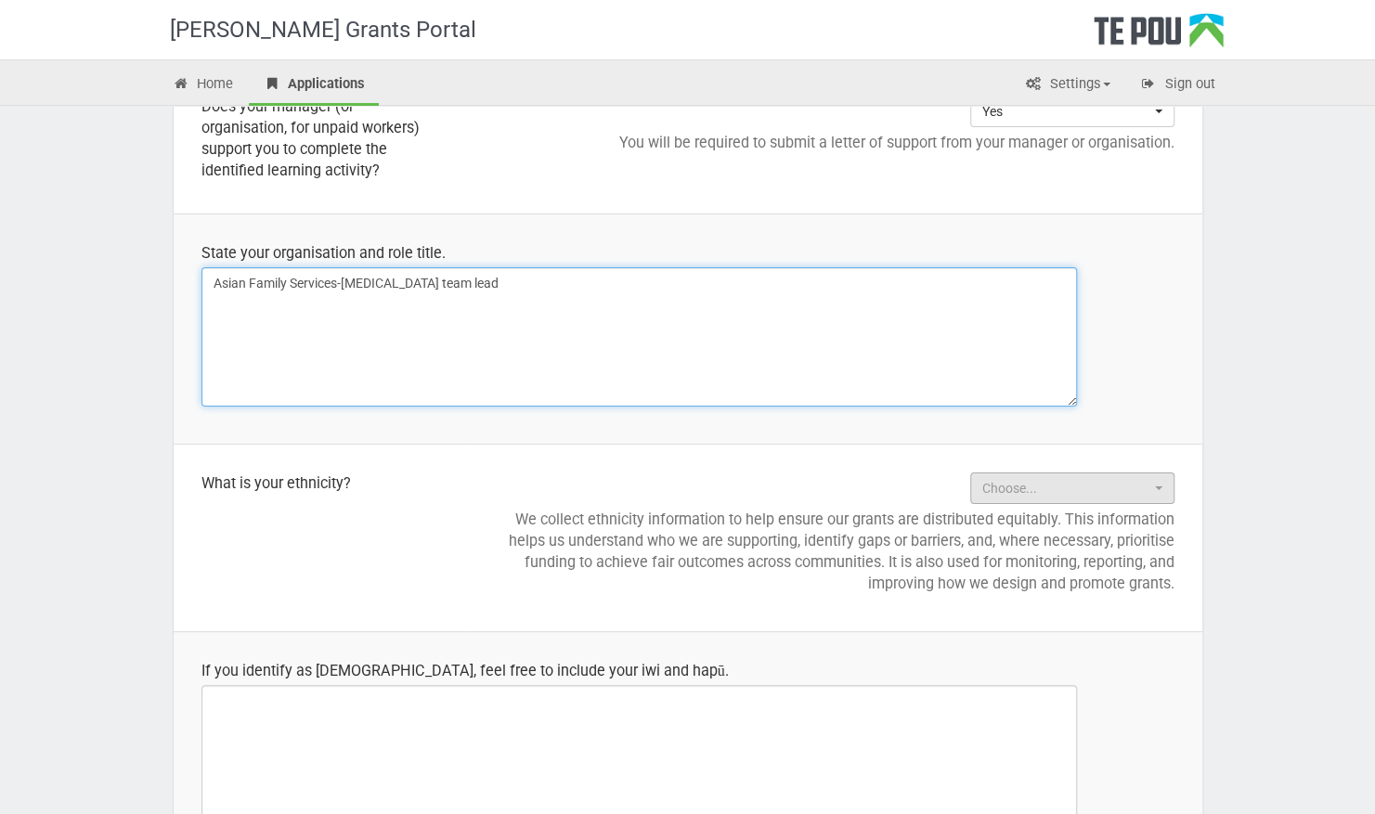
type textarea "Asian Family Services-Peer support team lead"
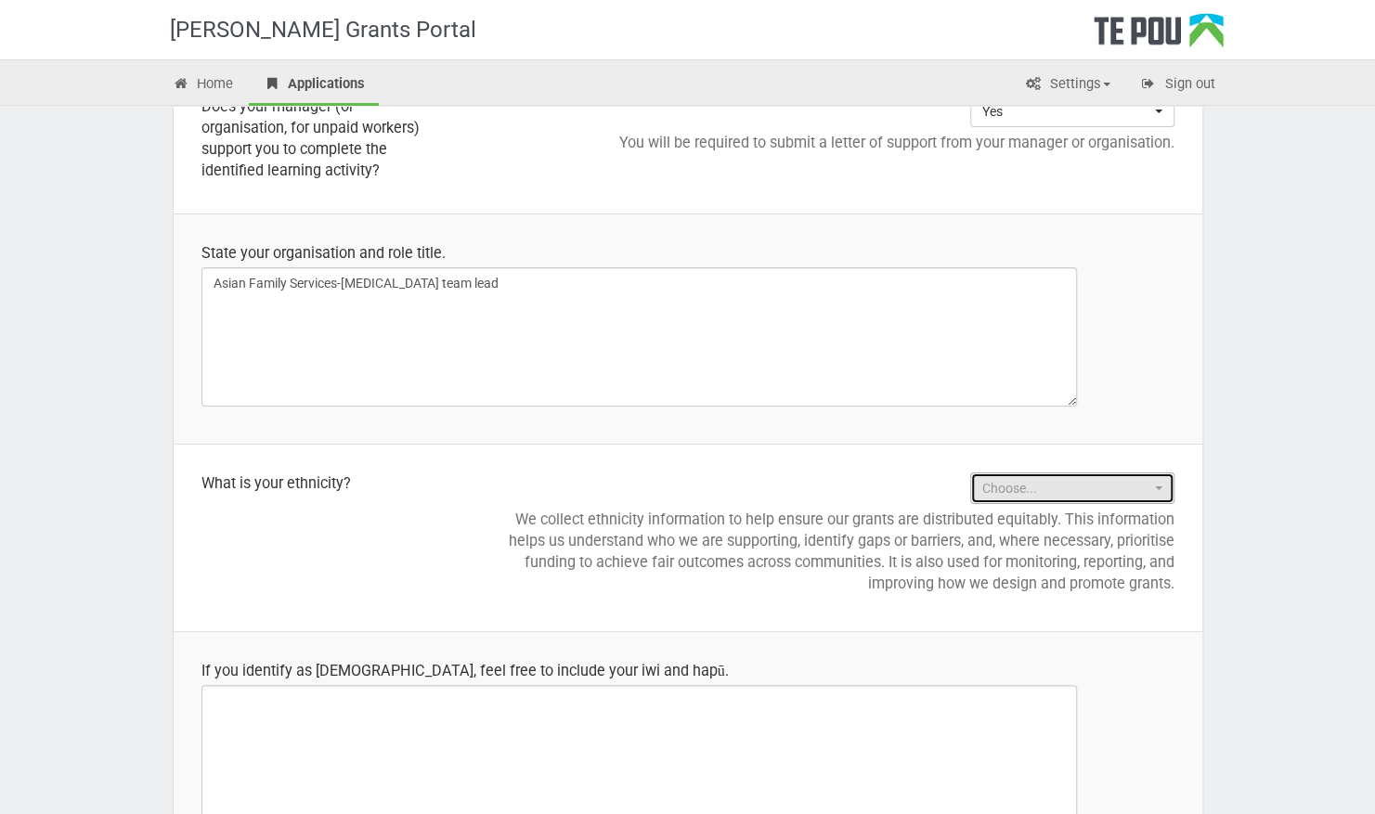
click at [1027, 492] on span "Choose..." at bounding box center [1066, 488] width 168 height 19
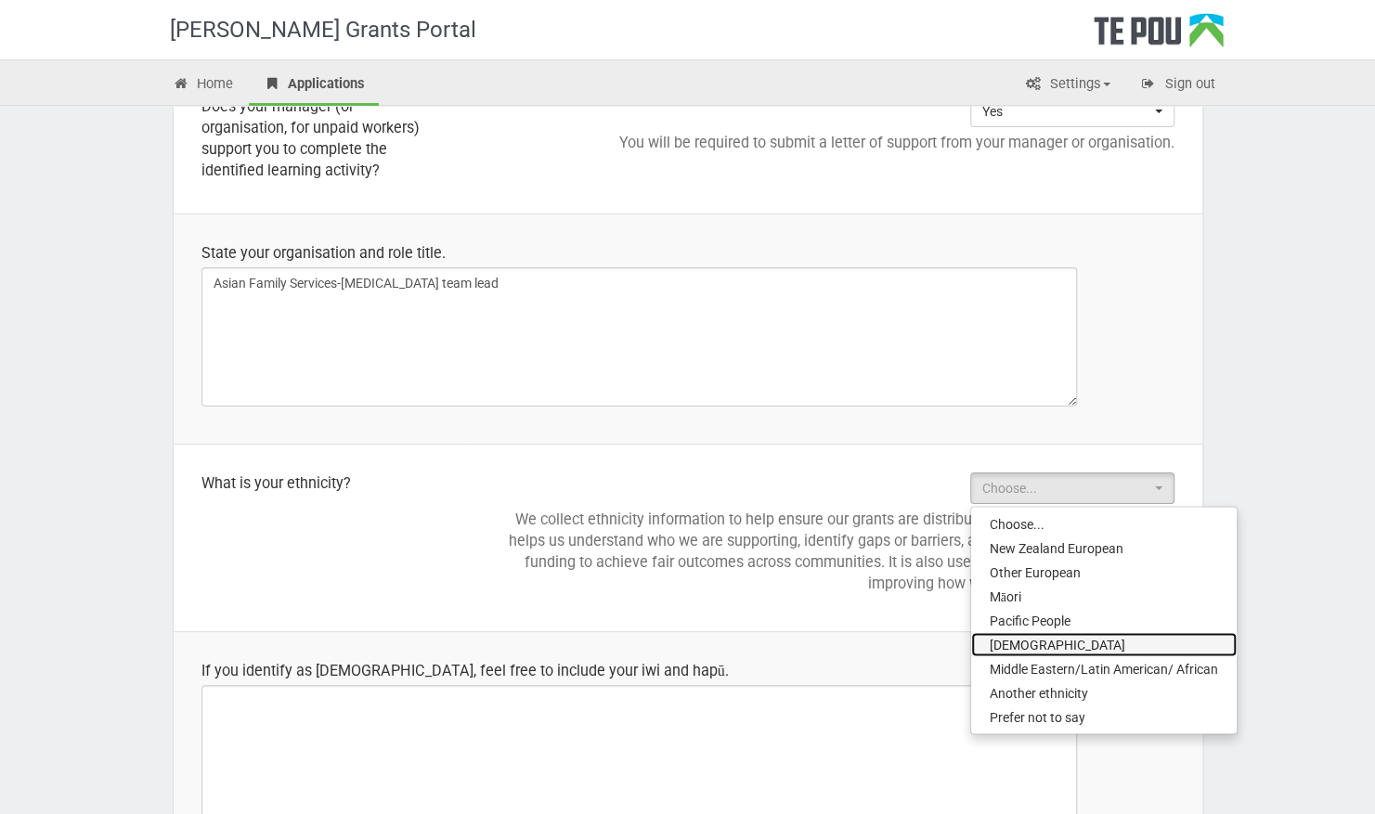
click at [1049, 635] on link "Asian" at bounding box center [1104, 644] width 266 height 24
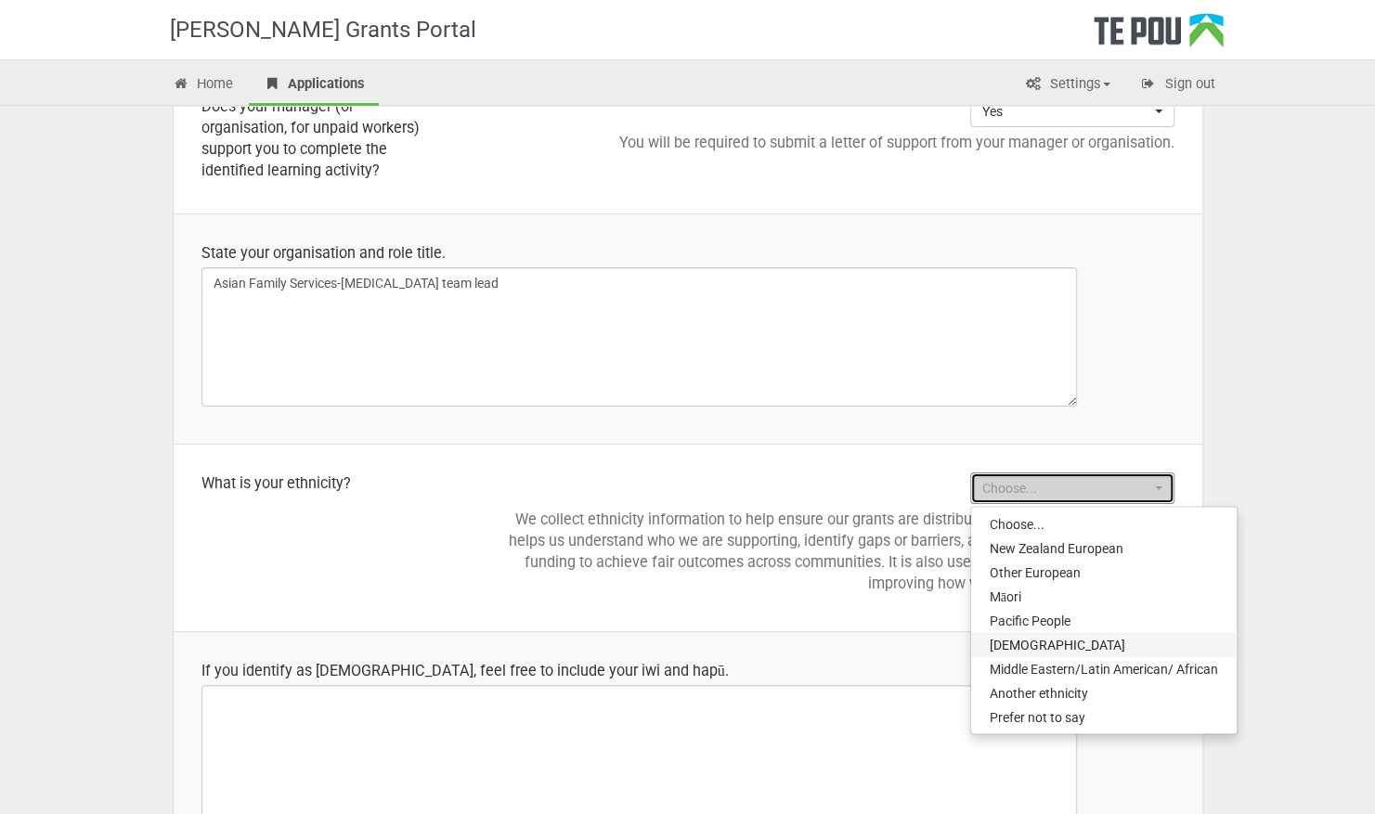
select select "Asian"
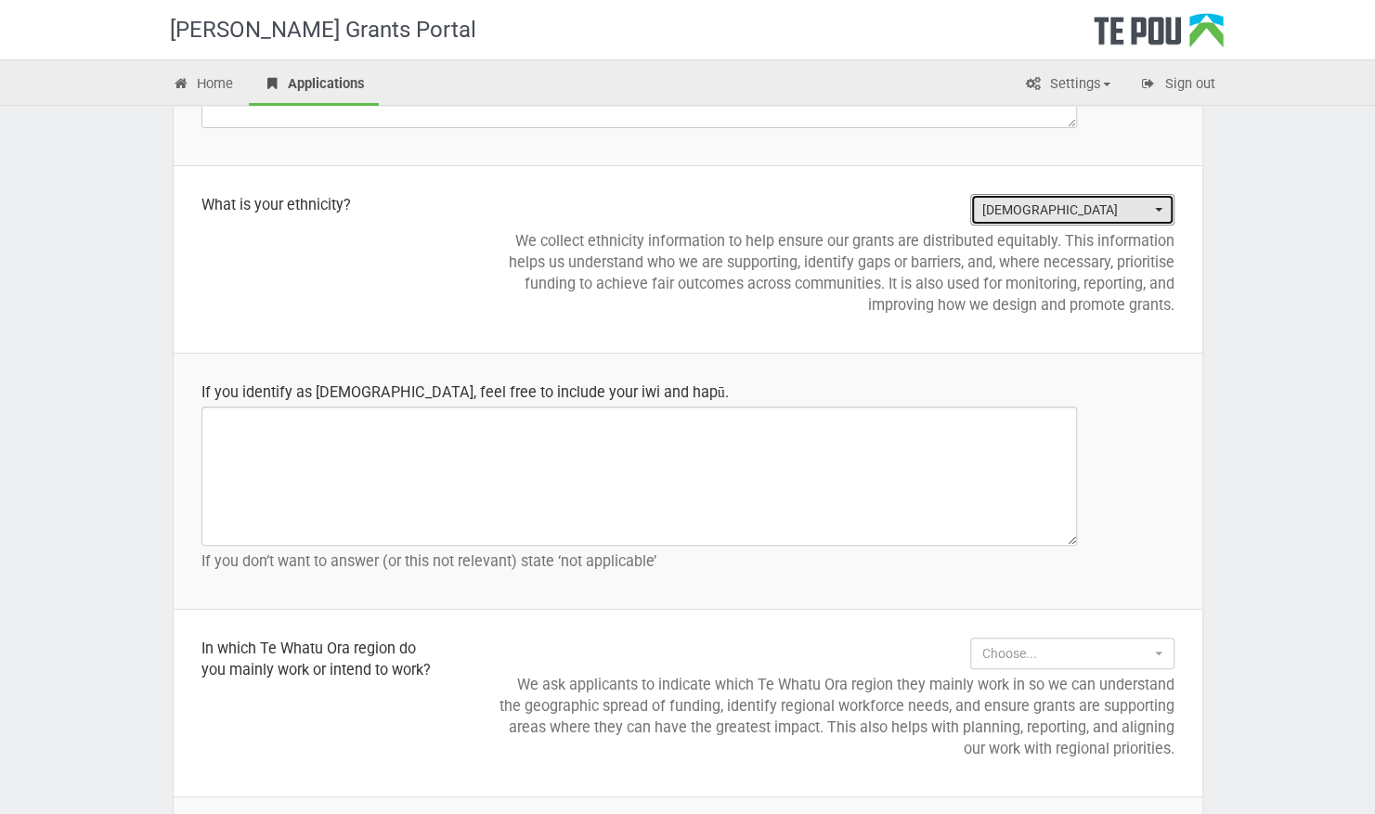
scroll to position [1991, 0]
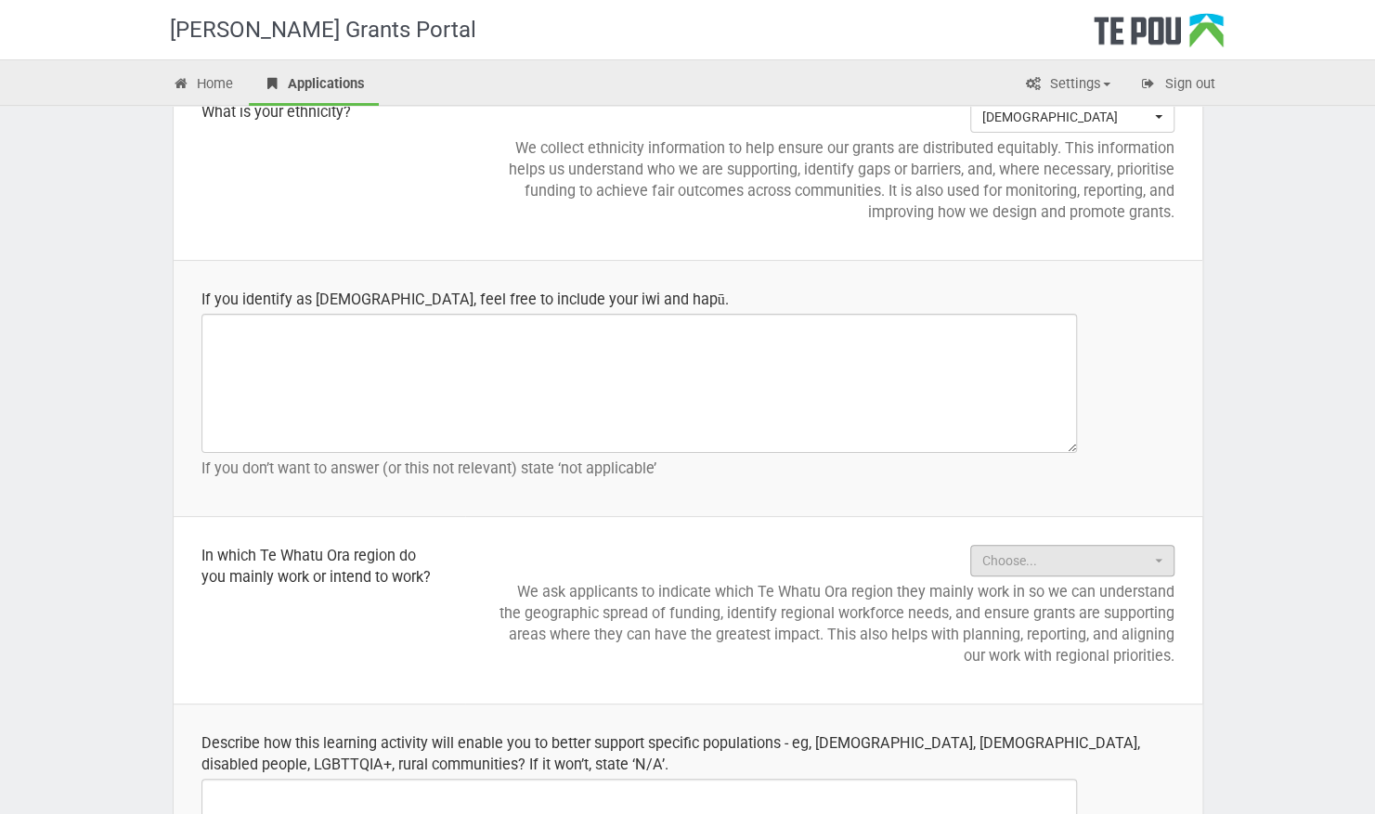
click at [1099, 581] on p "We ask applicants to indicate which Te Whatu Ora region they mainly work in so …" at bounding box center [834, 623] width 682 height 85
click at [1094, 560] on span "Choose..." at bounding box center [1066, 561] width 168 height 19
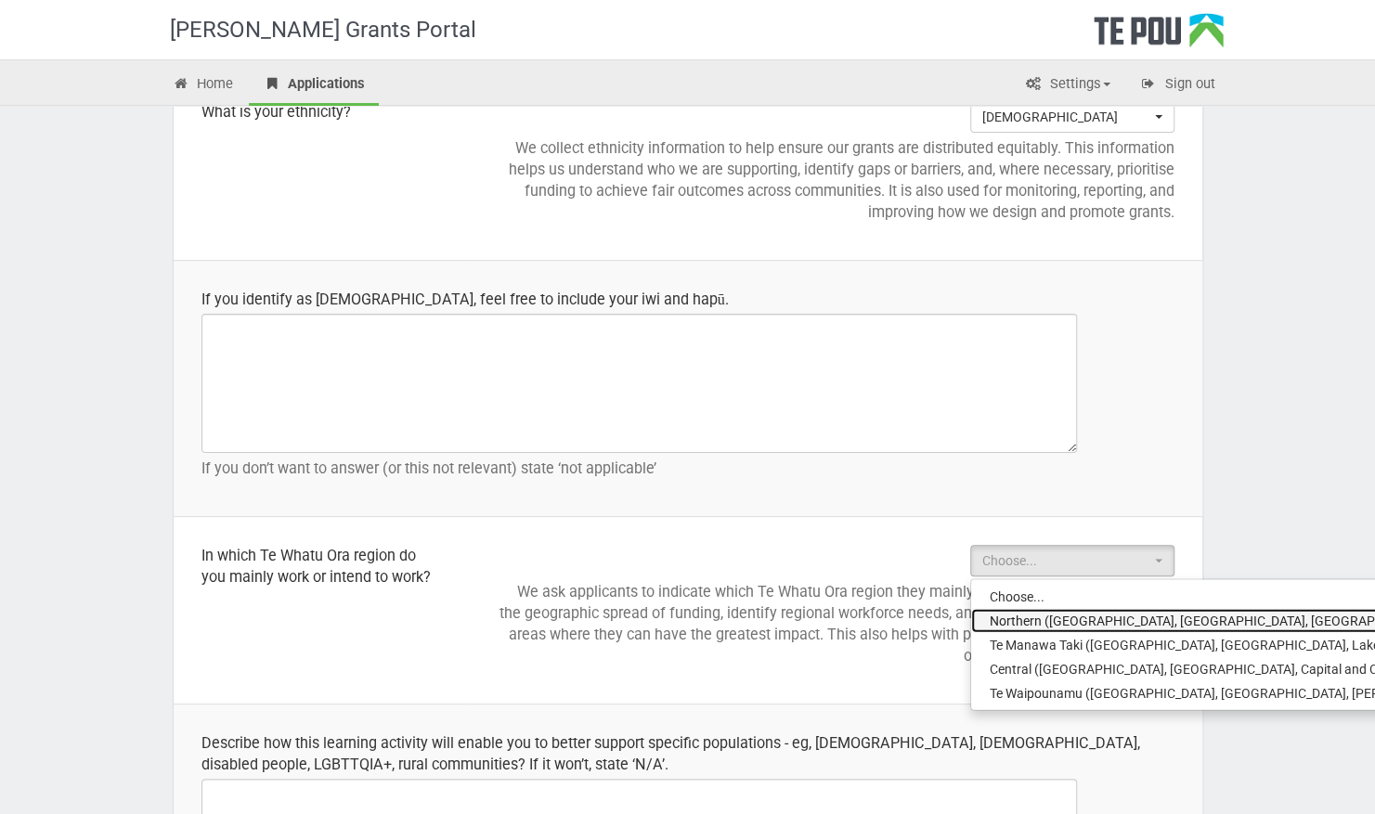
click at [1071, 616] on span "Northern (Northland, Auckland, Waitematā and Counties Manukau)" at bounding box center [1319, 620] width 658 height 19
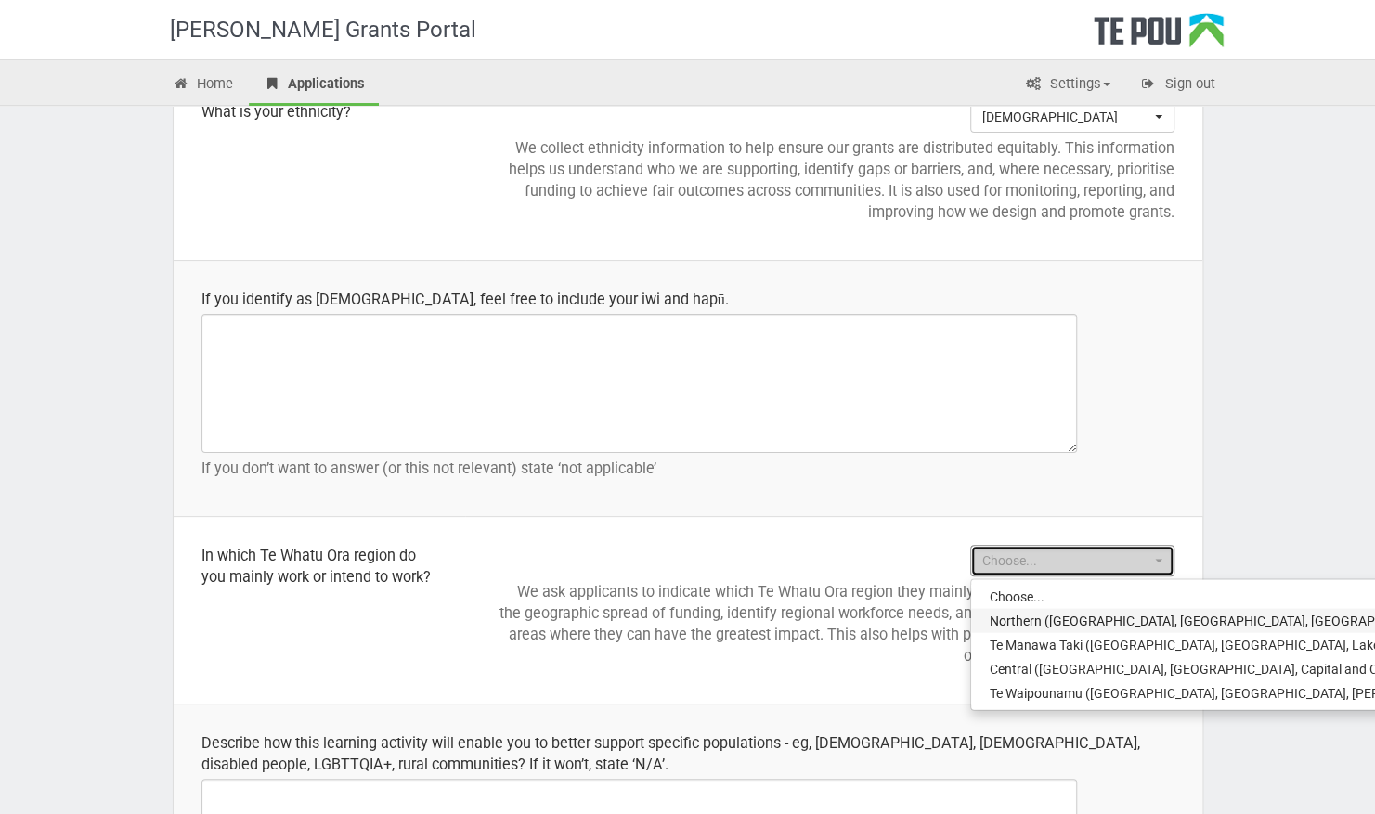
select select "Northern (Northland, Auckland, Waitematā and Counties Manukau)"
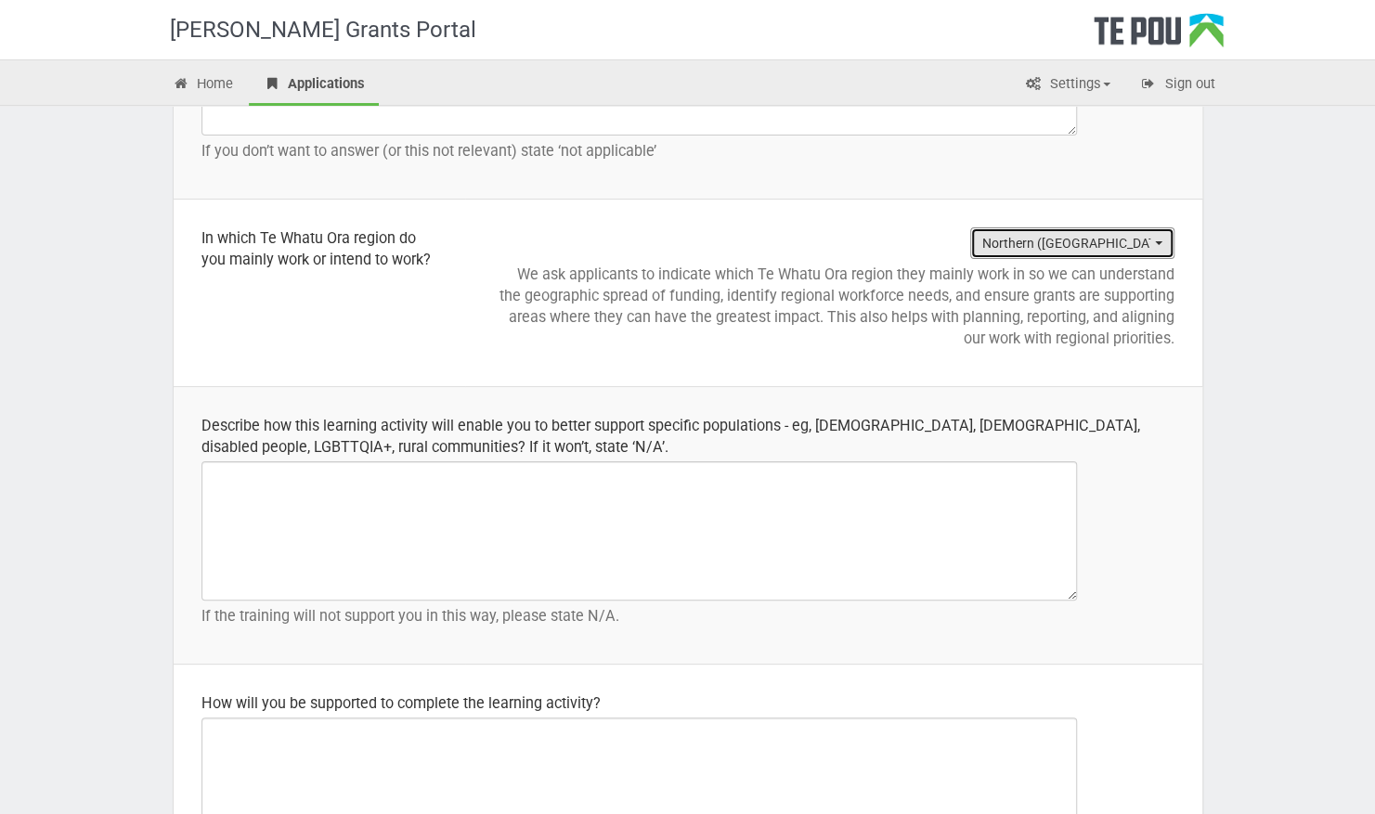
scroll to position [2269, 0]
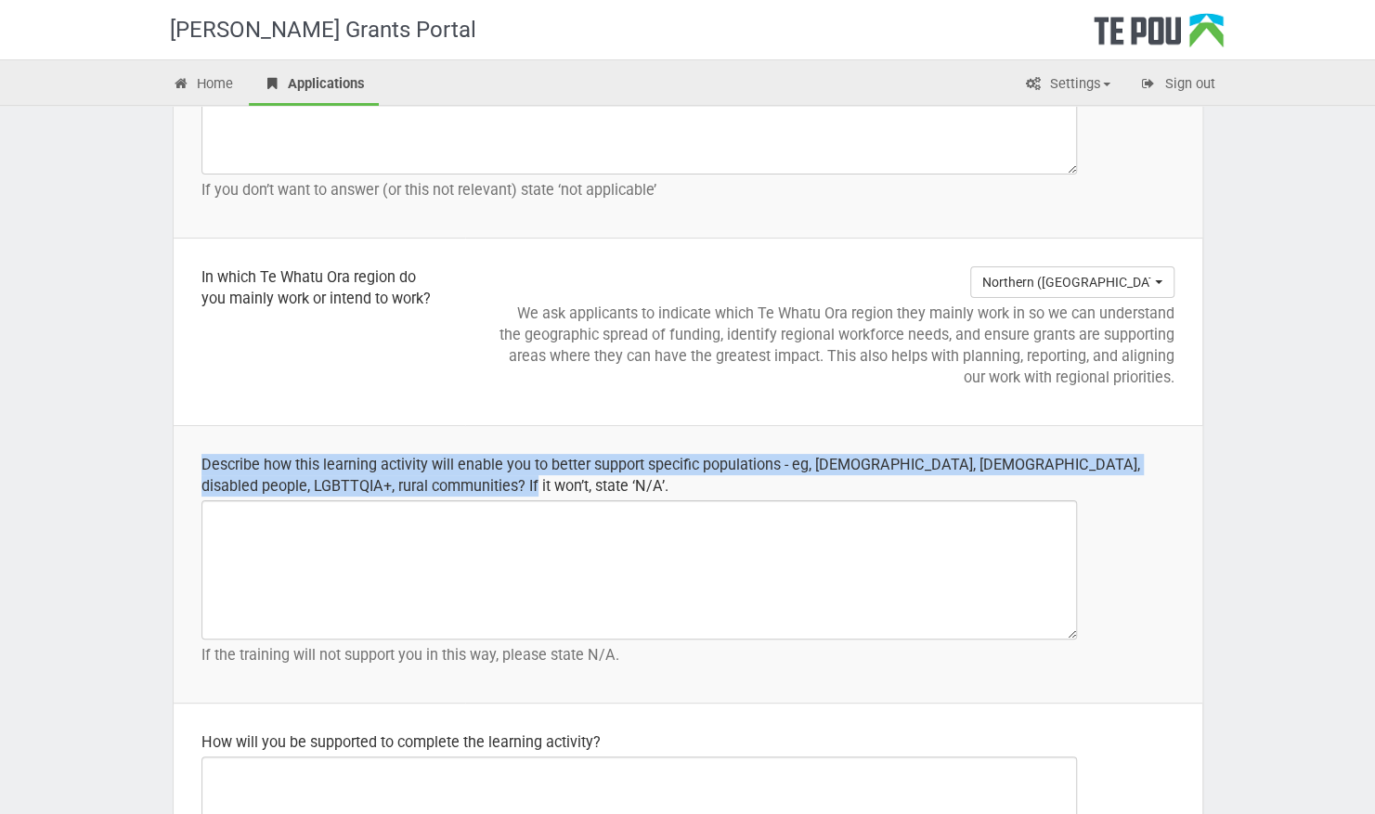
drag, startPoint x: 455, startPoint y: 477, endPoint x: 184, endPoint y: 457, distance: 271.9
click at [184, 457] on td "Describe how this learning activity will enable you to better support specific …" at bounding box center [688, 565] width 1029 height 278
drag, startPoint x: 184, startPoint y: 457, endPoint x: 306, endPoint y: 453, distance: 122.6
copy div "Describe how this learning activity will enable you to better support specific …"
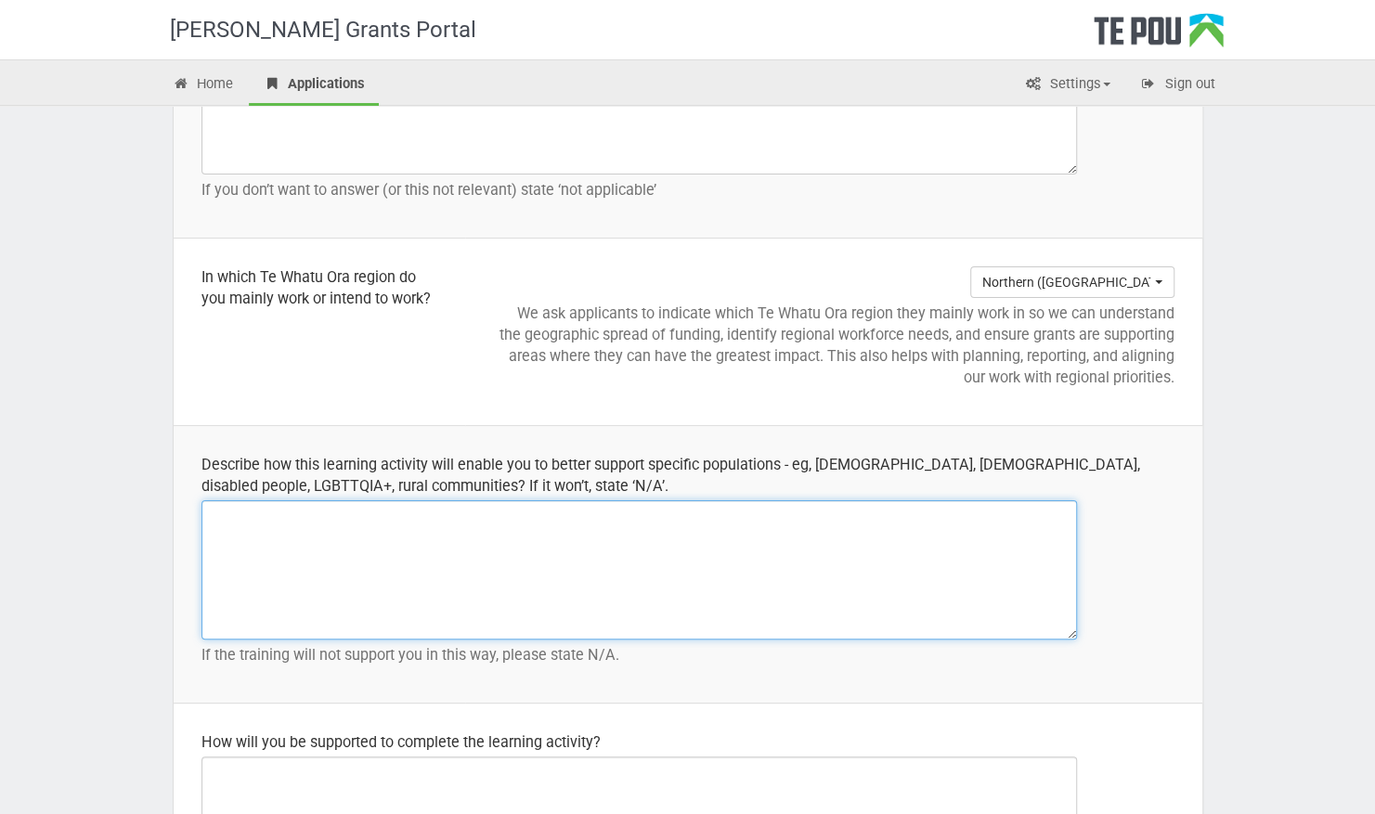
click at [738, 555] on textarea at bounding box center [640, 570] width 876 height 139
paste textarea "The Management Essentials course will strengthen my ability to support diverse …"
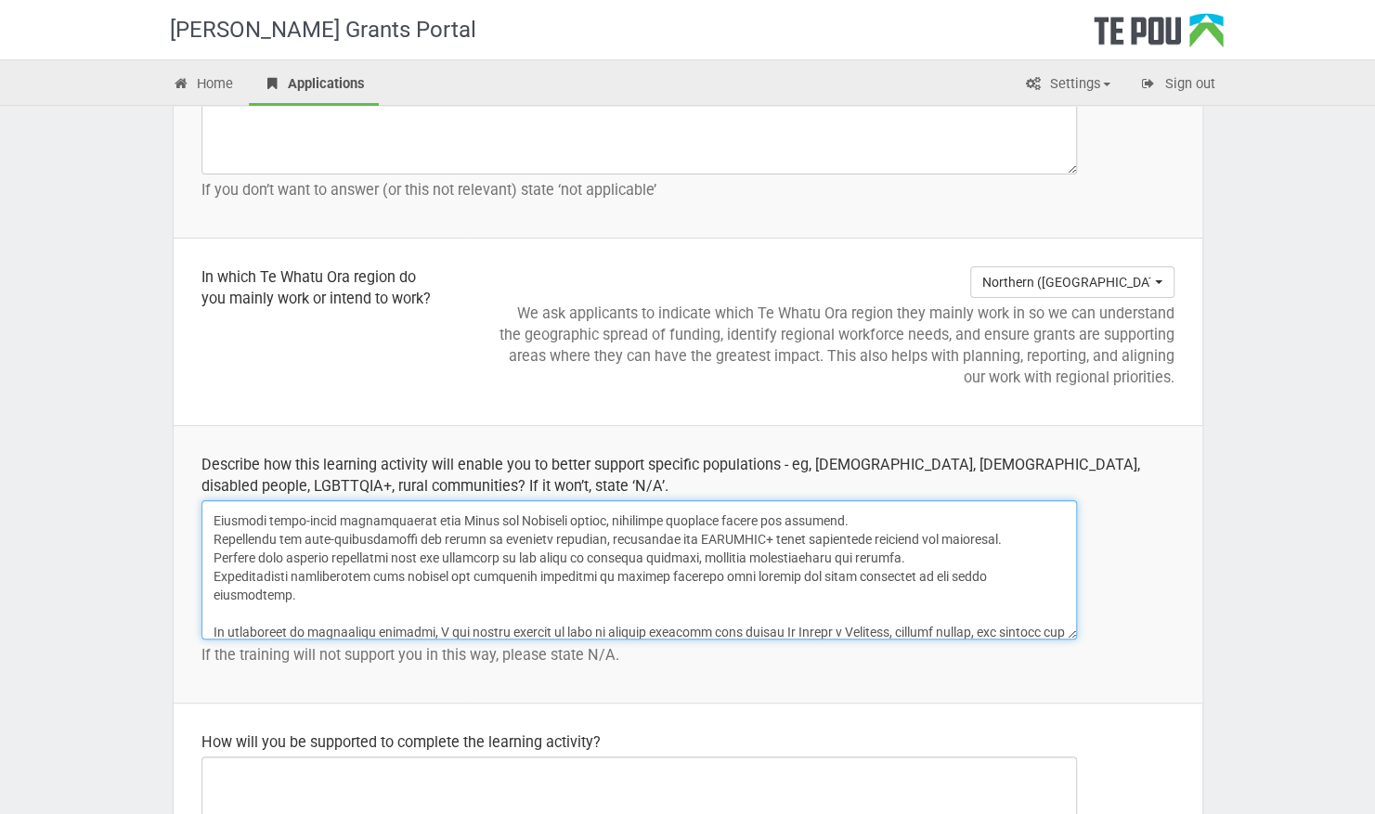
scroll to position [0, 0]
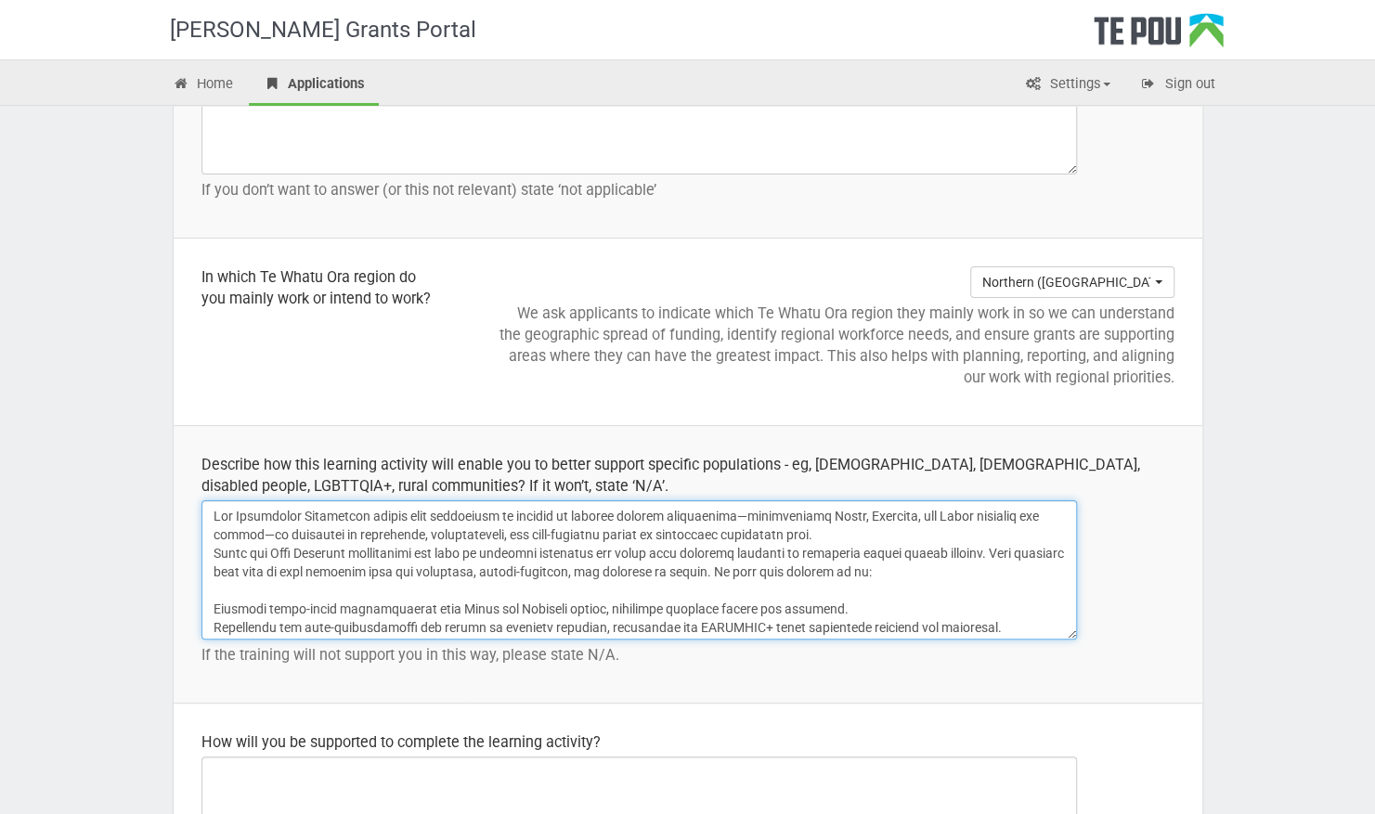
click at [209, 545] on textarea at bounding box center [640, 570] width 876 height 139
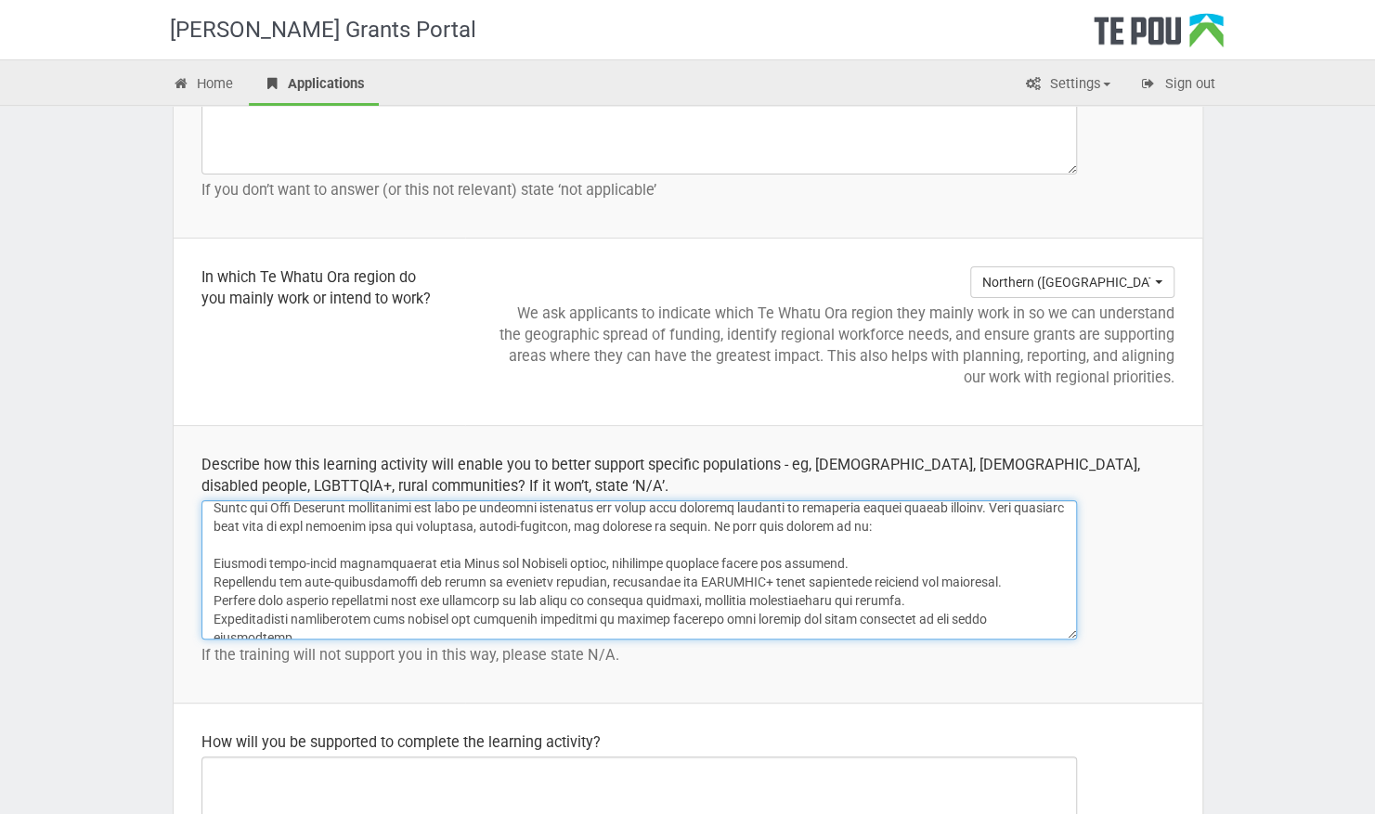
scroll to position [93, 0]
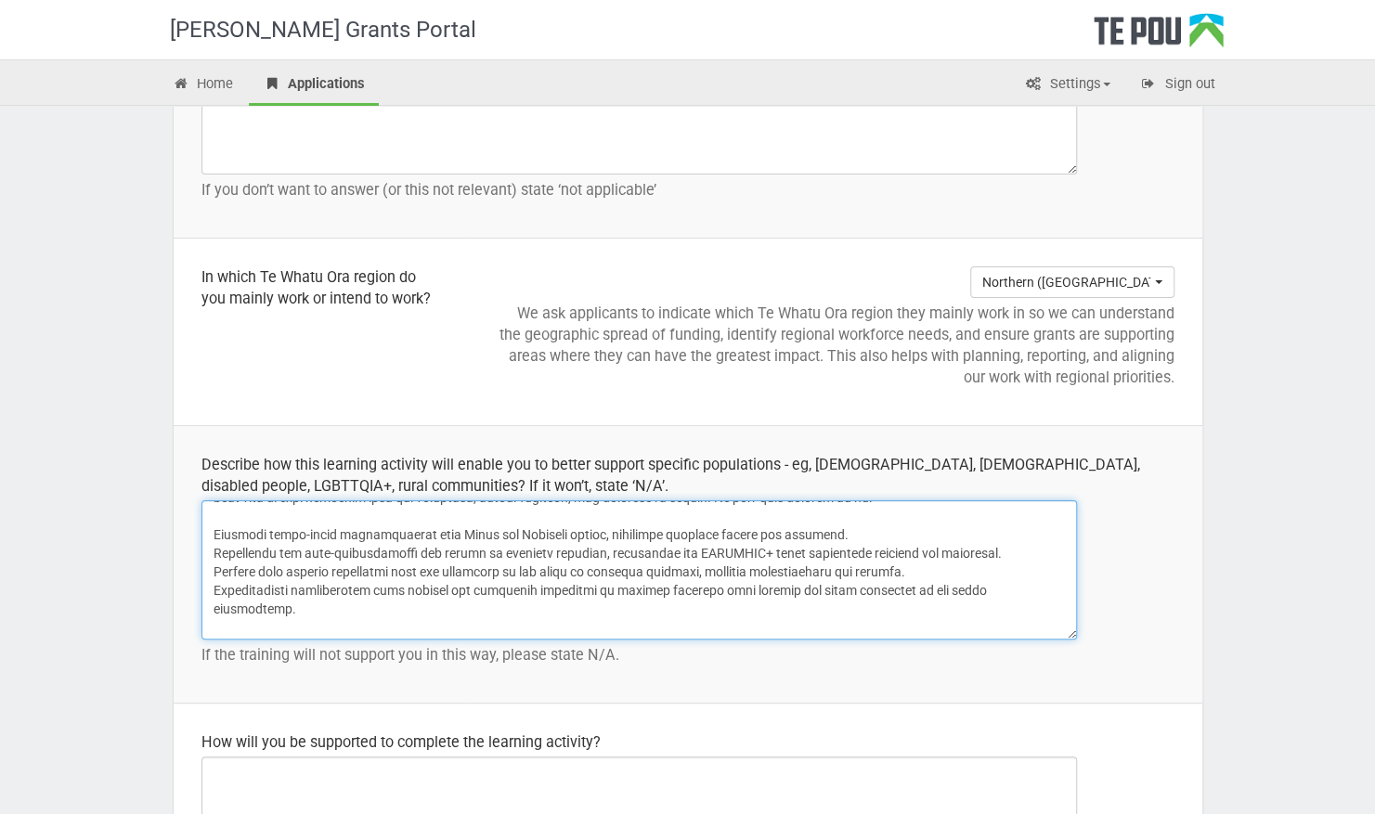
click at [208, 548] on textarea at bounding box center [640, 570] width 876 height 139
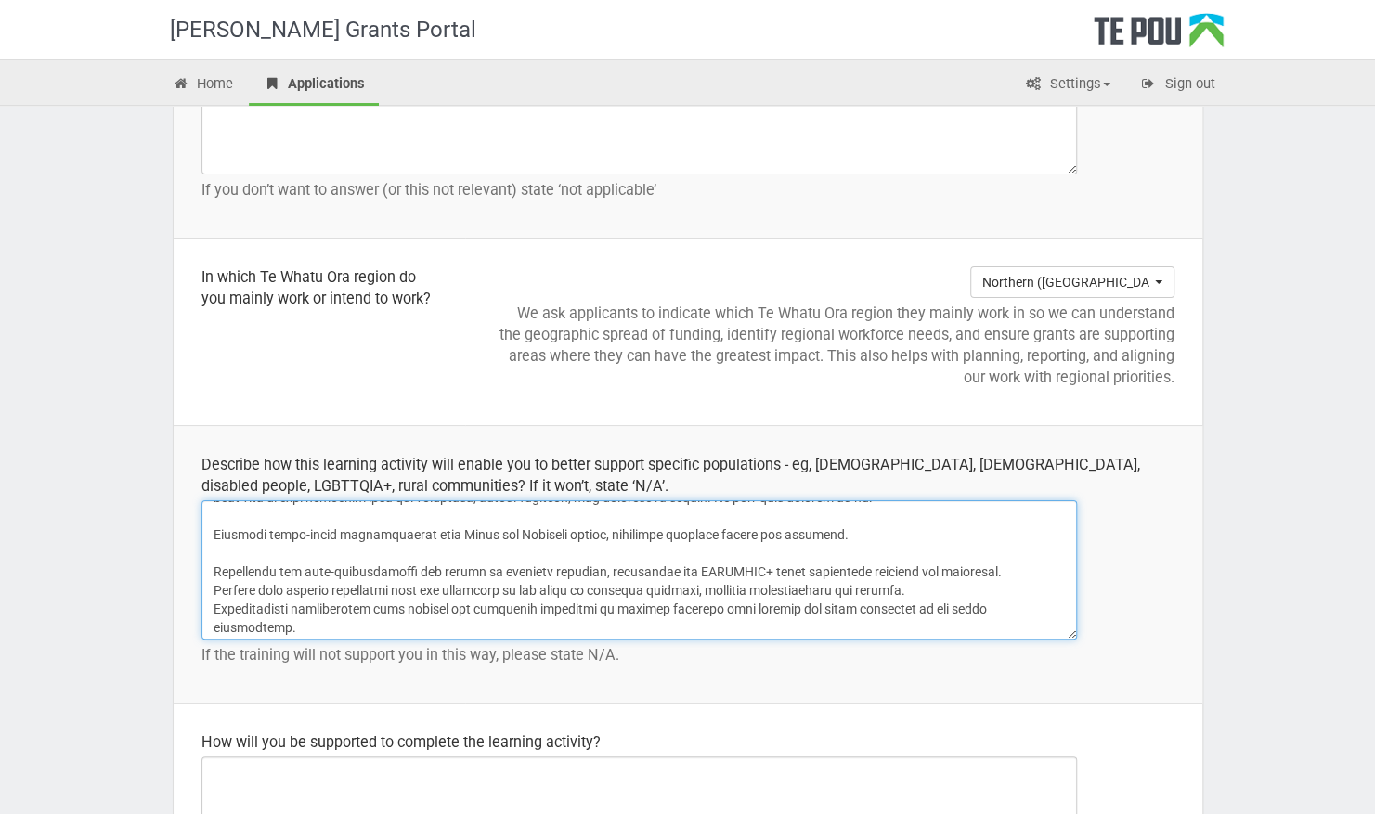
click at [213, 582] on textarea at bounding box center [640, 570] width 876 height 139
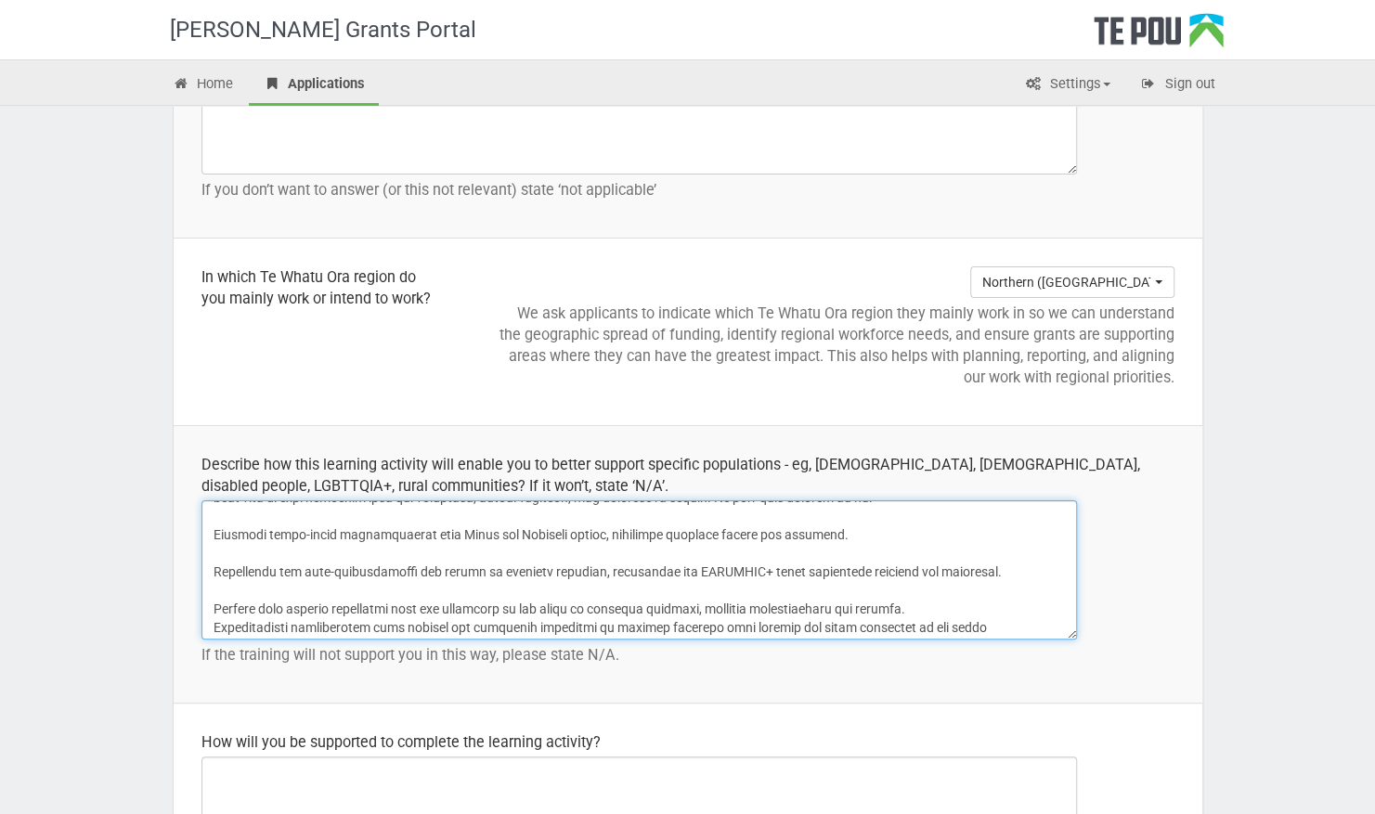
scroll to position [151, 0]
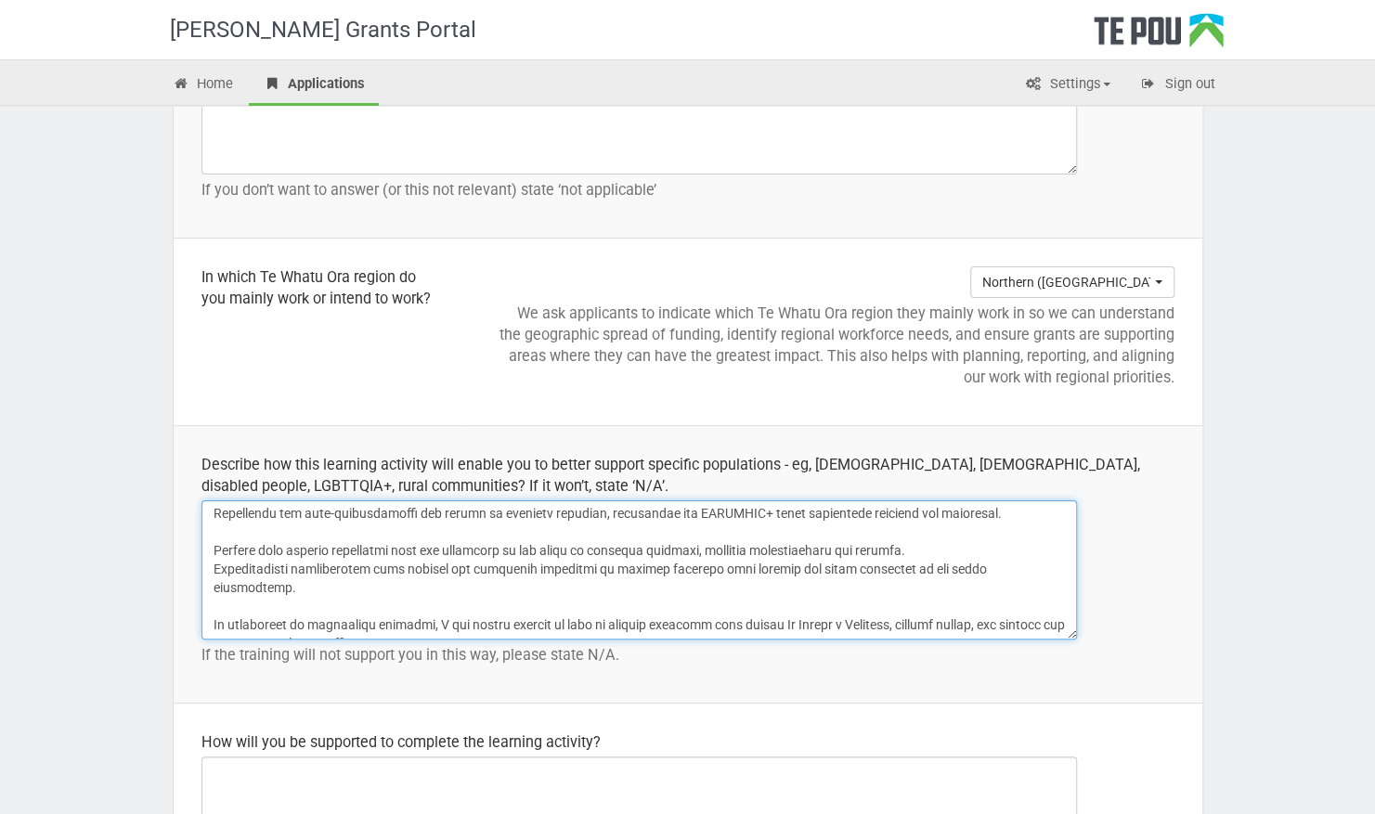
click at [206, 558] on textarea at bounding box center [640, 570] width 876 height 139
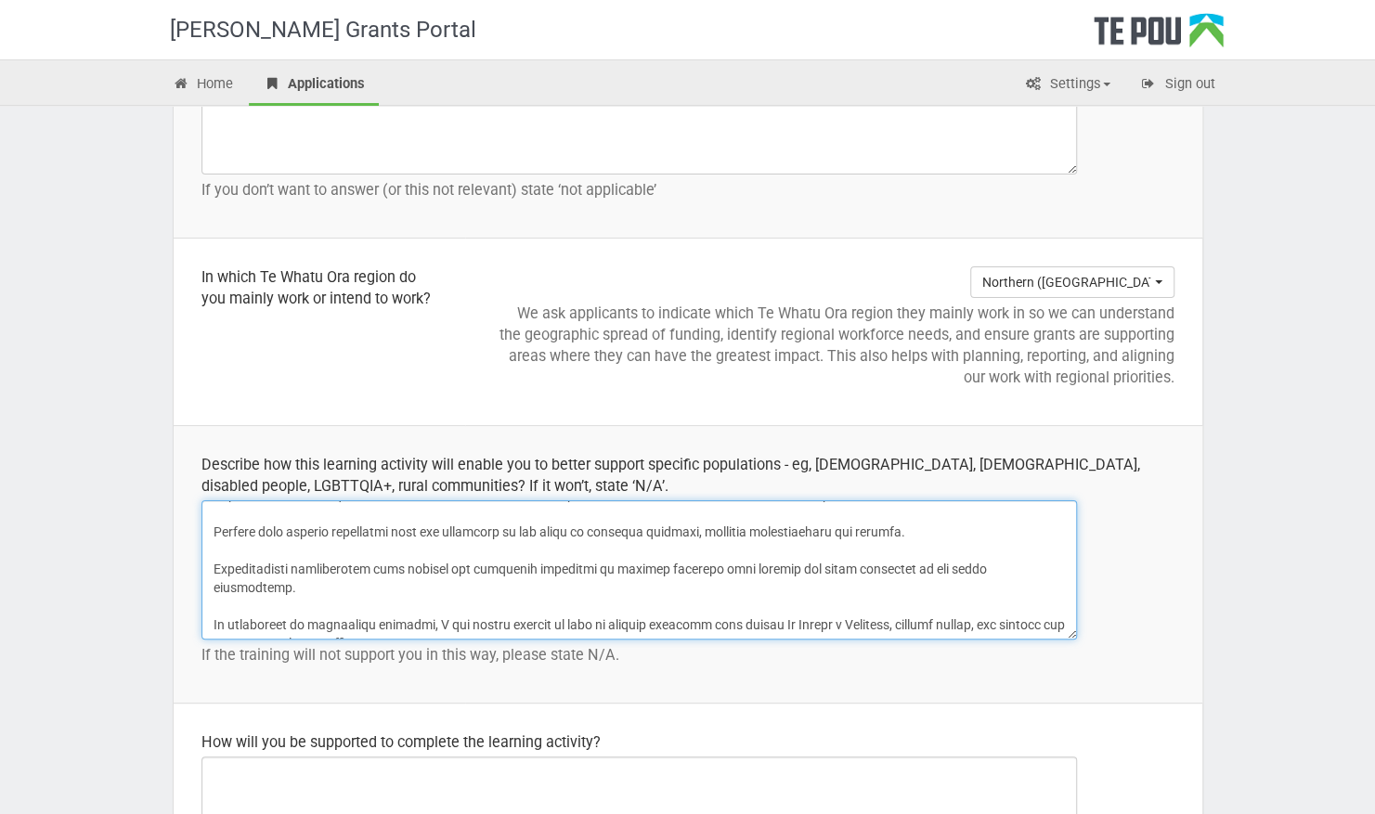
scroll to position [77, 0]
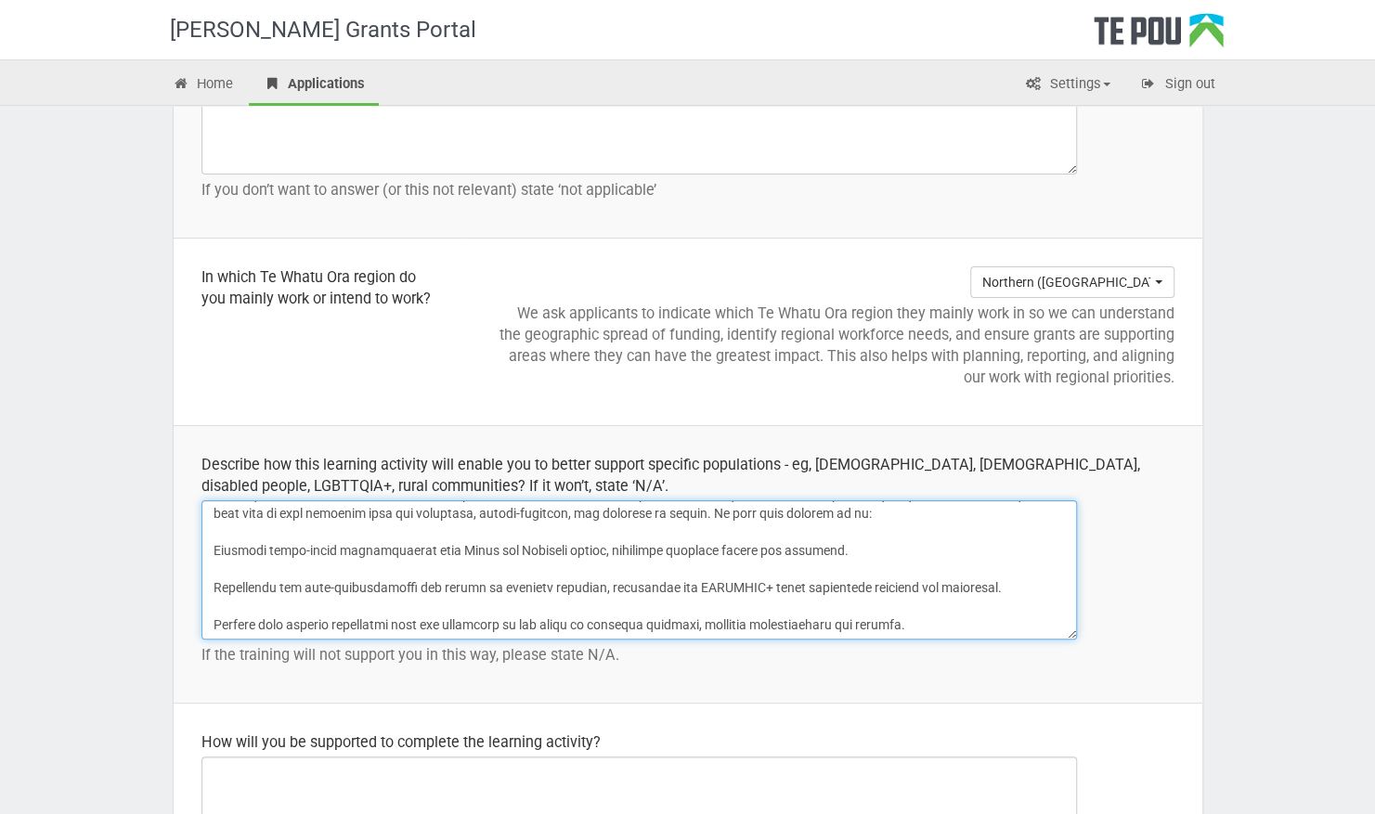
click at [748, 579] on textarea at bounding box center [640, 570] width 876 height 139
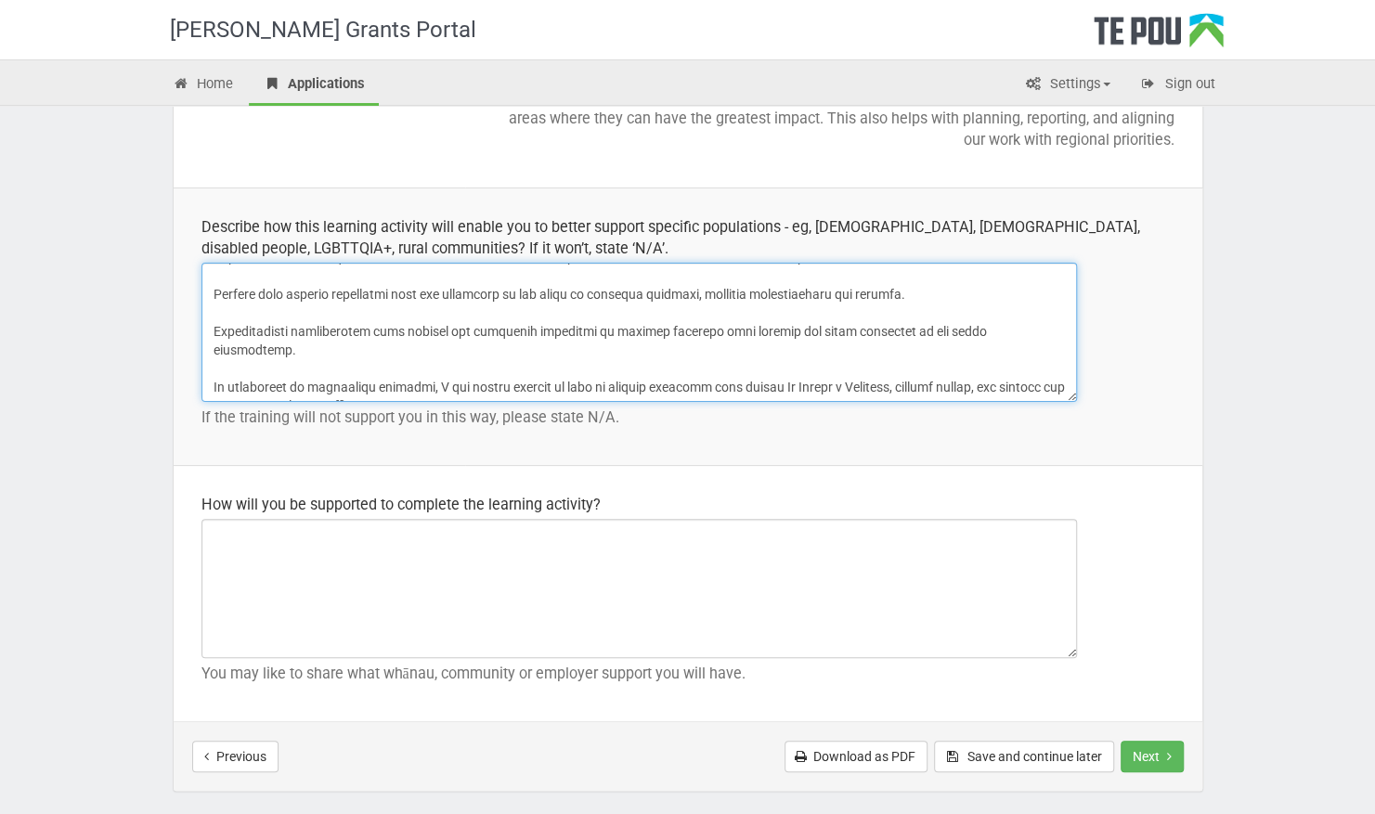
scroll to position [2548, 0]
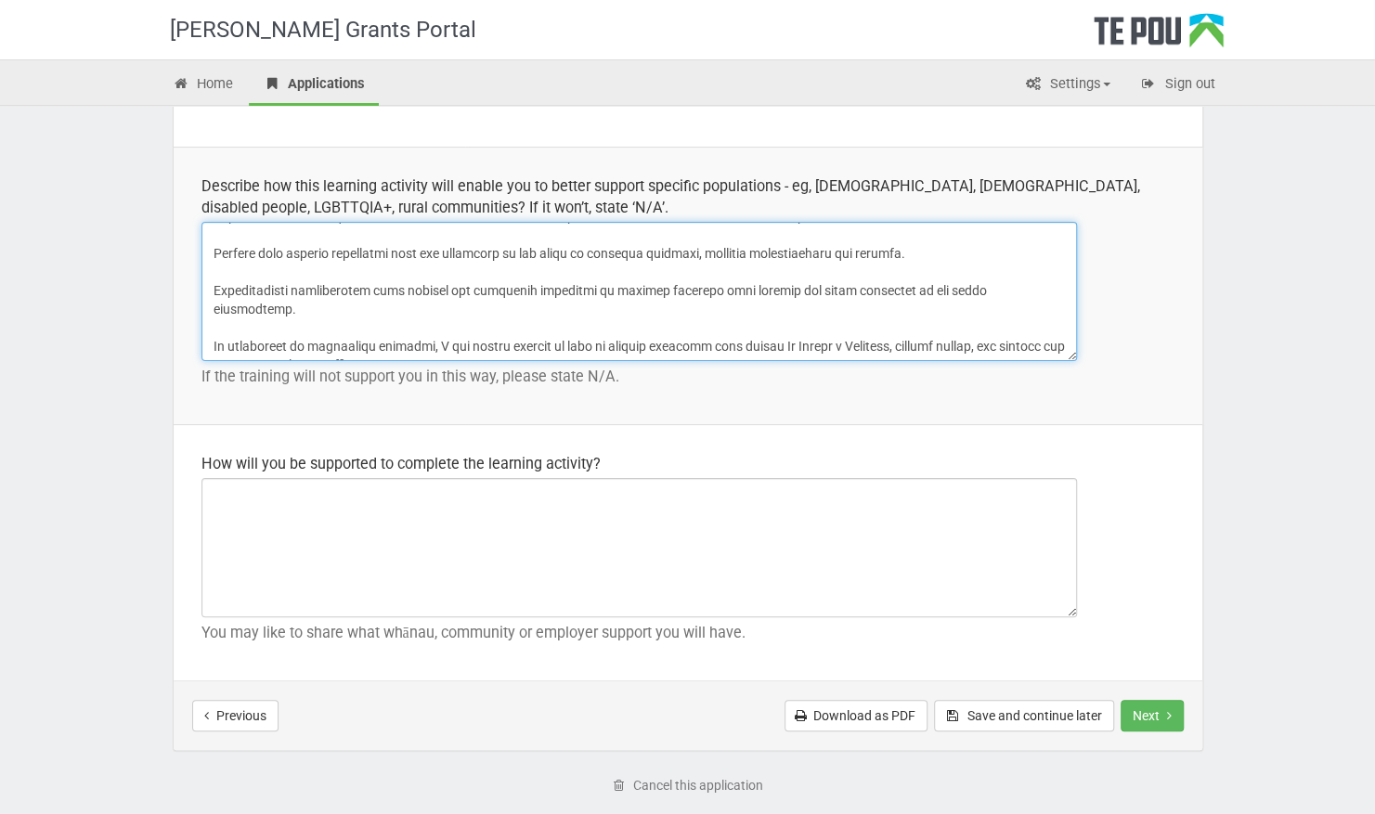
type textarea "The Management Essentials course will strengthen my ability to support diverse …"
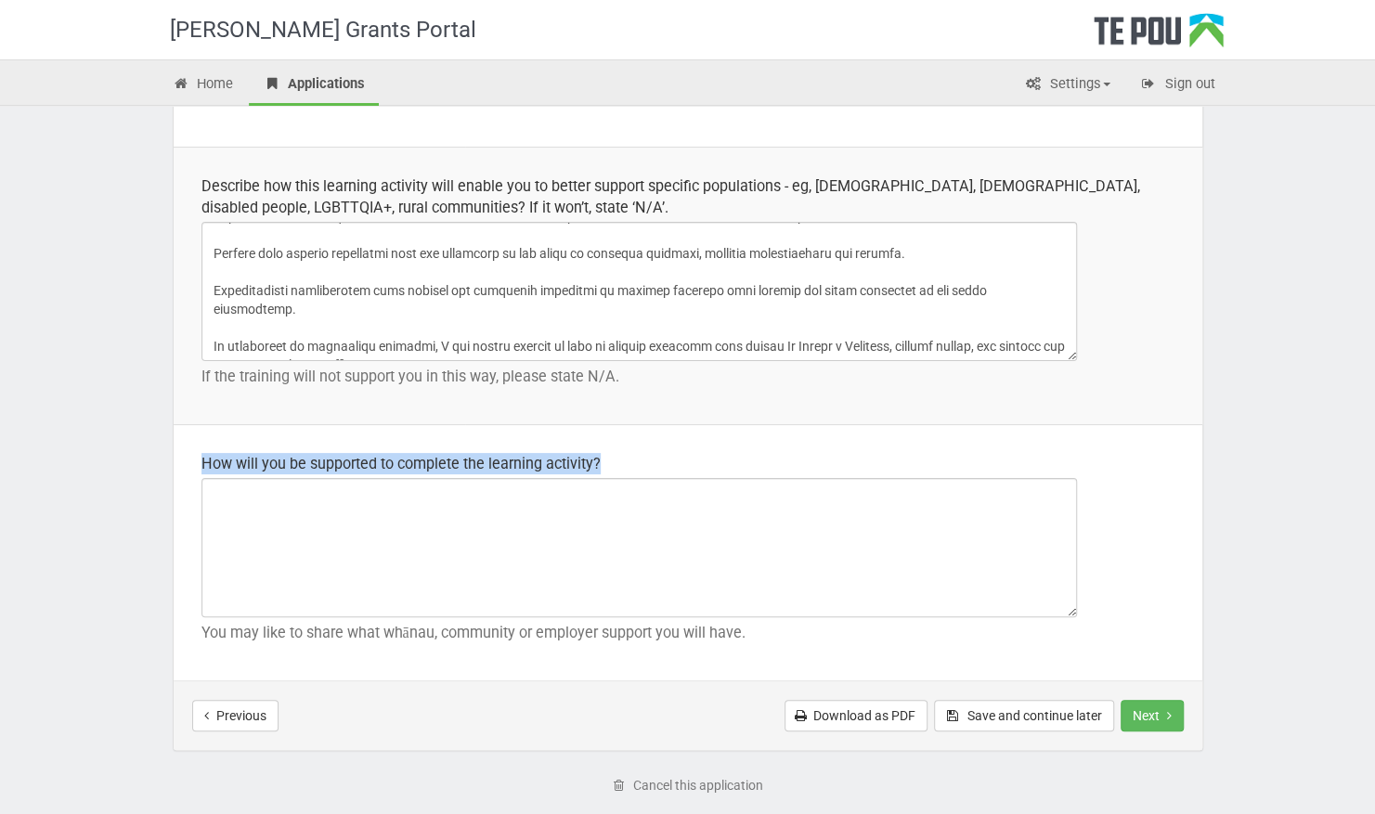
drag, startPoint x: 631, startPoint y: 442, endPoint x: 198, endPoint y: 442, distance: 433.7
click at [198, 442] on td "How will you be supported to complete the learning activity? You may like to sh…" at bounding box center [688, 553] width 1029 height 256
drag, startPoint x: 198, startPoint y: 442, endPoint x: 262, endPoint y: 451, distance: 64.7
copy div "How will you be supported to complete the learning activity?"
click at [718, 440] on td "How will you be supported to complete the learning activity? You may like to sh…" at bounding box center [688, 553] width 1029 height 256
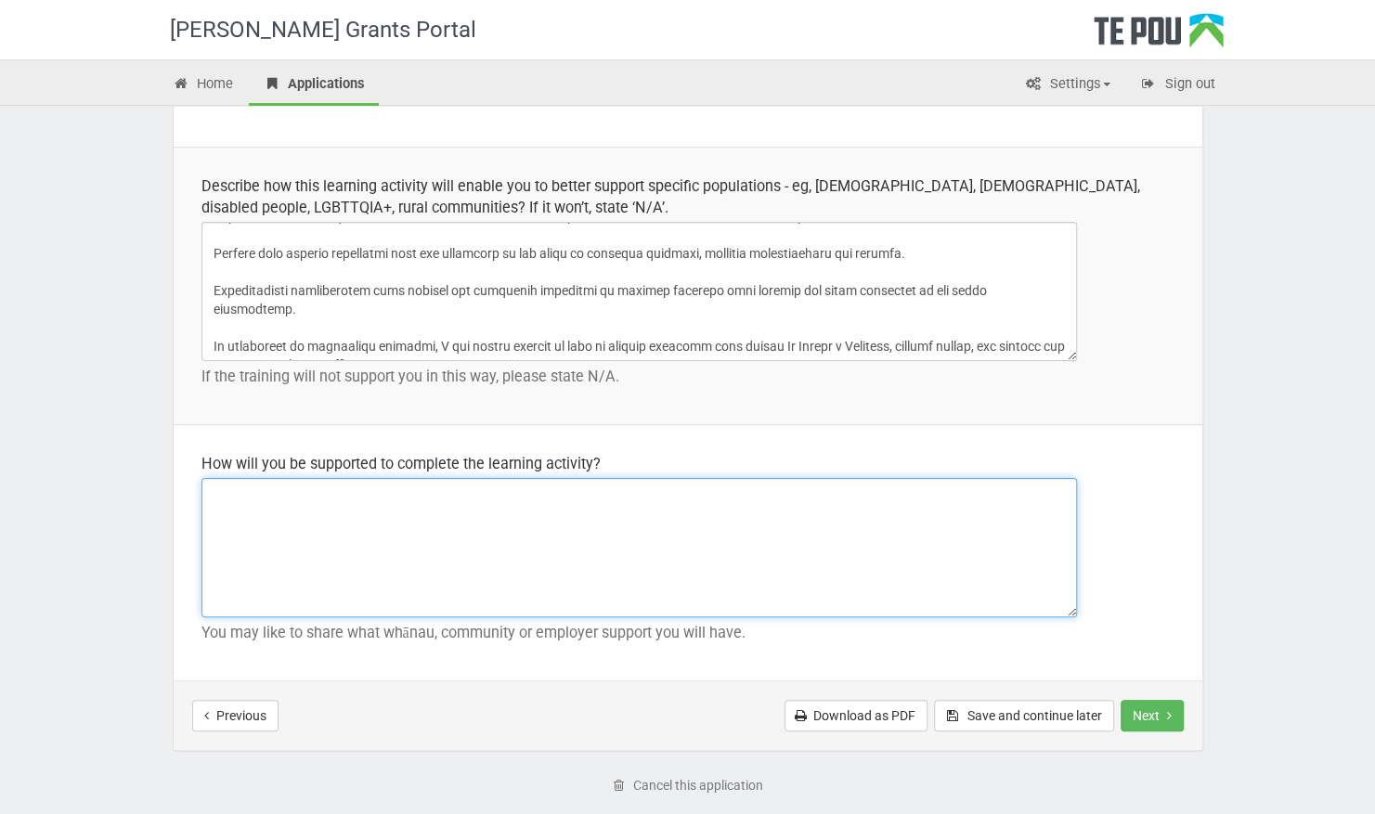
click at [598, 487] on textarea at bounding box center [640, 547] width 876 height 139
paste textarea "I will be supported to complete the learning activity through the backing of my…"
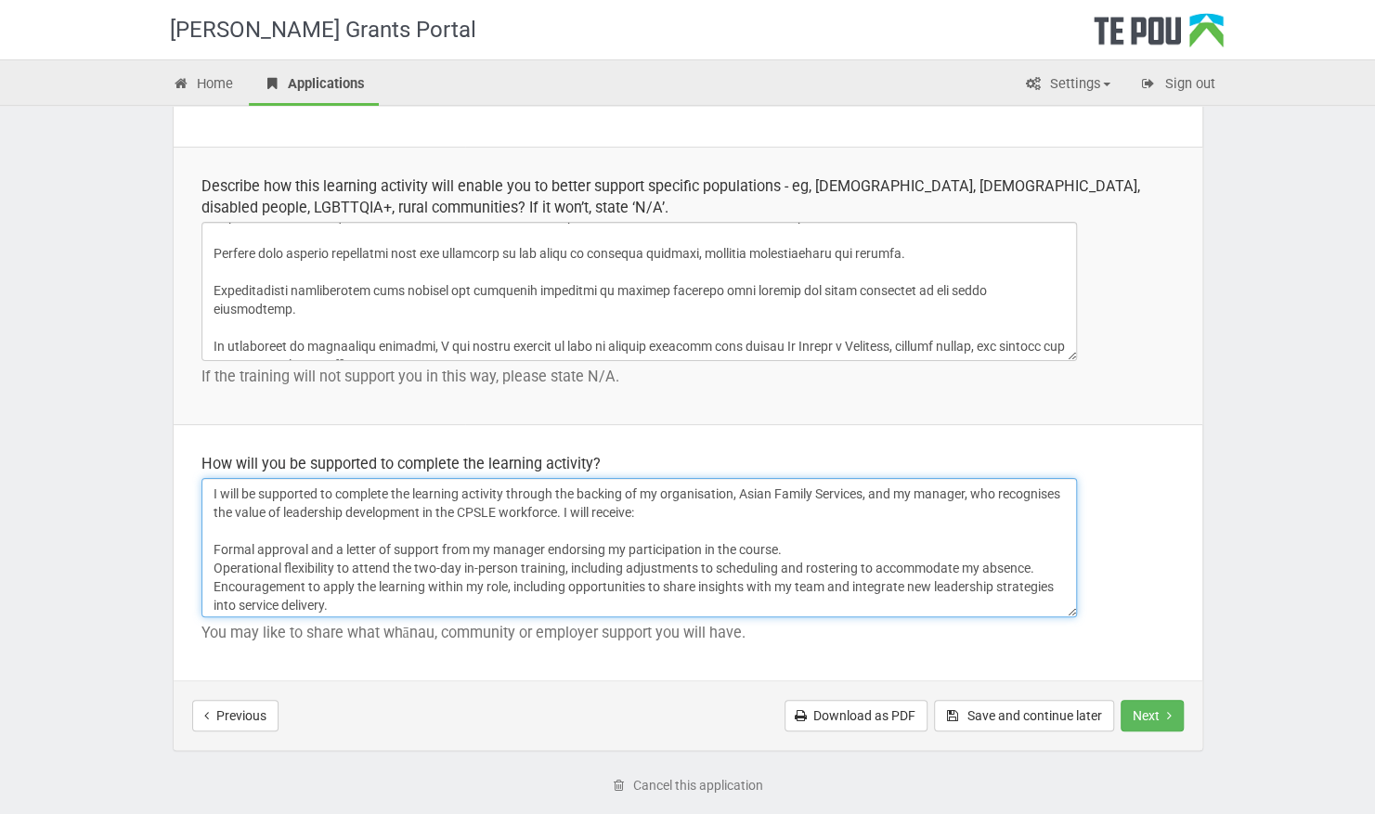
scroll to position [51, 0]
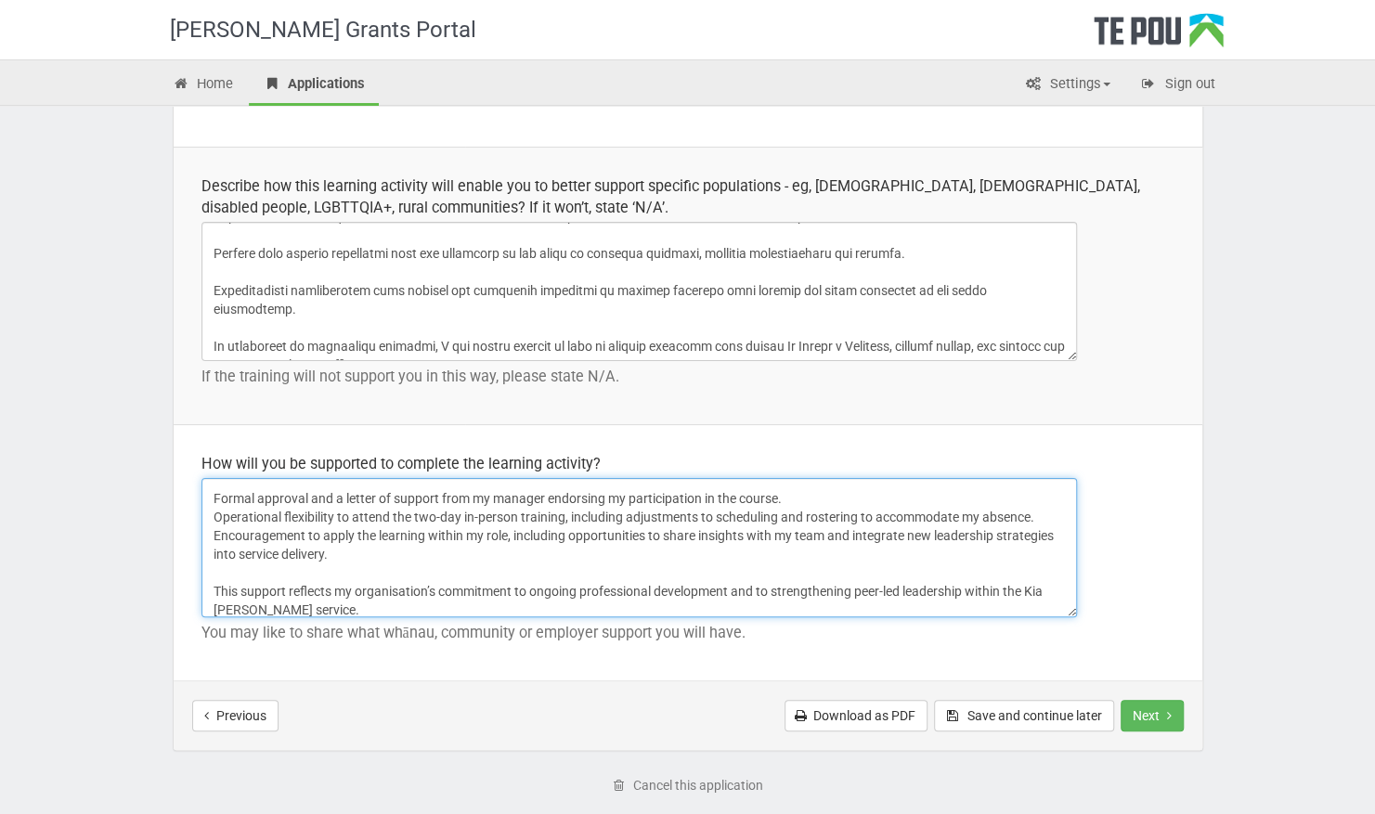
click at [815, 489] on textarea "I will be supported to complete the learning activity through the backing of my…" at bounding box center [640, 547] width 876 height 139
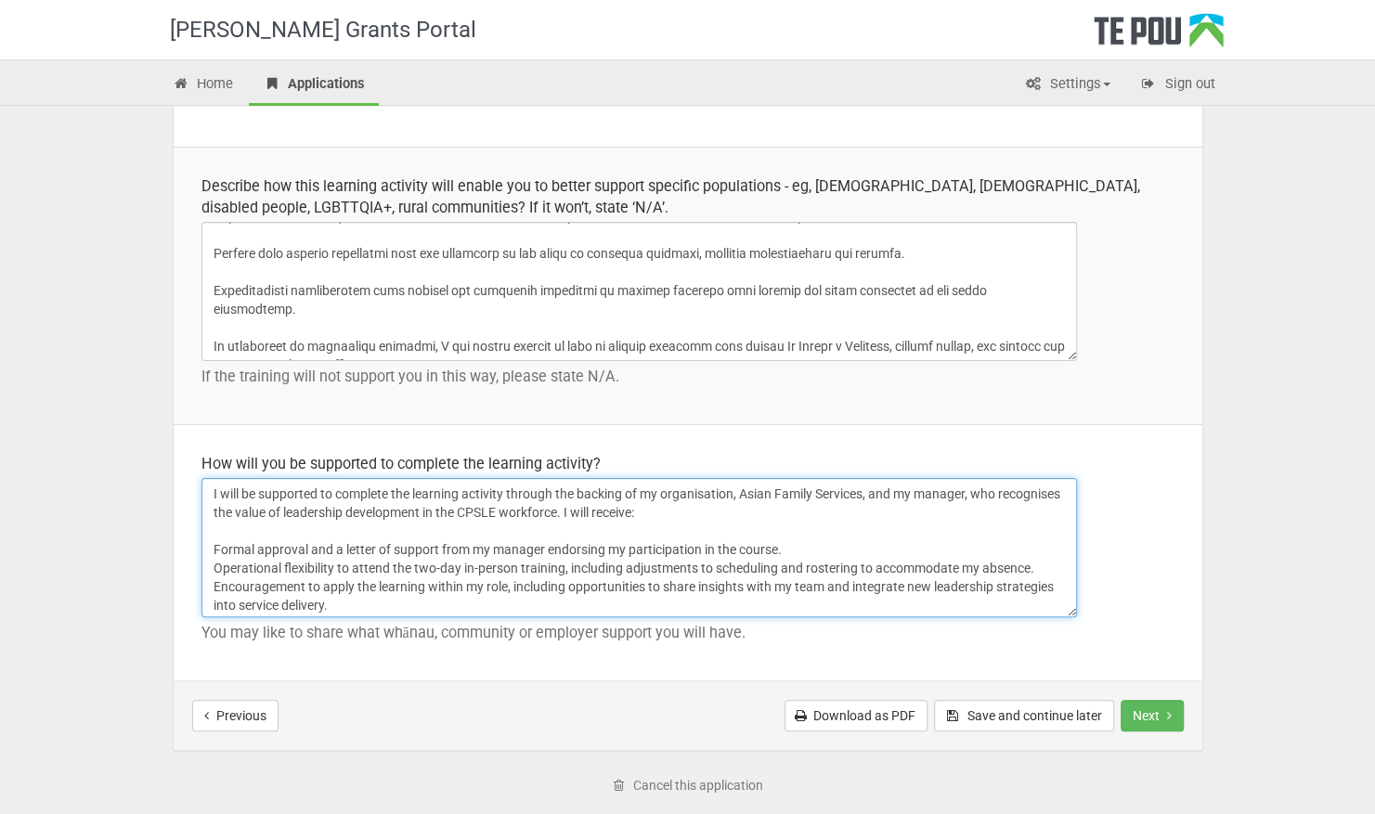
click at [207, 542] on textarea "I will be supported to complete the learning activity through the backing of my…" at bounding box center [640, 547] width 876 height 139
click at [211, 565] on textarea "I will be supported to complete the learning activity through the backing of my…" at bounding box center [640, 547] width 876 height 139
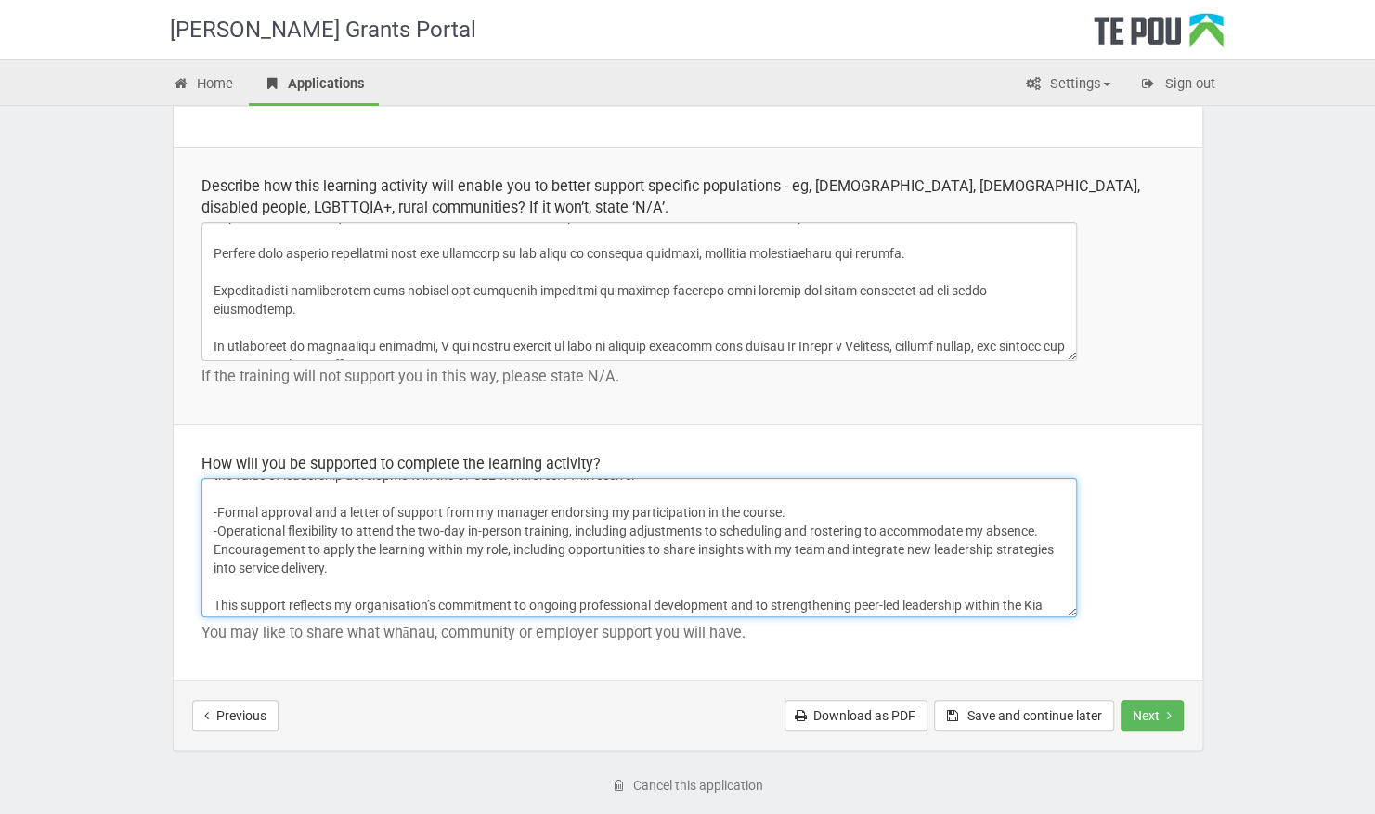
scroll to position [59, 0]
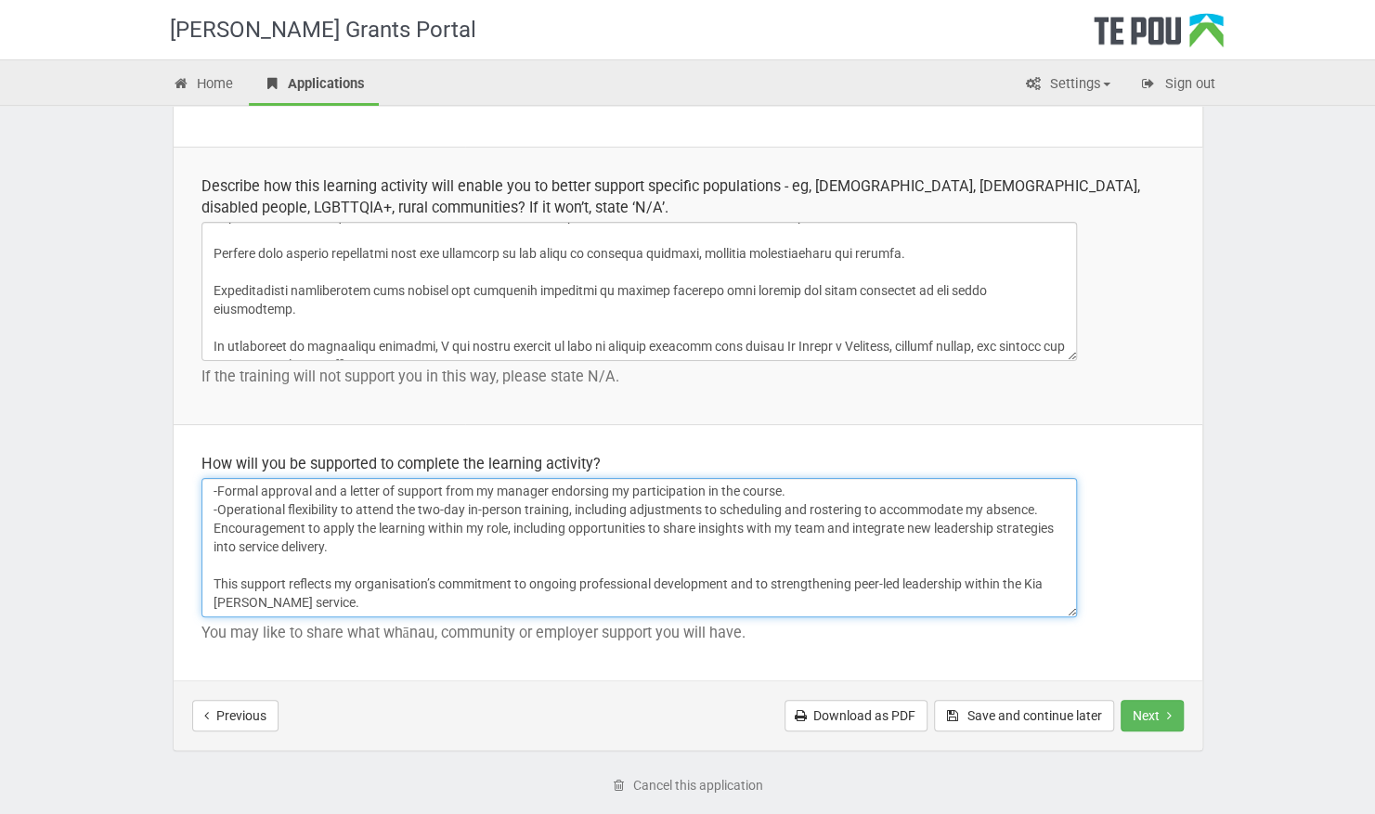
click at [210, 516] on textarea "I will be supported to complete the learning activity through the backing of my…" at bounding box center [640, 547] width 876 height 139
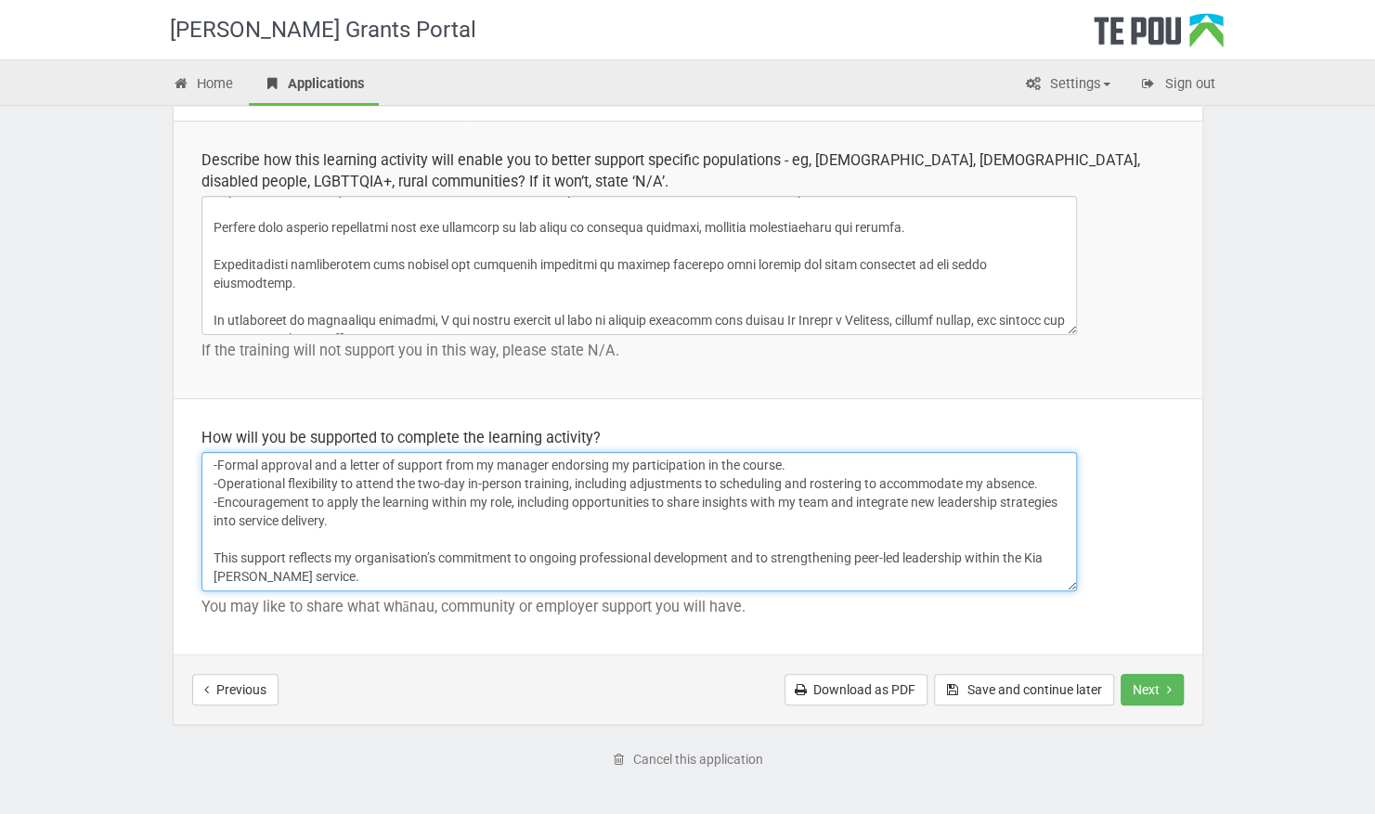
scroll to position [2633, 0]
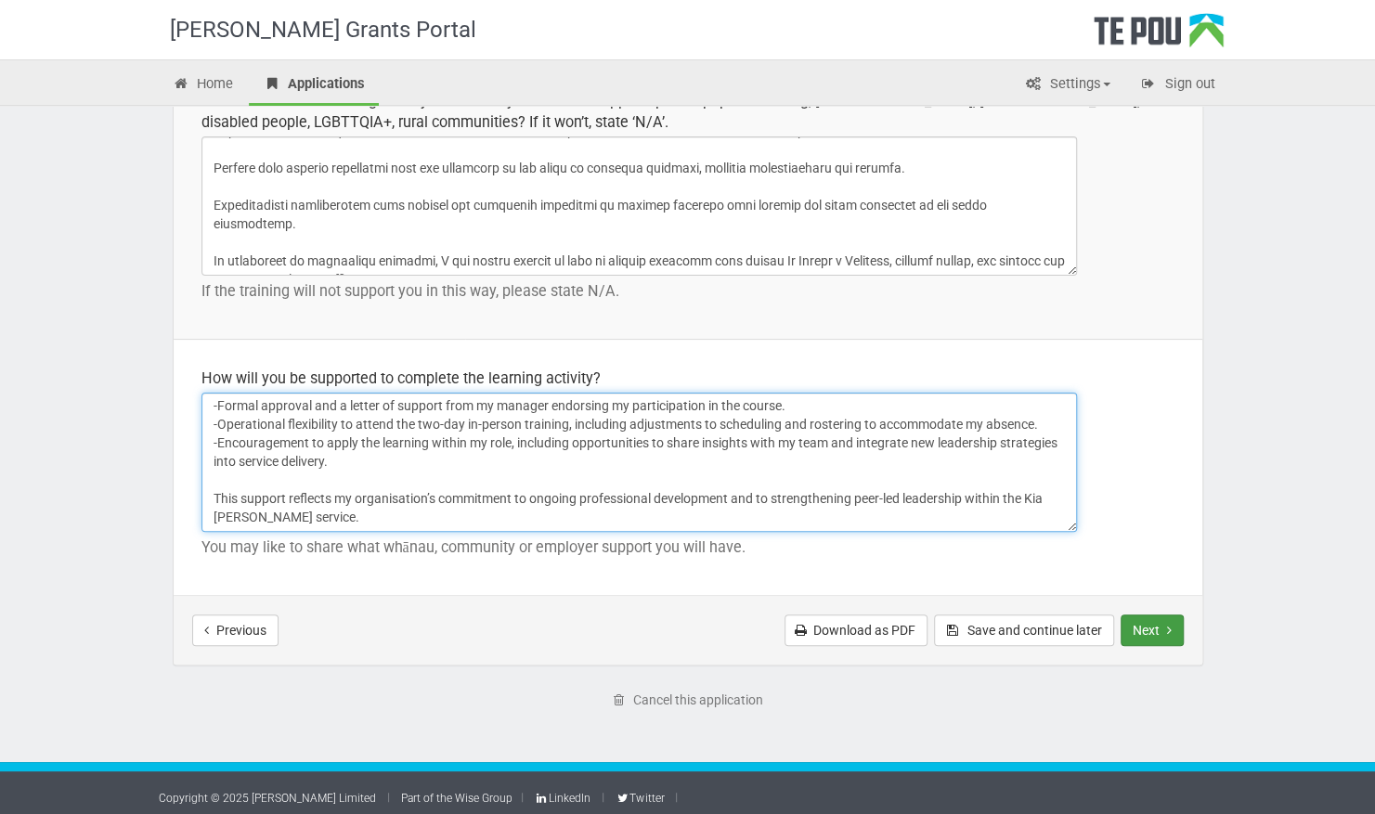
type textarea "I will be supported to complete the learning activity through the backing of my…"
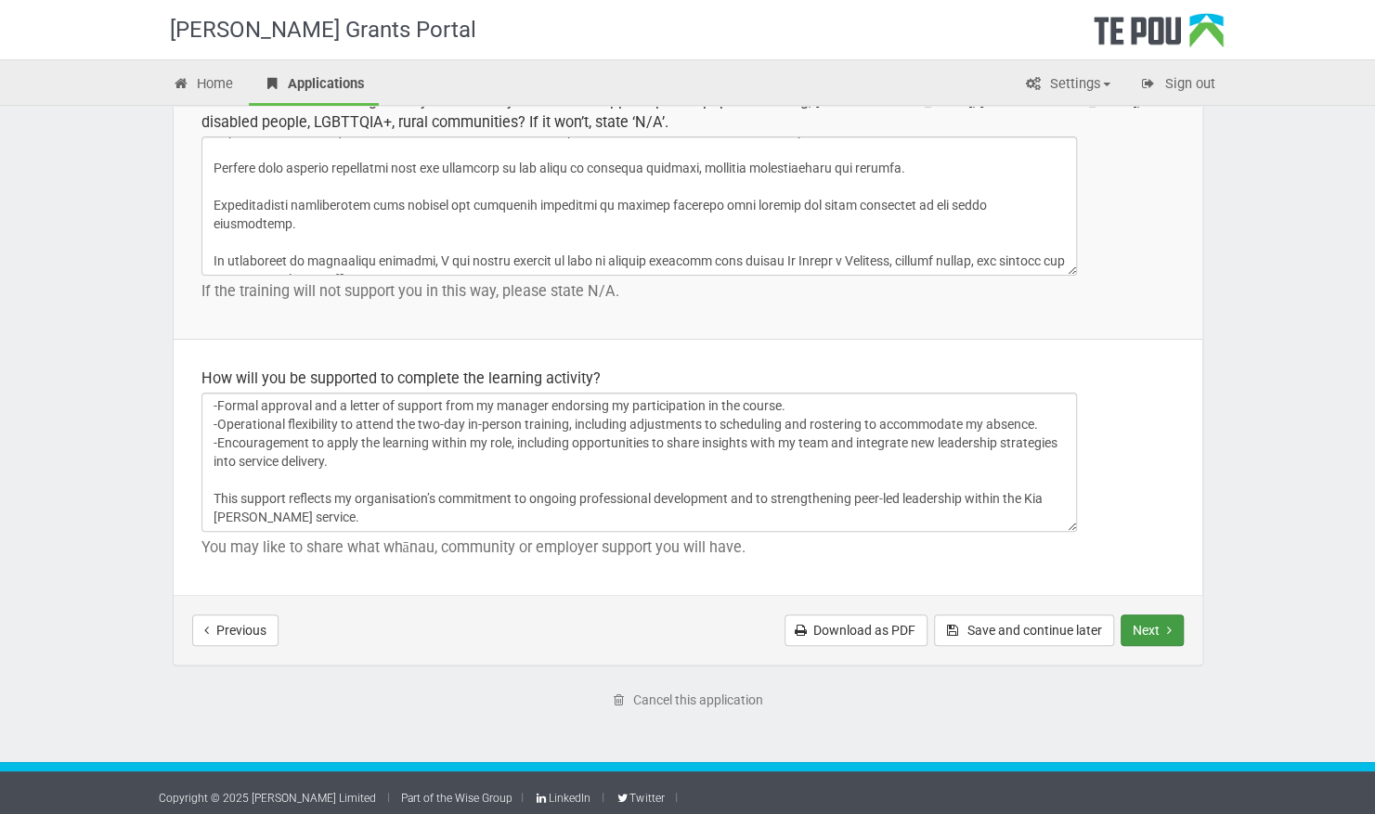
click at [1161, 620] on button "Next" at bounding box center [1152, 631] width 63 height 32
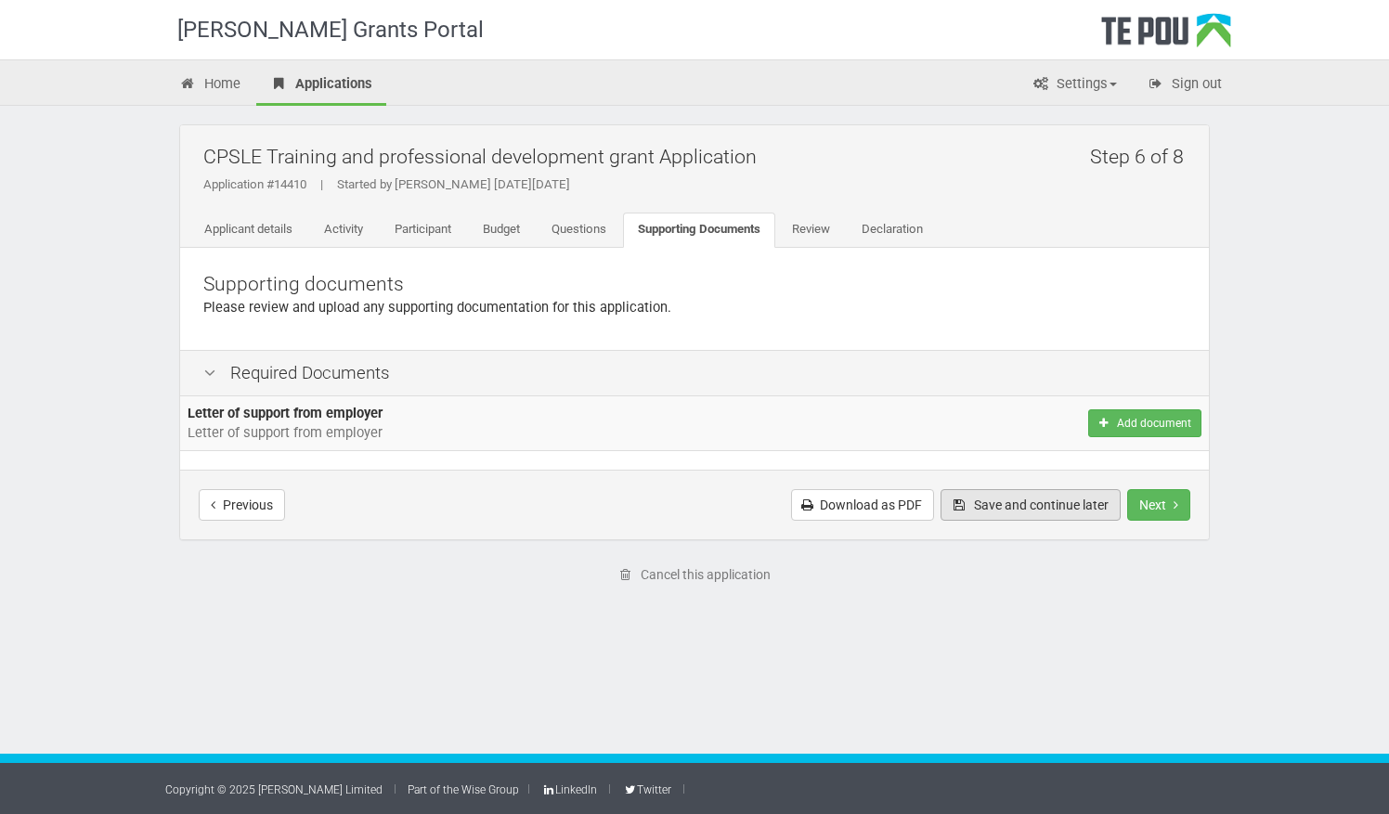
click at [1021, 498] on button "Save and continue later" at bounding box center [1031, 505] width 180 height 32
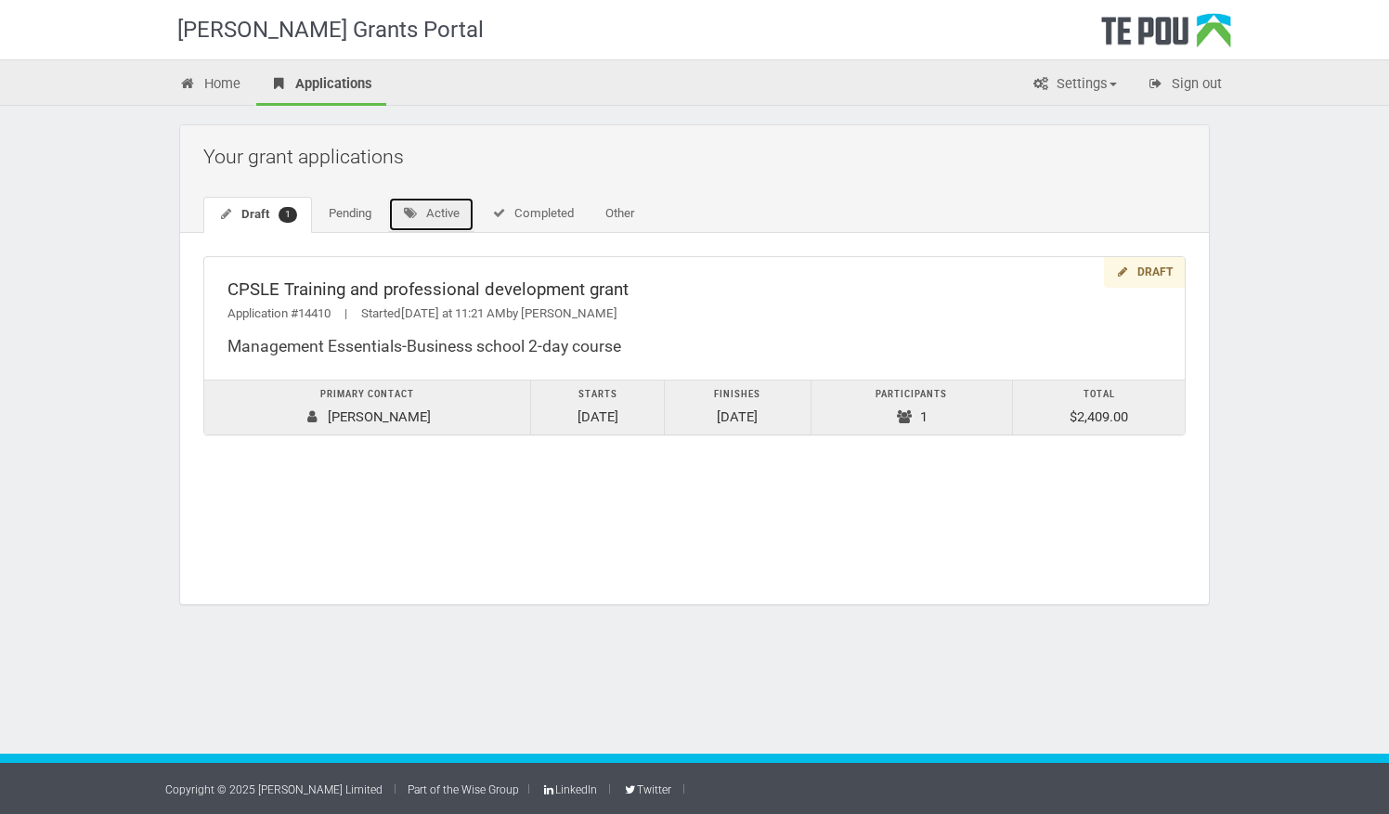
click at [433, 202] on link "Active" at bounding box center [431, 214] width 86 height 35
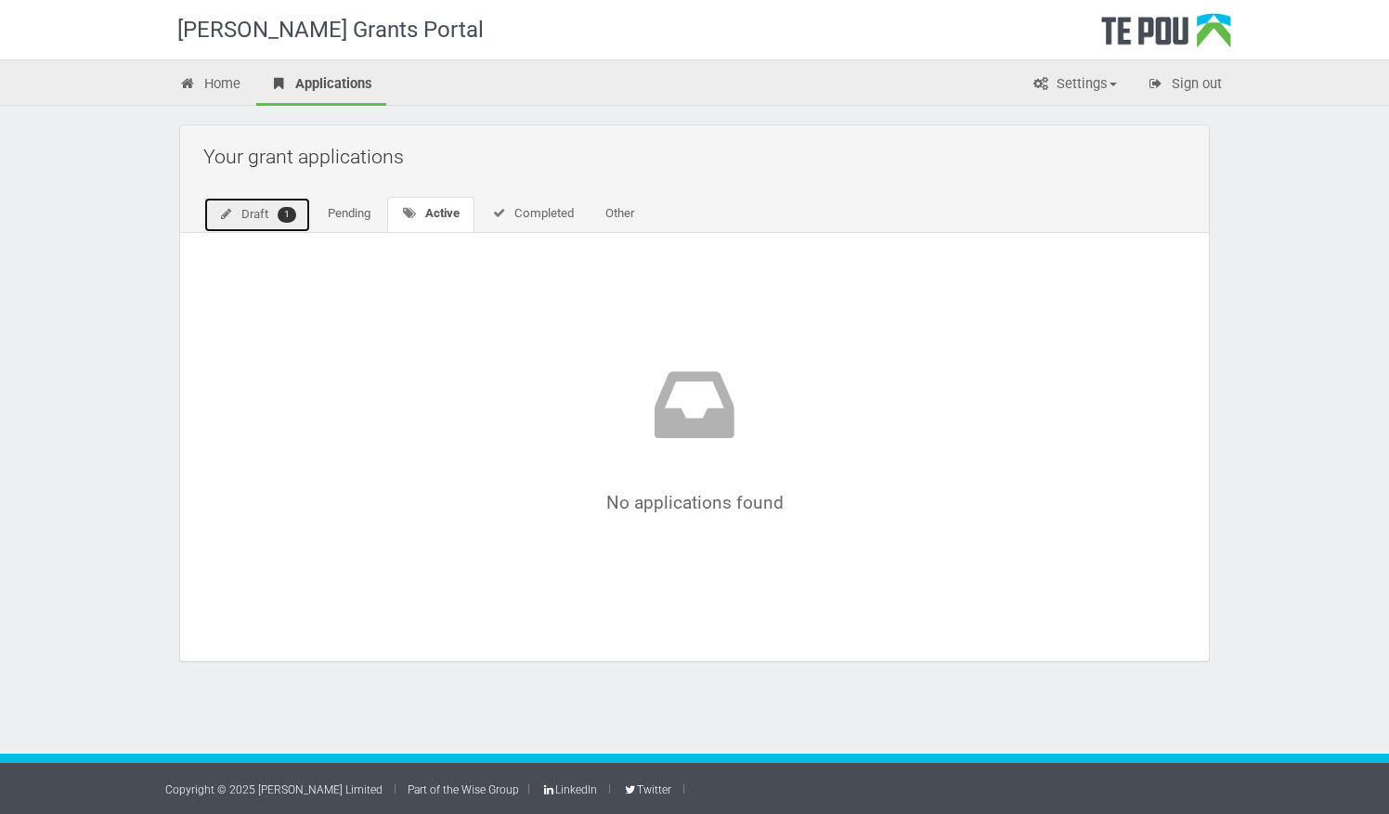
click at [262, 221] on link "Draft 1" at bounding box center [257, 215] width 108 height 36
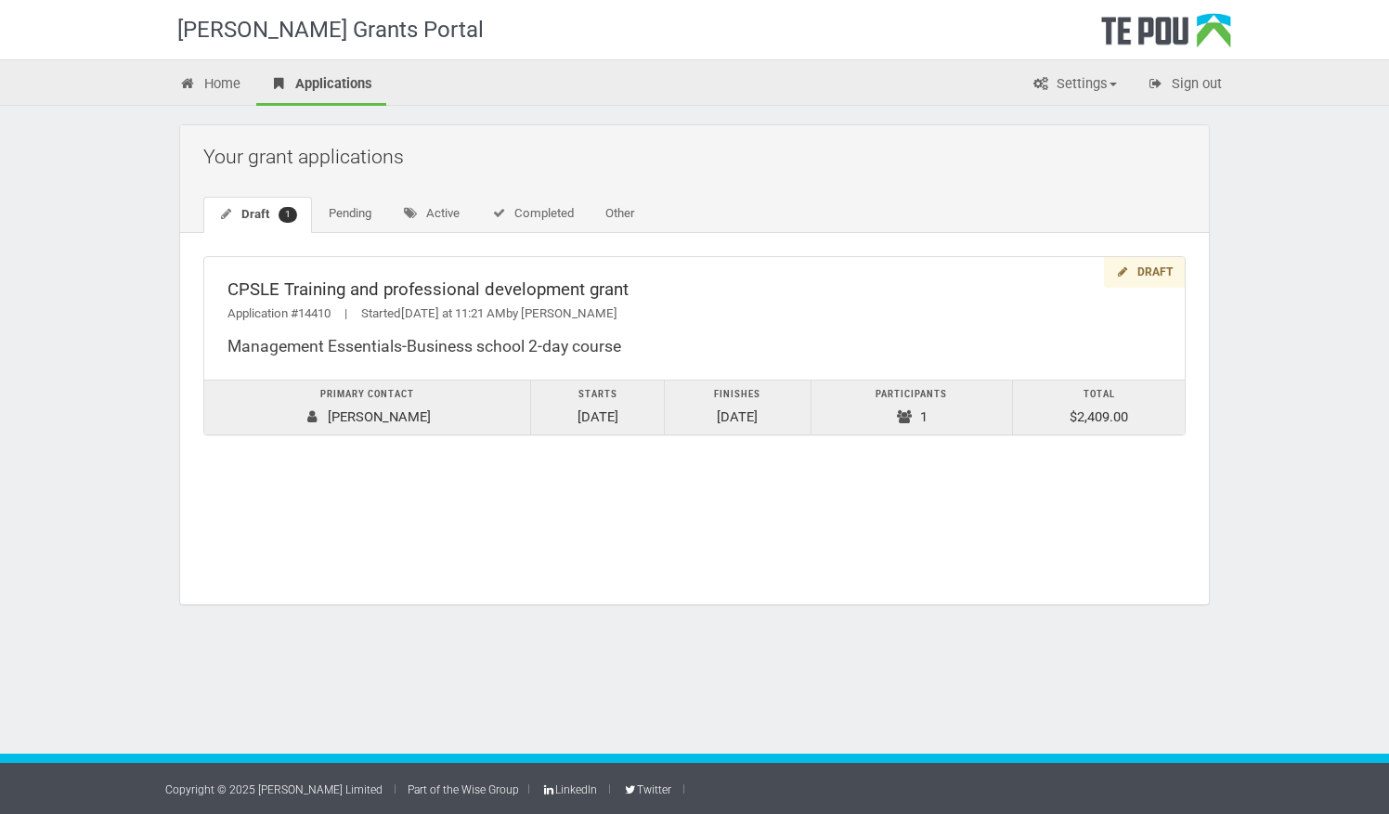
click at [995, 552] on div "Draft CPSLE Training and professional development grant Application #14410 | St…" at bounding box center [694, 418] width 1029 height 371
